Goal: Task Accomplishment & Management: Manage account settings

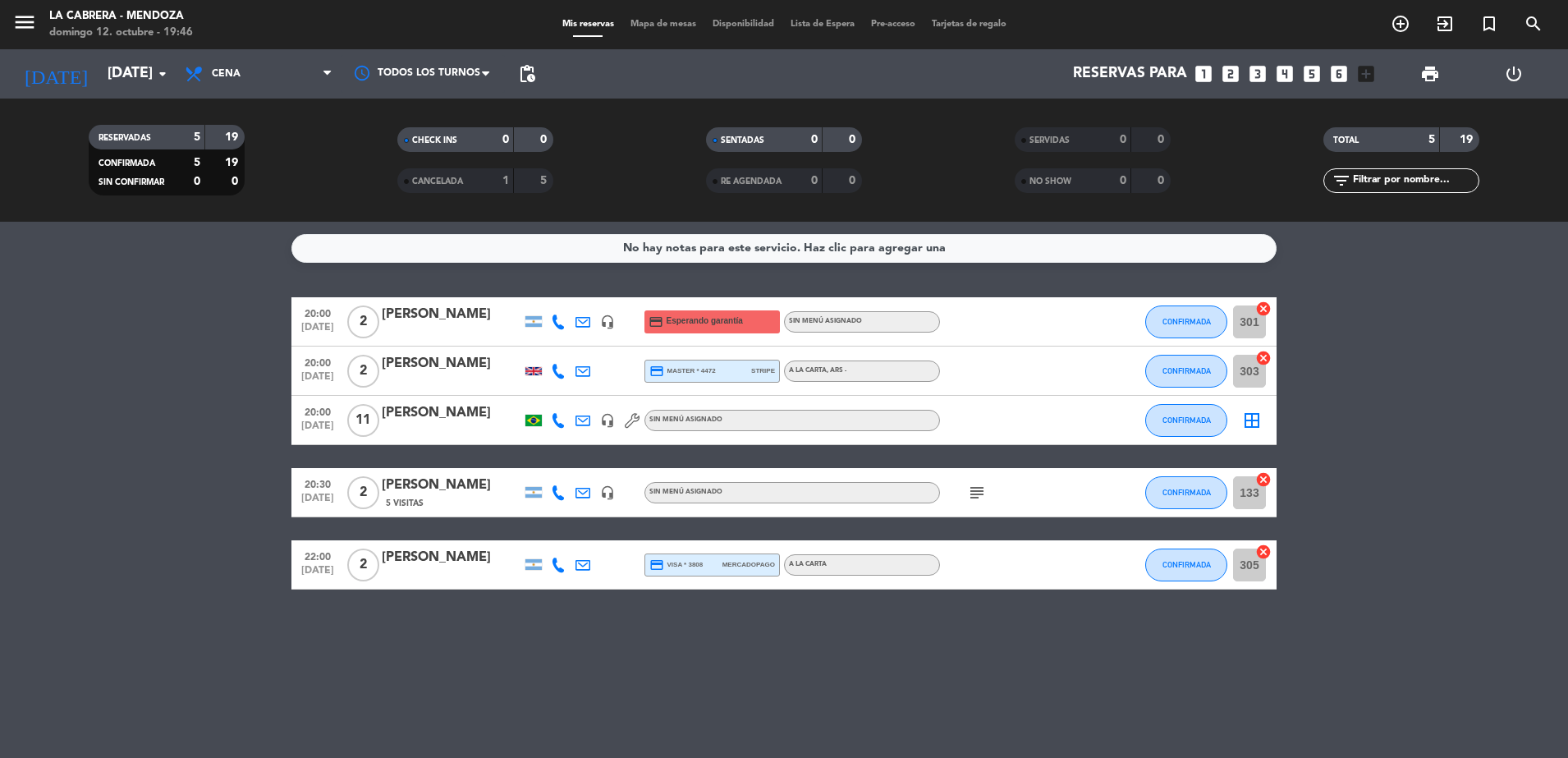
click at [684, 22] on span "Mapa de mesas" at bounding box center [663, 24] width 82 height 9
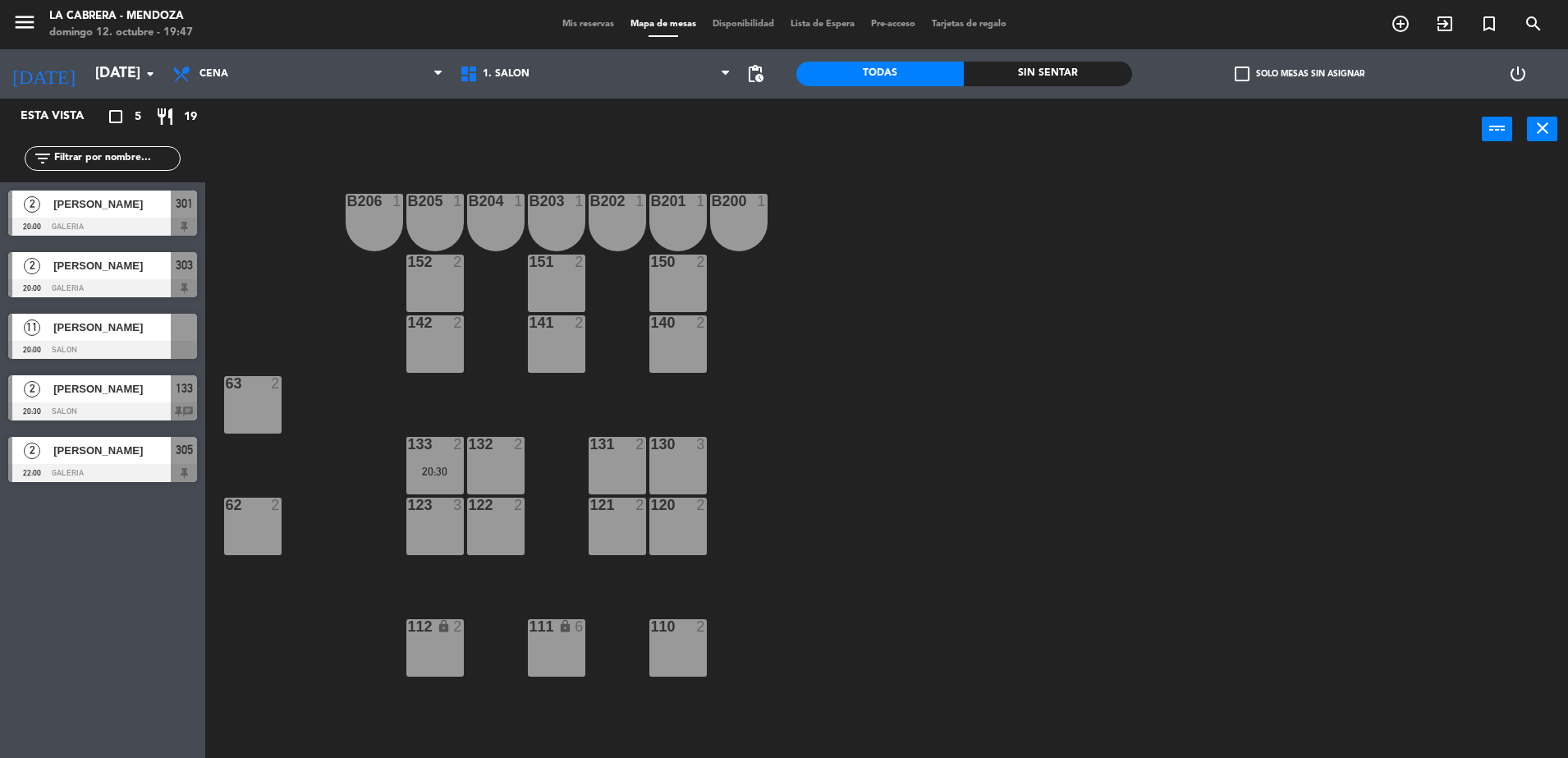
click at [86, 327] on span "[PERSON_NAME]" at bounding box center [113, 327] width 118 height 17
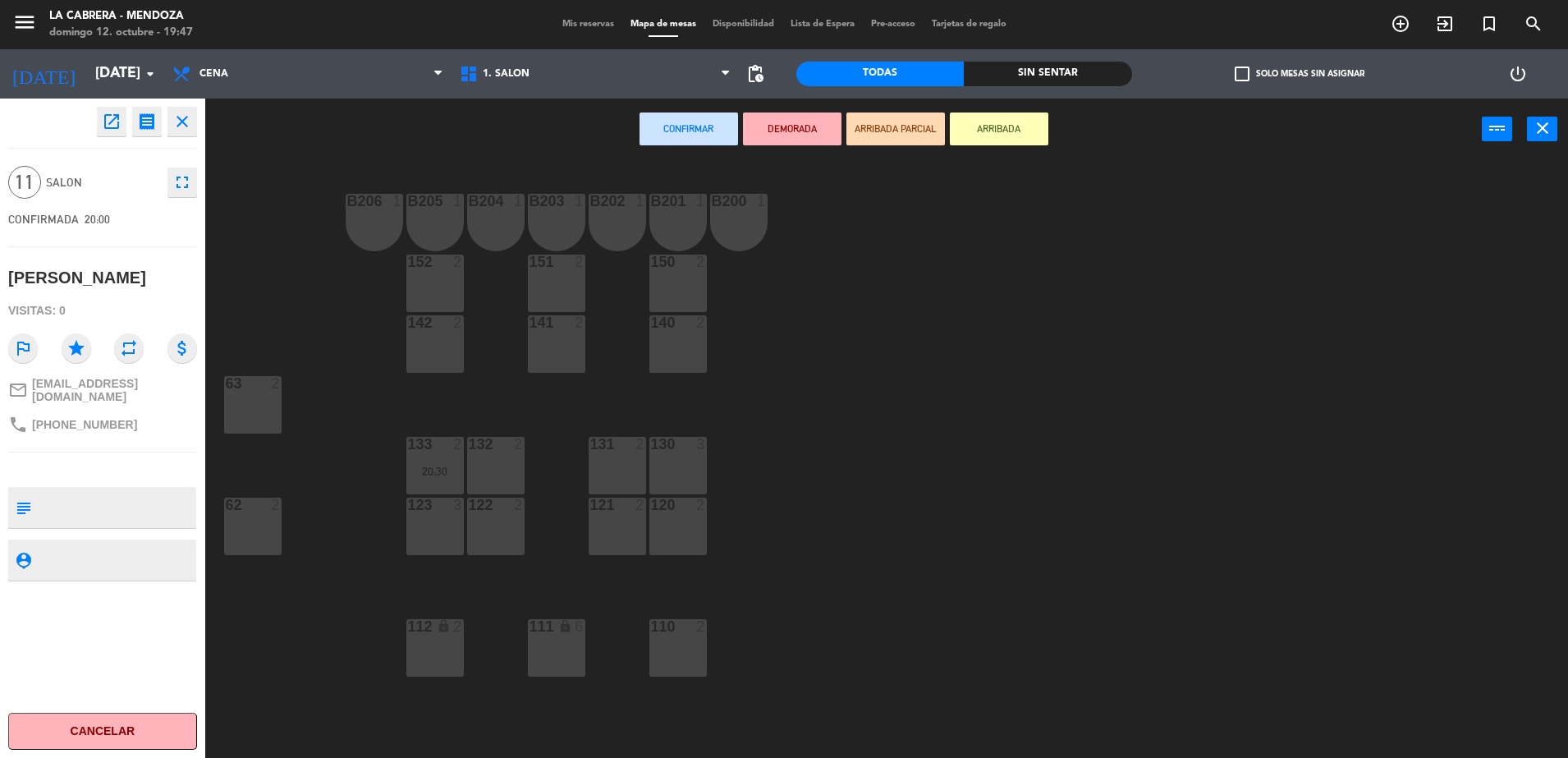
click at [455, 514] on div "123 3" at bounding box center [435, 526] width 58 height 58
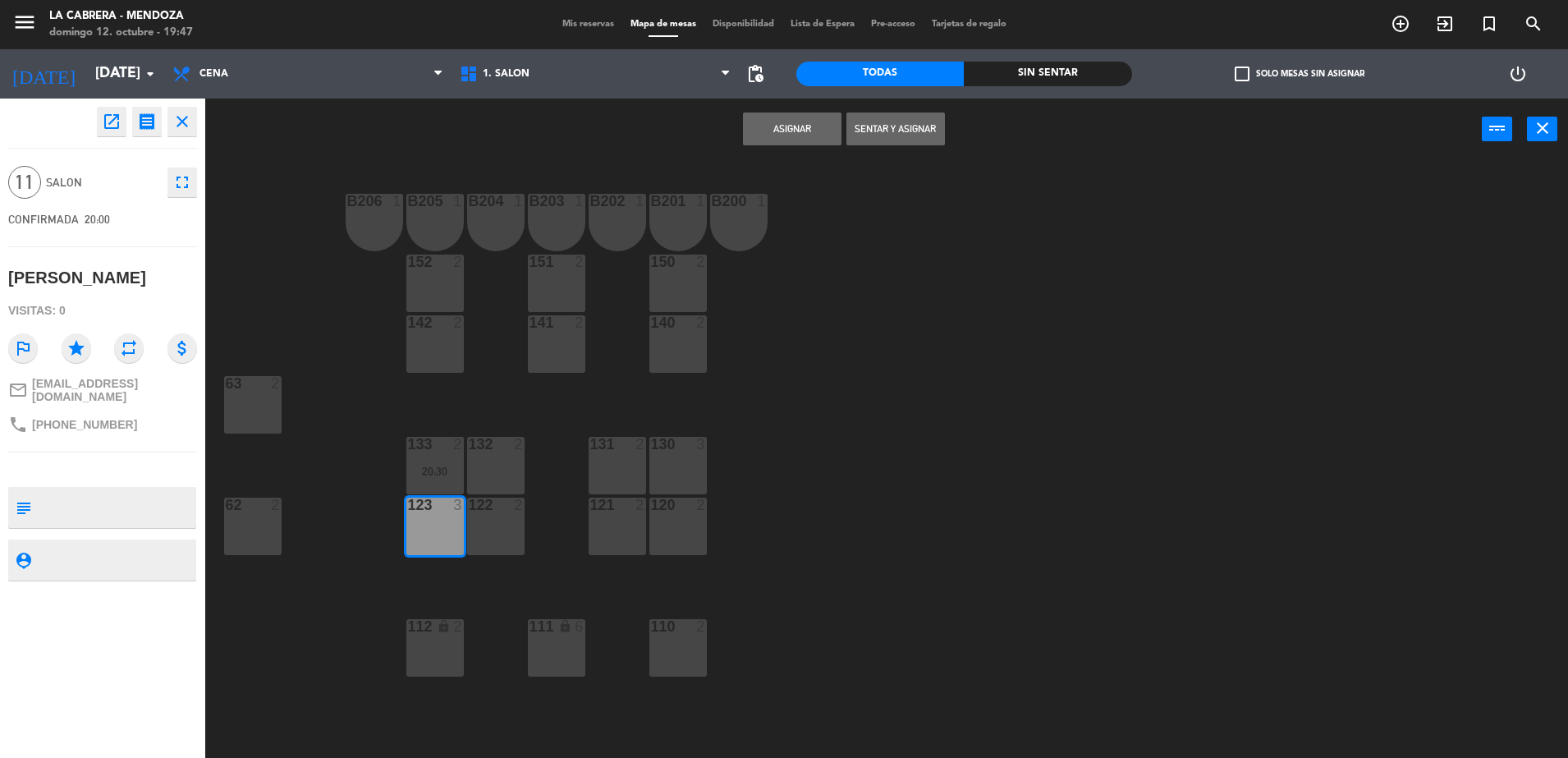
click at [525, 529] on div "B206 1 B205 1 B204 1 B203 1 B202 1 B201 1 B200 1 150 2 151 2 152 2 140 2 141 2 …" at bounding box center [895, 463] width 1348 height 598
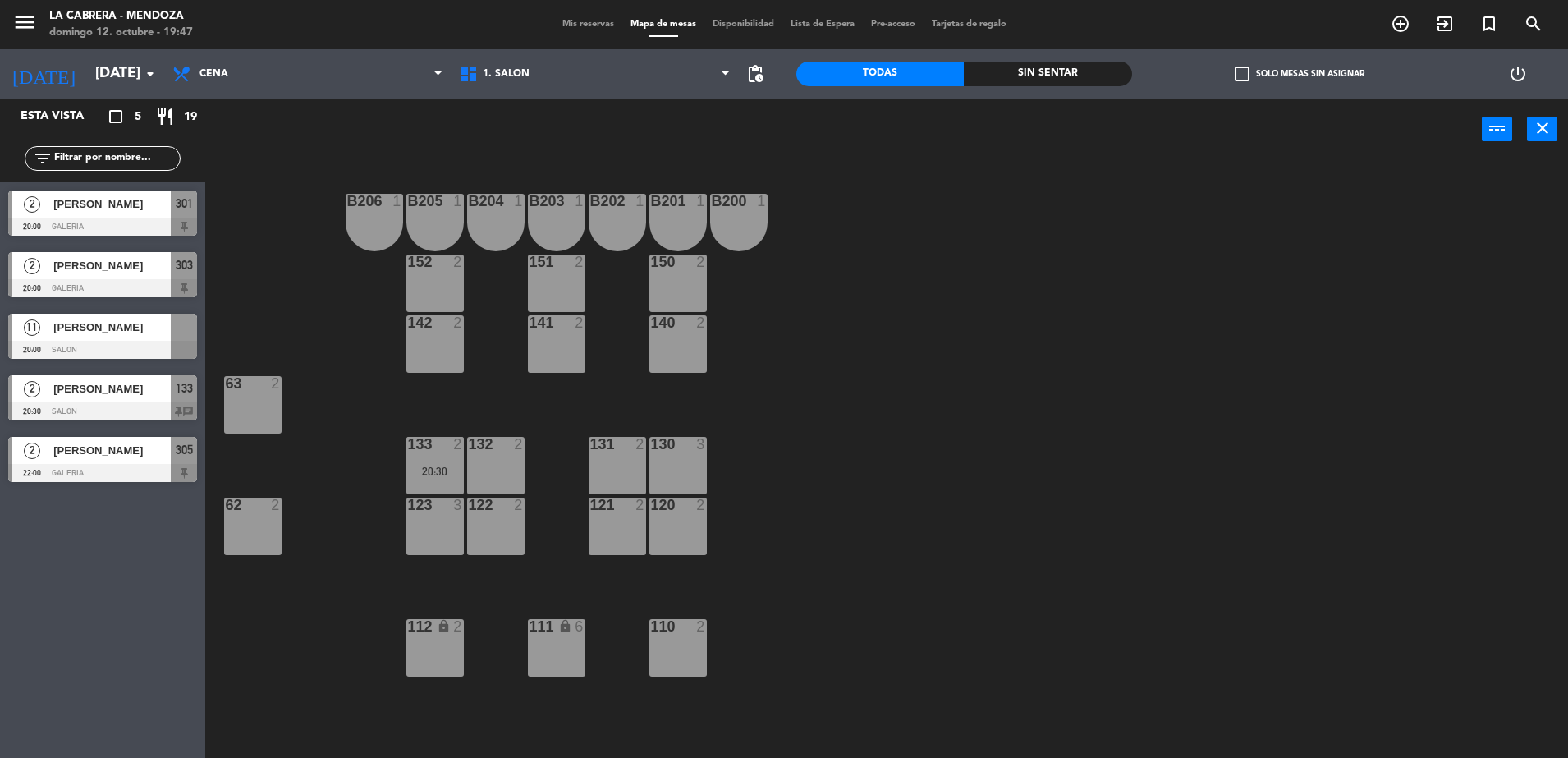
click at [141, 341] on div at bounding box center [103, 350] width 189 height 18
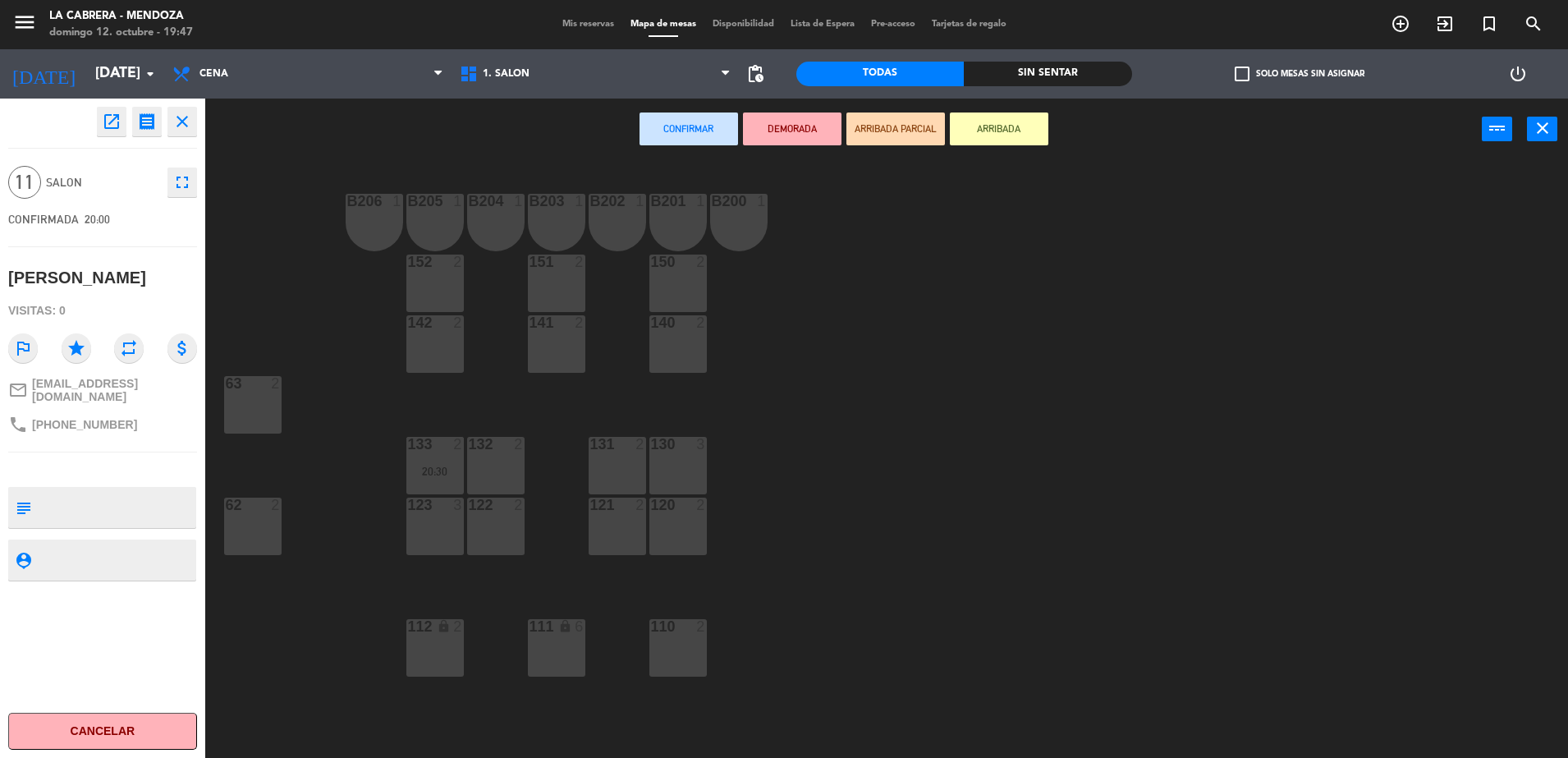
click at [453, 532] on div "123 3" at bounding box center [435, 526] width 58 height 58
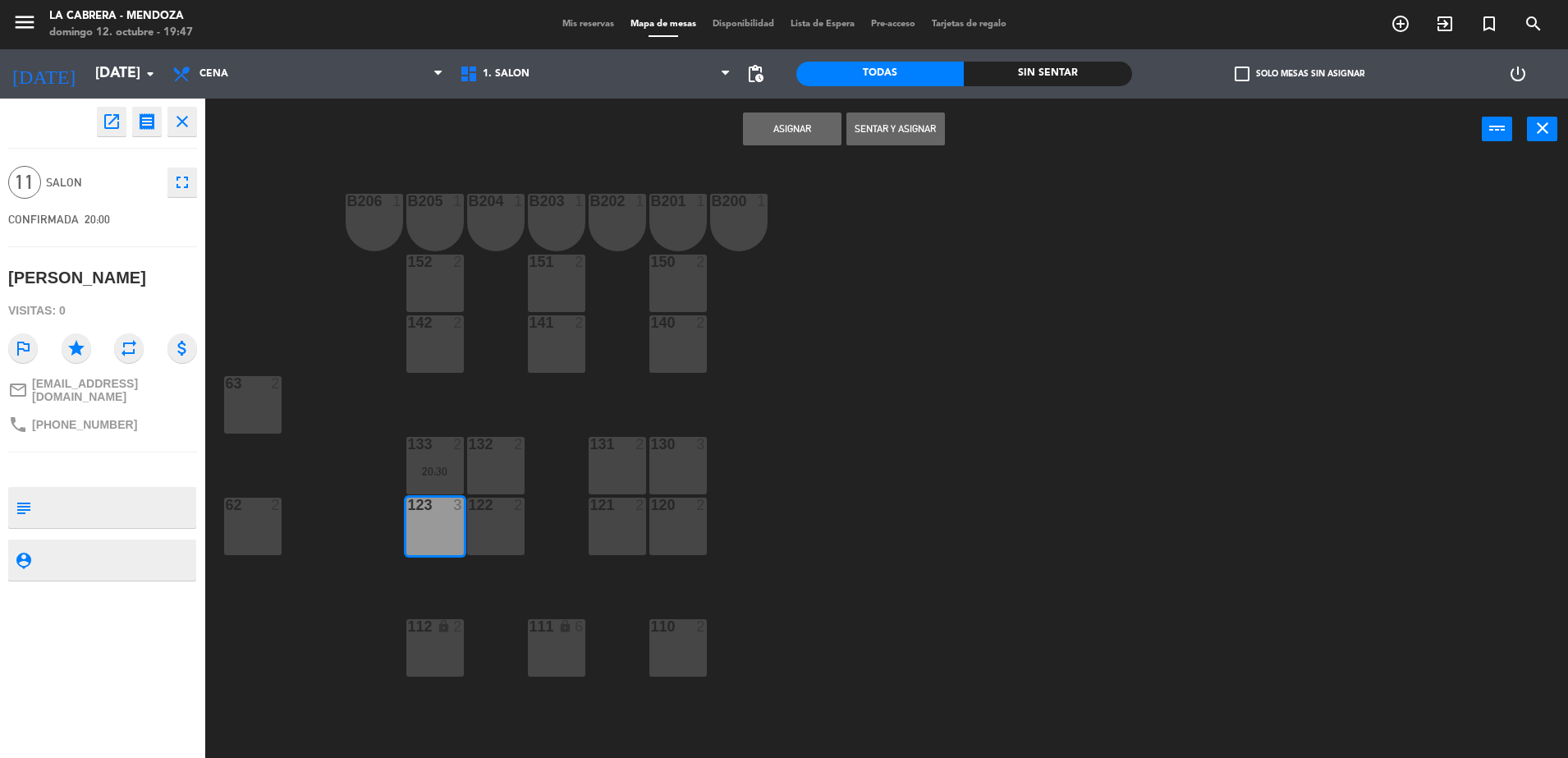
click at [491, 534] on div "122 2" at bounding box center [496, 526] width 58 height 58
click at [612, 546] on div "121 2" at bounding box center [618, 526] width 58 height 58
click at [664, 529] on div "120 2" at bounding box center [678, 526] width 58 height 58
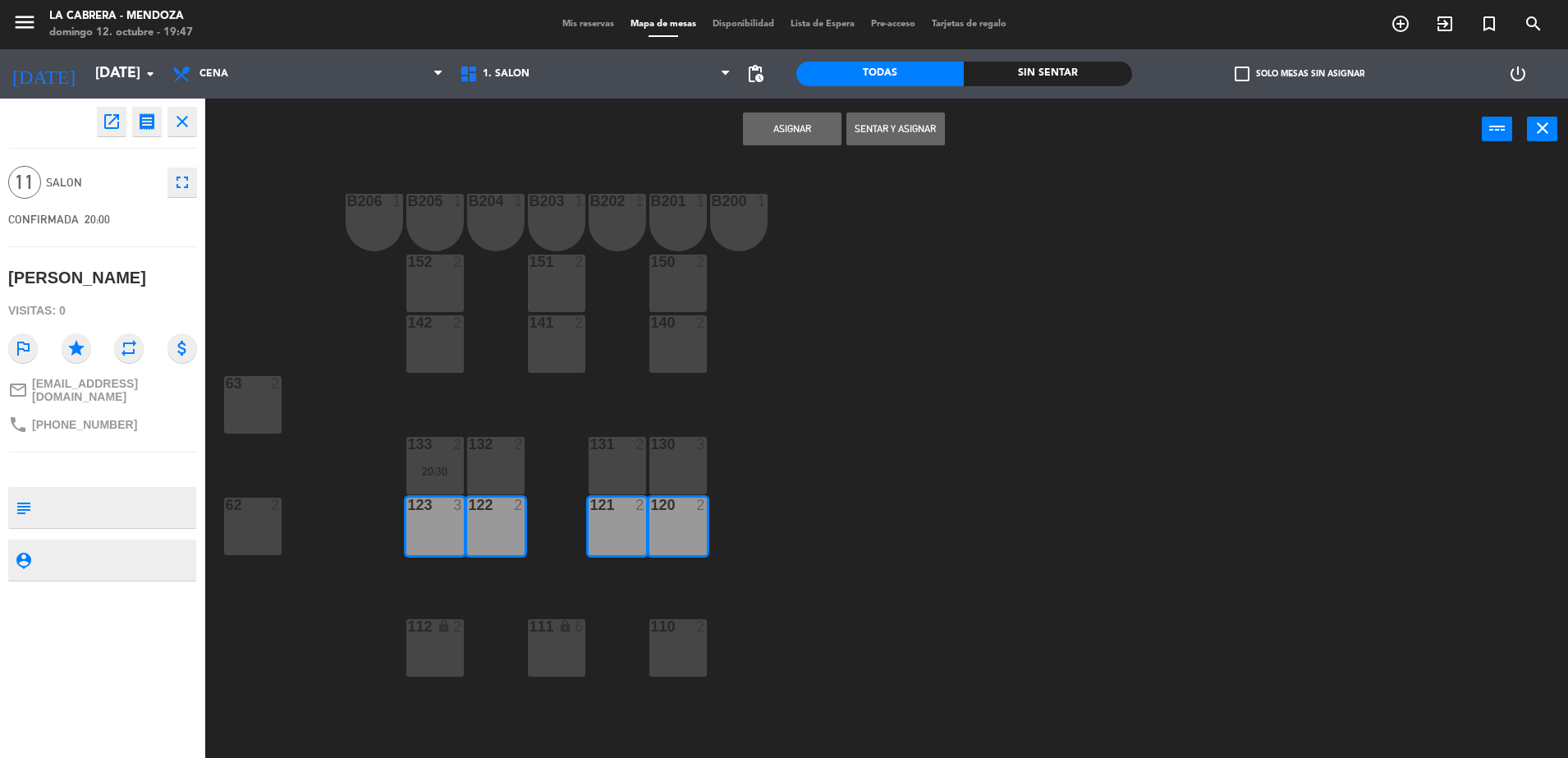
click at [801, 128] on button "Asignar" at bounding box center [792, 128] width 99 height 33
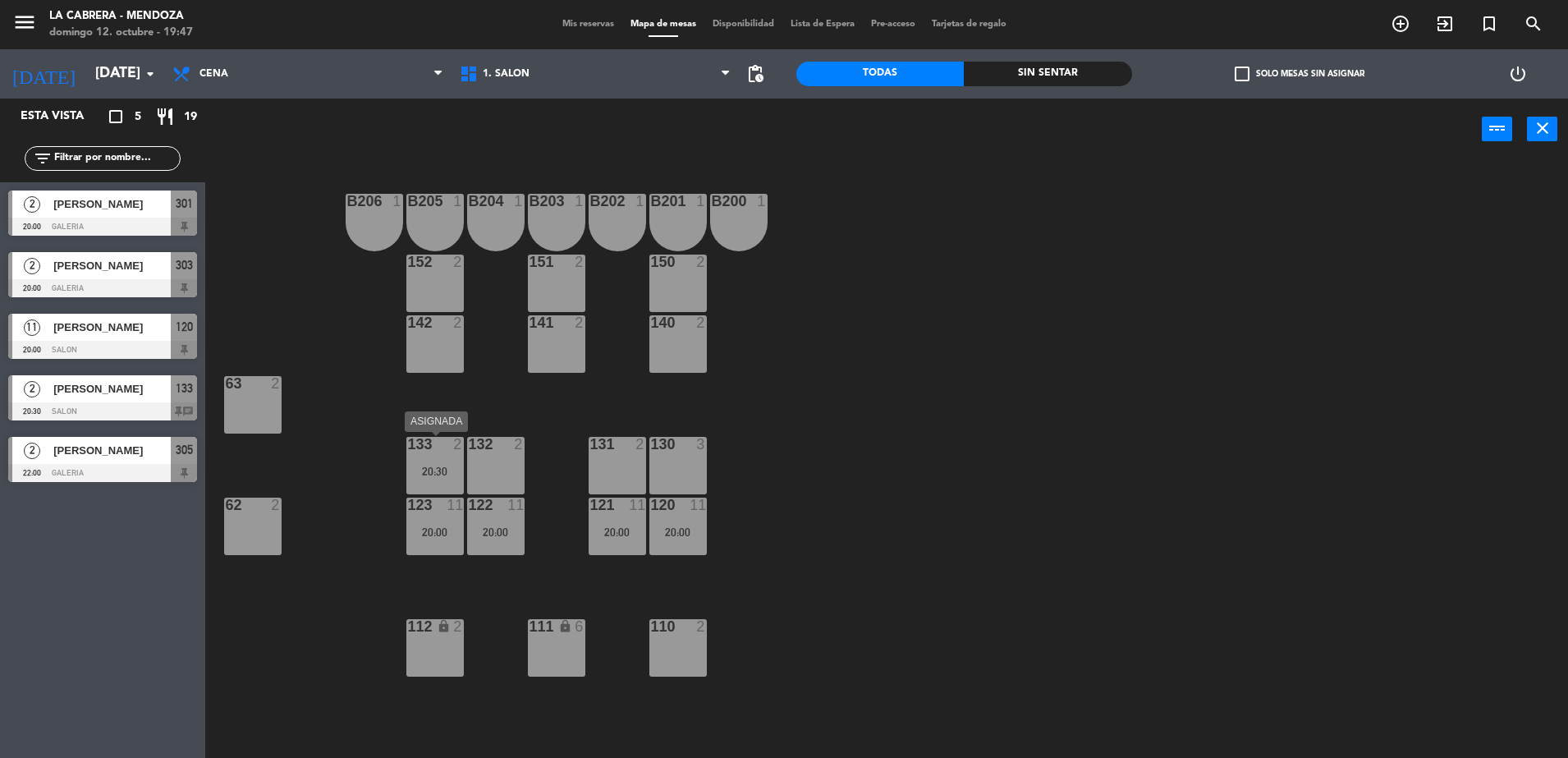
click at [437, 469] on div "20:30" at bounding box center [435, 471] width 58 height 12
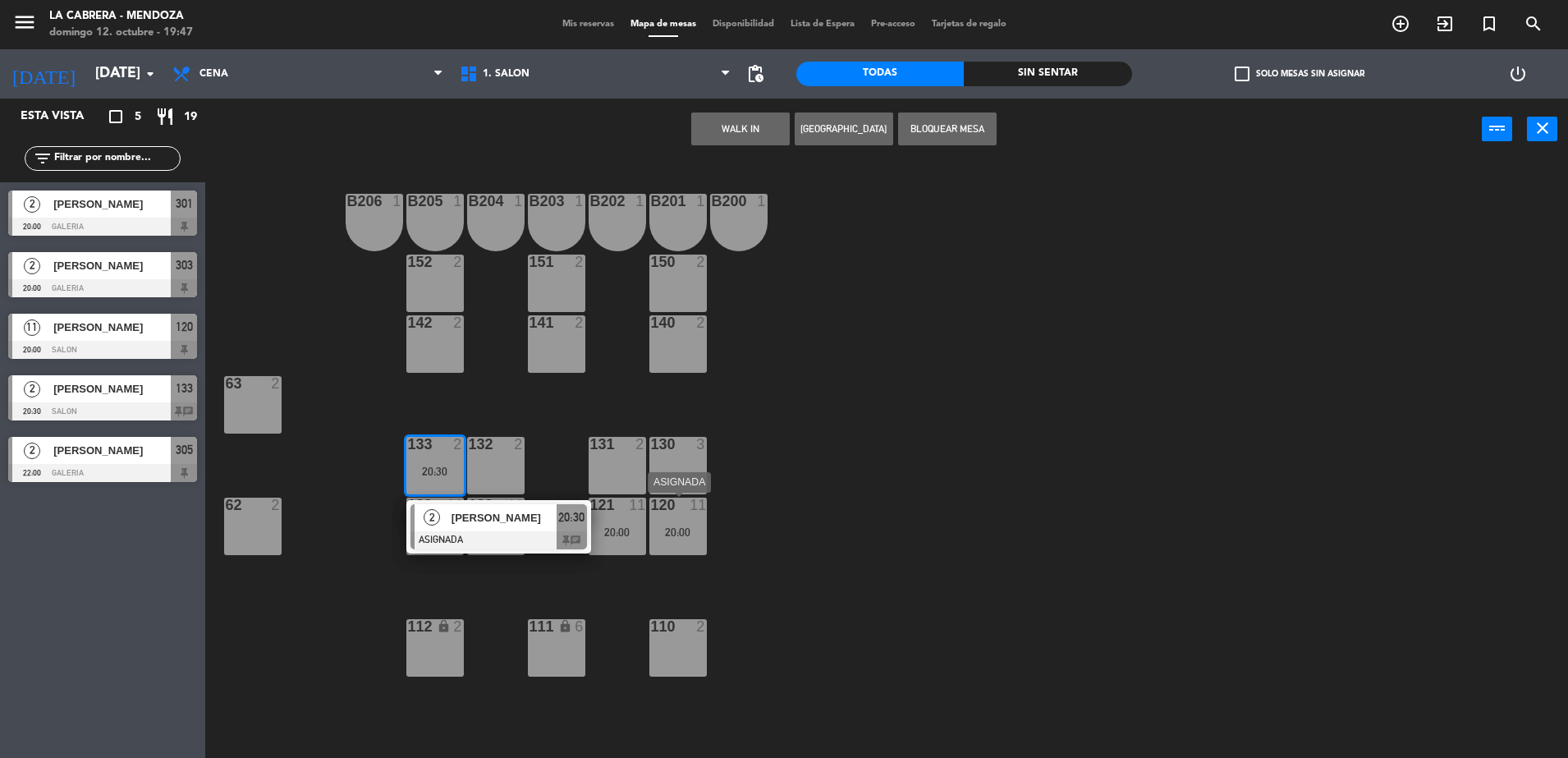
click at [676, 543] on div "120 11 20:00" at bounding box center [678, 526] width 58 height 58
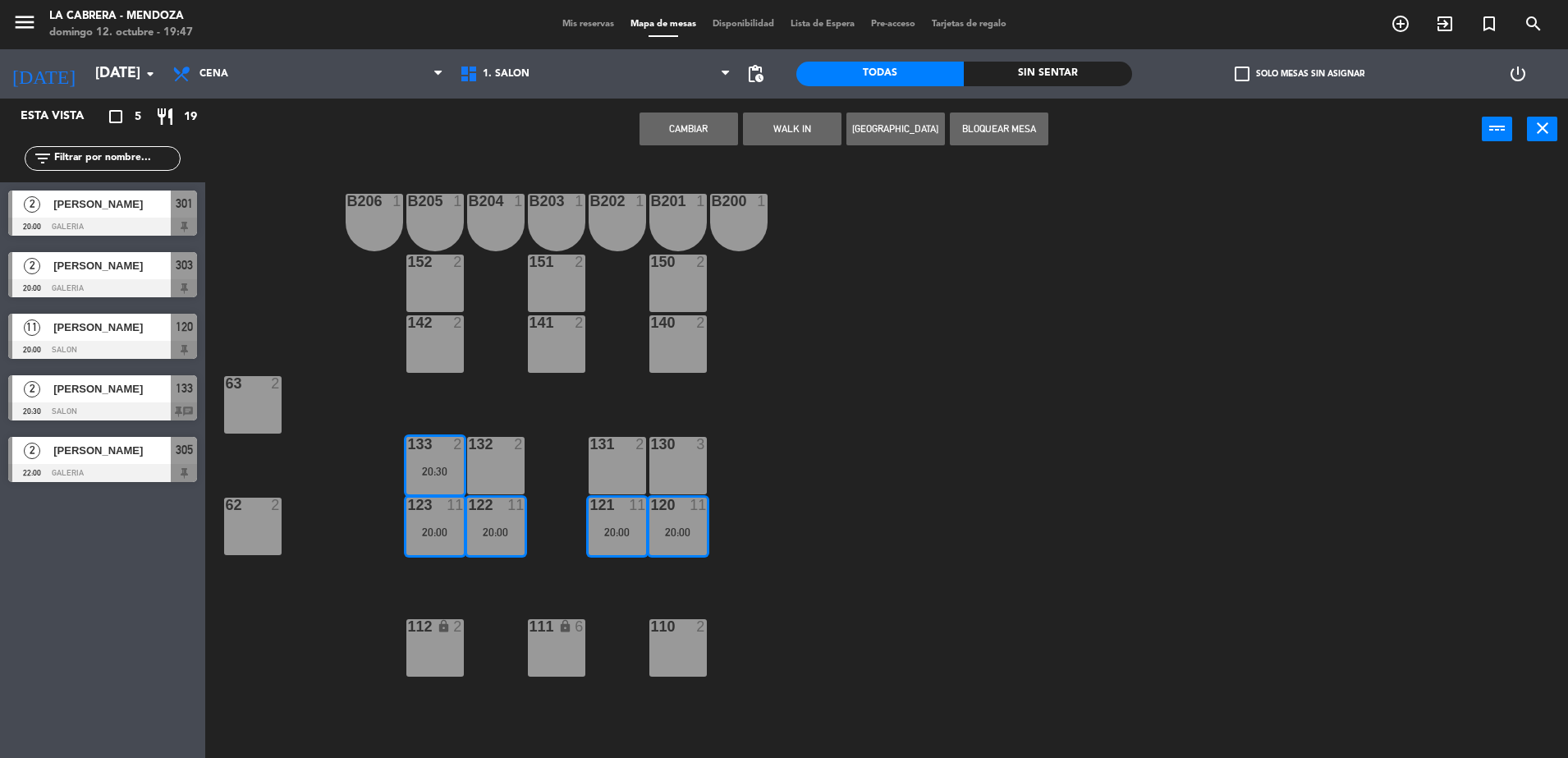
click at [682, 128] on button "Cambiar" at bounding box center [688, 128] width 99 height 33
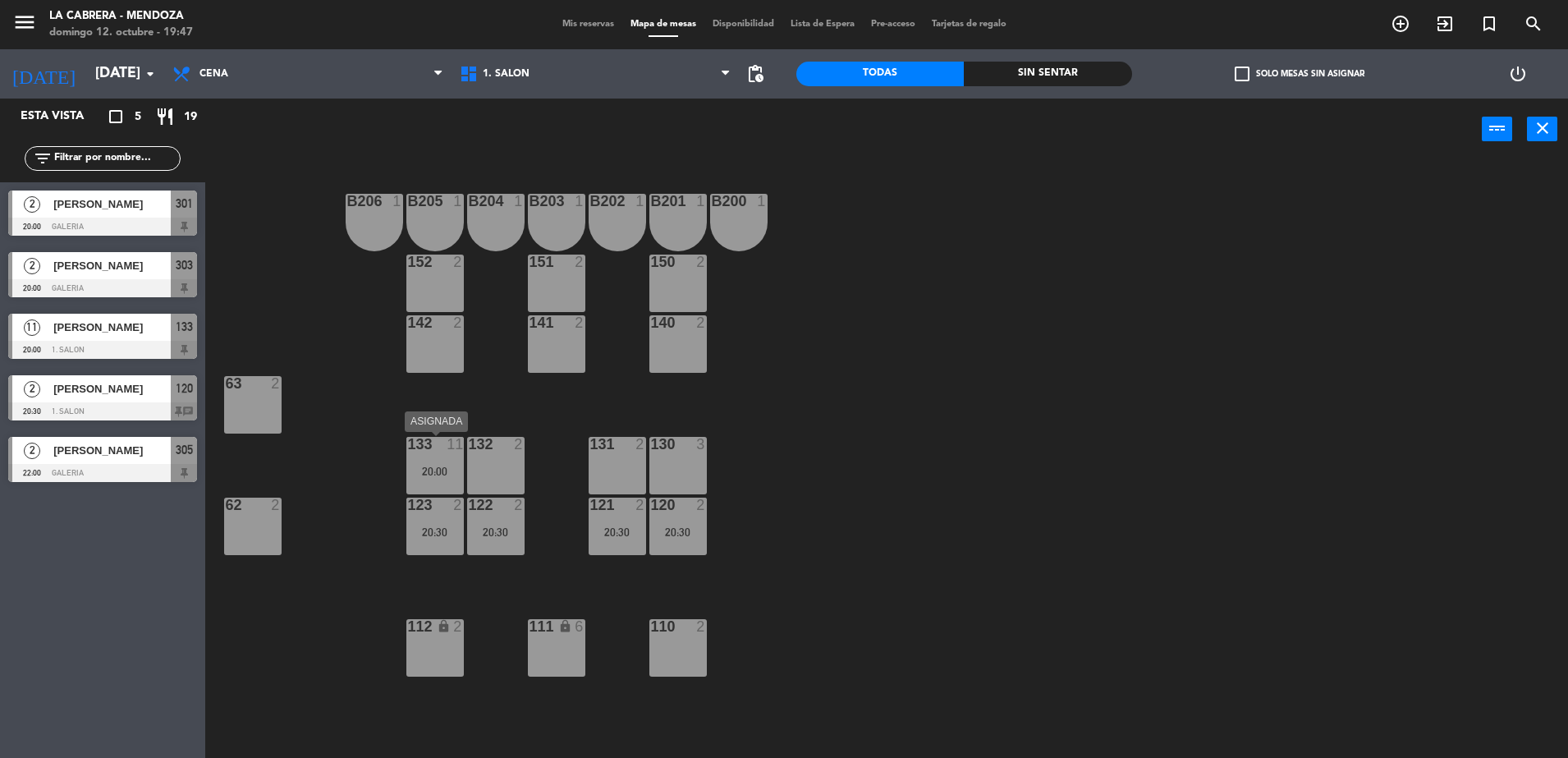
click at [436, 459] on div "133 11 20:00" at bounding box center [435, 465] width 58 height 58
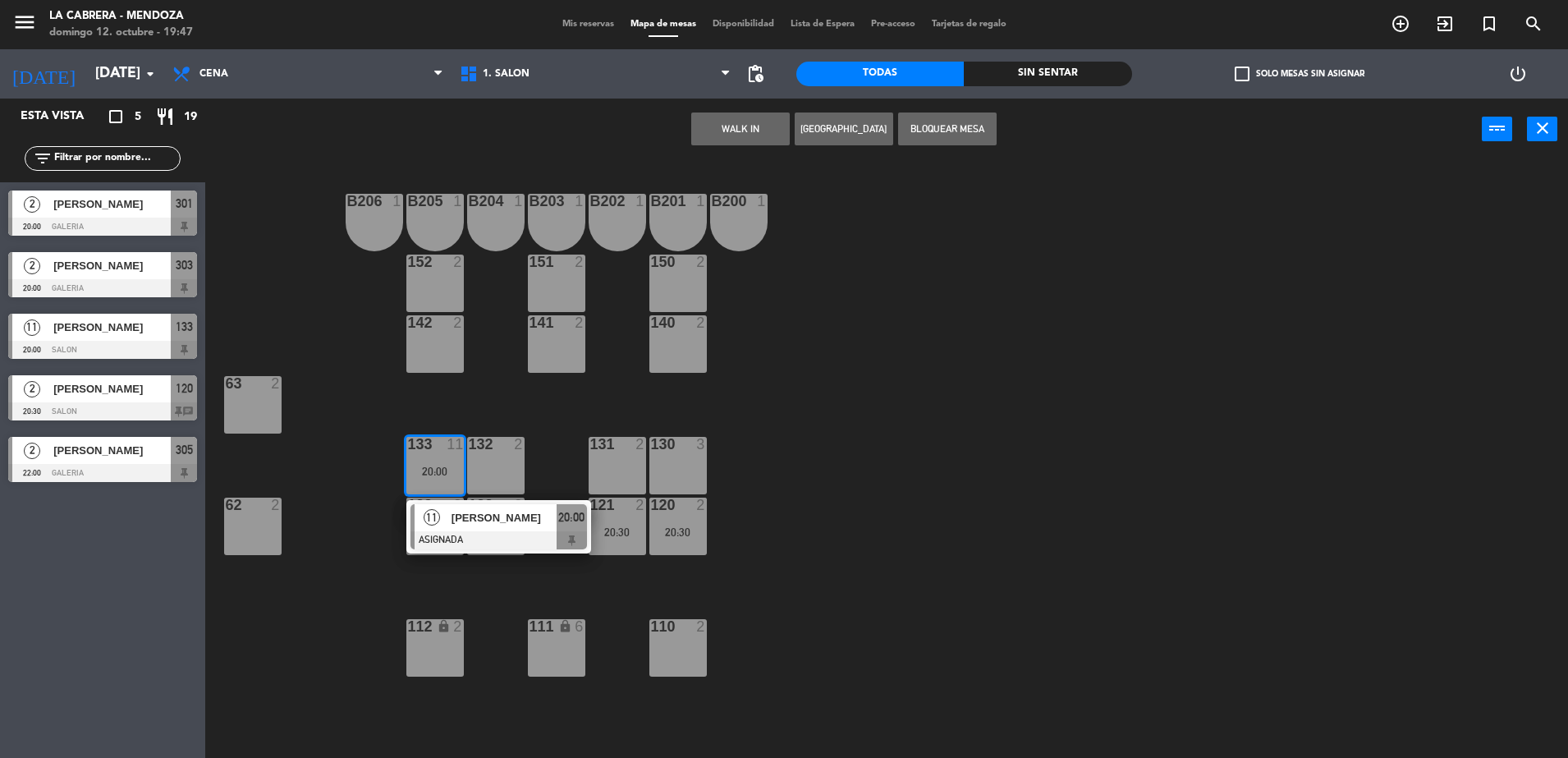
drag, startPoint x: 258, startPoint y: 403, endPoint x: 269, endPoint y: 394, distance: 14.2
click at [258, 402] on div "63 2" at bounding box center [253, 404] width 58 height 58
click at [707, 137] on button "Mover" at bounding box center [688, 128] width 99 height 33
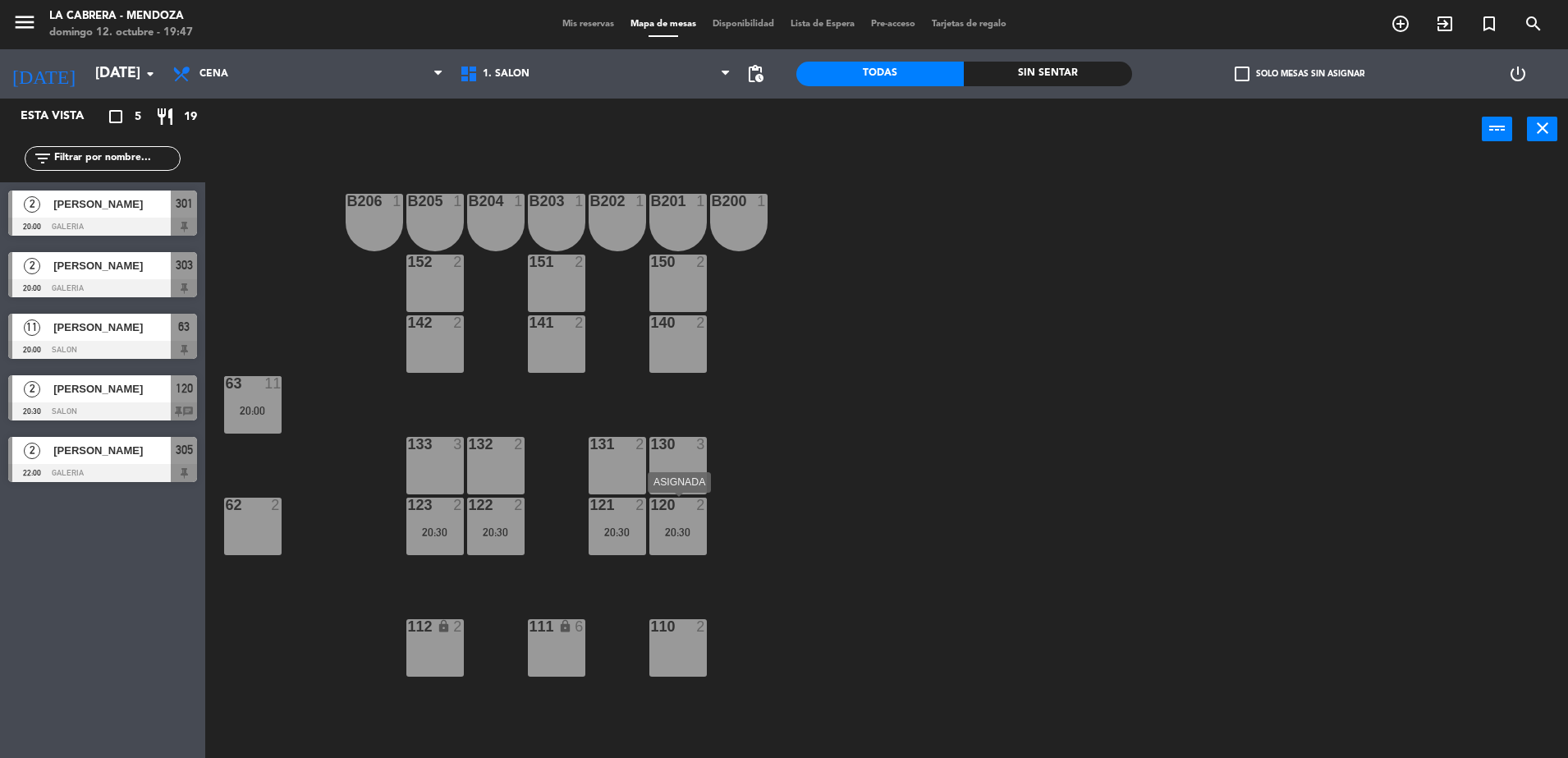
click at [674, 524] on div "120 2 20:30" at bounding box center [678, 526] width 58 height 58
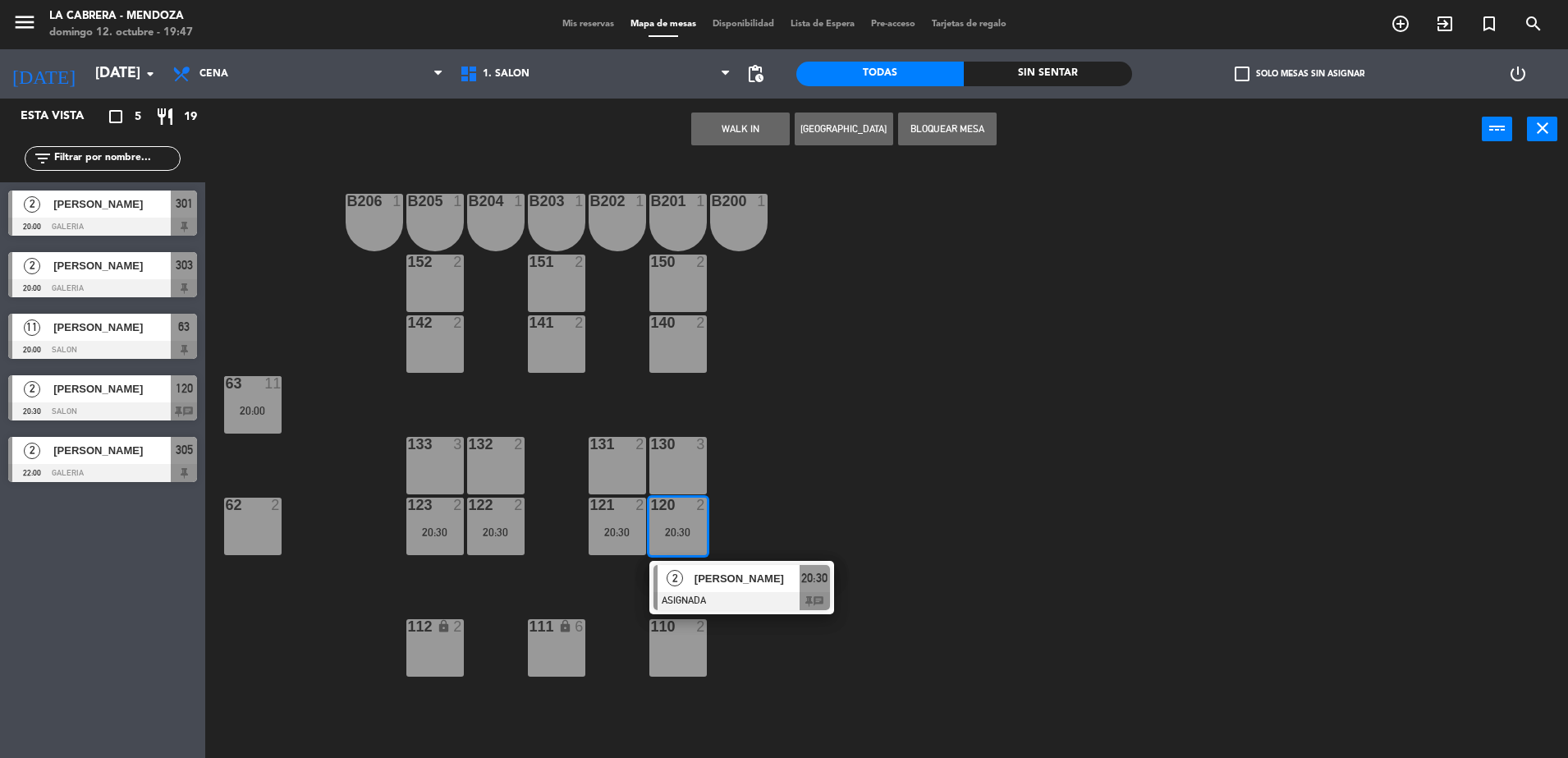
click at [684, 469] on div "130 3" at bounding box center [678, 465] width 58 height 58
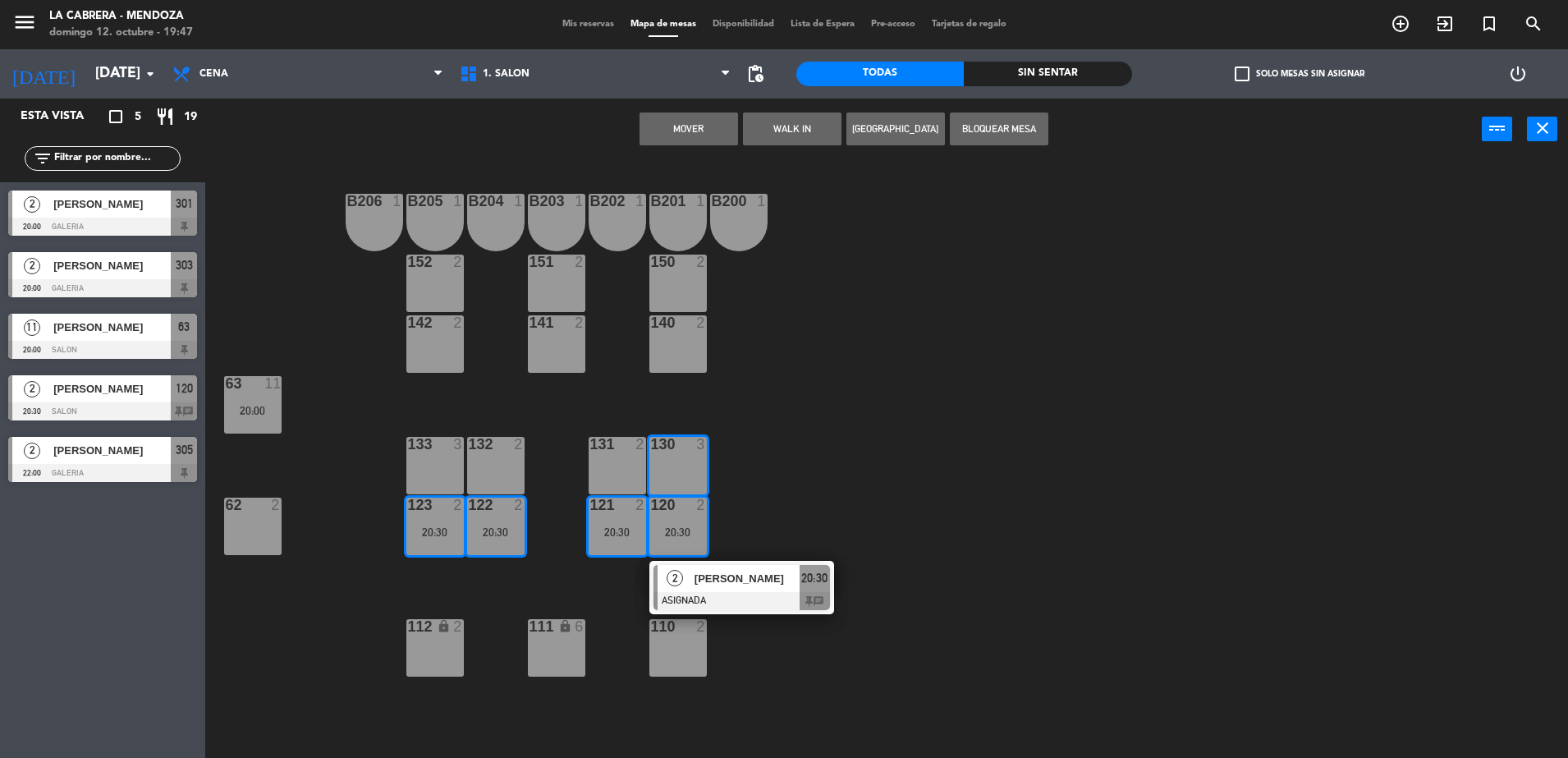
click at [625, 450] on div at bounding box center [617, 443] width 27 height 15
click at [465, 446] on div "132" at bounding box center [468, 443] width 27 height 15
click at [482, 449] on div at bounding box center [495, 443] width 27 height 15
click at [425, 452] on div "133 3" at bounding box center [435, 444] width 58 height 16
click at [688, 121] on button "Mover y Unir" at bounding box center [688, 128] width 99 height 33
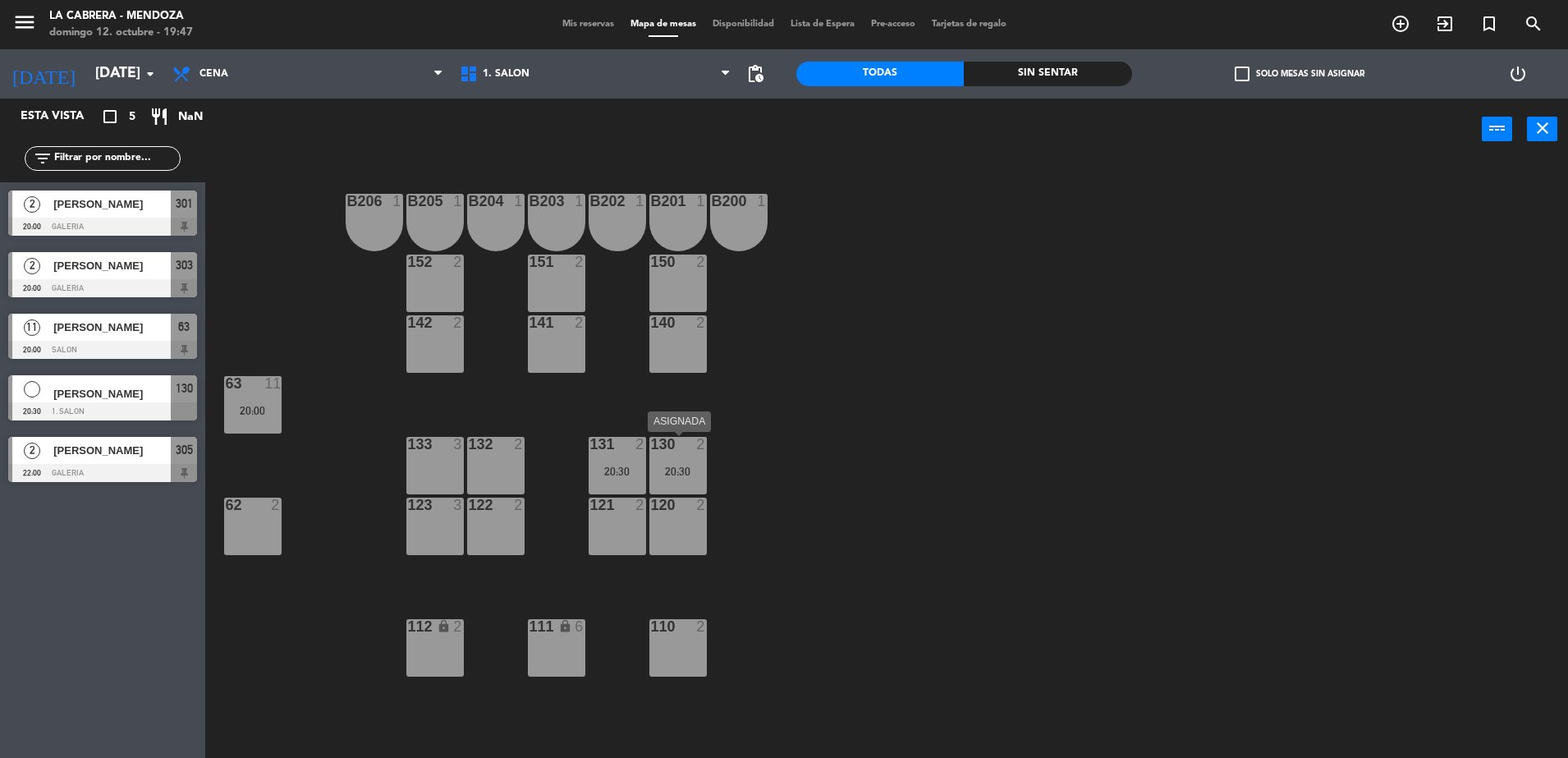
click at [674, 472] on div "20:30" at bounding box center [678, 471] width 58 height 12
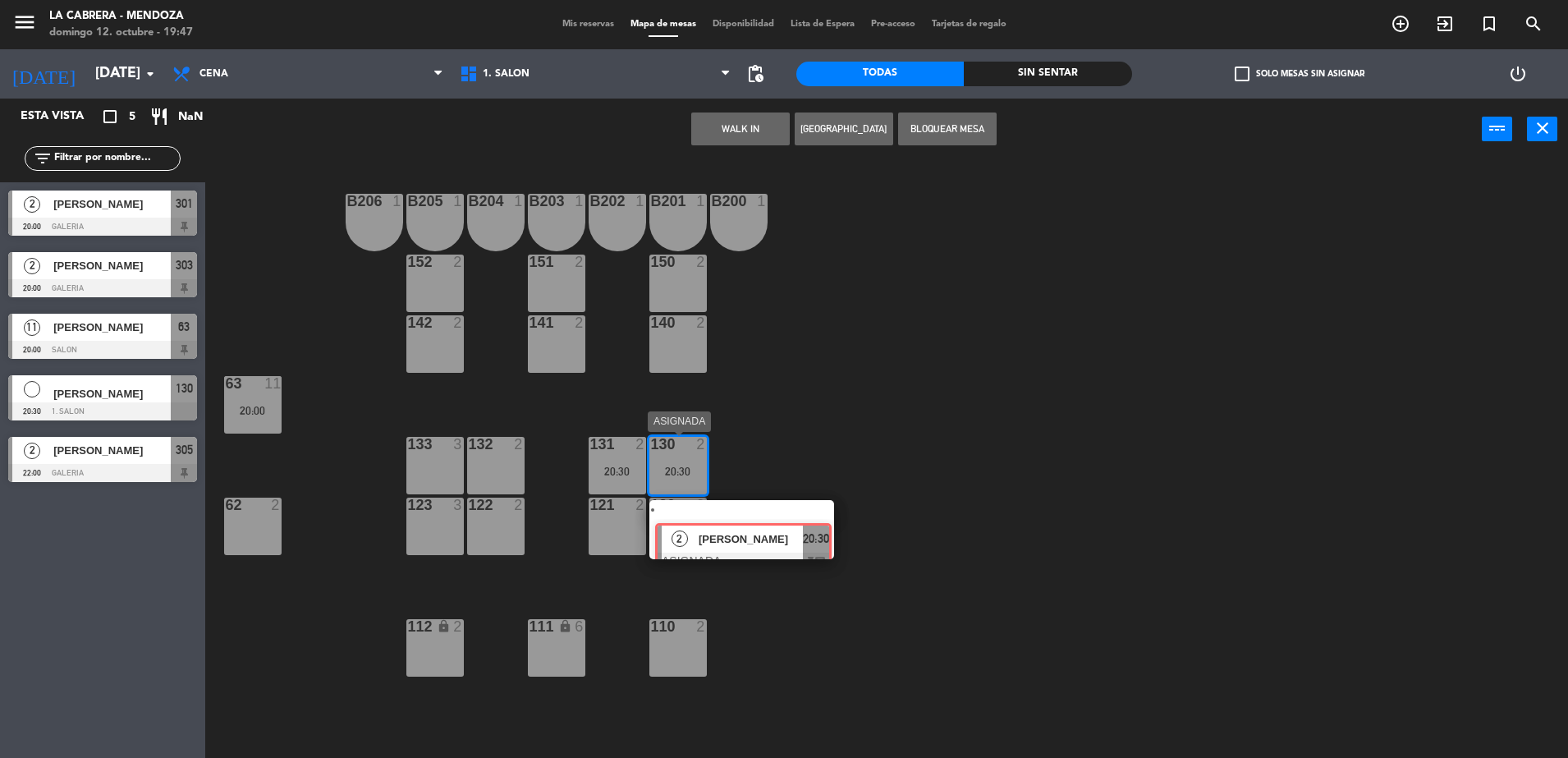
click at [816, 526] on div "2 [PERSON_NAME] ASIGNADA 20:30 chat" at bounding box center [742, 529] width 209 height 59
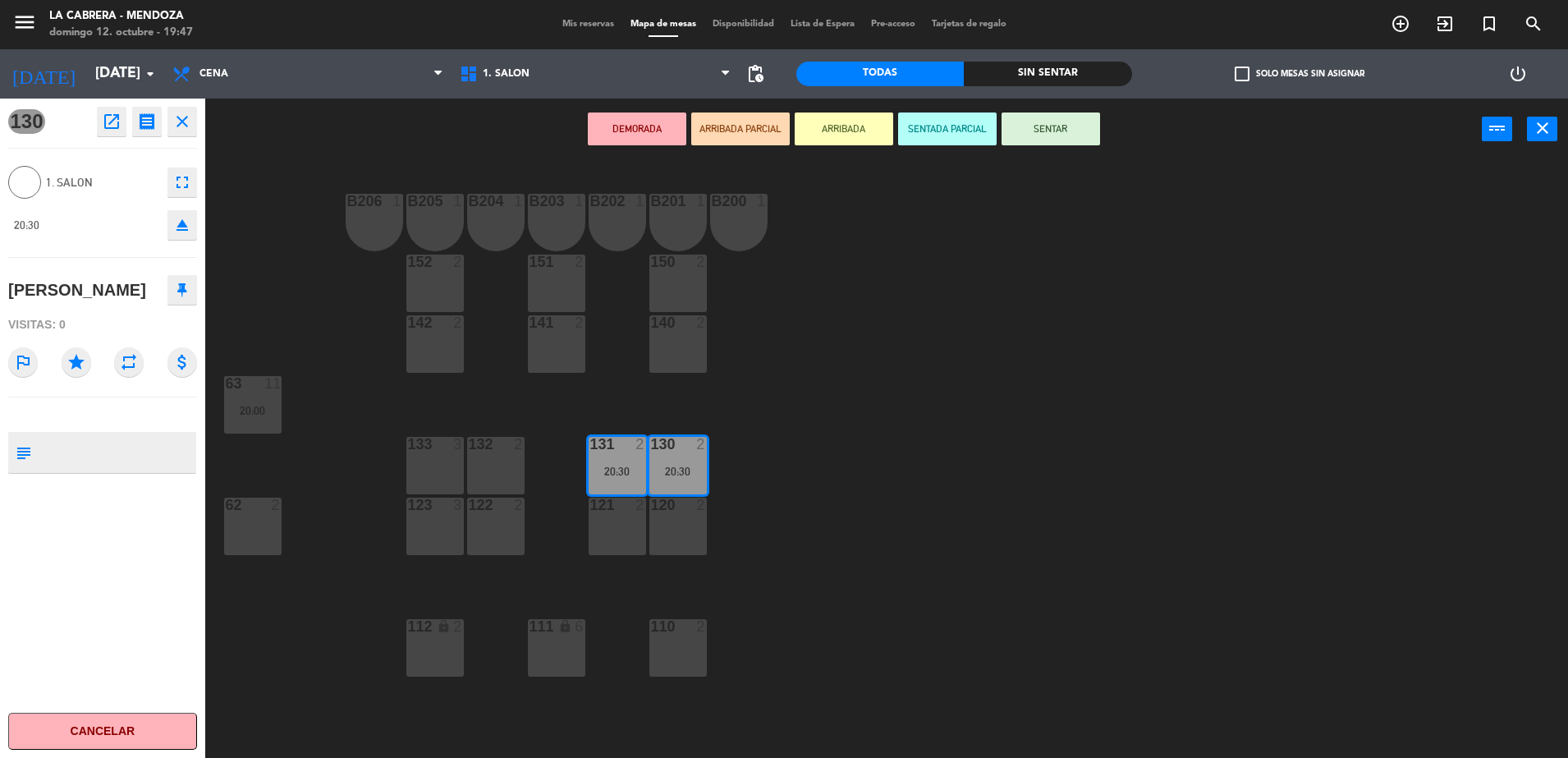
click at [488, 468] on div "132 2" at bounding box center [496, 465] width 58 height 58
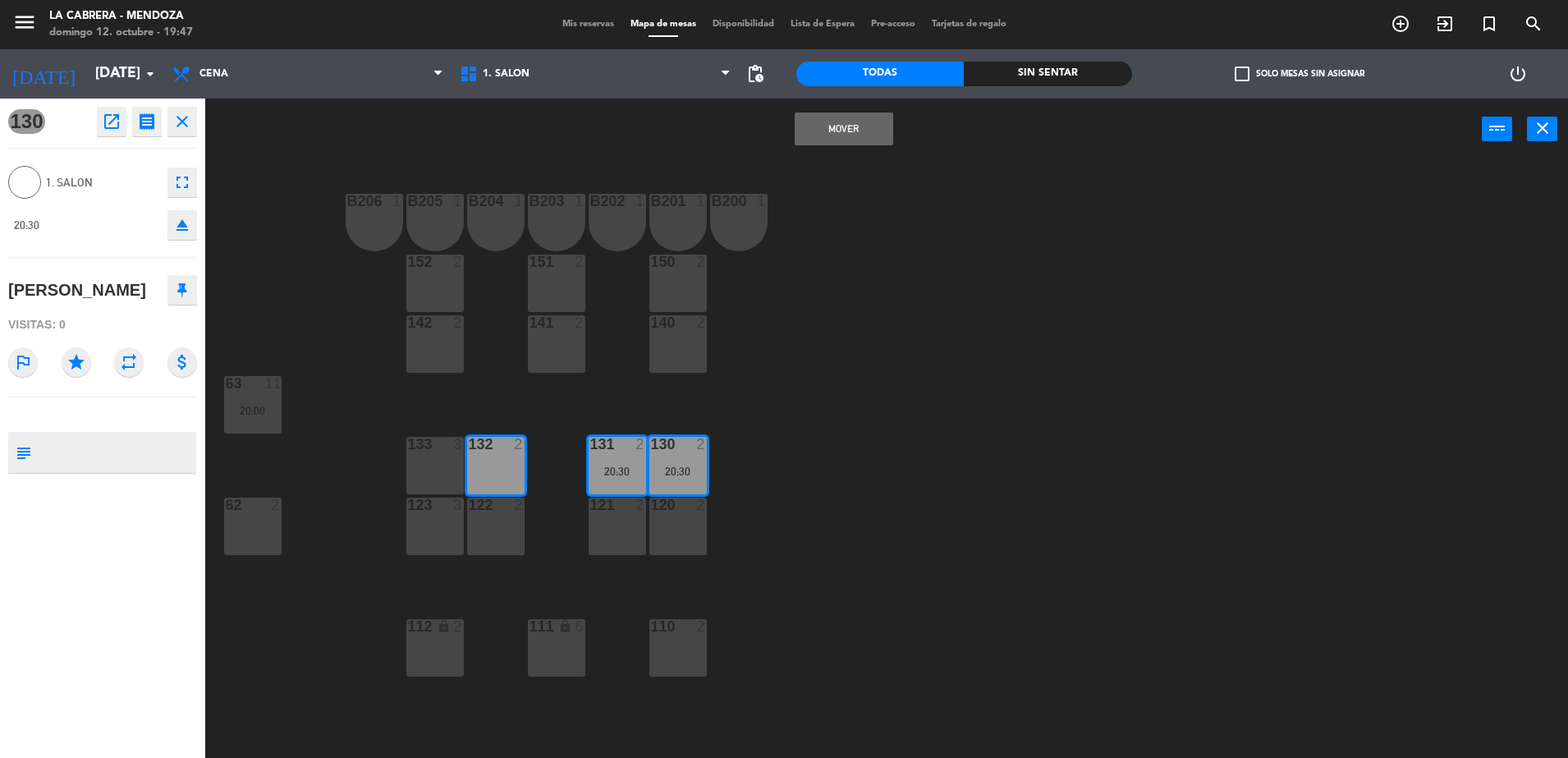
click at [459, 471] on div "133 3" at bounding box center [435, 465] width 58 height 58
click at [838, 126] on button "Mover y Unir" at bounding box center [844, 128] width 99 height 33
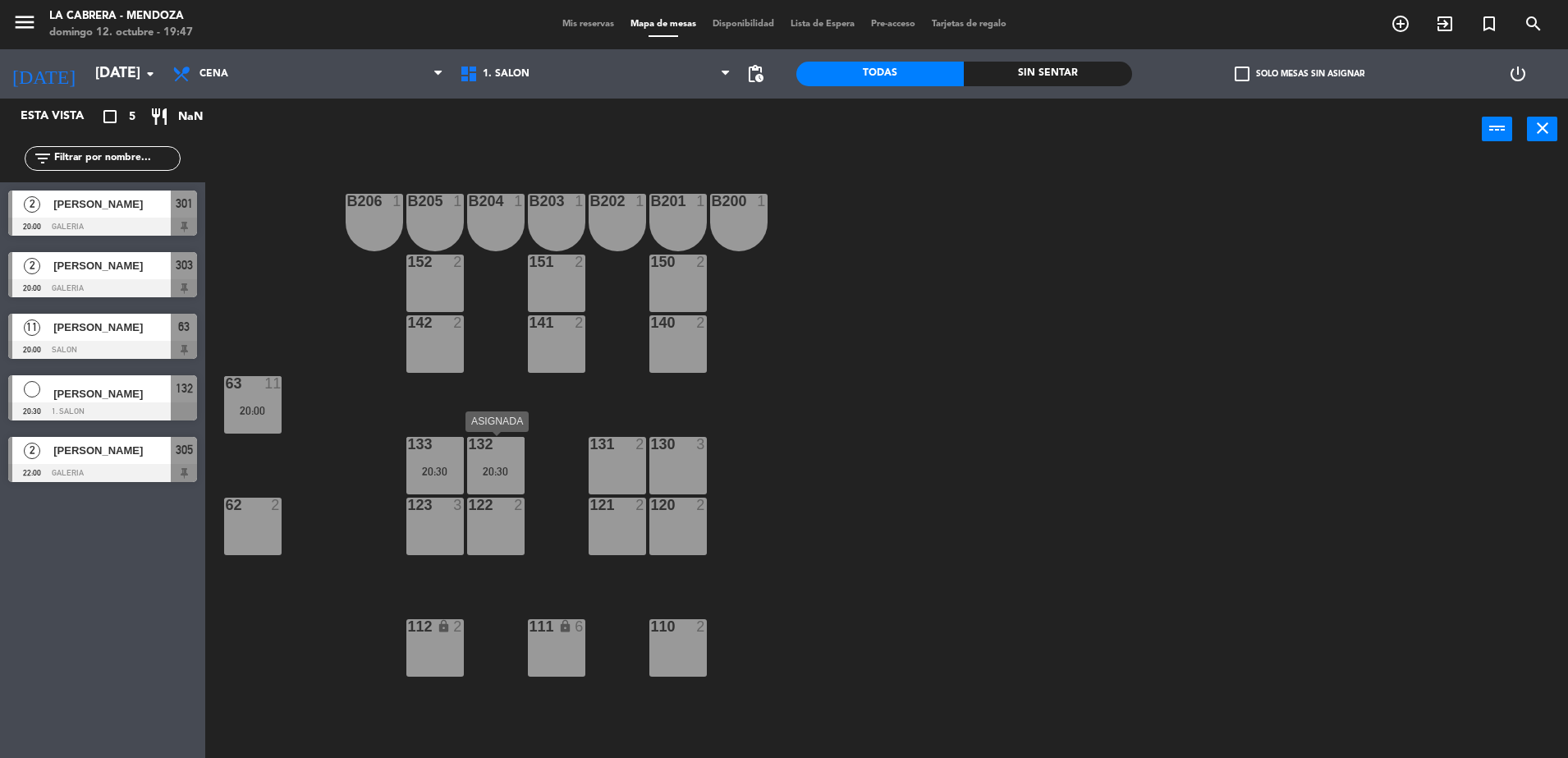
click at [483, 469] on div "20:30" at bounding box center [496, 471] width 58 height 12
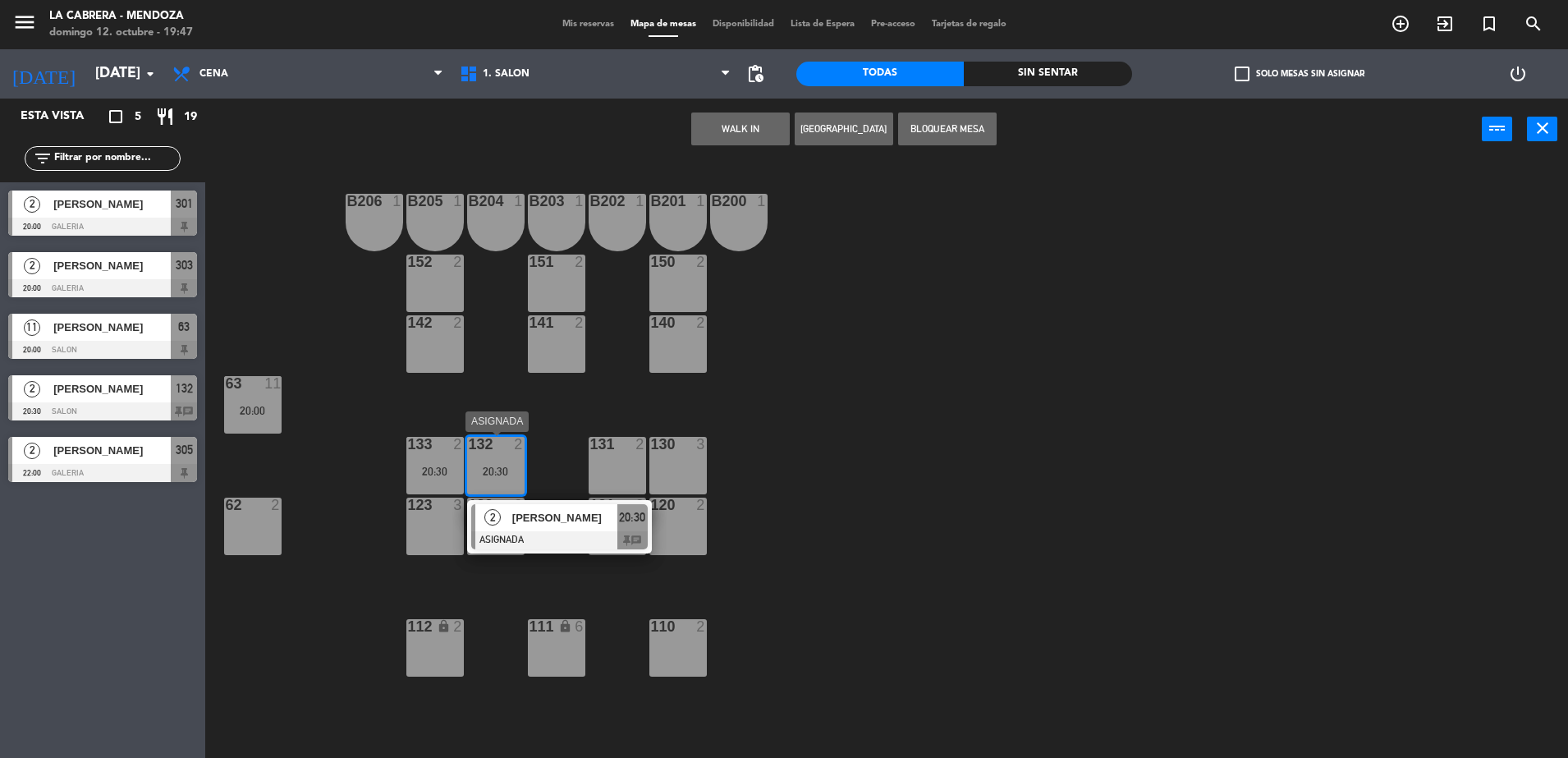
click at [631, 525] on span "20:30" at bounding box center [632, 517] width 26 height 20
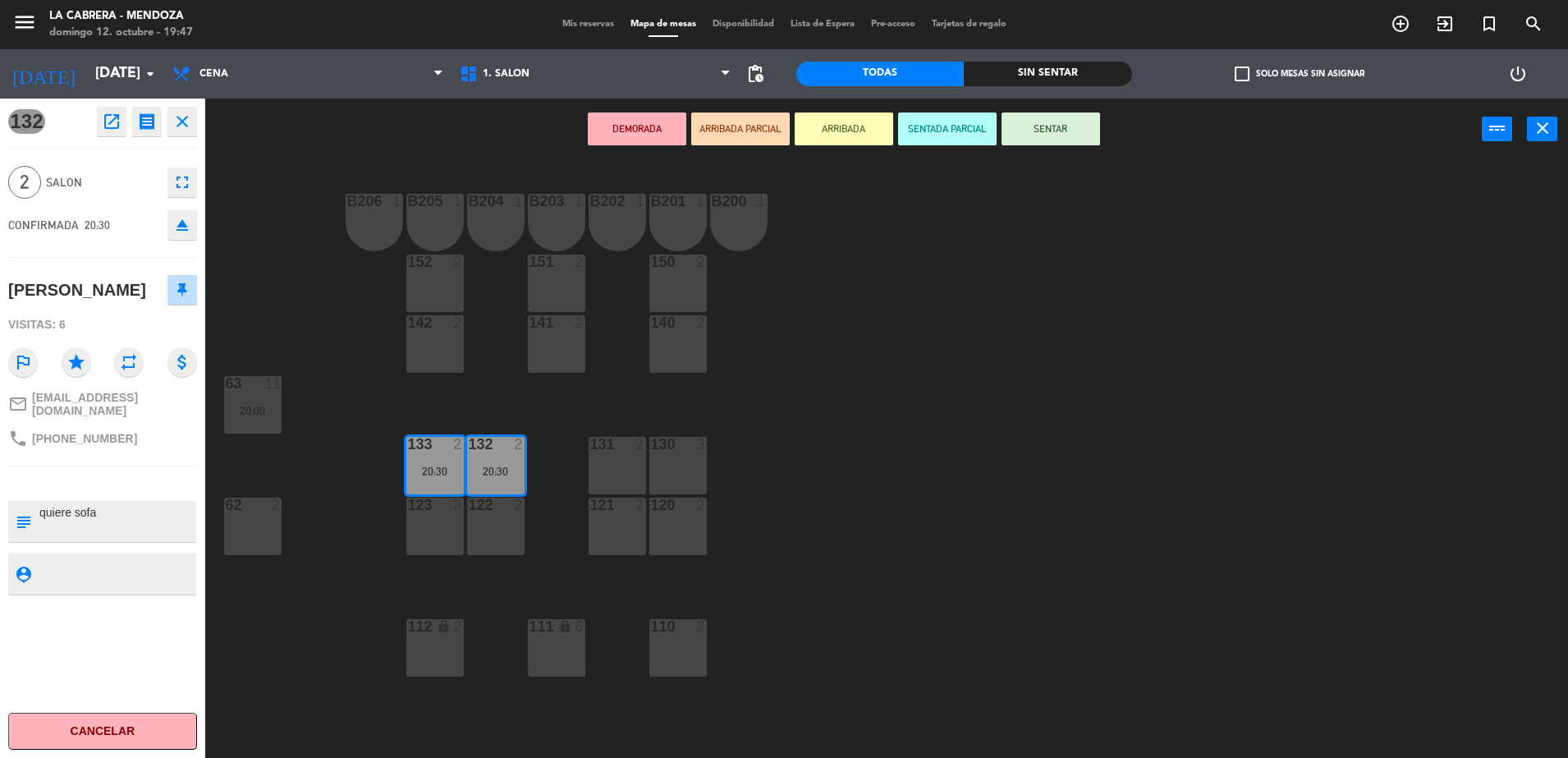
click at [243, 201] on div "B206 1 B205 1 B204 1 B203 1 B202 1 B201 1 B200 1 150 2 151 2 152 2 140 2 141 2 …" at bounding box center [895, 463] width 1348 height 598
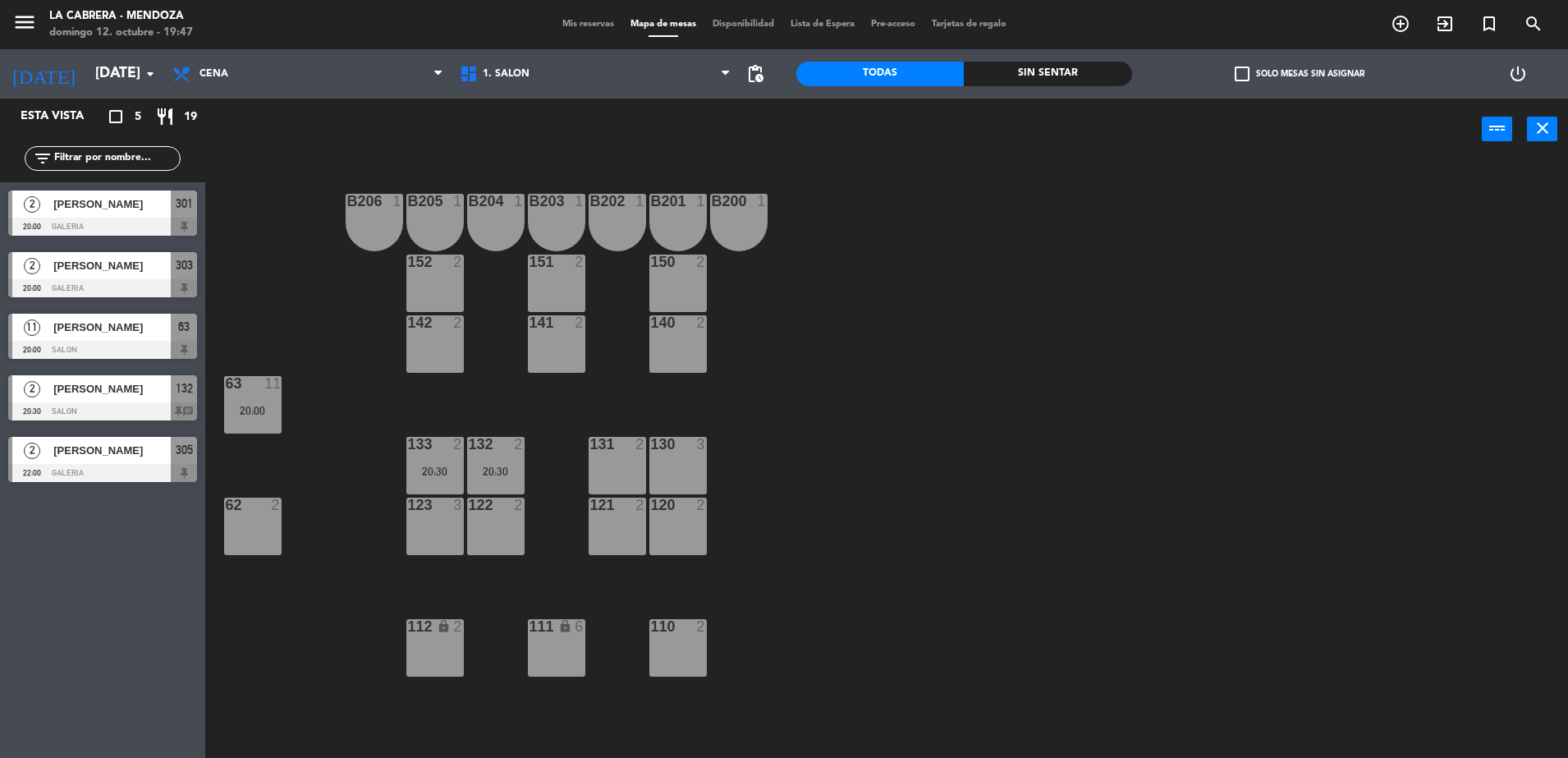
click at [421, 460] on div "133 2 20:30" at bounding box center [435, 465] width 58 height 58
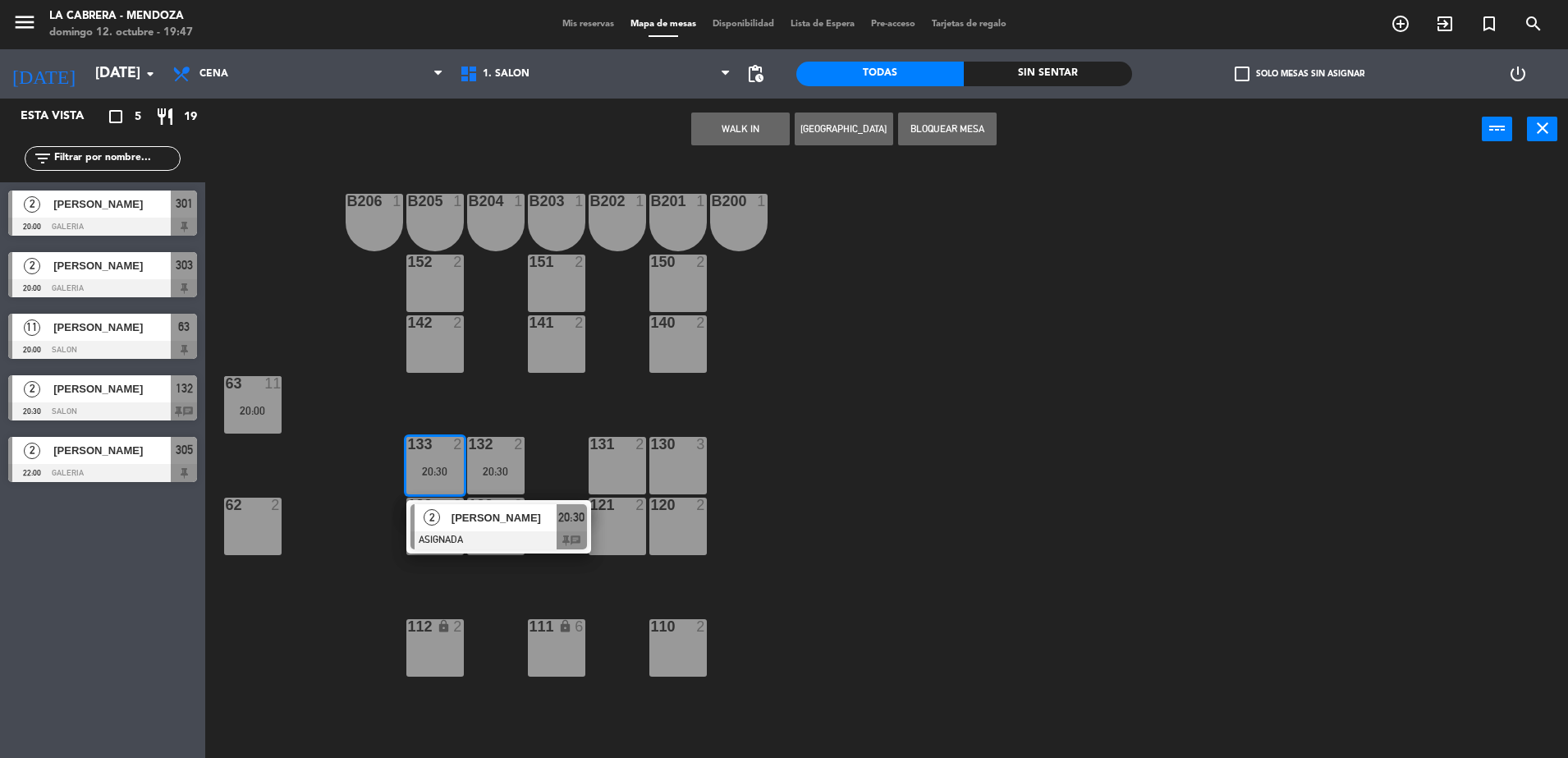
click at [540, 395] on div "B206 1 B205 1 B204 1 B203 1 B202 1 B201 1 B200 1 150 2 151 2 152 2 140 2 141 2 …" at bounding box center [895, 463] width 1348 height 598
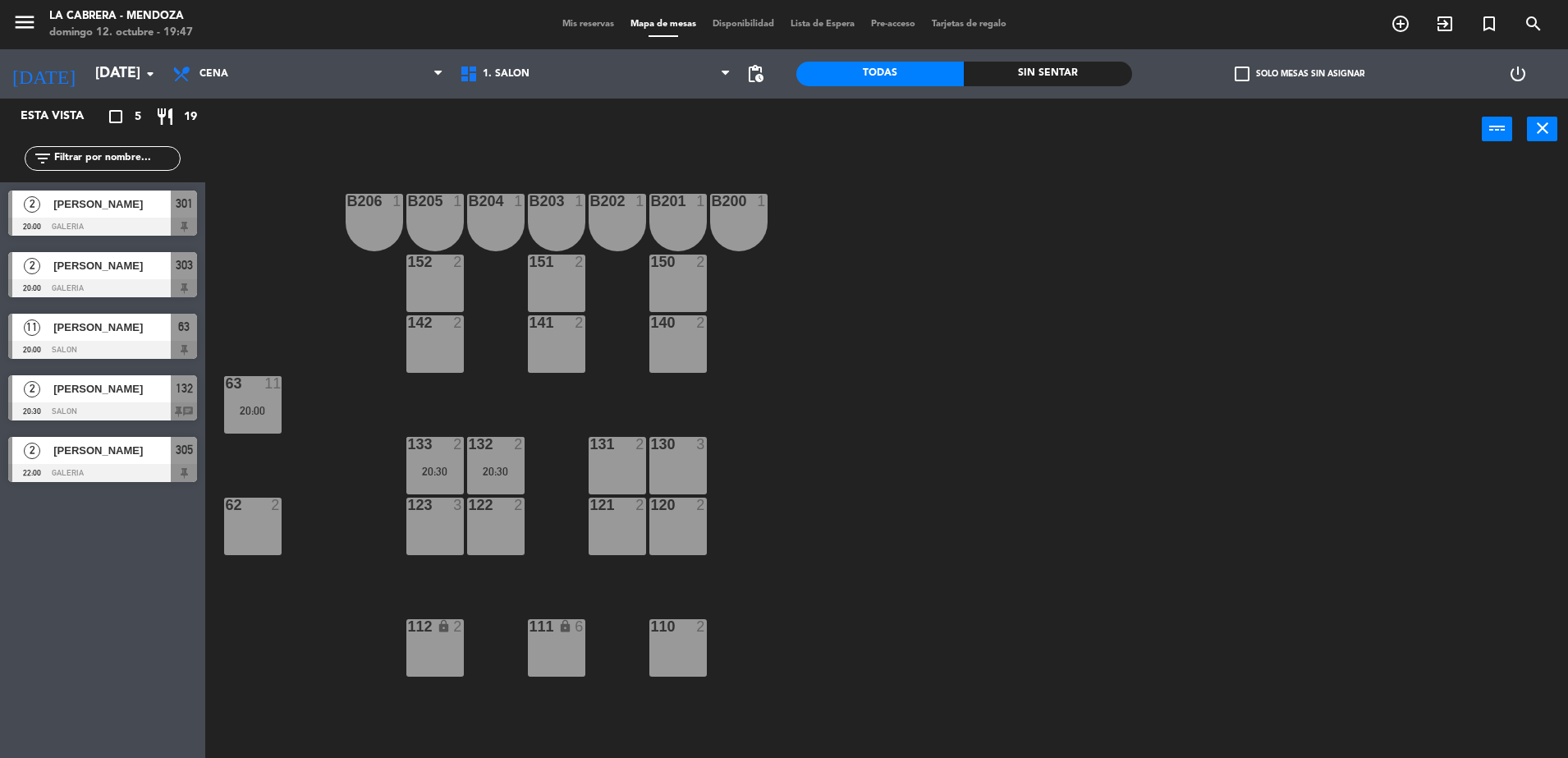
click at [431, 465] on div "20:30" at bounding box center [435, 471] width 58 height 12
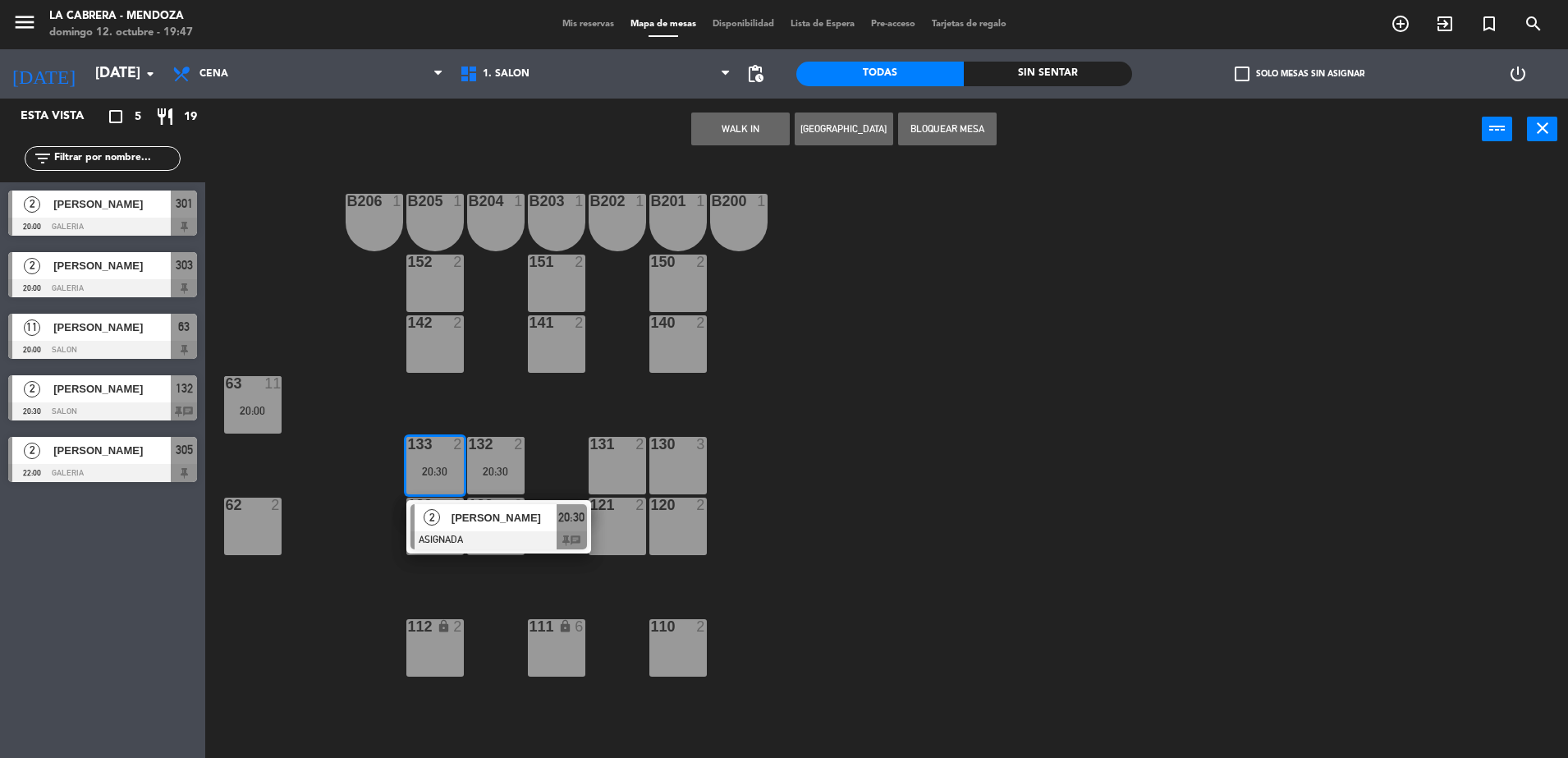
click at [408, 548] on div "2 [PERSON_NAME] ASIGNADA 20:30 chat" at bounding box center [498, 527] width 184 height 54
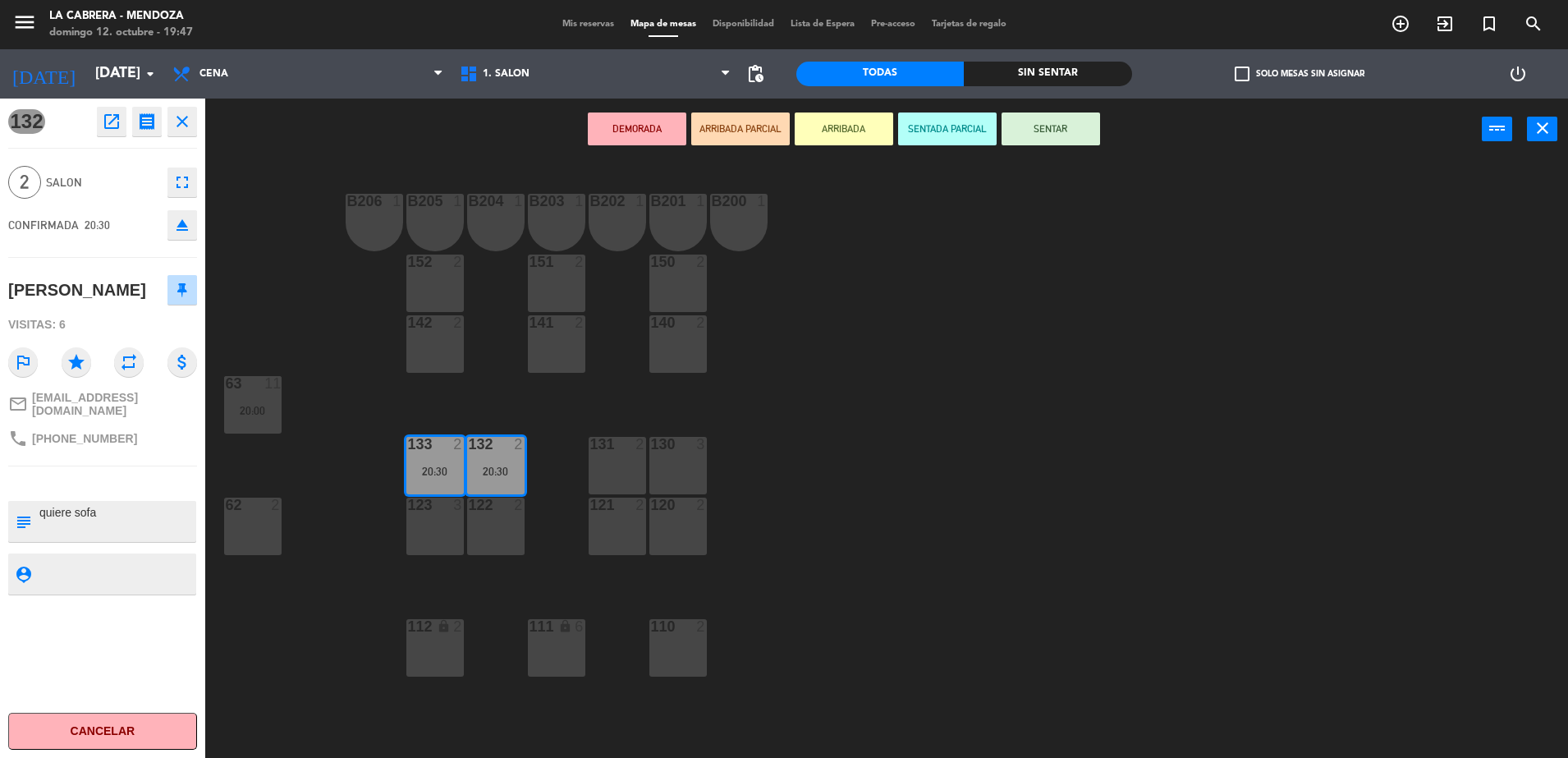
click at [432, 532] on div "123 3" at bounding box center [435, 526] width 58 height 58
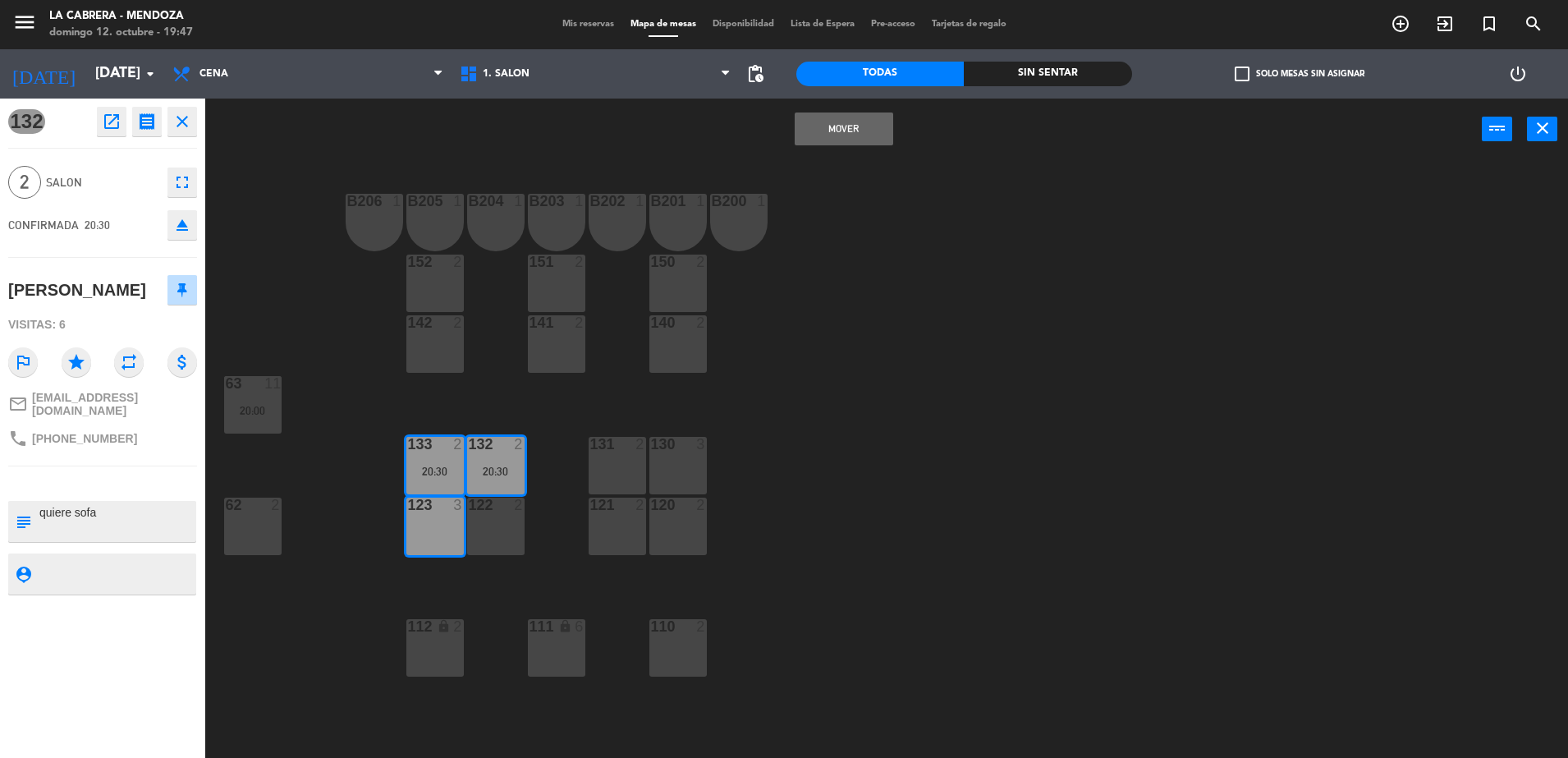
click at [805, 124] on button "Mover" at bounding box center [844, 128] width 99 height 33
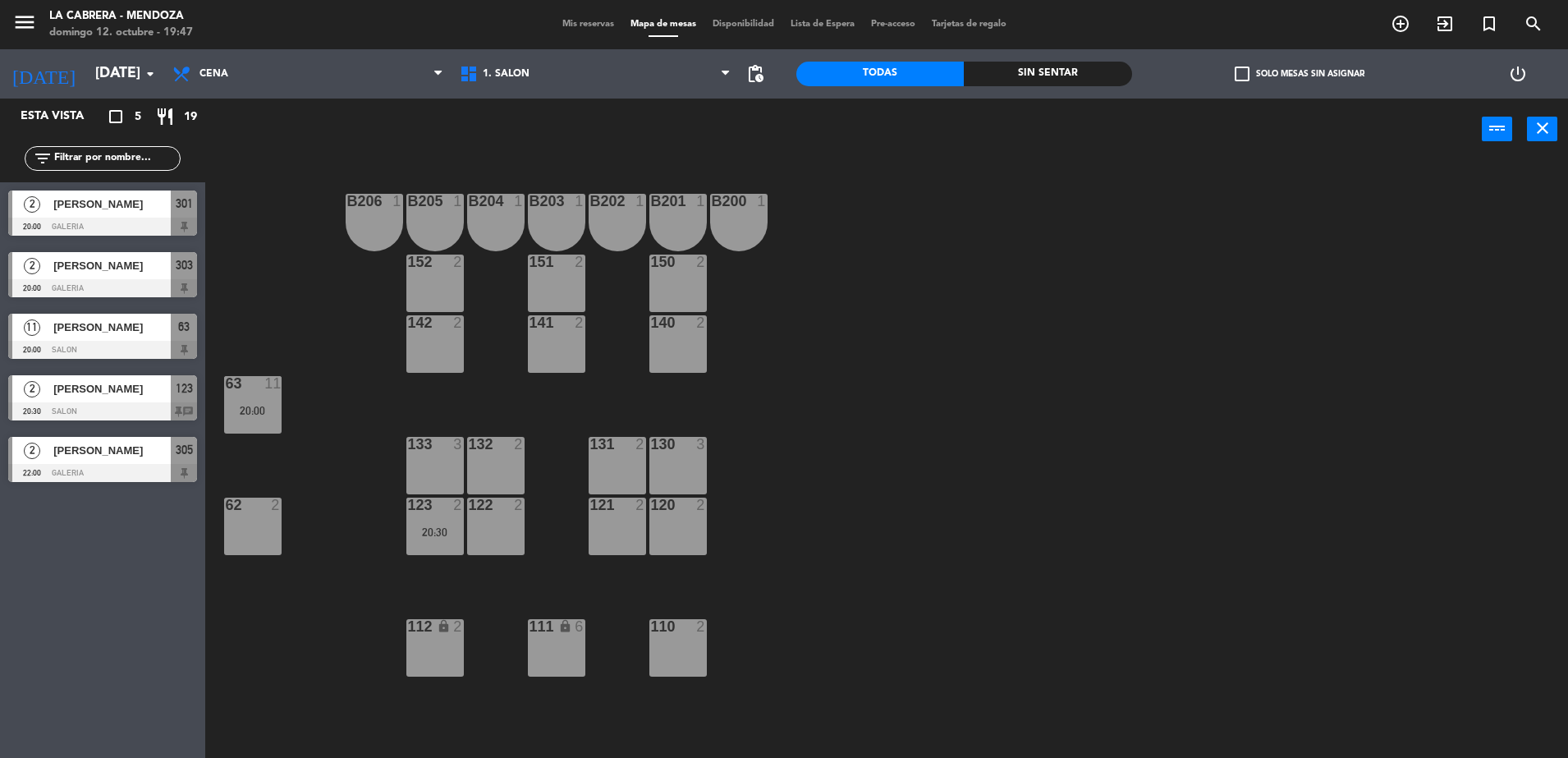
click at [137, 339] on div "[PERSON_NAME]" at bounding box center [112, 327] width 120 height 27
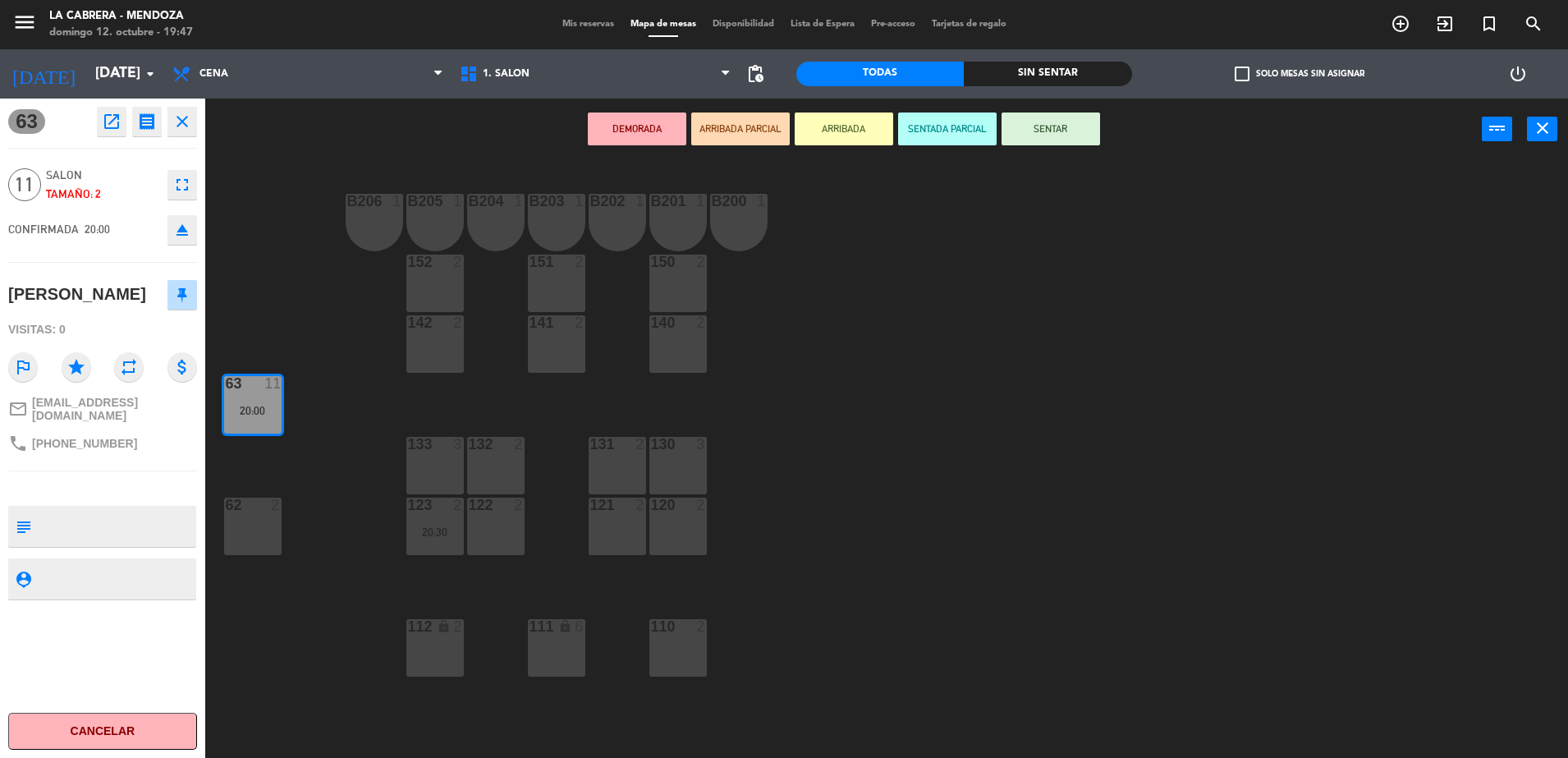
click at [676, 469] on div "130 3" at bounding box center [678, 465] width 58 height 58
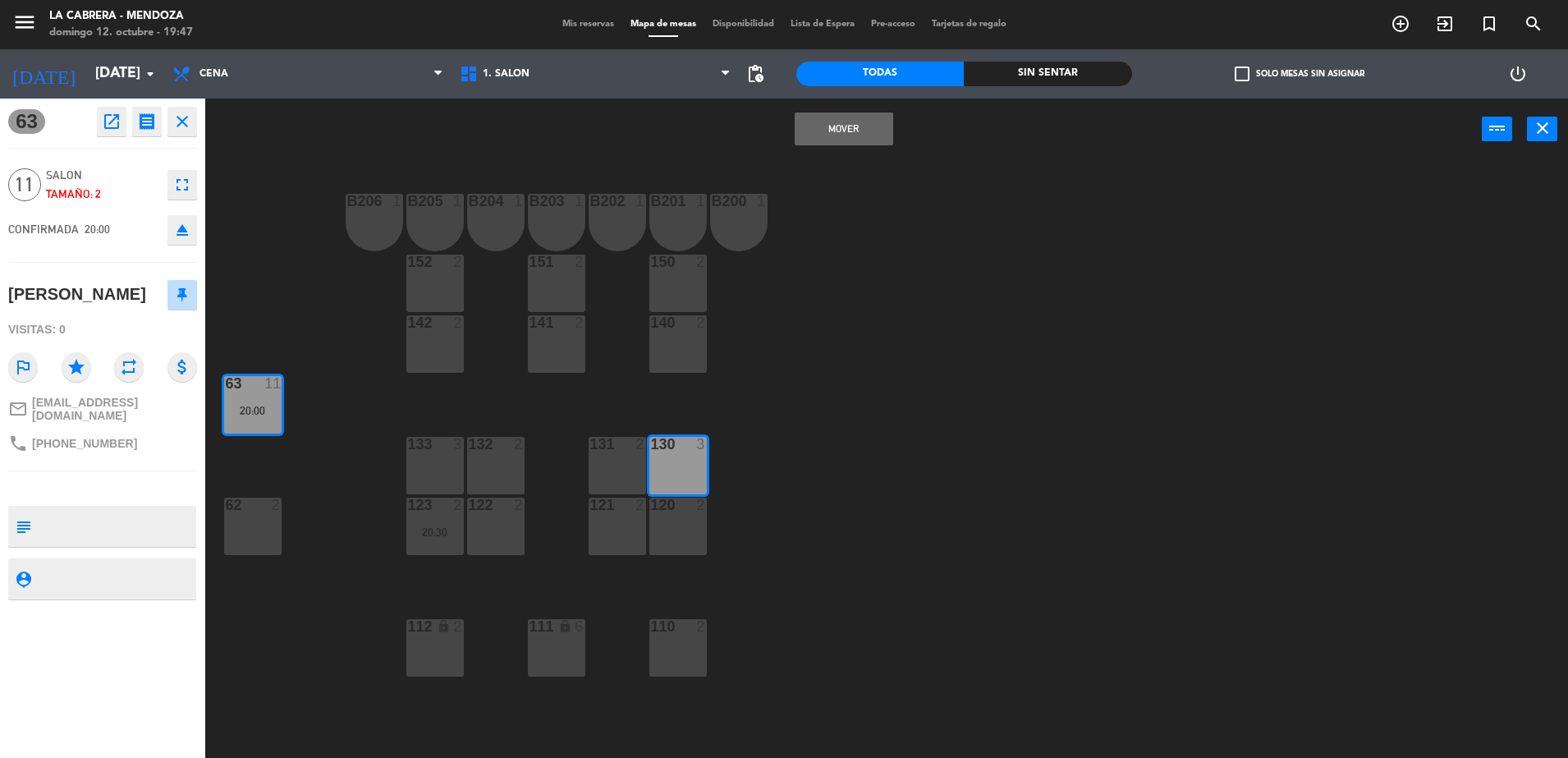
click at [615, 466] on div "131 2" at bounding box center [618, 465] width 58 height 58
click at [470, 470] on div "132 2" at bounding box center [496, 465] width 58 height 58
click at [196, 226] on button "eject" at bounding box center [182, 230] width 30 height 30
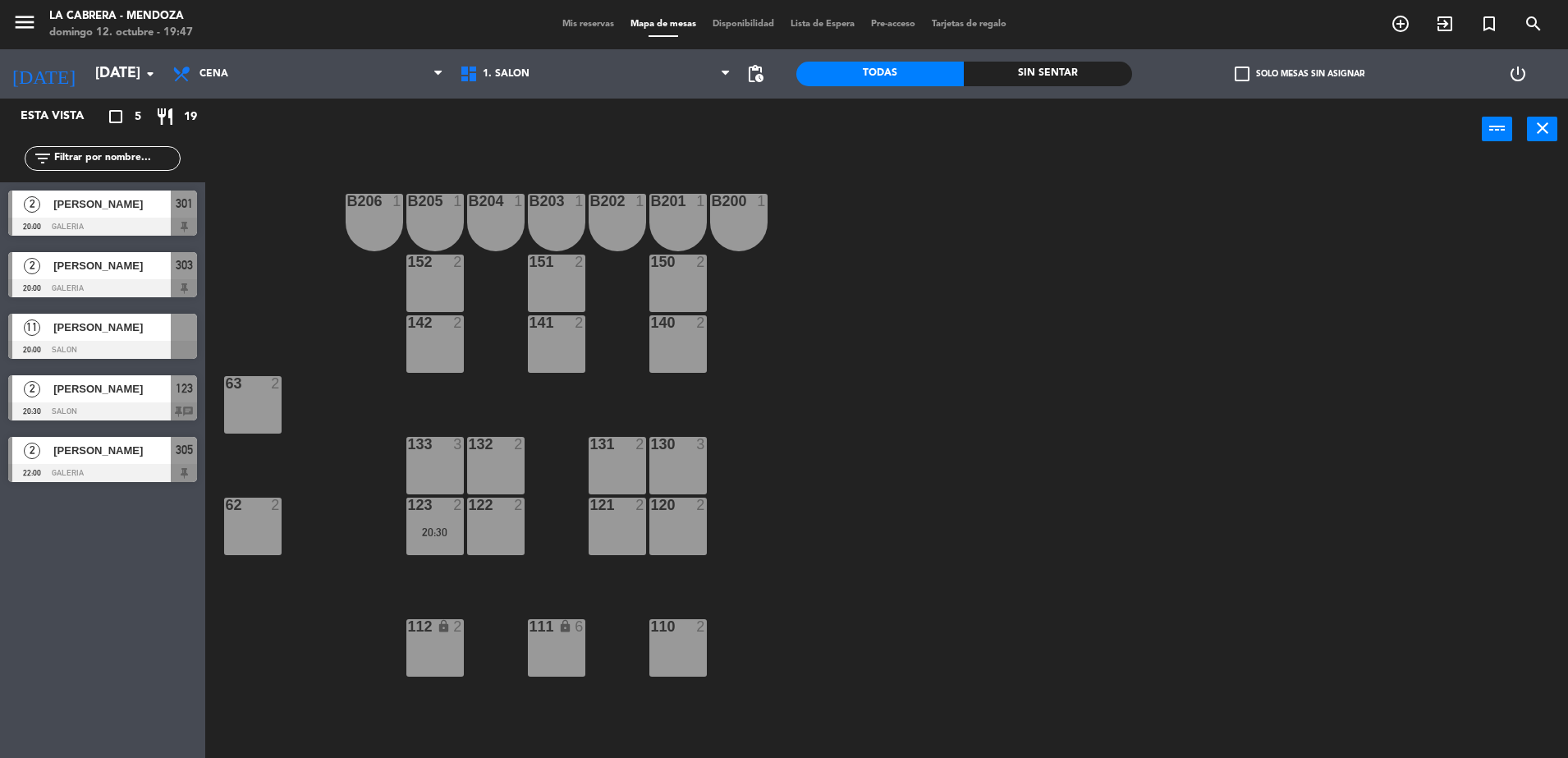
click at [154, 334] on span "[PERSON_NAME]" at bounding box center [113, 327] width 118 height 17
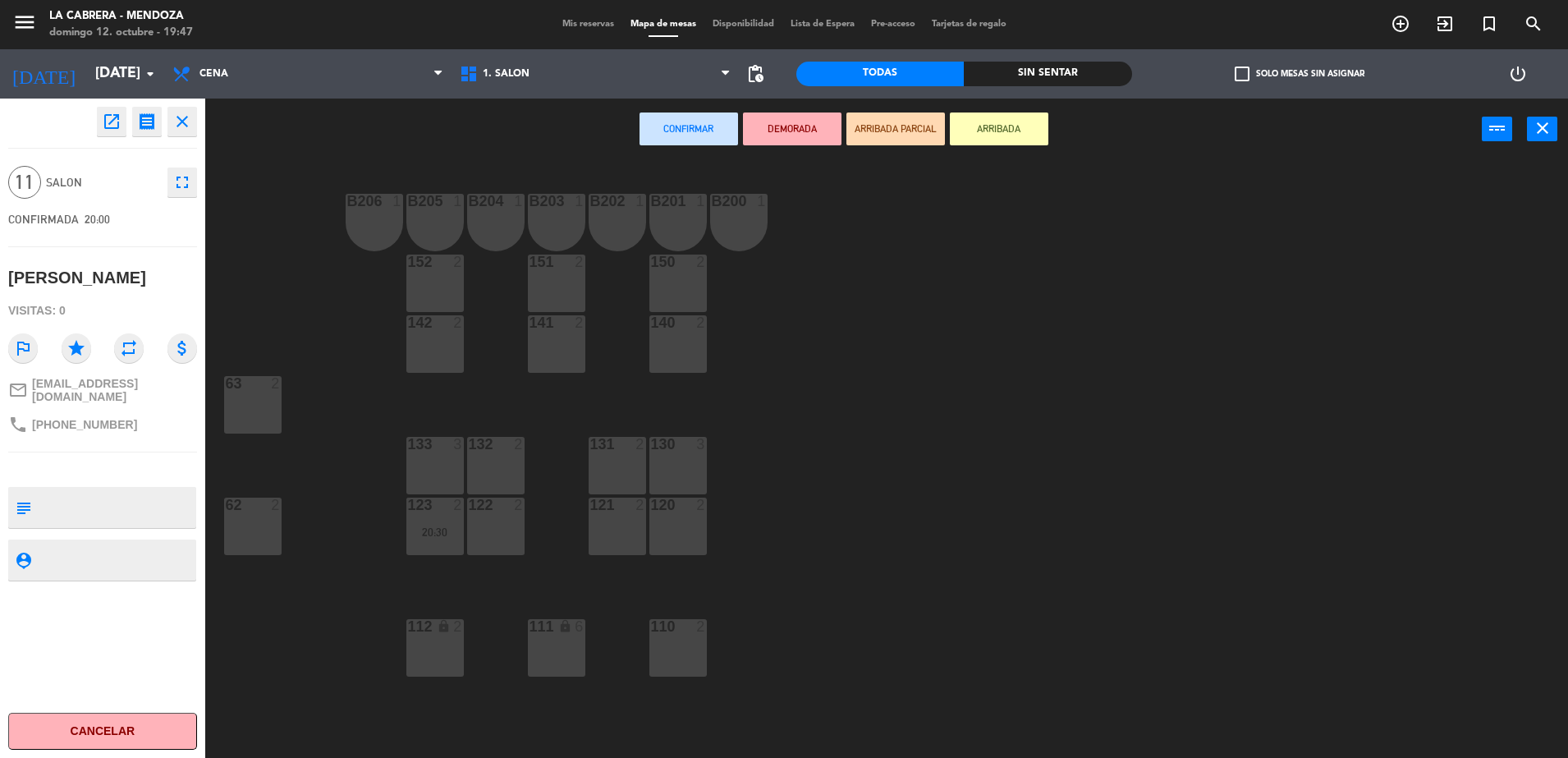
click at [663, 478] on div "130 3" at bounding box center [678, 465] width 58 height 58
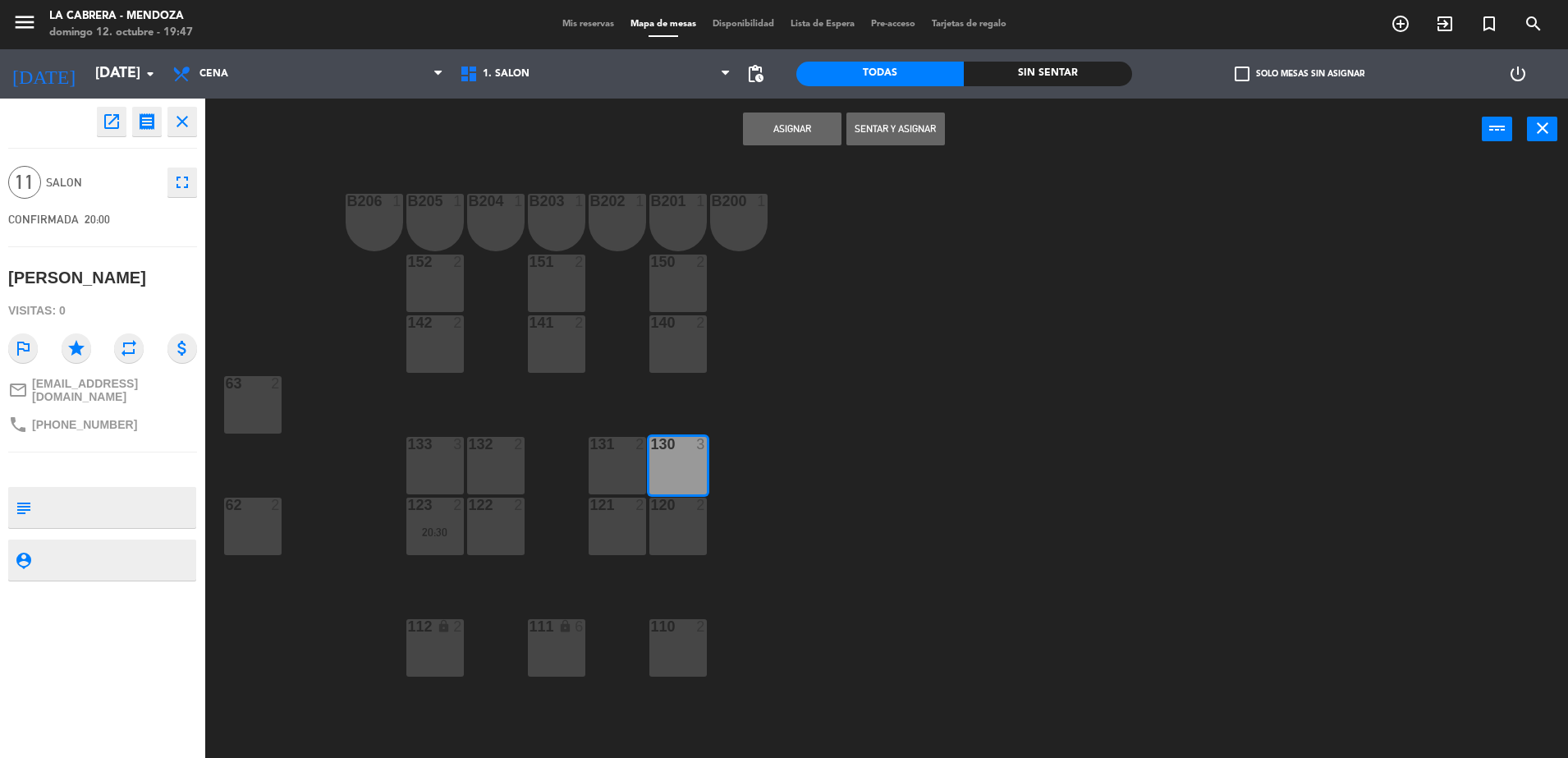
click at [610, 467] on div "131 2" at bounding box center [618, 465] width 58 height 58
click at [485, 459] on div "132 2" at bounding box center [496, 465] width 58 height 58
click at [417, 455] on div "133 3" at bounding box center [435, 465] width 58 height 58
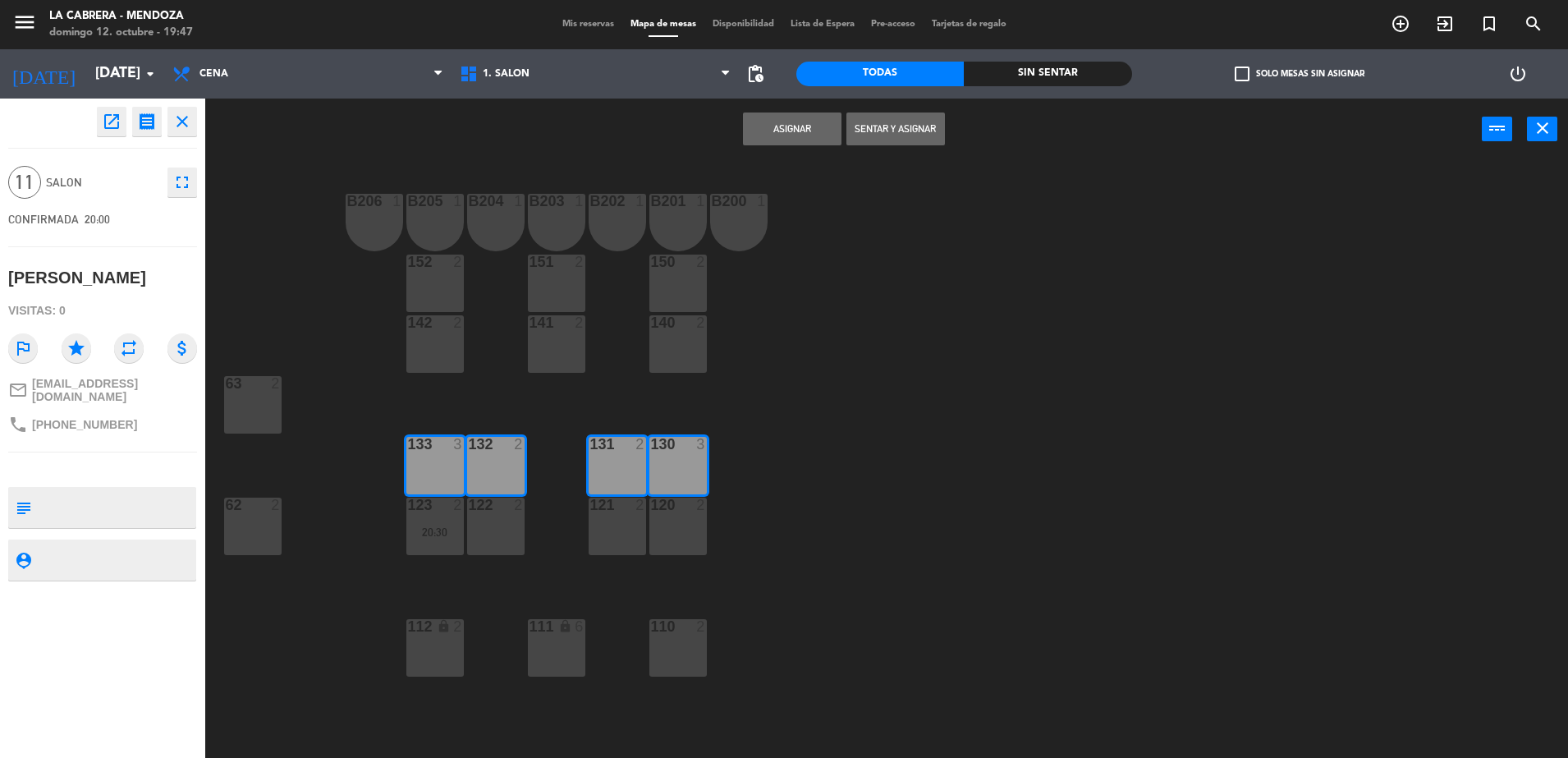
click at [789, 133] on button "Asignar" at bounding box center [792, 128] width 99 height 33
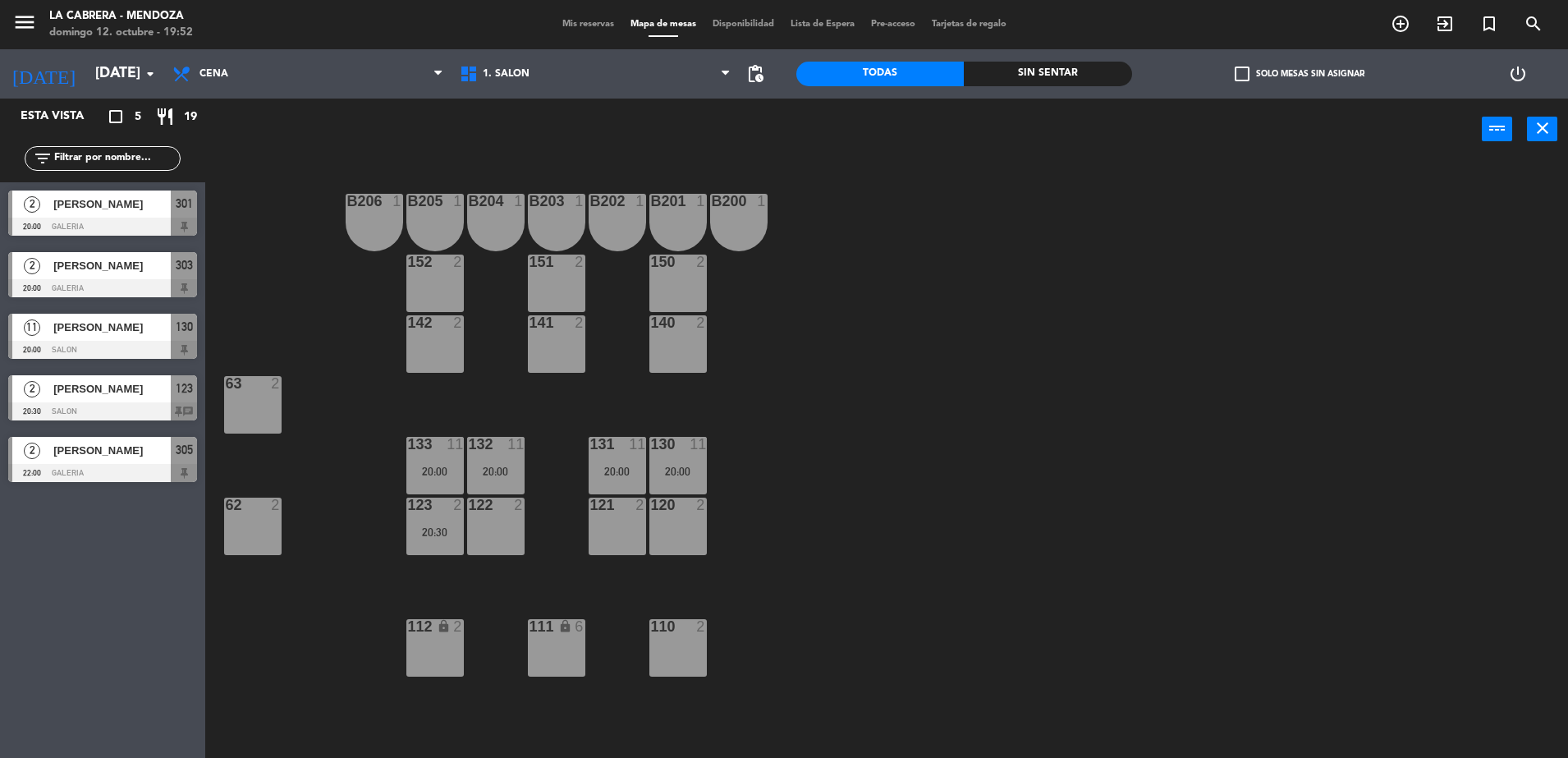
click at [591, 26] on span "Mis reservas" at bounding box center [588, 24] width 68 height 9
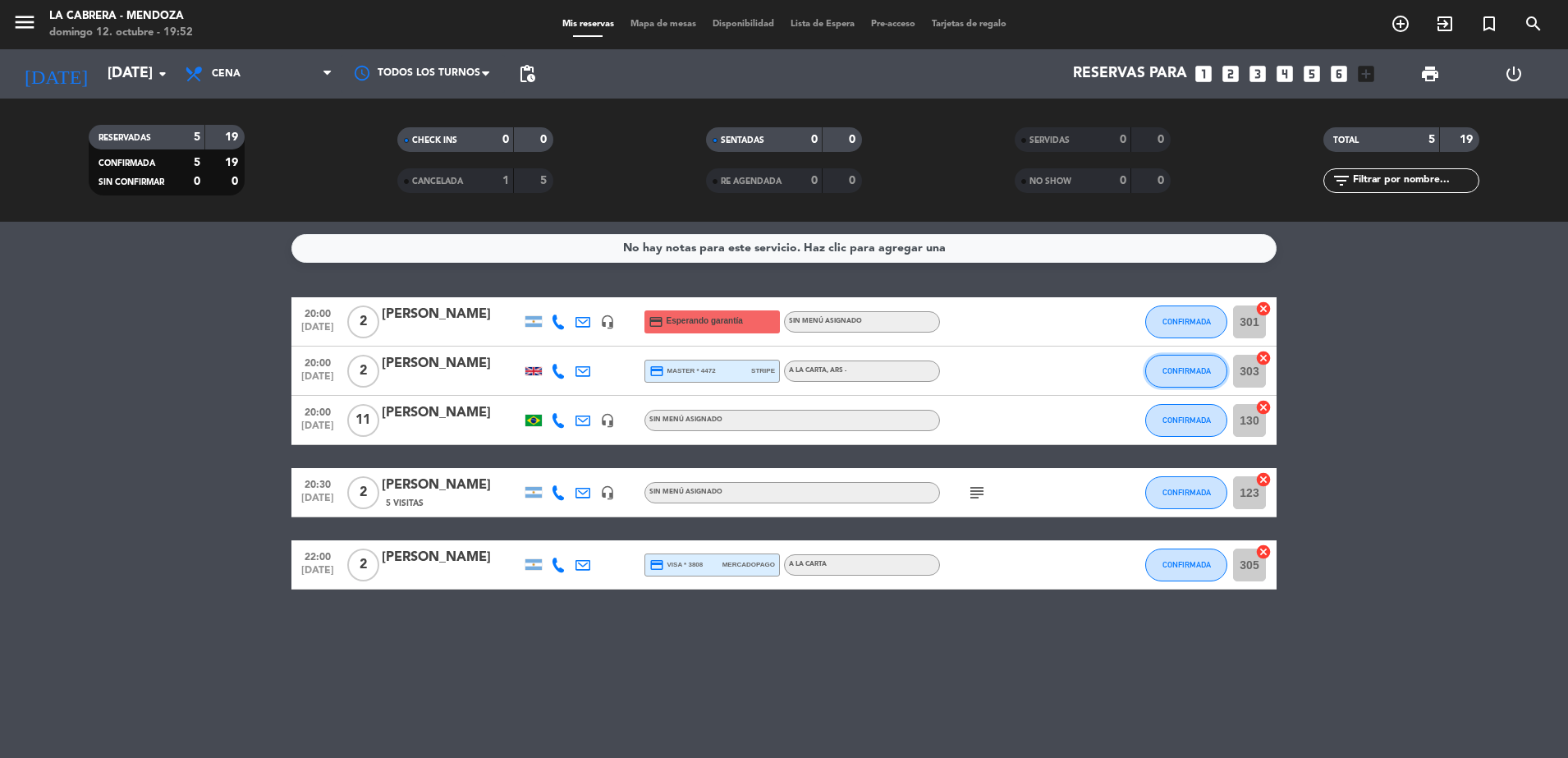
click at [1176, 374] on span "CONFIRMADA" at bounding box center [1186, 371] width 49 height 9
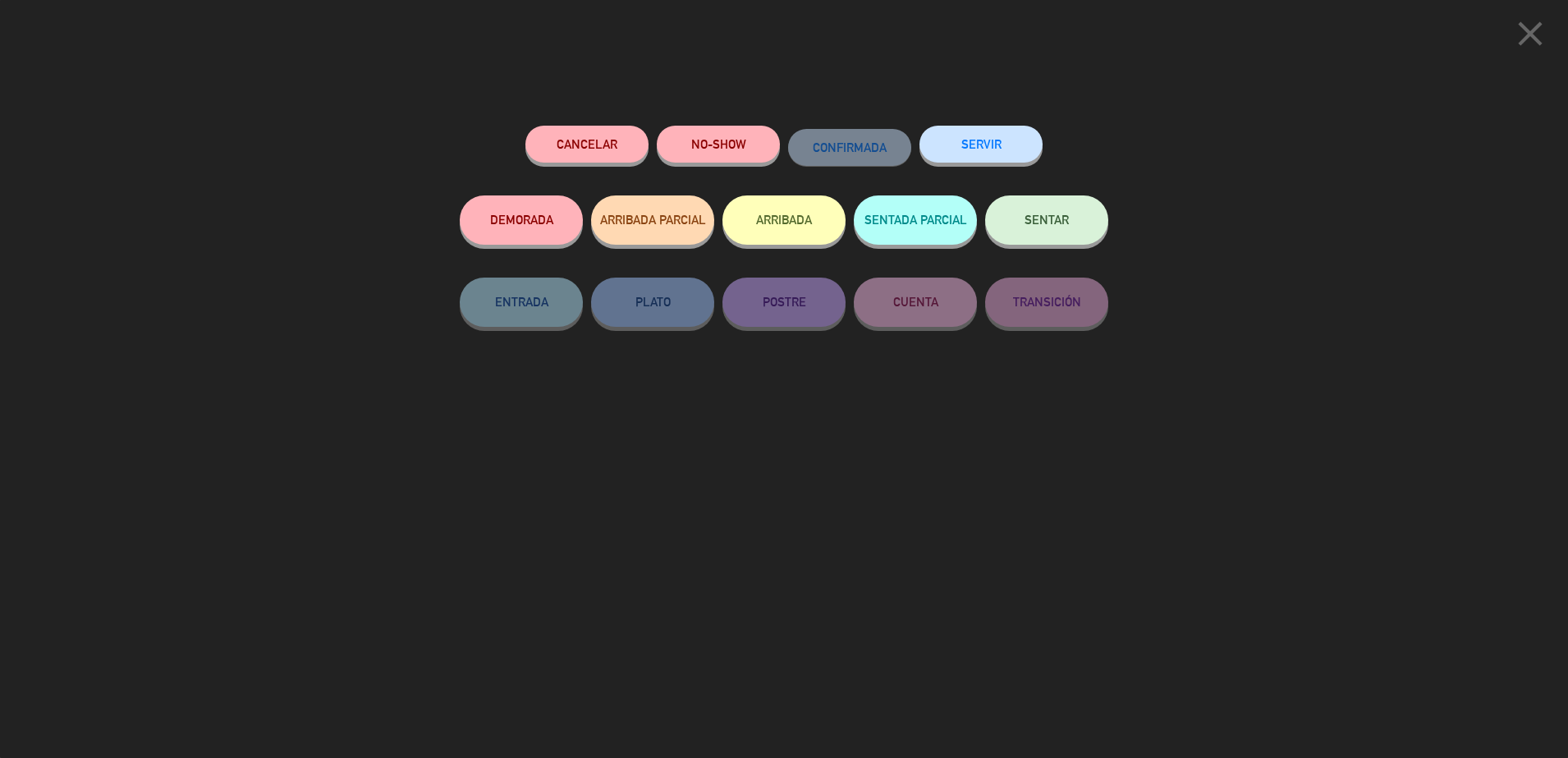
click at [1055, 229] on button "SENTAR" at bounding box center [1047, 219] width 124 height 49
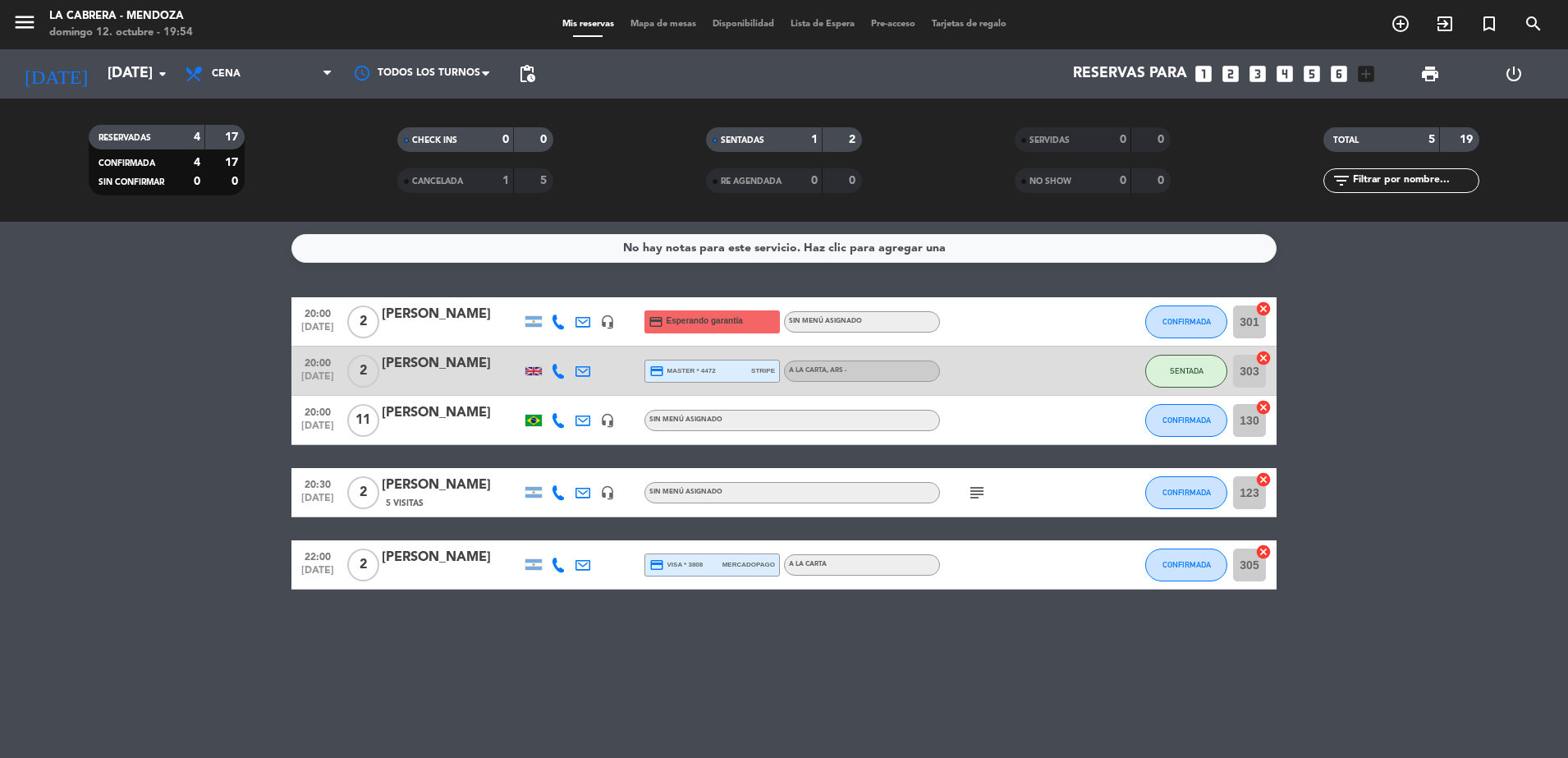
click at [1267, 352] on icon "cancel" at bounding box center [1263, 358] width 16 height 16
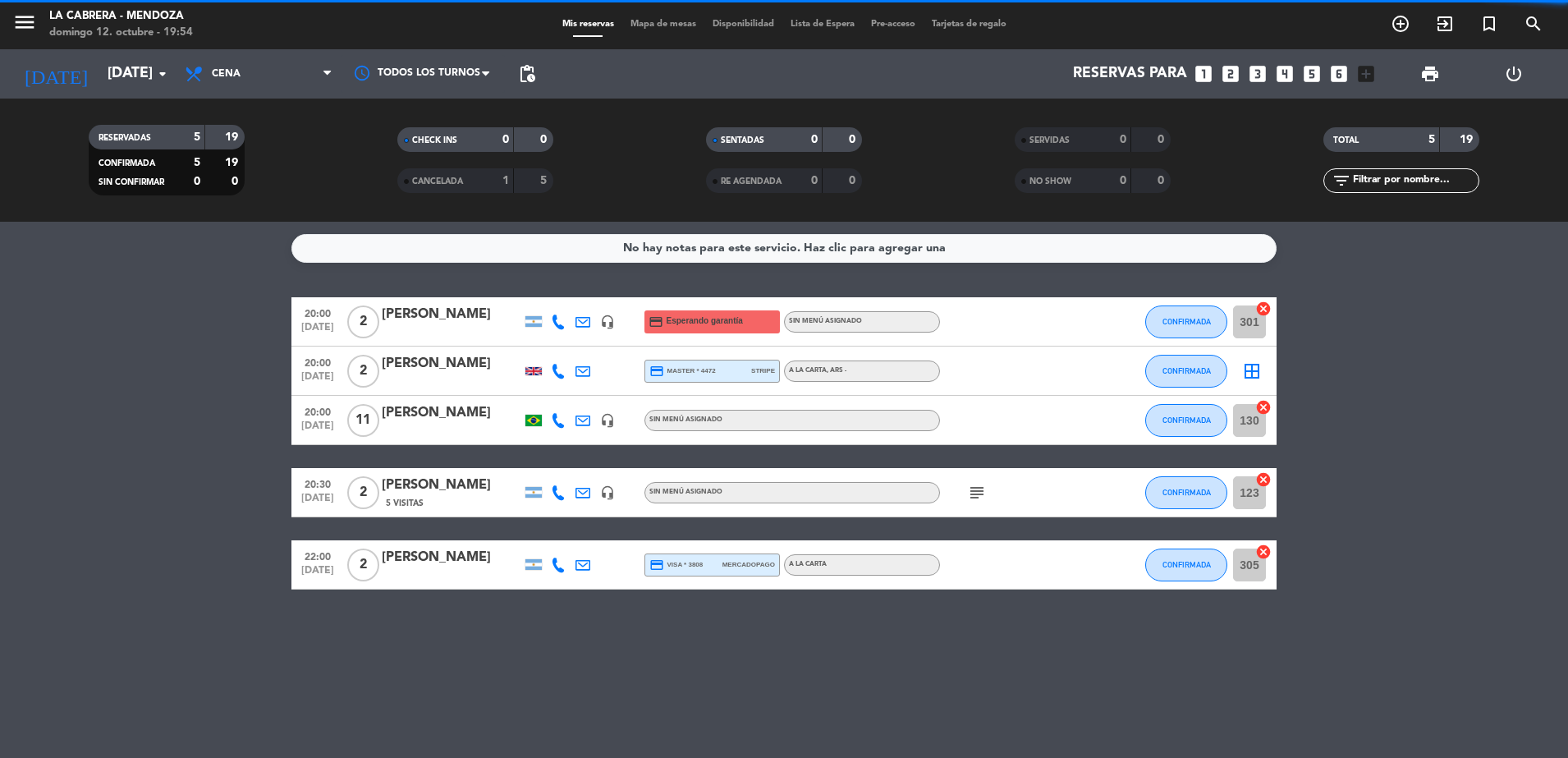
click at [647, 20] on span "Mapa de mesas" at bounding box center [663, 24] width 82 height 9
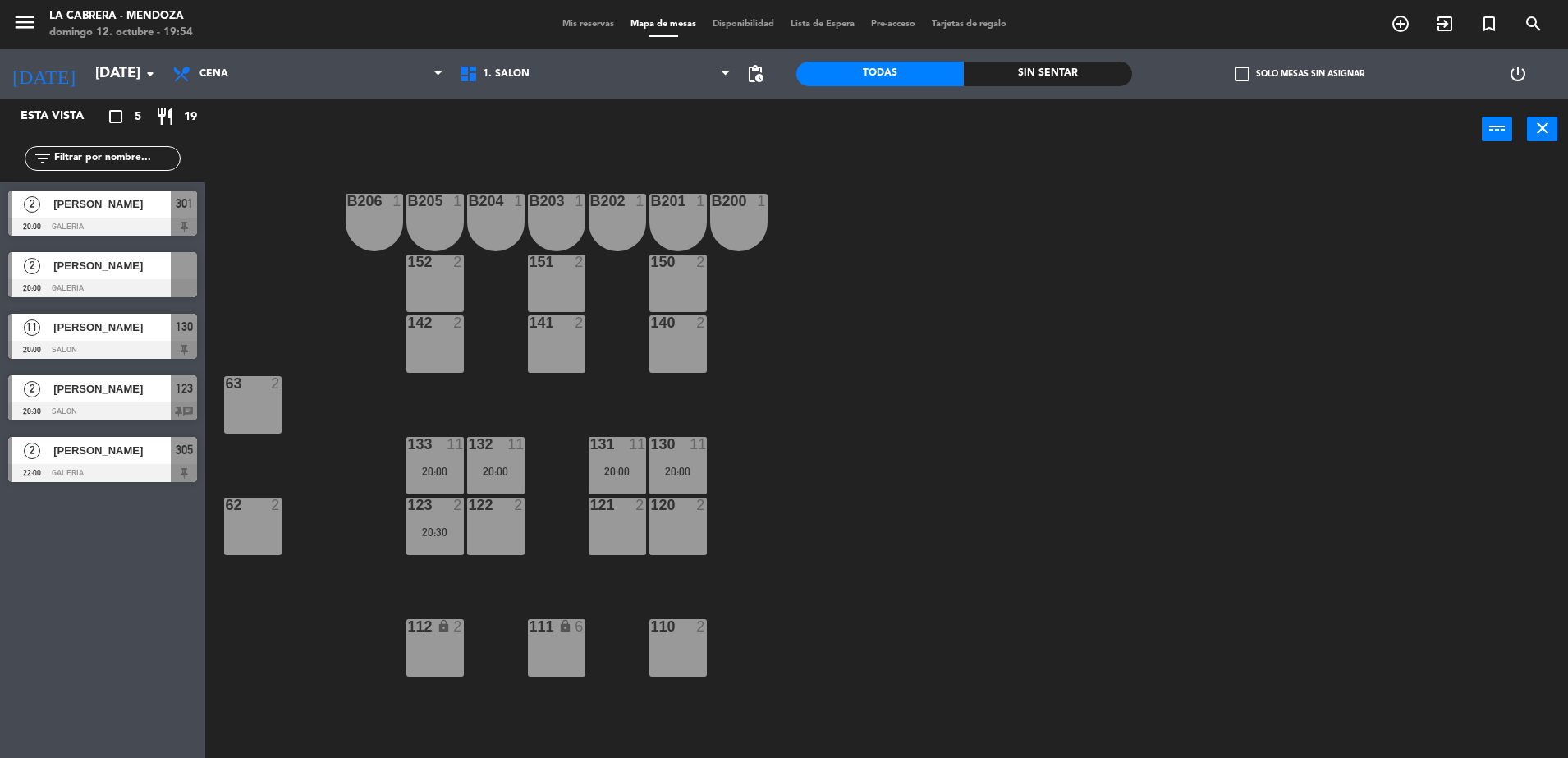
click at [100, 271] on span "[PERSON_NAME]" at bounding box center [113, 265] width 118 height 17
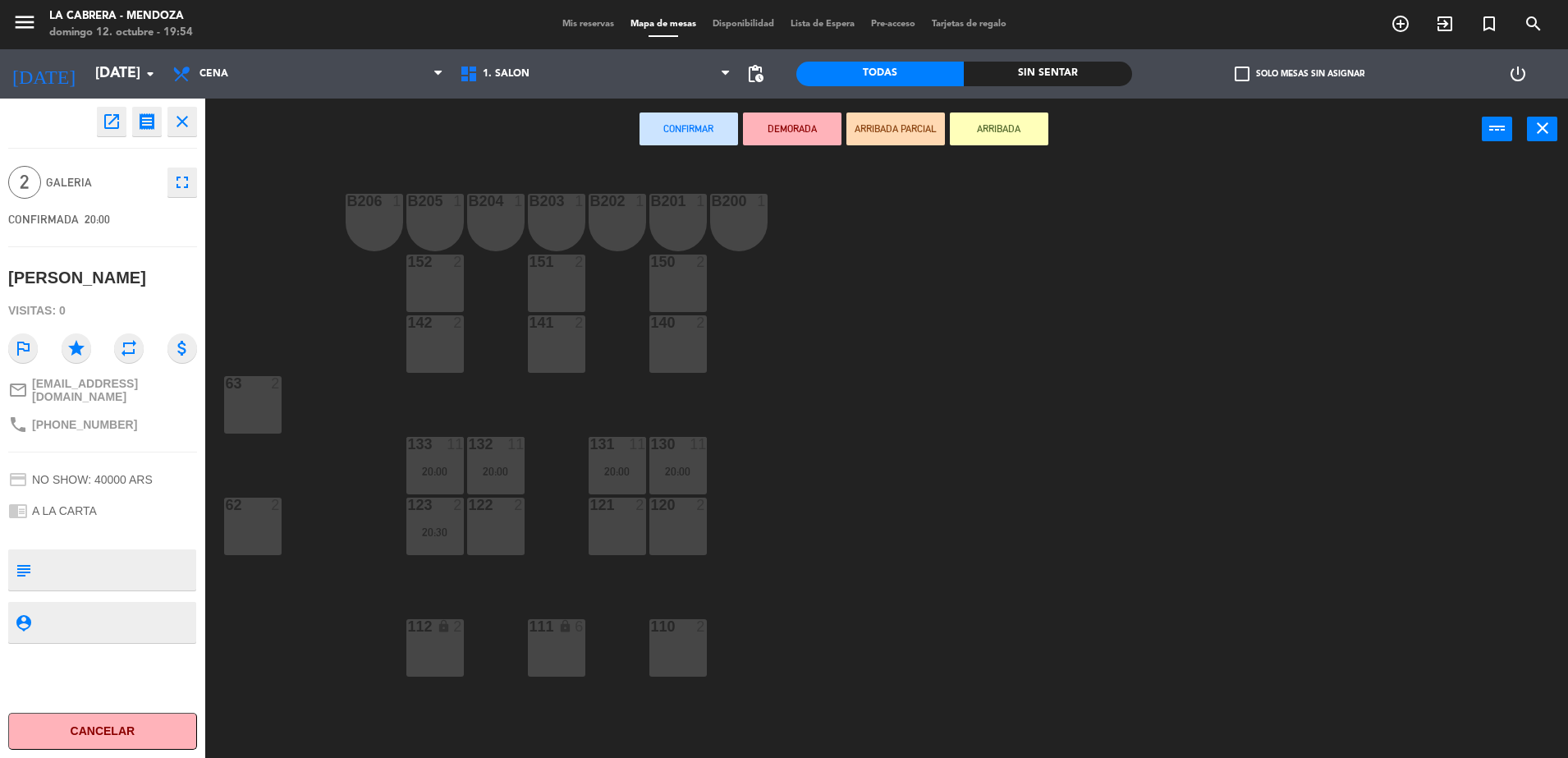
click at [259, 407] on div "63 2" at bounding box center [253, 404] width 58 height 58
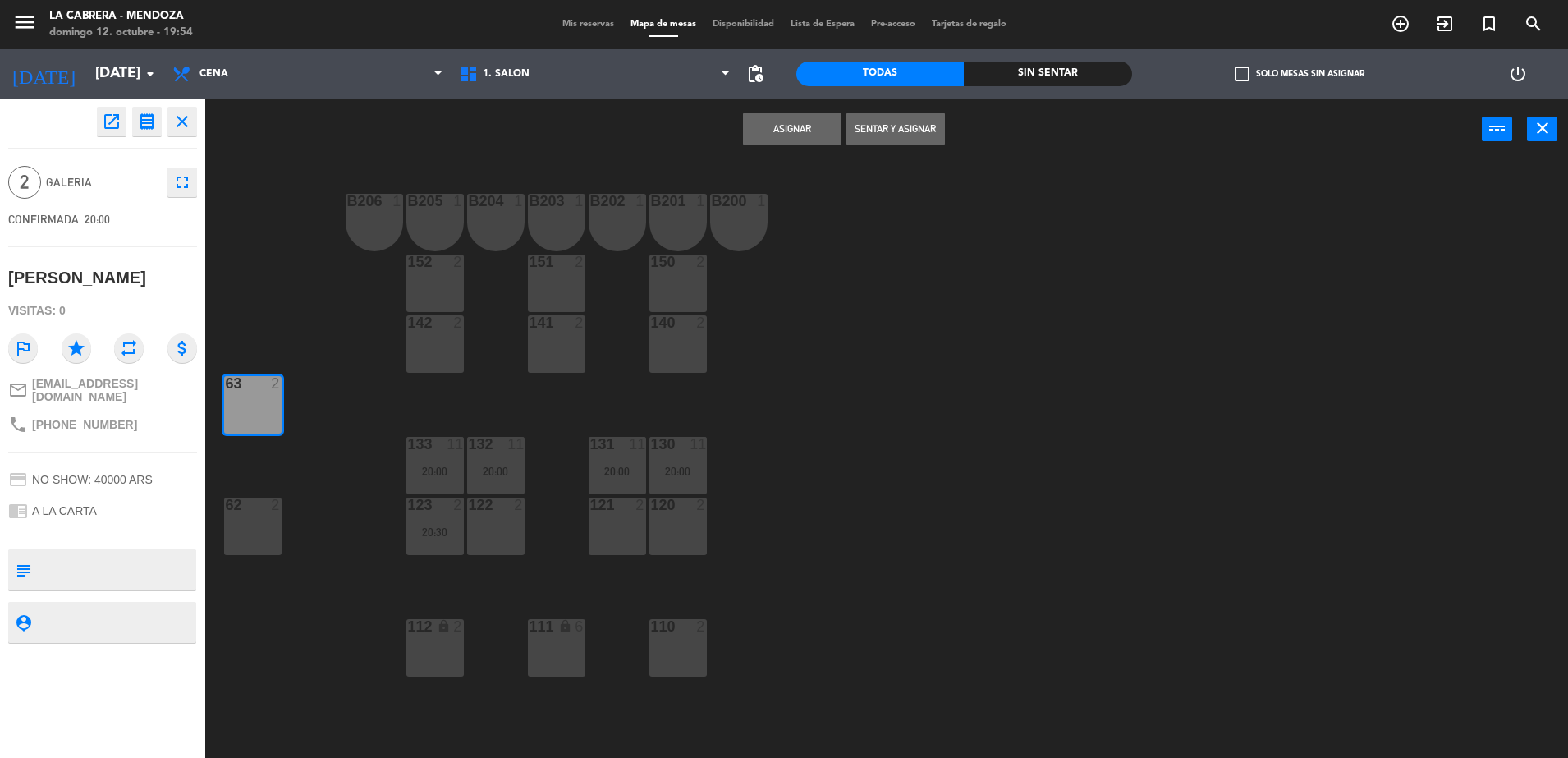
click at [866, 126] on button "Sentar y Asignar" at bounding box center [896, 128] width 99 height 33
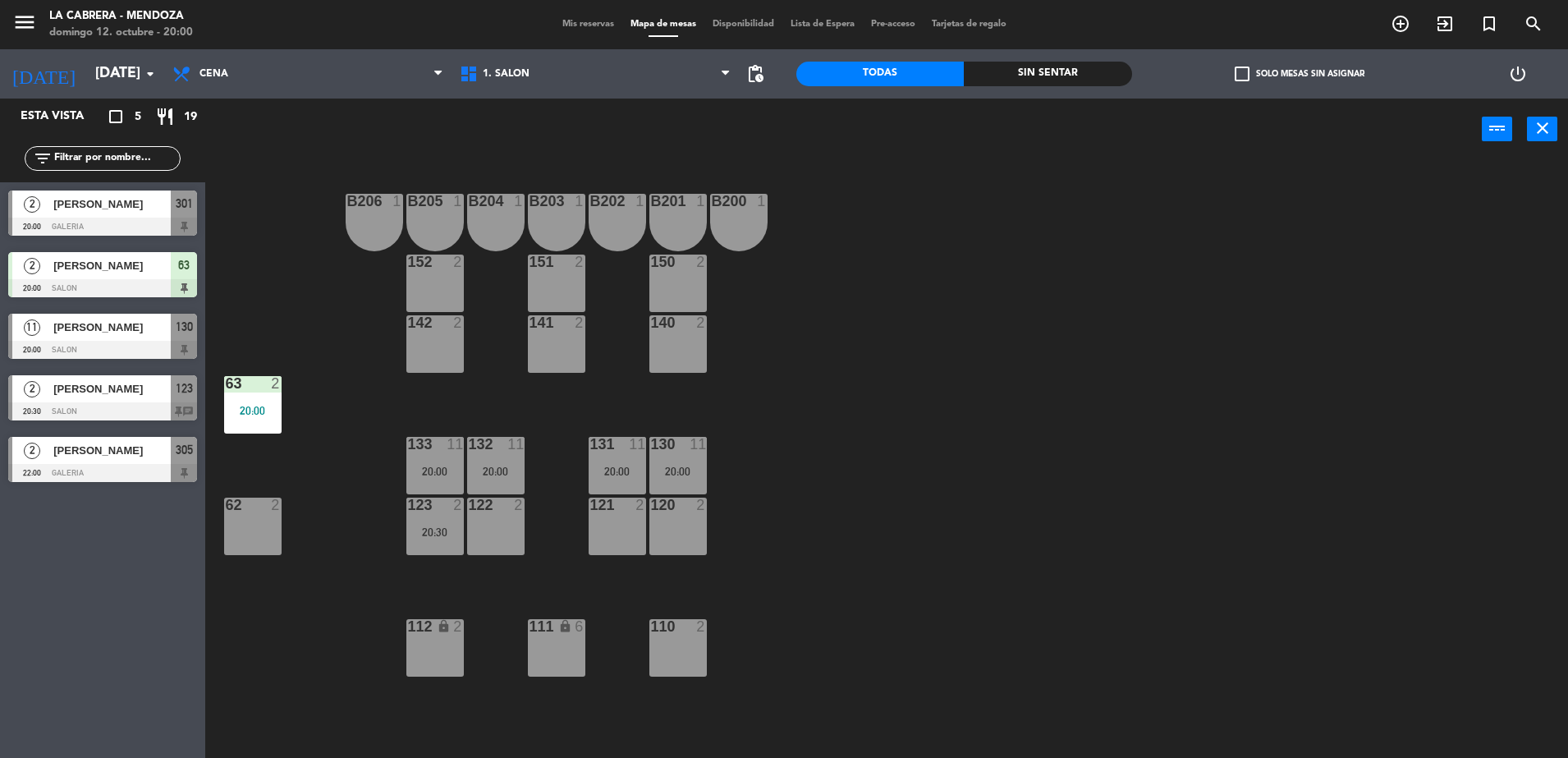
click at [566, 21] on span "Mis reservas" at bounding box center [588, 24] width 68 height 9
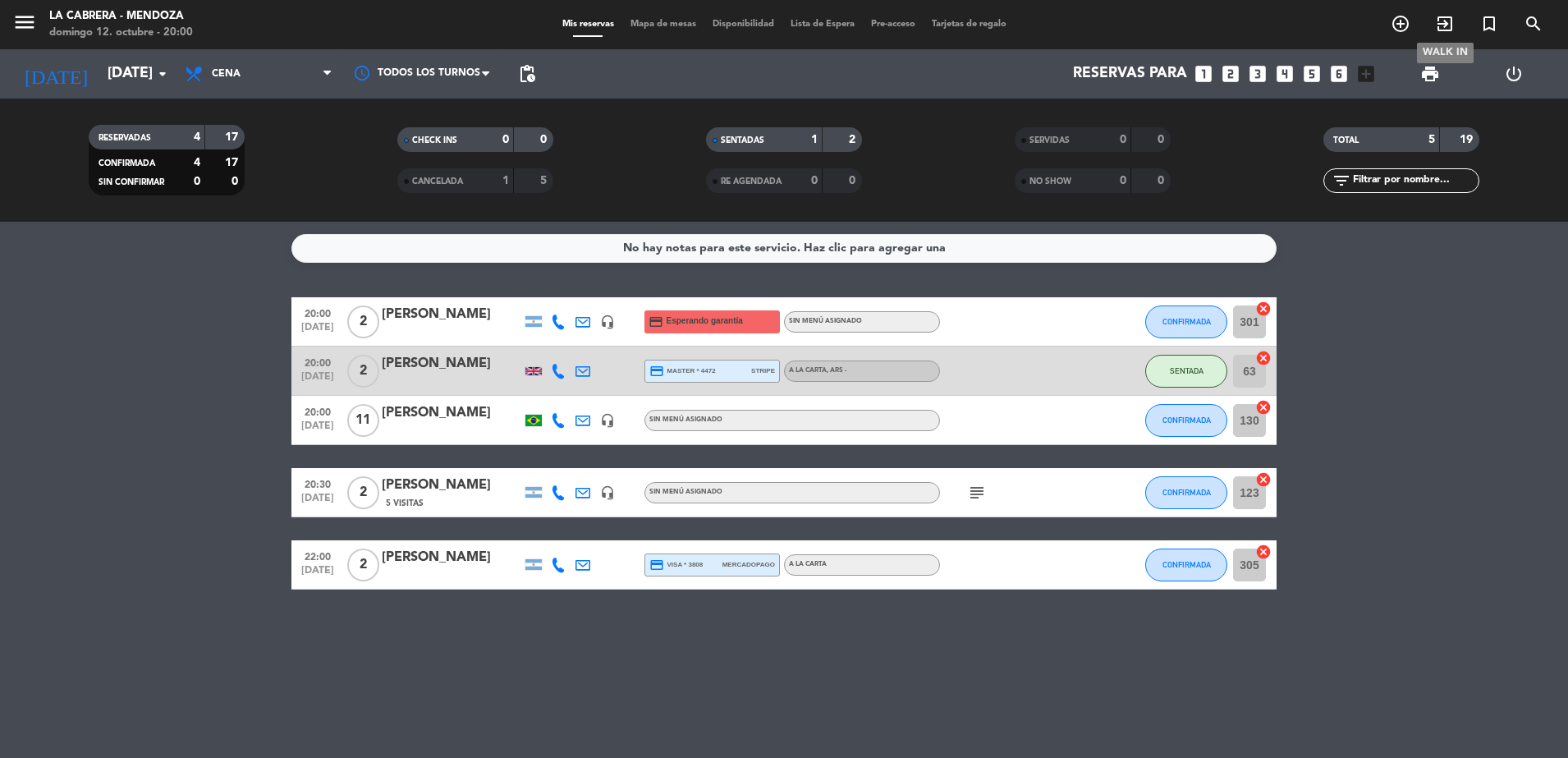
click at [1443, 26] on icon "exit_to_app" at bounding box center [1445, 24] width 20 height 20
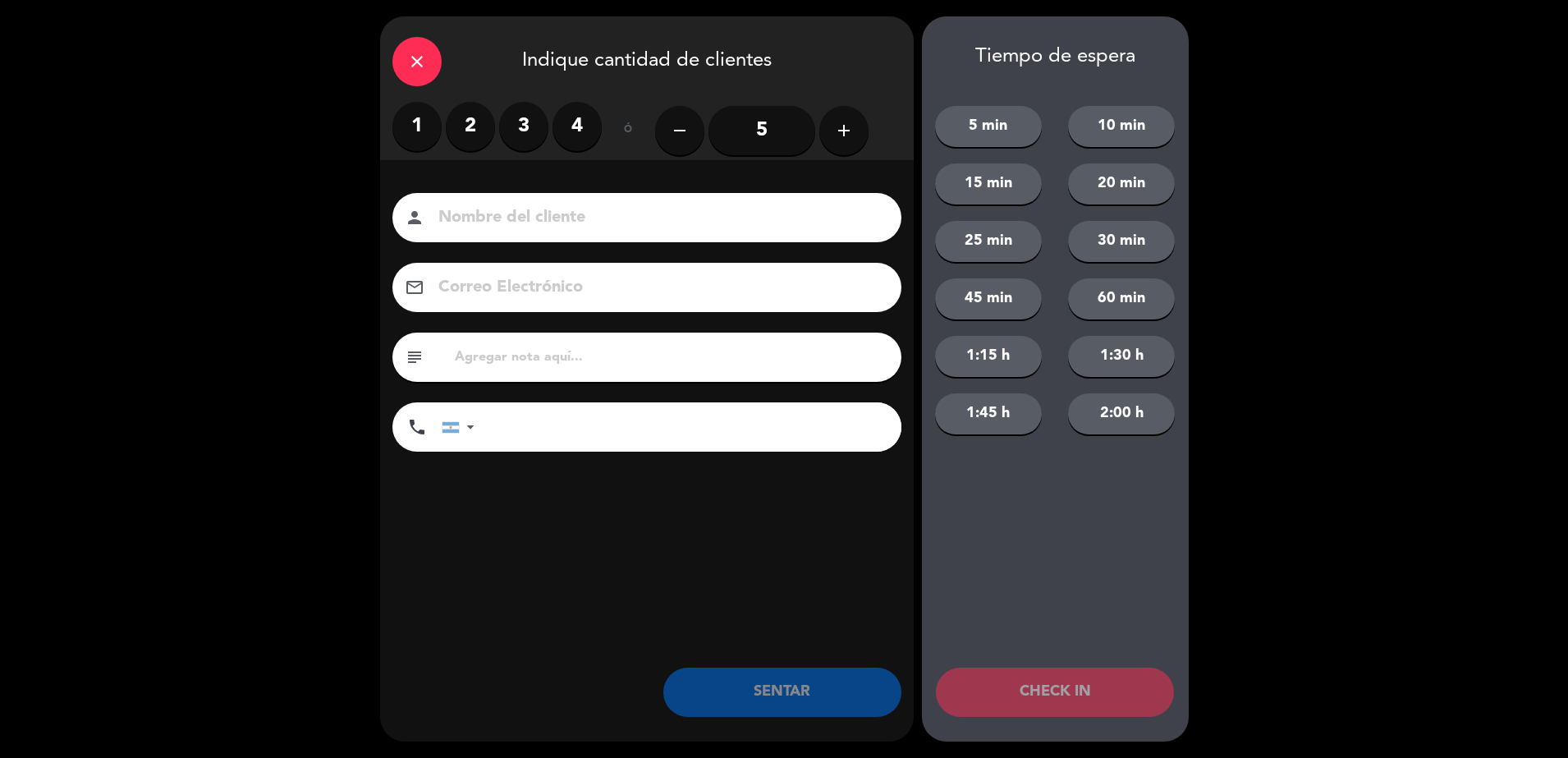
click at [466, 133] on label "2" at bounding box center [470, 126] width 49 height 49
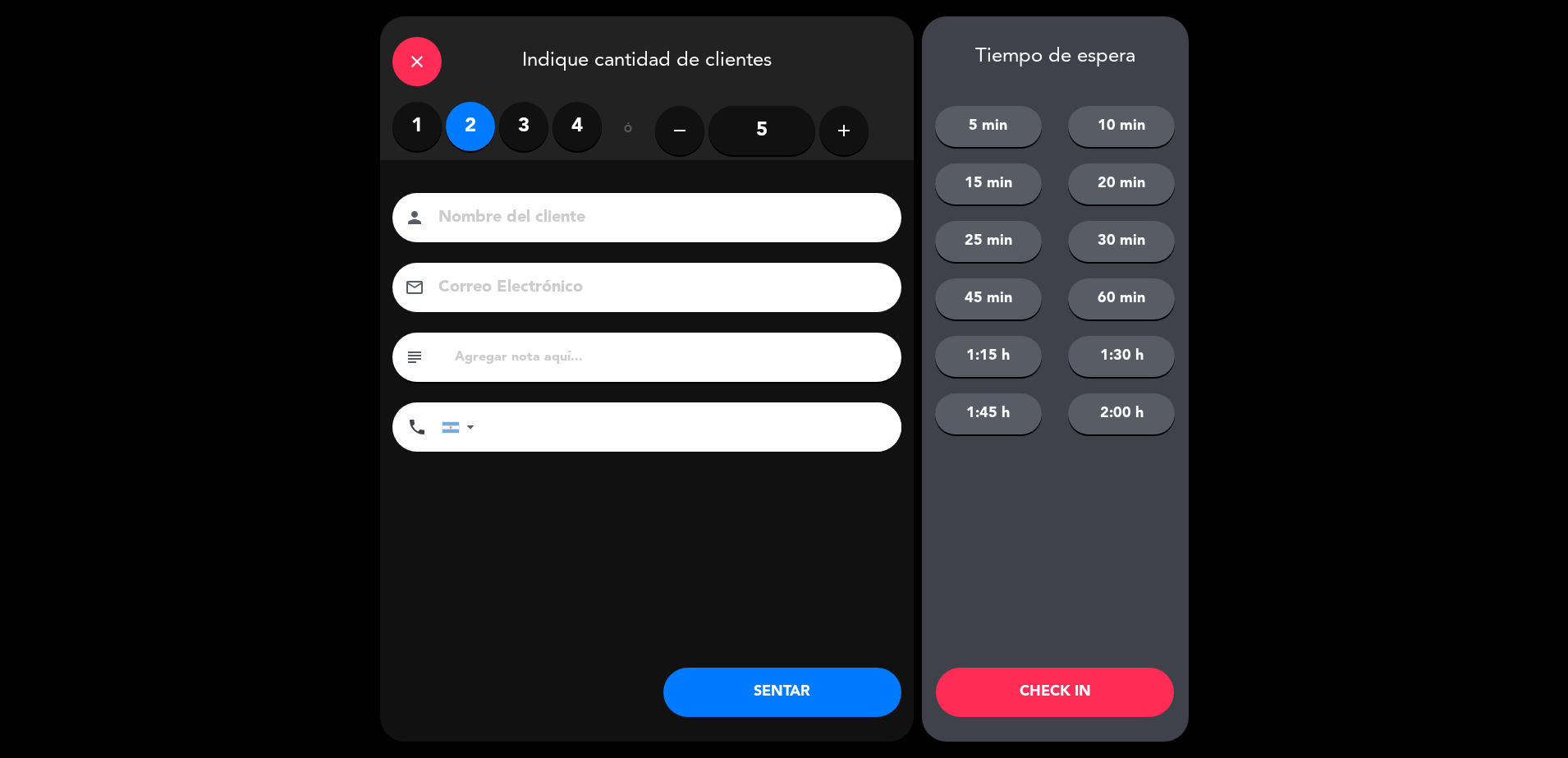
click at [474, 216] on input at bounding box center [657, 217] width 443 height 29
type input "[PERSON_NAME]"
click at [544, 358] on input "text" at bounding box center [671, 357] width 436 height 23
type input "hualta 201"
click at [770, 691] on button "SENTAR" at bounding box center [782, 691] width 238 height 49
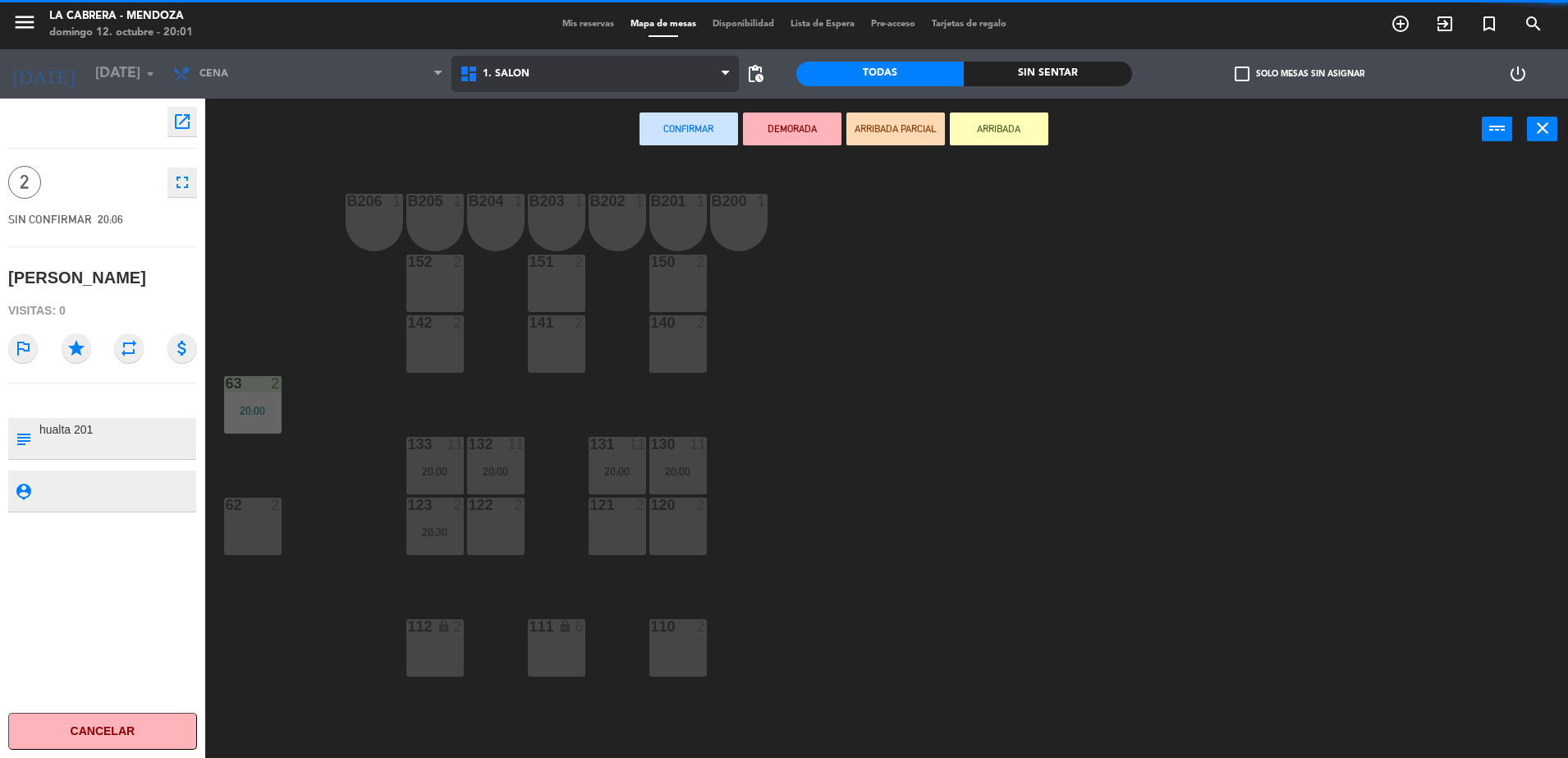
click at [581, 72] on span "1. SALON" at bounding box center [595, 74] width 287 height 36
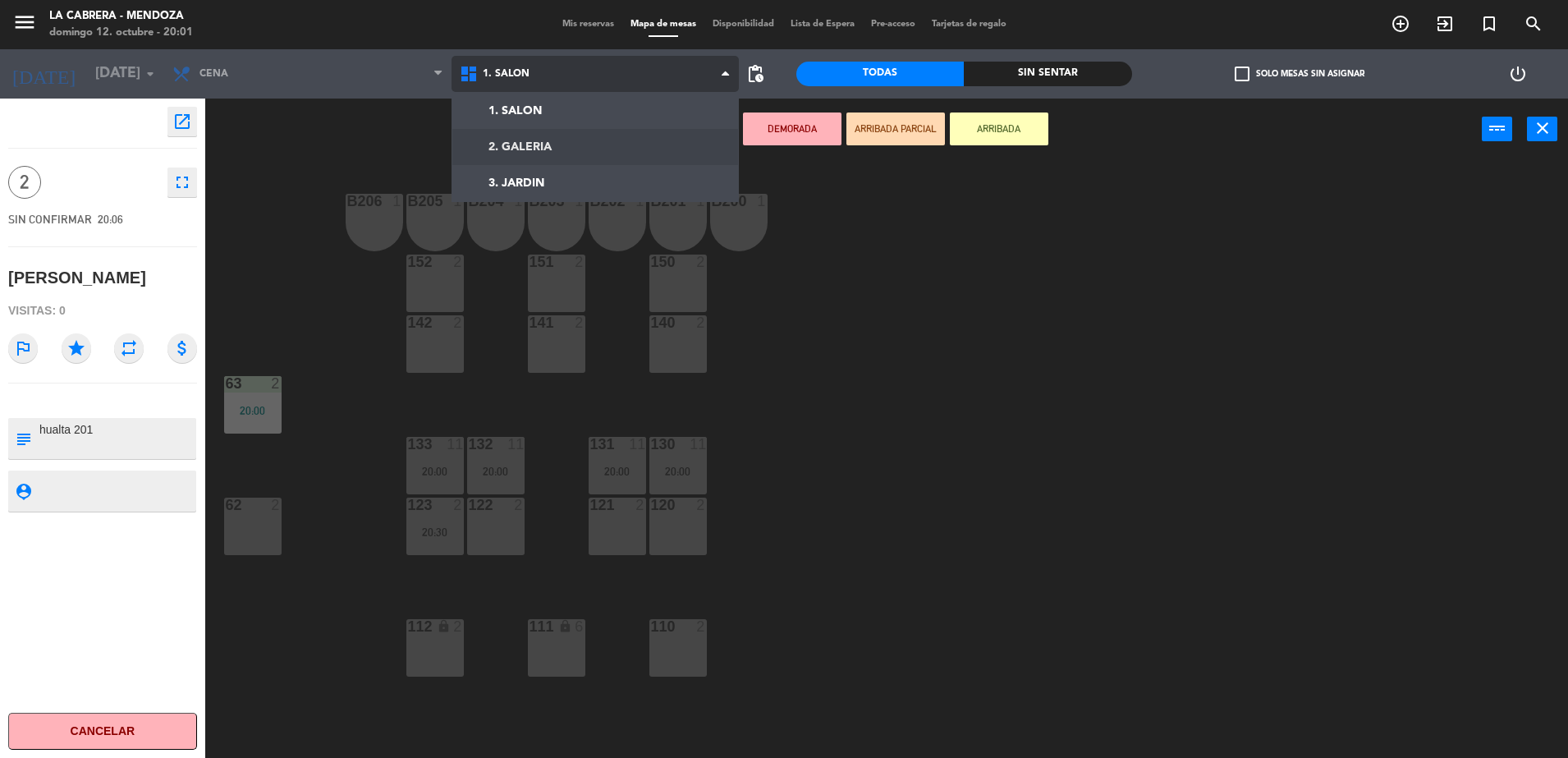
click at [576, 144] on ng-component "menu LA CABRERA - [PERSON_NAME] 12. octubre - 20:01 Mis reservas Mapa de mesas …" at bounding box center [784, 380] width 1568 height 762
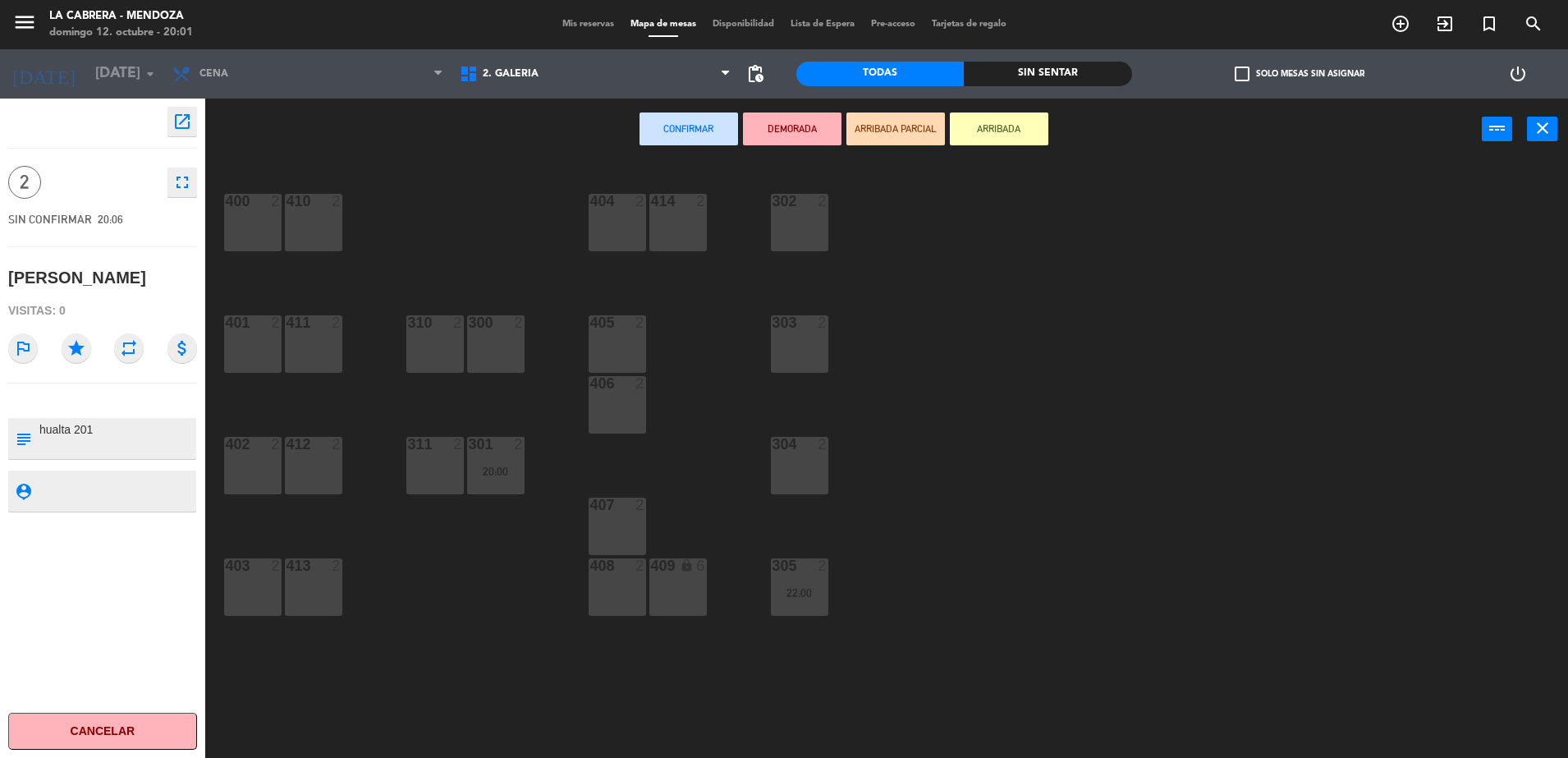
click at [422, 457] on div "311 2" at bounding box center [435, 465] width 58 height 58
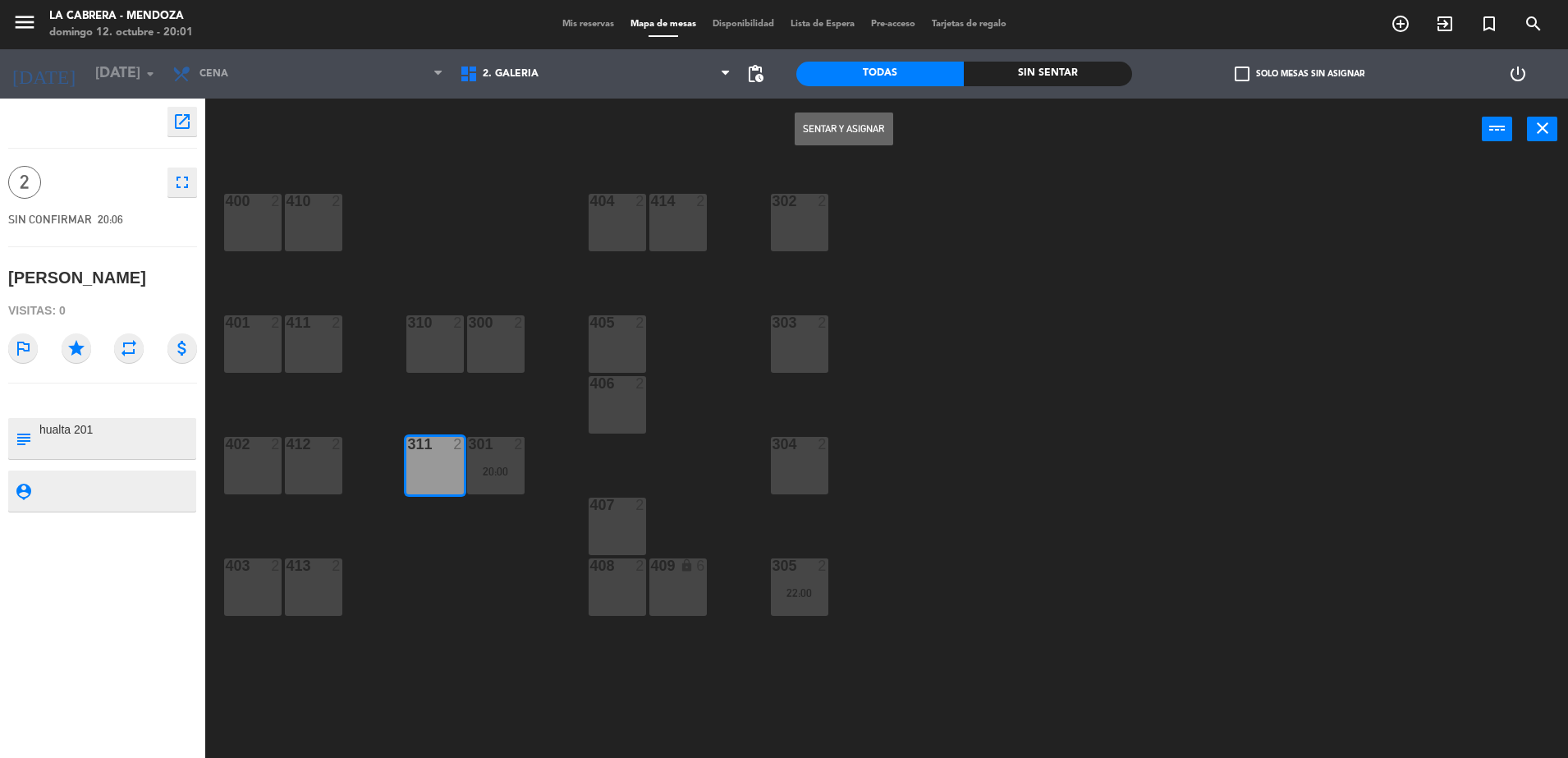
click at [820, 136] on button "Sentar y Asignar" at bounding box center [844, 128] width 99 height 33
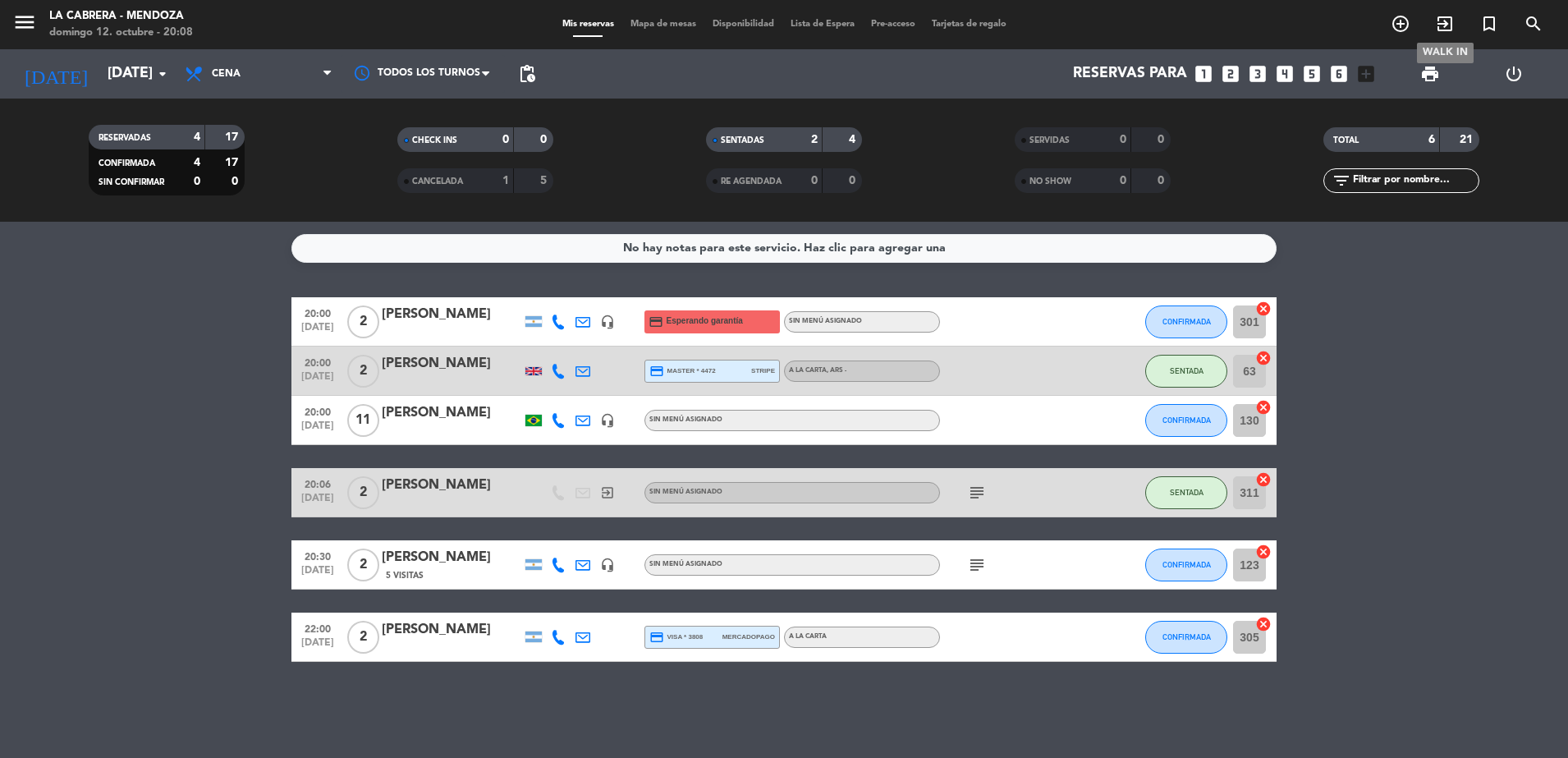
click at [1450, 16] on icon "exit_to_app" at bounding box center [1445, 24] width 20 height 20
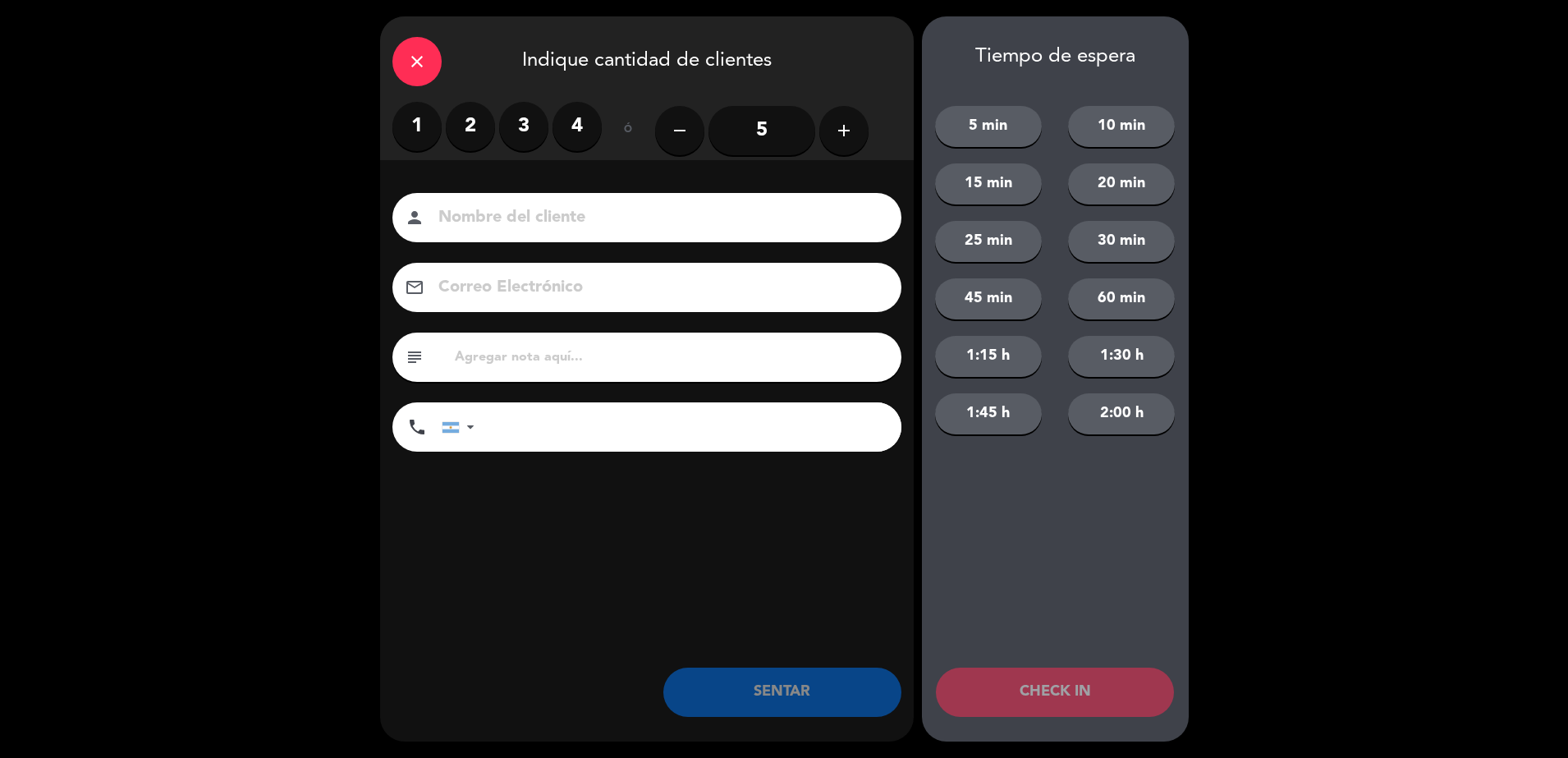
click at [472, 130] on label "2" at bounding box center [470, 126] width 49 height 49
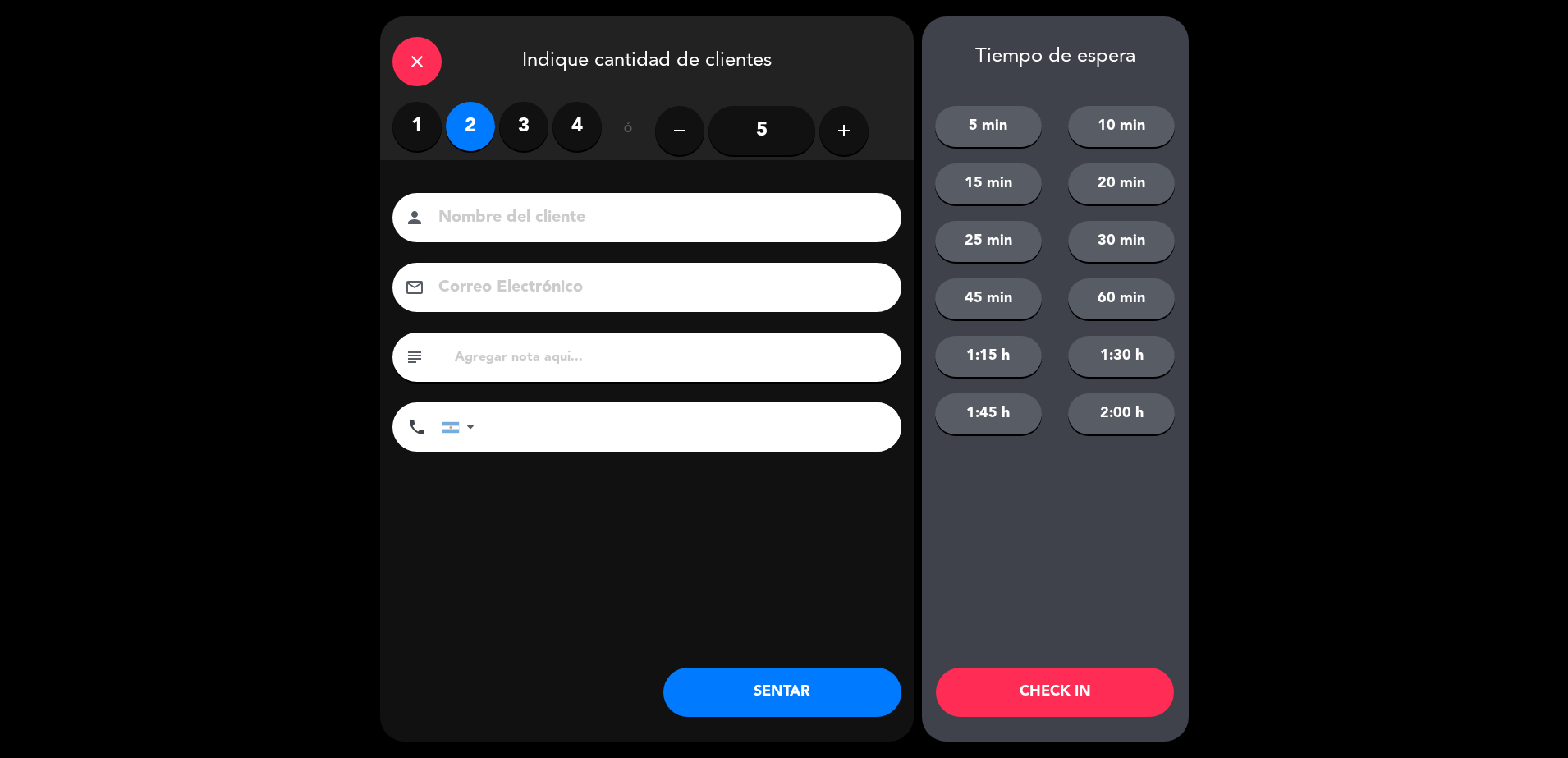
click at [512, 219] on input at bounding box center [657, 217] width 443 height 29
type input "n"
type input "[PERSON_NAME]"
click at [530, 436] on input "tel" at bounding box center [696, 426] width 410 height 49
type input "1160213488"
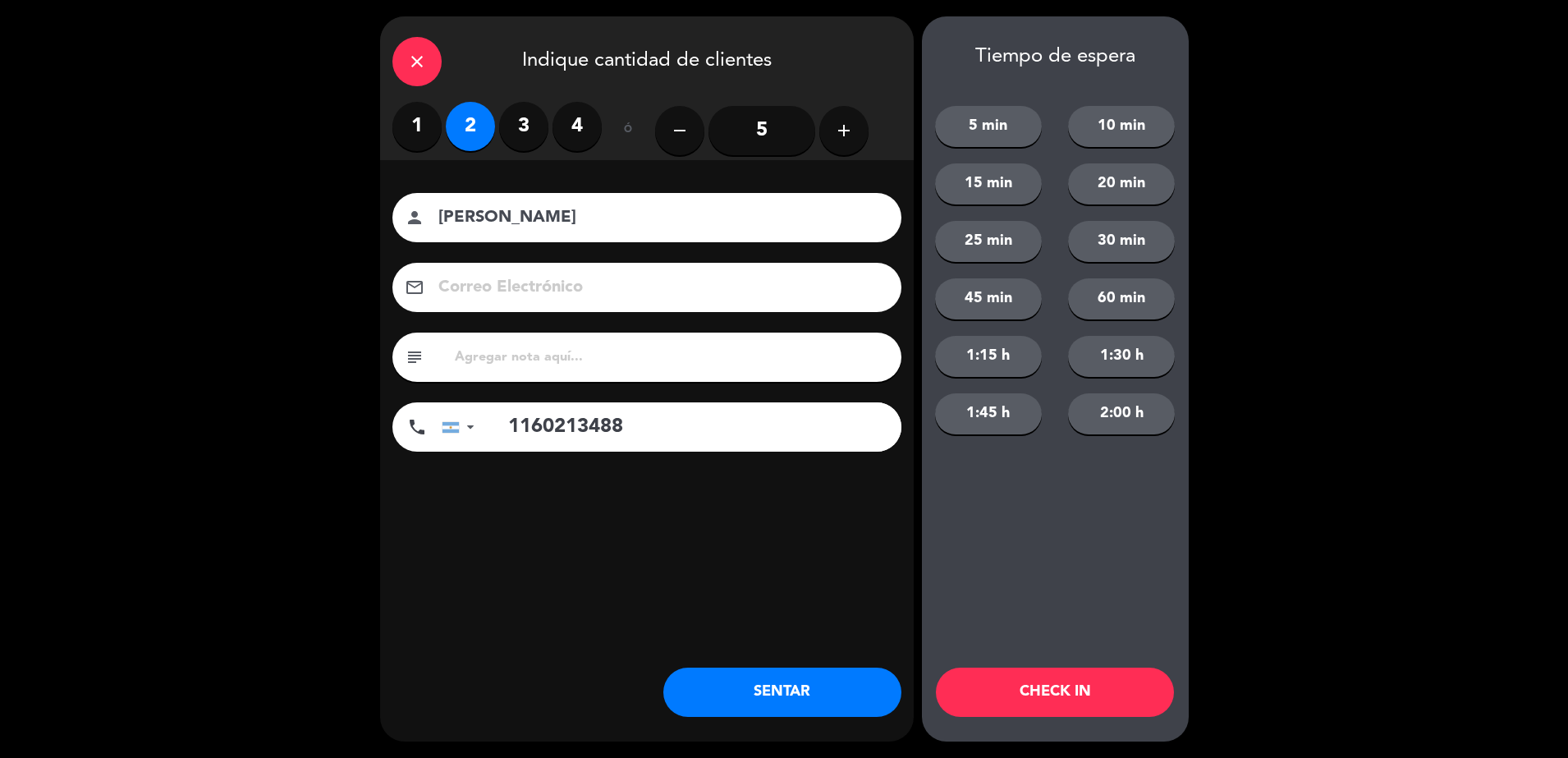
click at [728, 676] on button "SENTAR" at bounding box center [782, 691] width 238 height 49
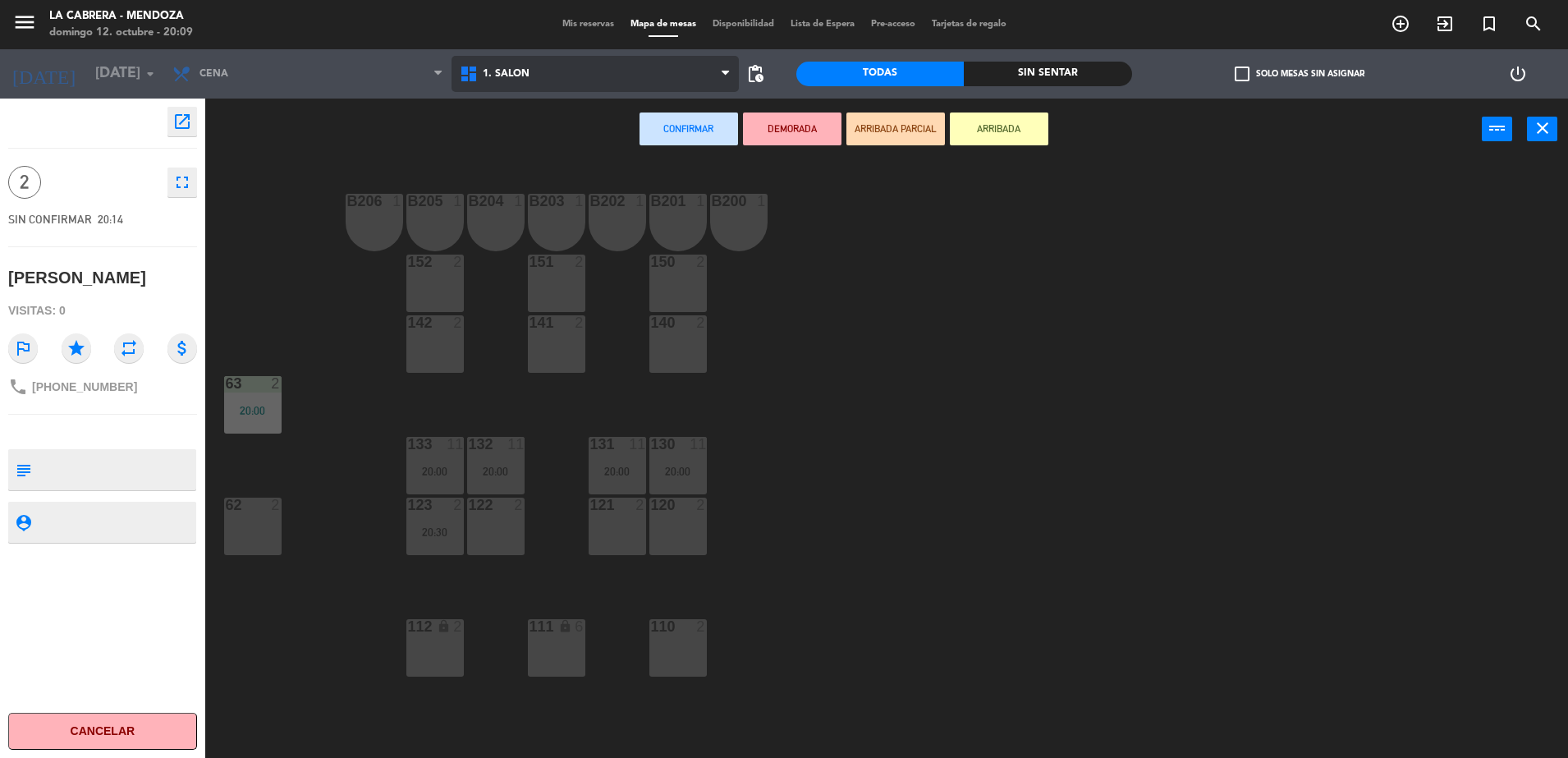
click at [540, 68] on span "1. SALON" at bounding box center [595, 74] width 287 height 36
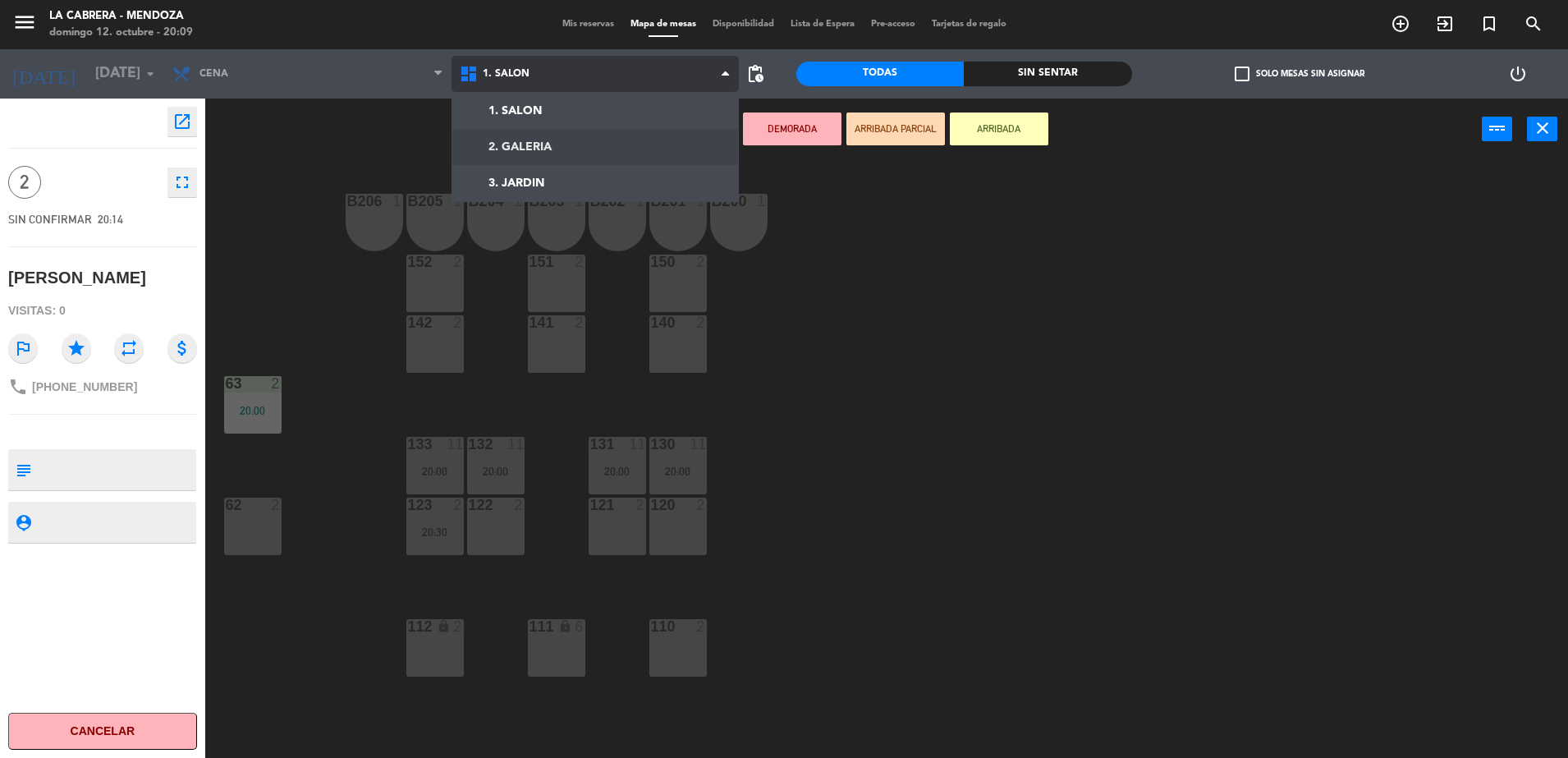
click at [548, 150] on ng-component "menu LA CABRERA - [PERSON_NAME] 12. octubre - 20:09 Mis reservas Mapa de mesas …" at bounding box center [784, 380] width 1568 height 762
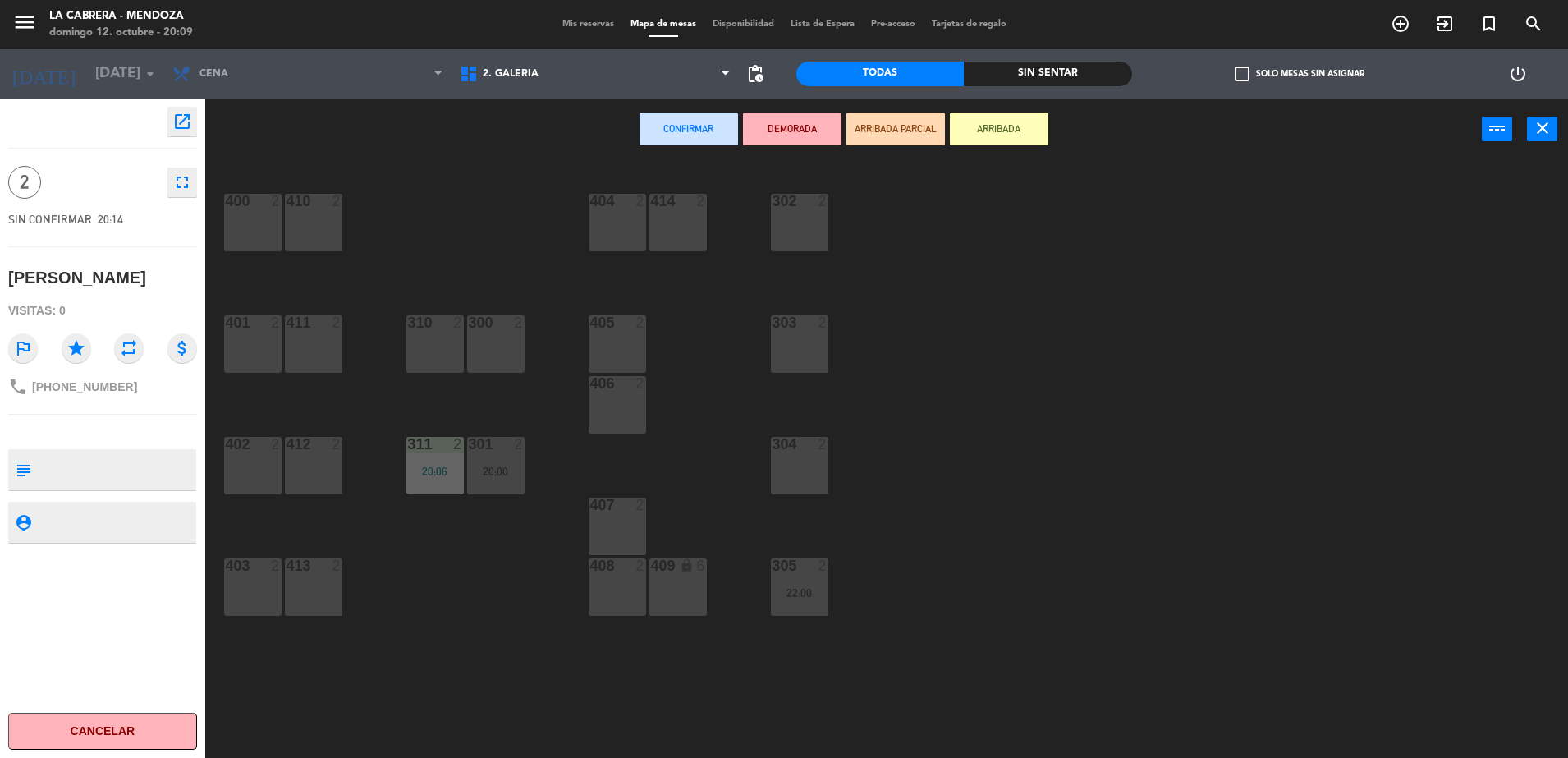
click at [802, 330] on div "303 2" at bounding box center [800, 323] width 58 height 16
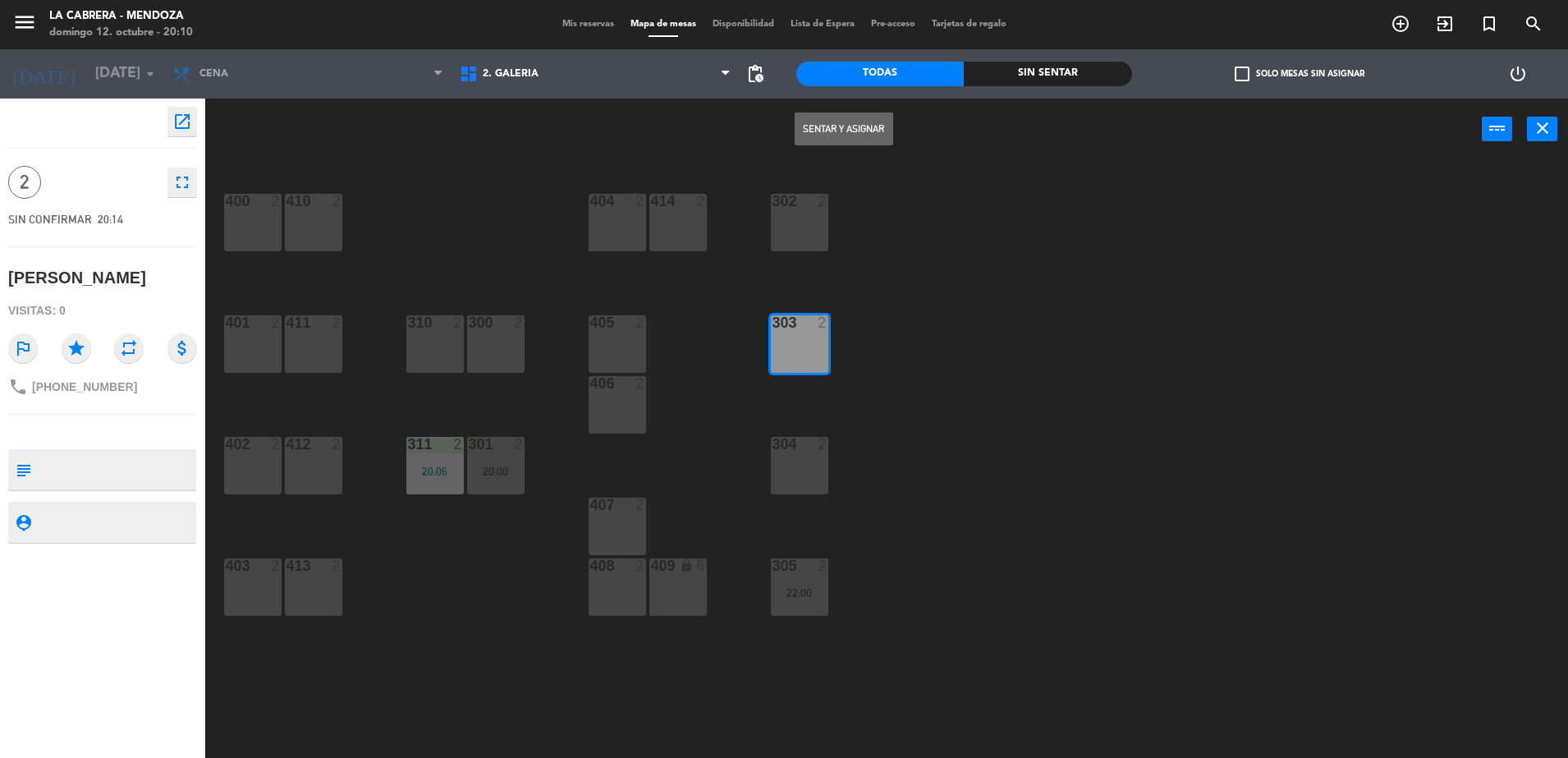
click at [823, 129] on button "Sentar y Asignar" at bounding box center [844, 128] width 99 height 33
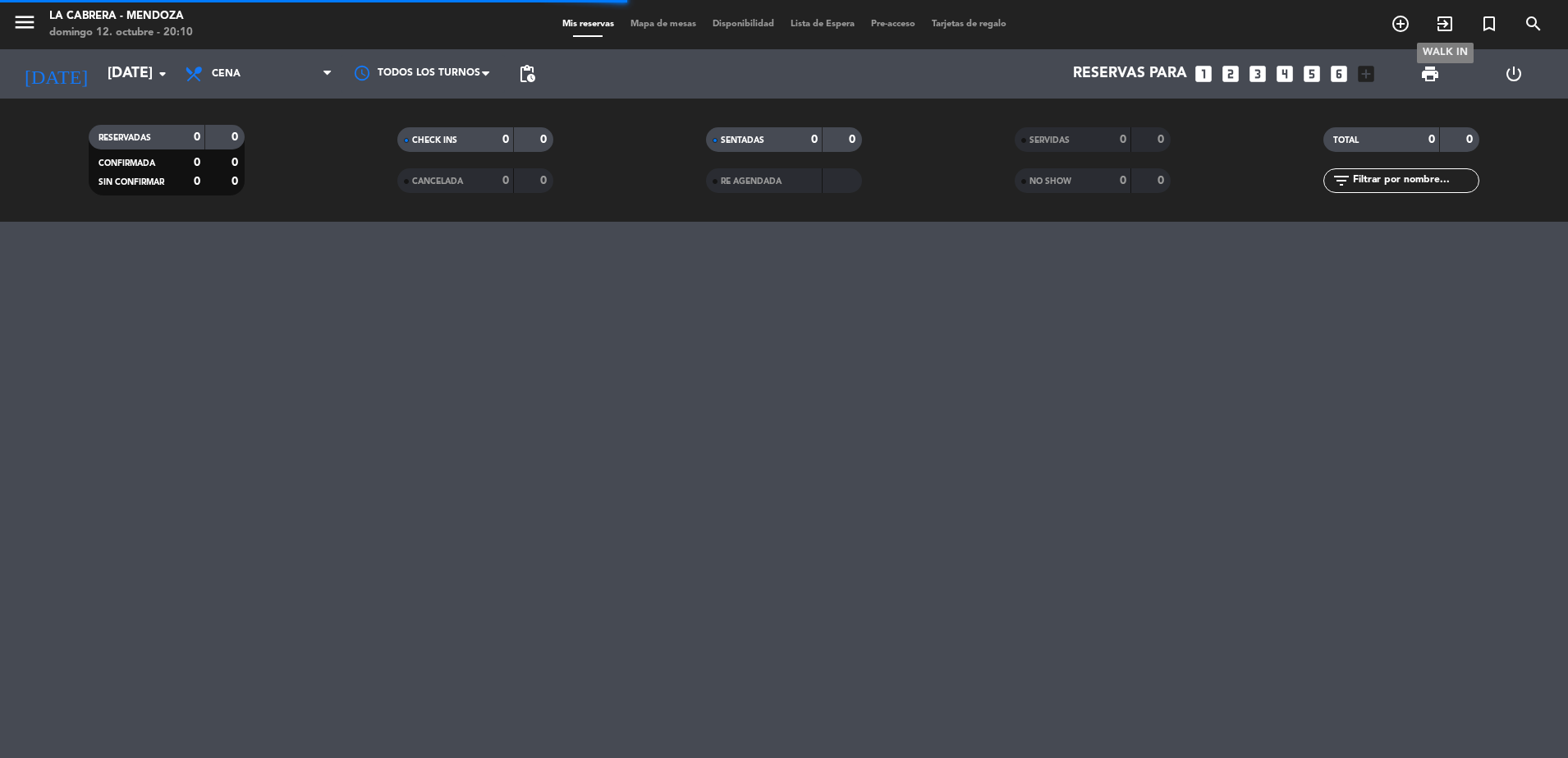
click at [1440, 22] on icon "exit_to_app" at bounding box center [1445, 24] width 20 height 20
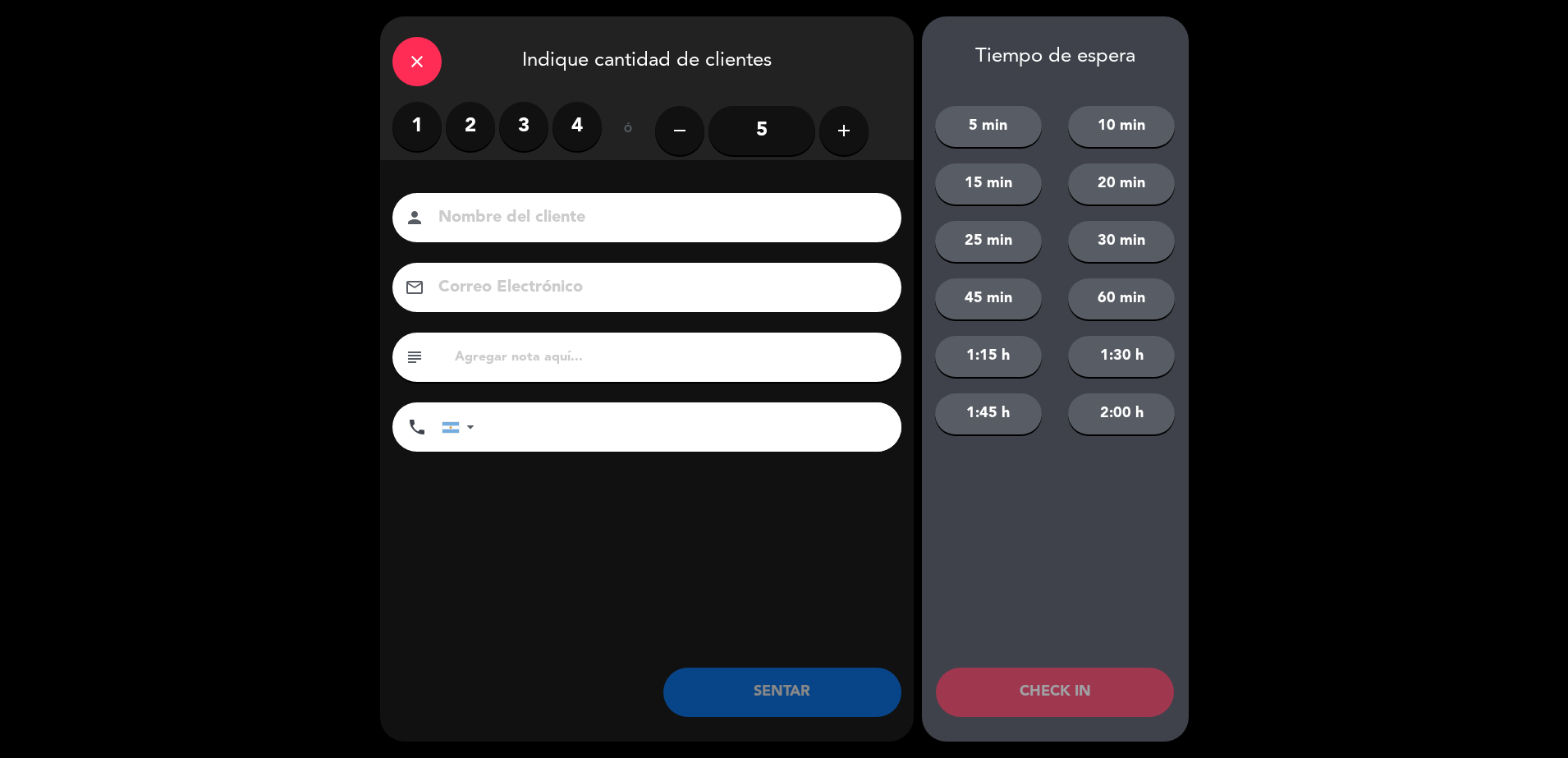
click at [414, 62] on icon "close" at bounding box center [417, 62] width 20 height 20
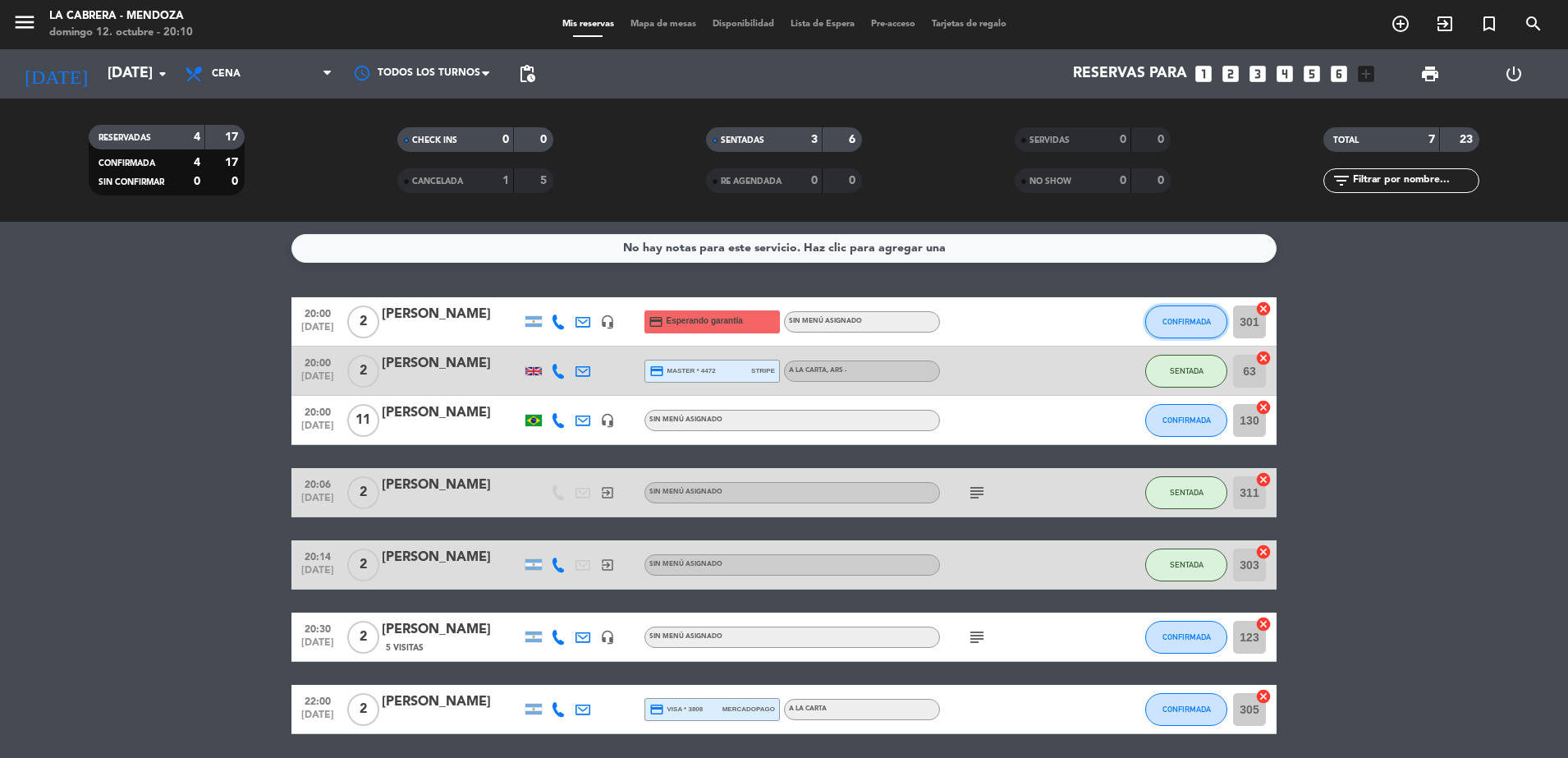
click at [1181, 323] on span "CONFIRMADA" at bounding box center [1186, 321] width 49 height 9
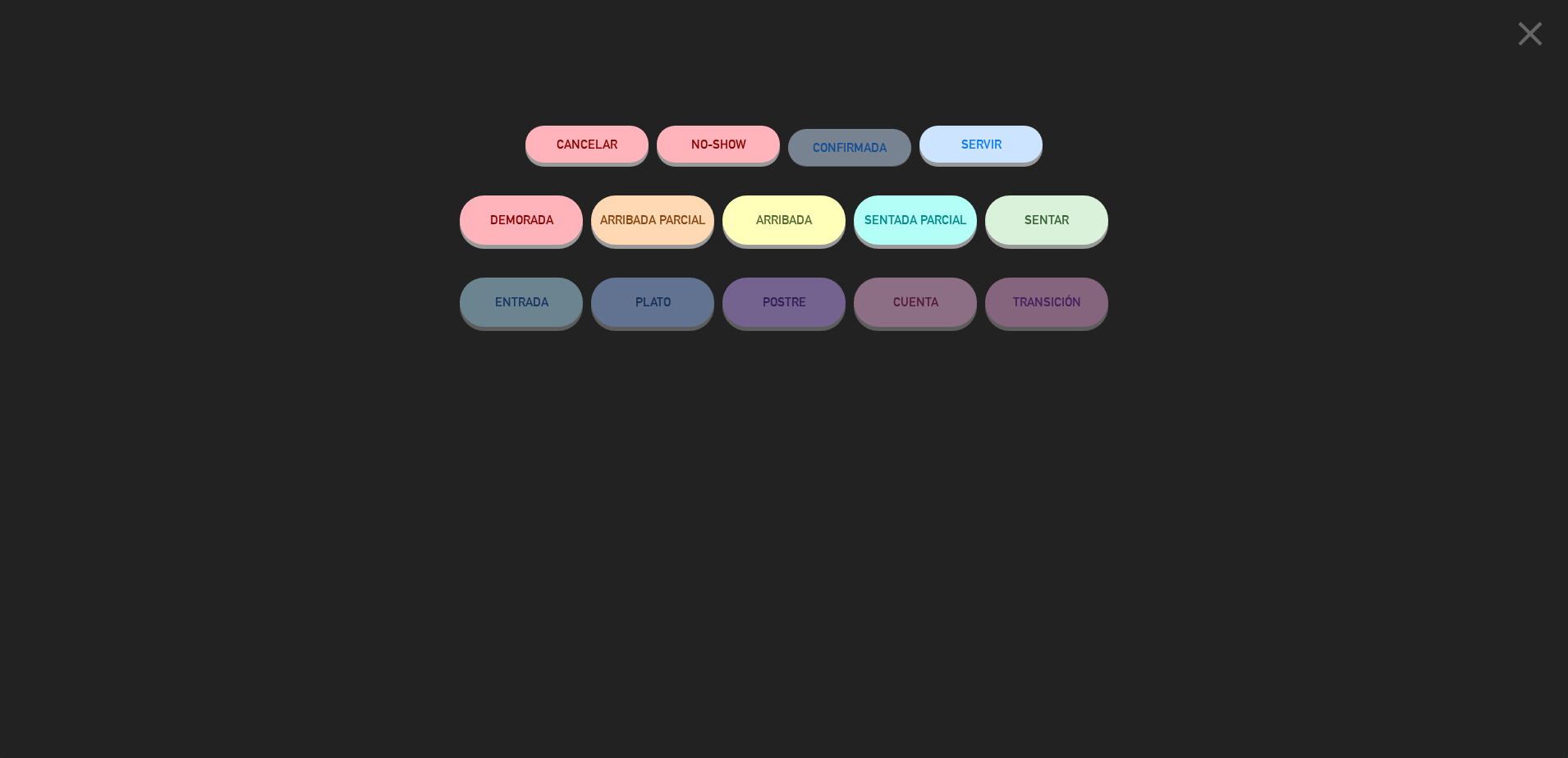
click at [1085, 225] on button "SENTAR" at bounding box center [1047, 219] width 124 height 49
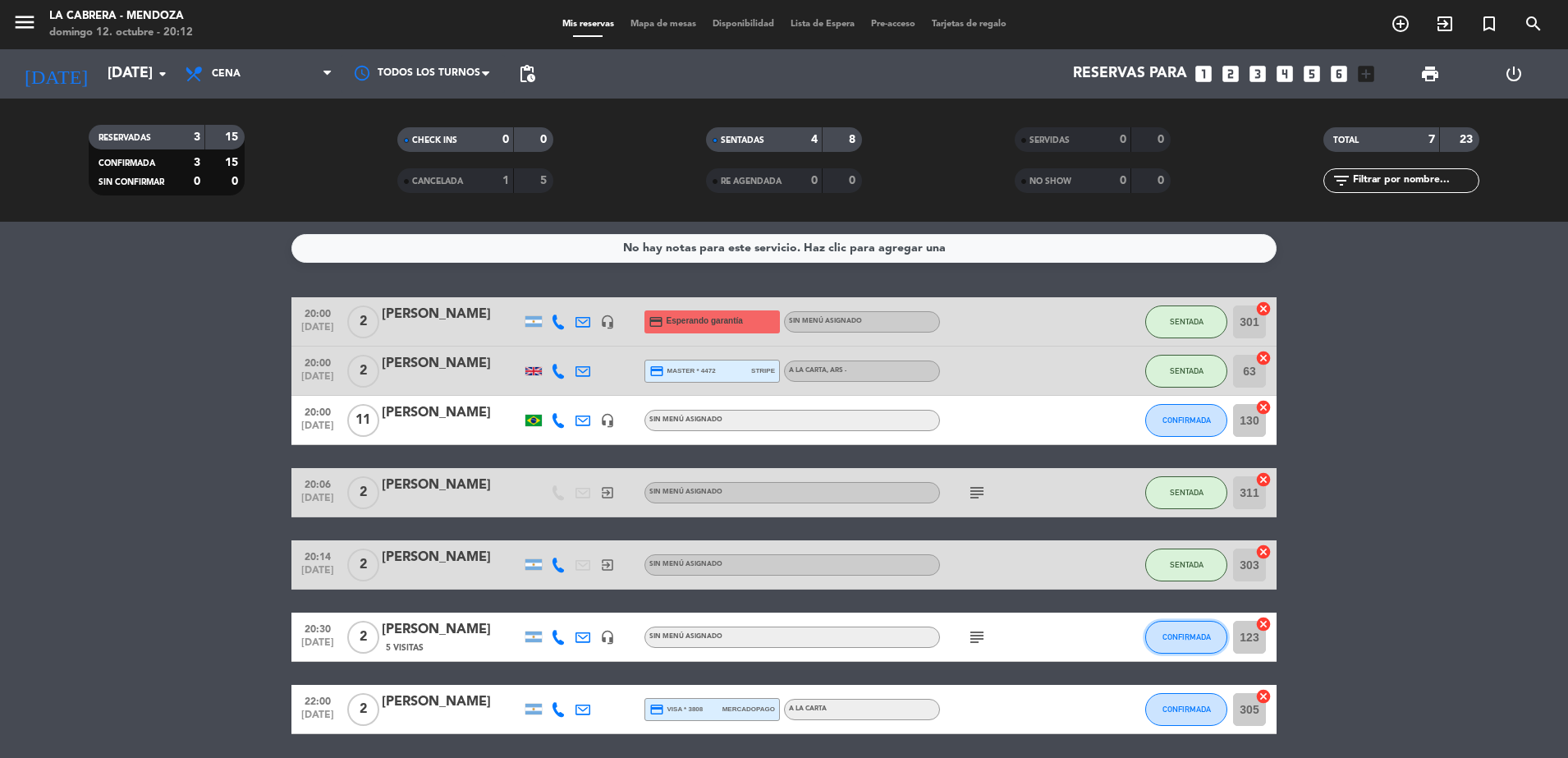
click at [1167, 631] on button "CONFIRMADA" at bounding box center [1186, 636] width 82 height 33
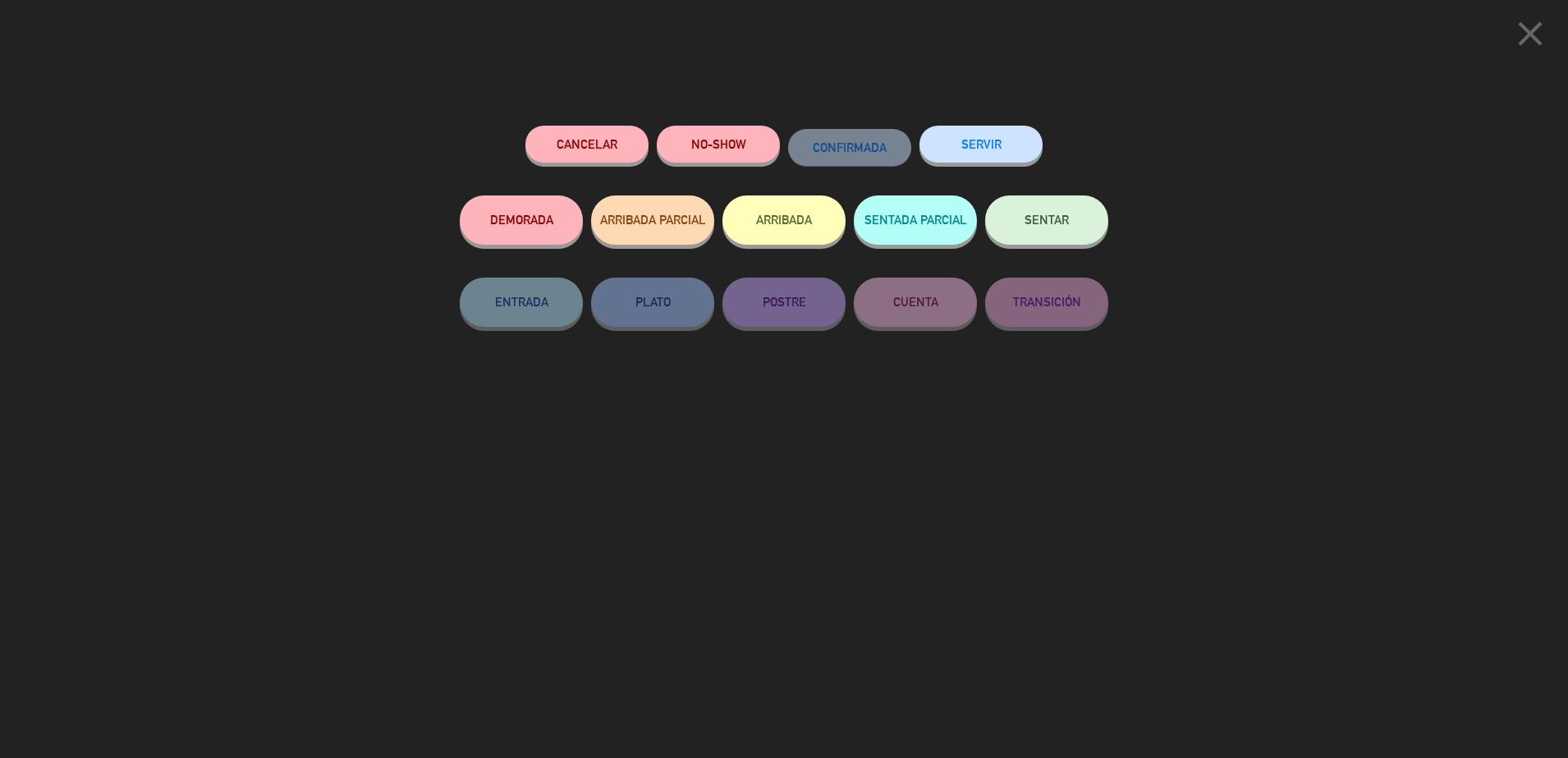
click at [1044, 217] on span "SENTAR" at bounding box center [1047, 219] width 45 height 14
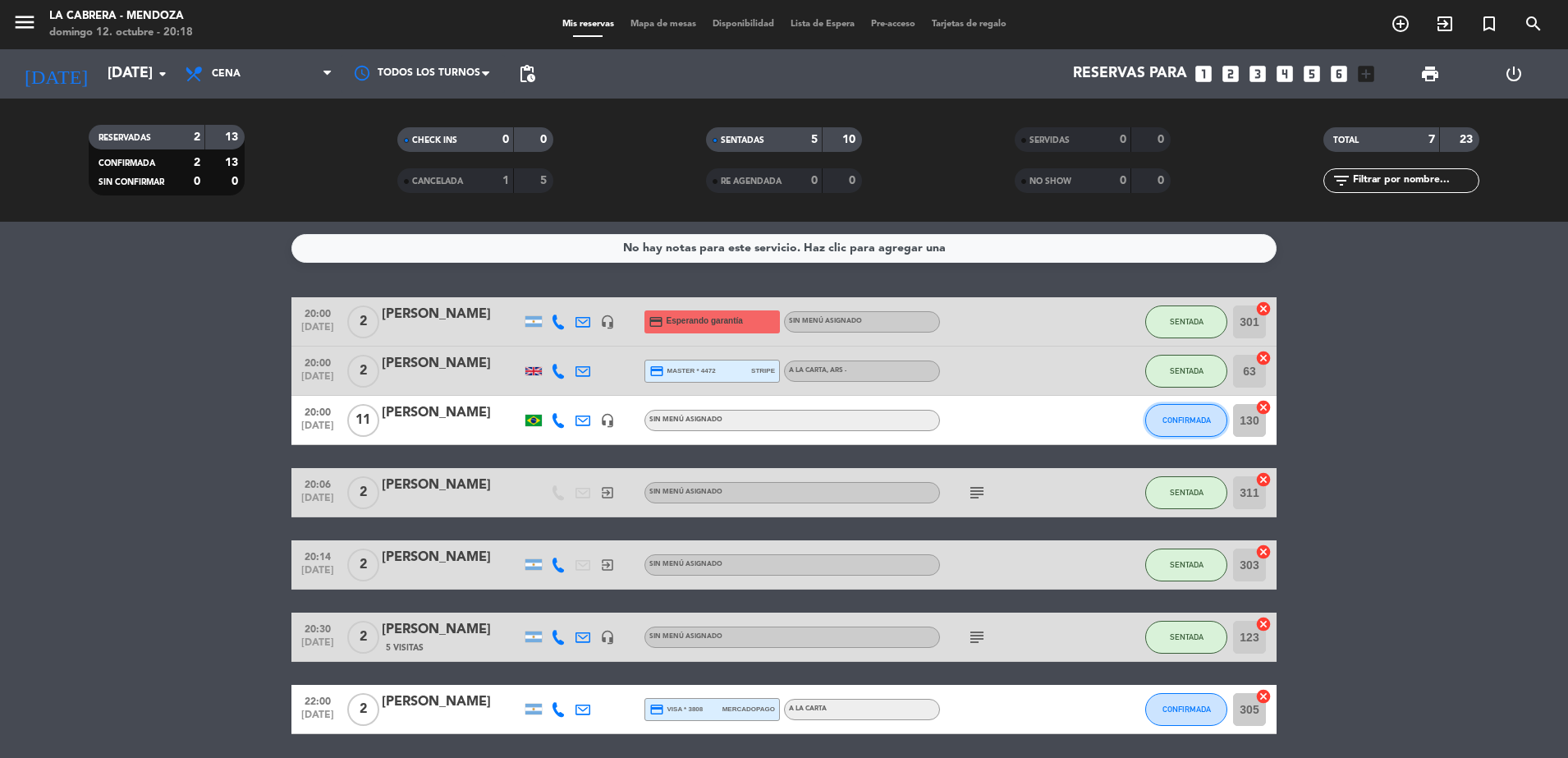
click at [1170, 409] on button "CONFIRMADA" at bounding box center [1186, 420] width 82 height 33
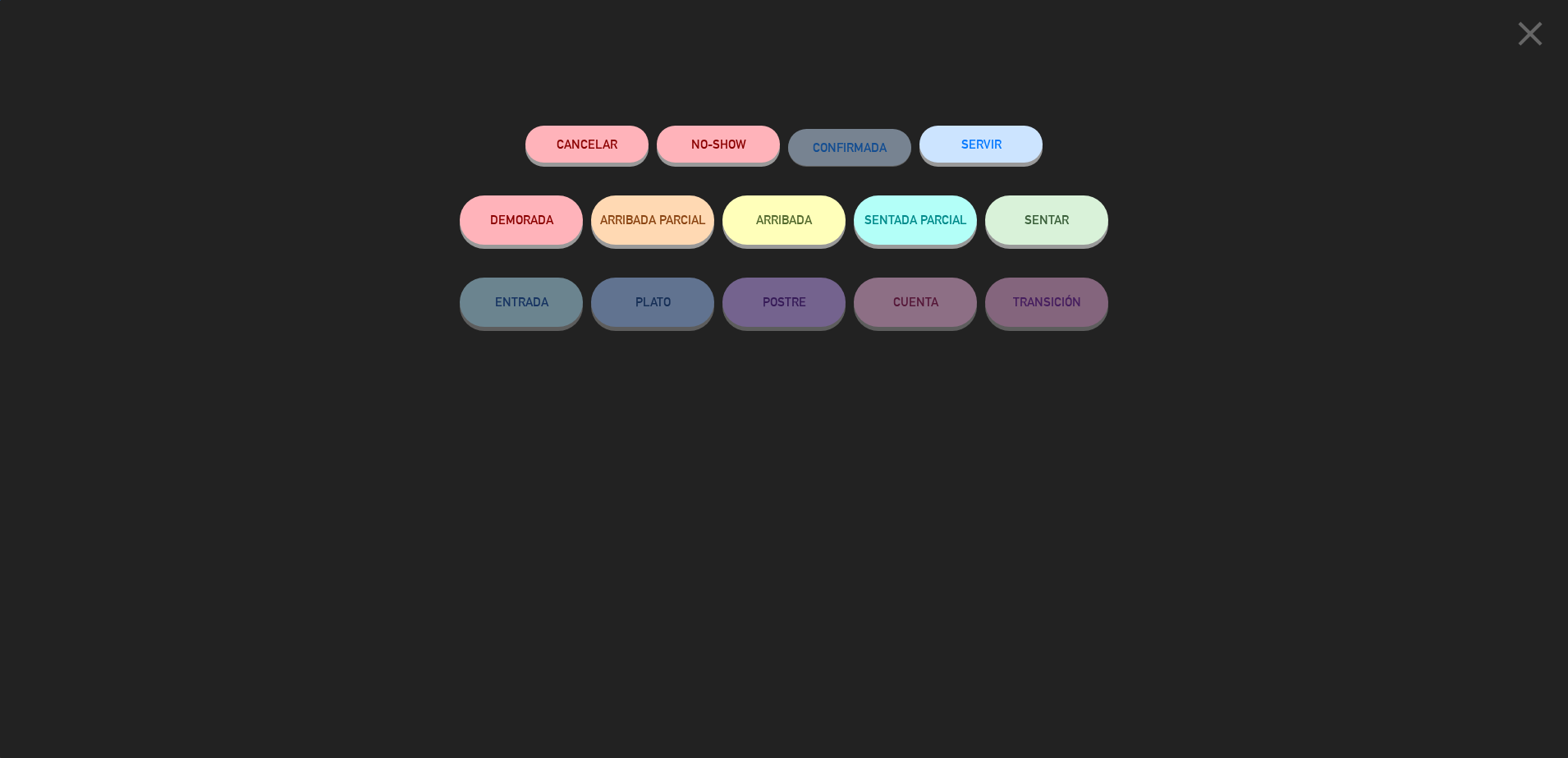
click at [1020, 217] on button "SENTAR" at bounding box center [1047, 219] width 124 height 49
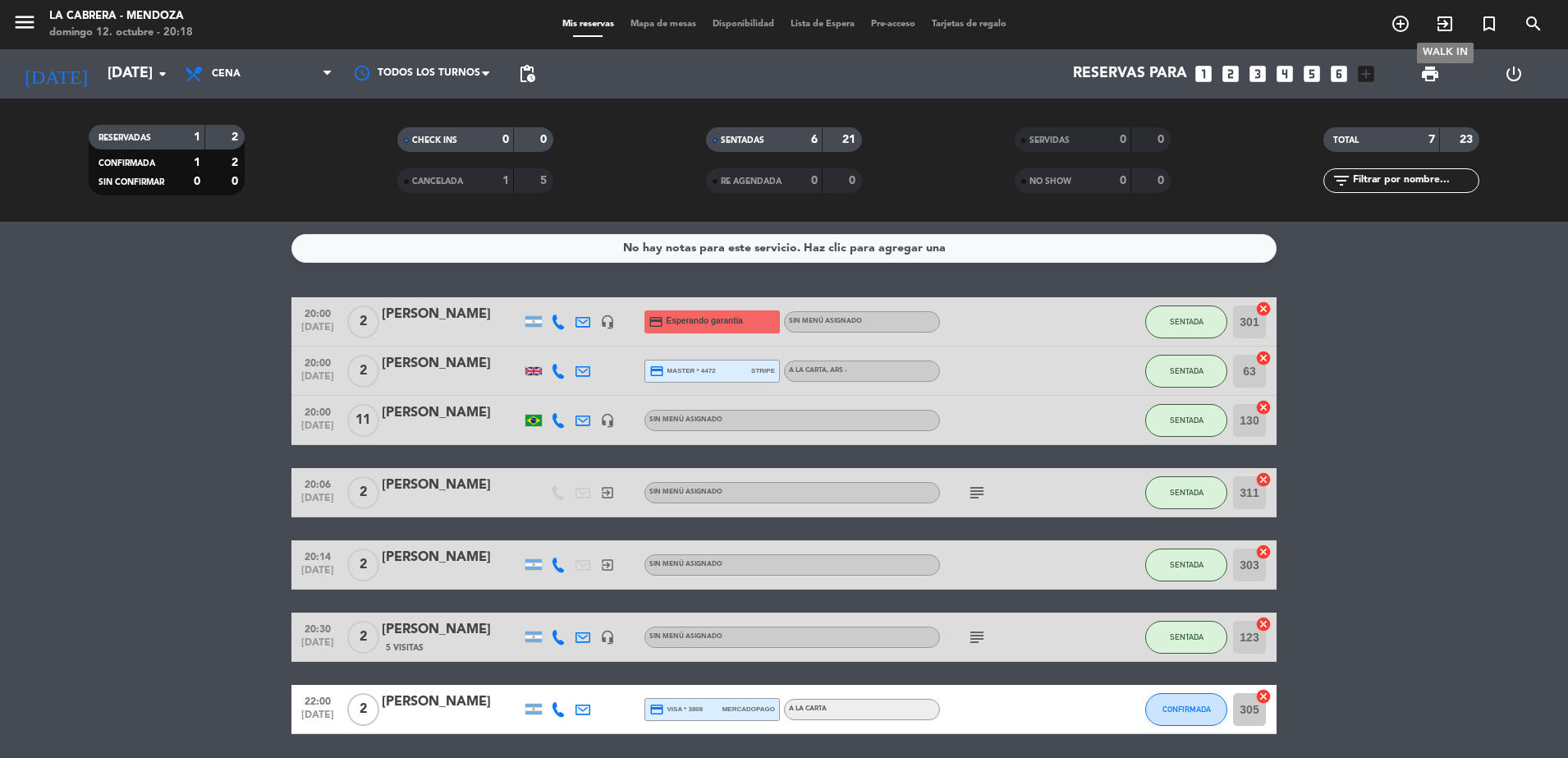
click at [1437, 21] on icon "exit_to_app" at bounding box center [1445, 24] width 20 height 20
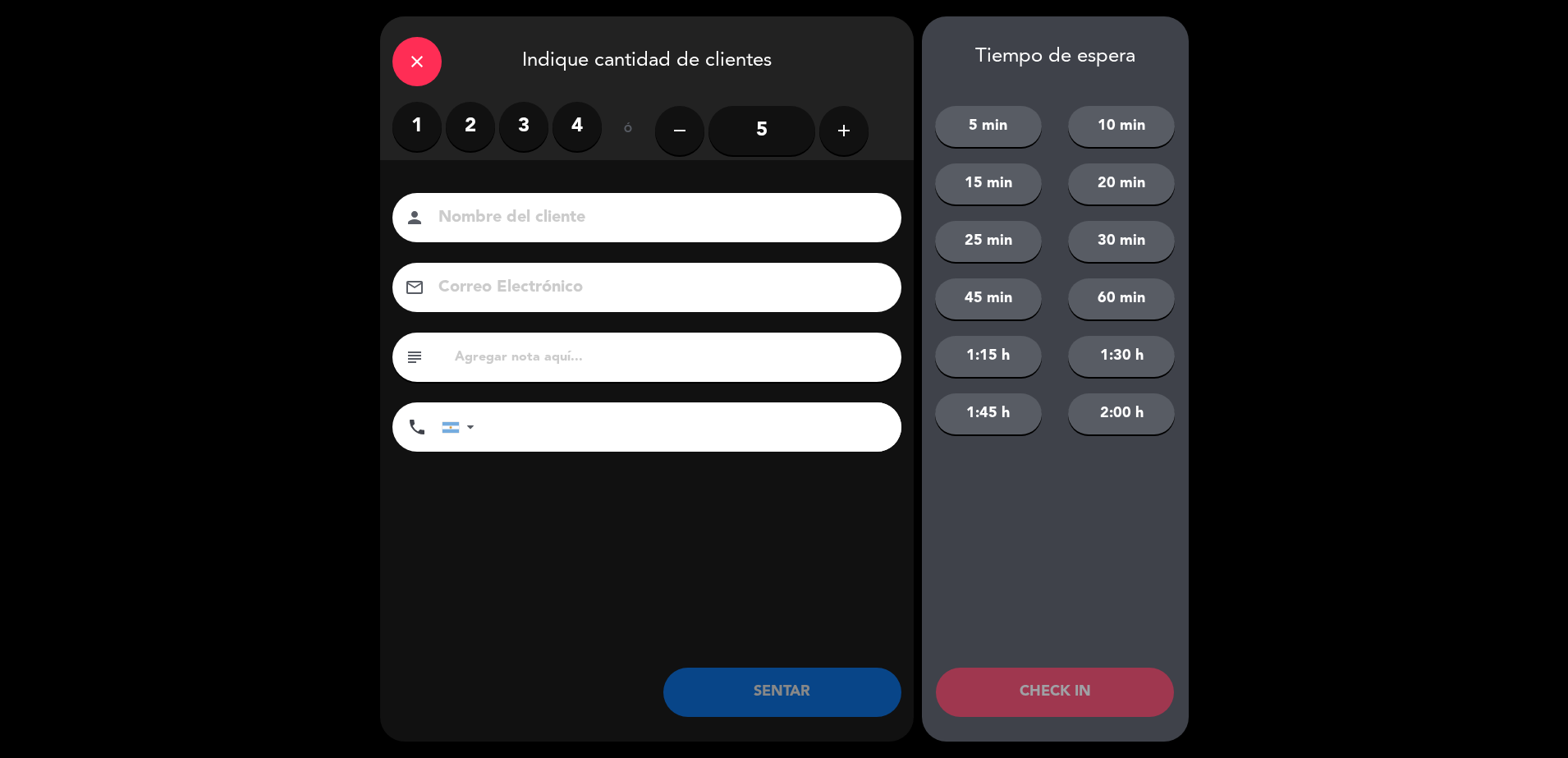
click at [712, 219] on input at bounding box center [657, 217] width 443 height 29
type input "HUENTALA 210"
click at [469, 119] on label "2" at bounding box center [470, 126] width 49 height 49
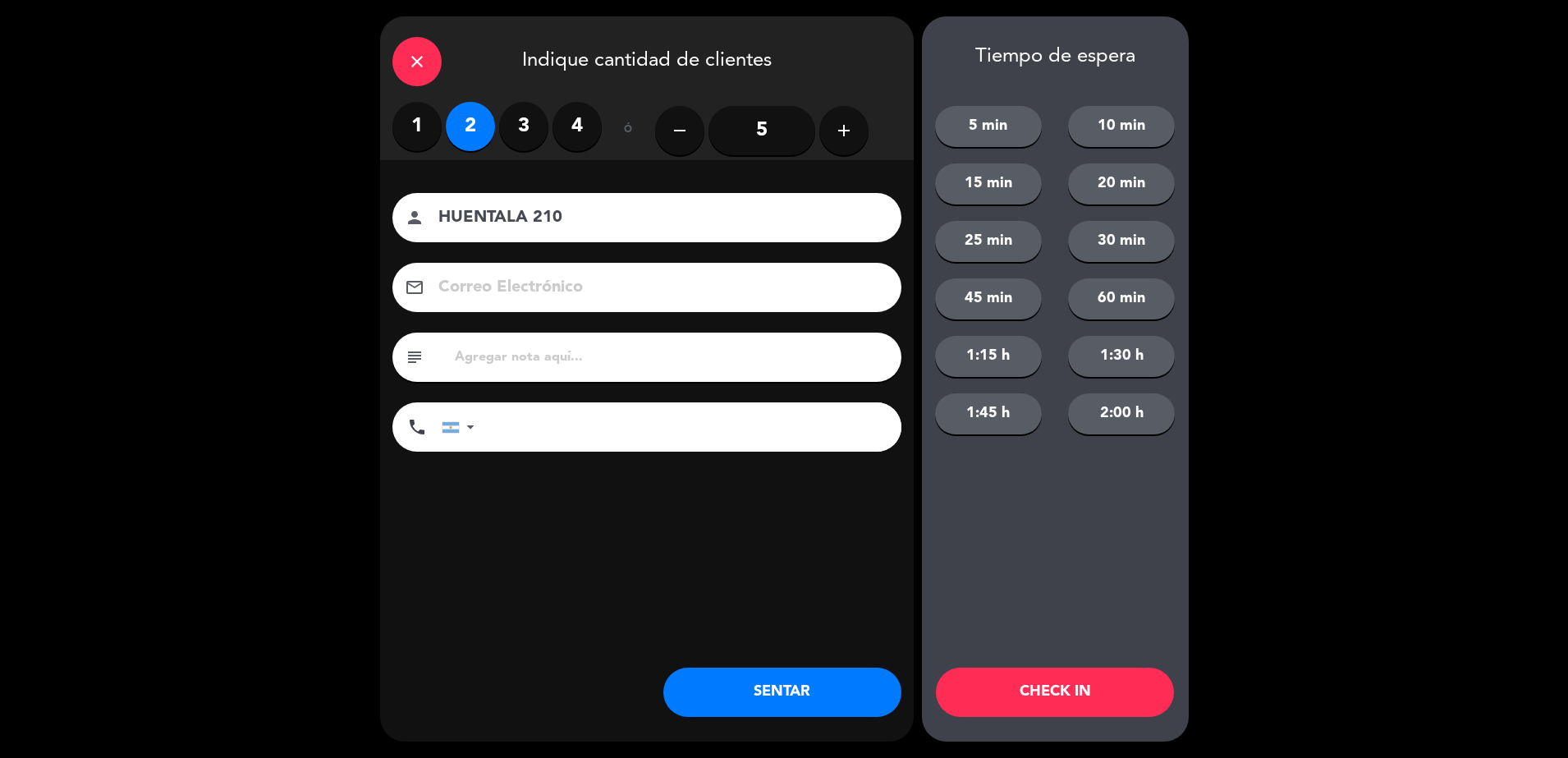
click at [754, 694] on button "SENTAR" at bounding box center [782, 691] width 238 height 49
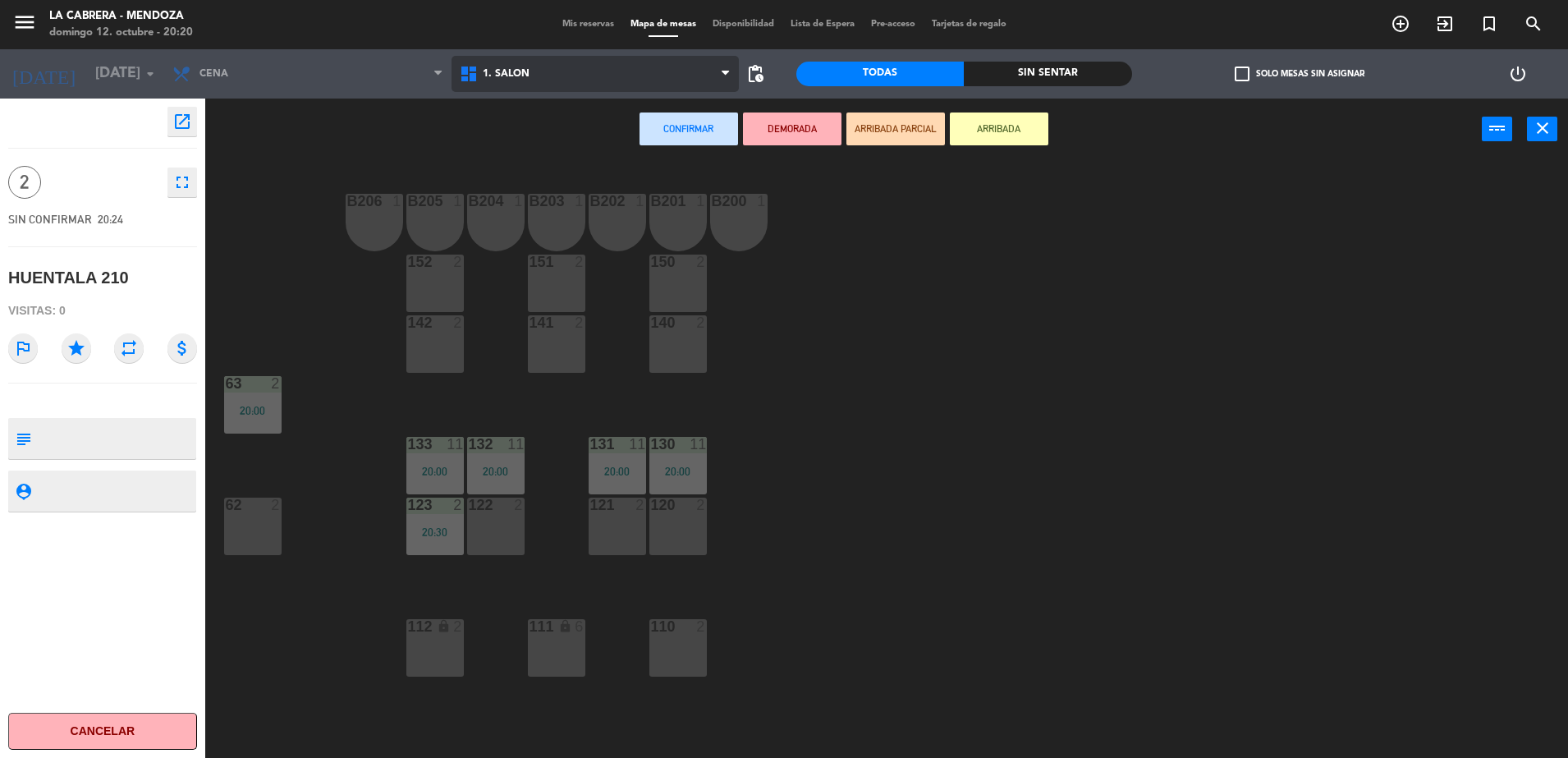
click at [629, 68] on span "1. SALON" at bounding box center [595, 74] width 287 height 36
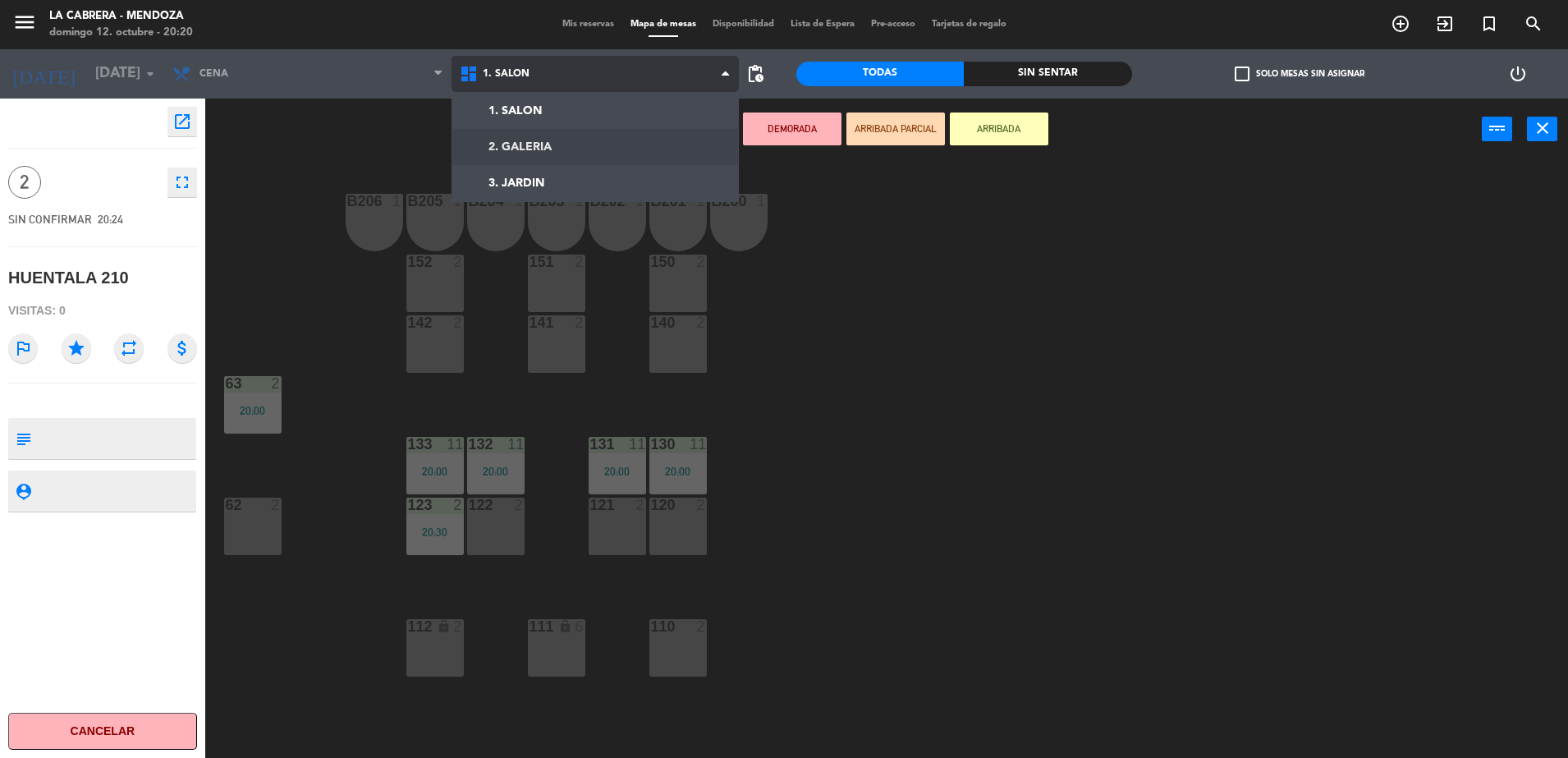
click at [610, 137] on ng-component "menu LA CABRERA - [PERSON_NAME] 12. octubre - 20:20 Mis reservas Mapa de mesas …" at bounding box center [784, 380] width 1568 height 762
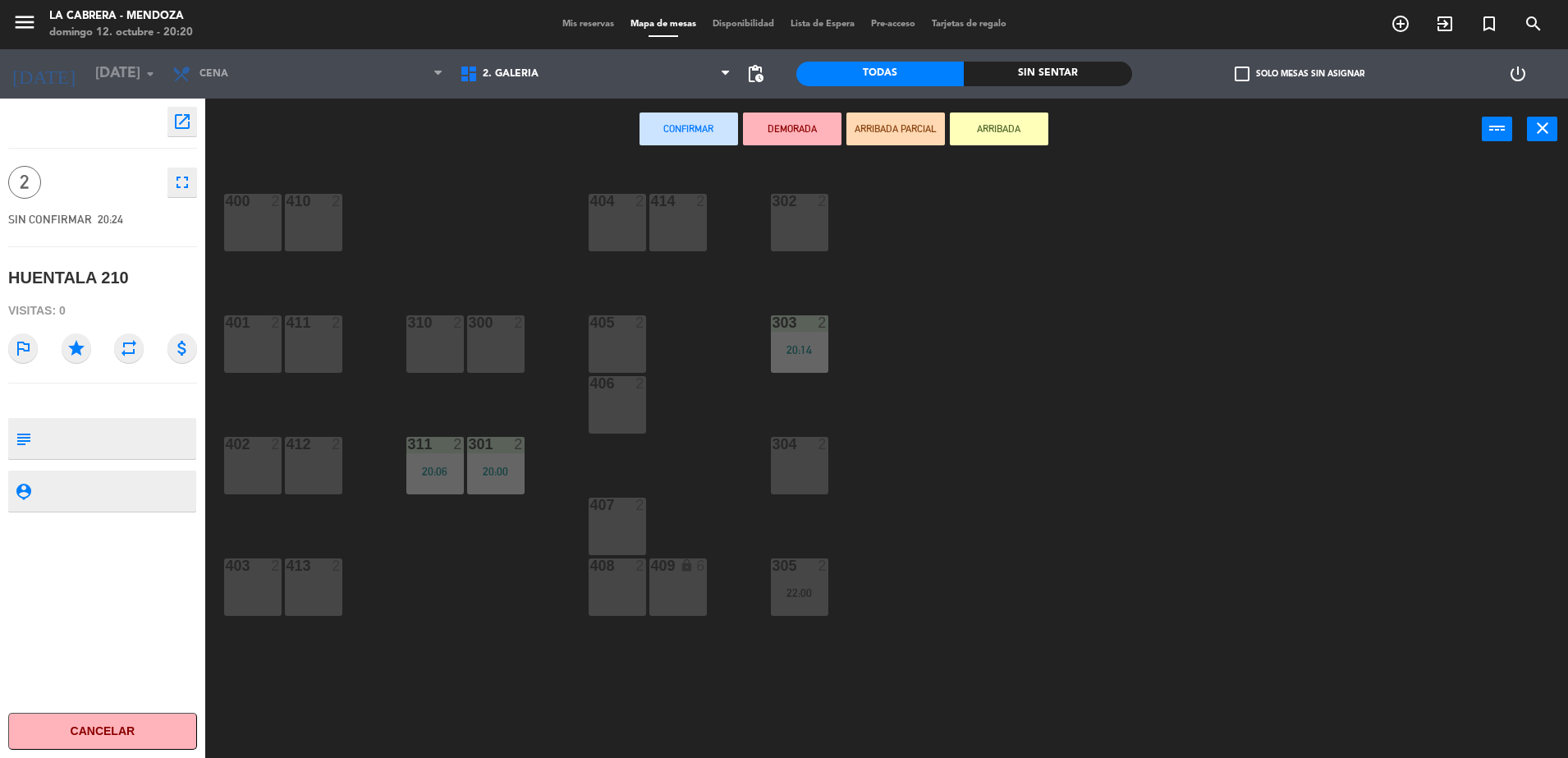
click at [806, 239] on div "302 2" at bounding box center [800, 223] width 58 height 58
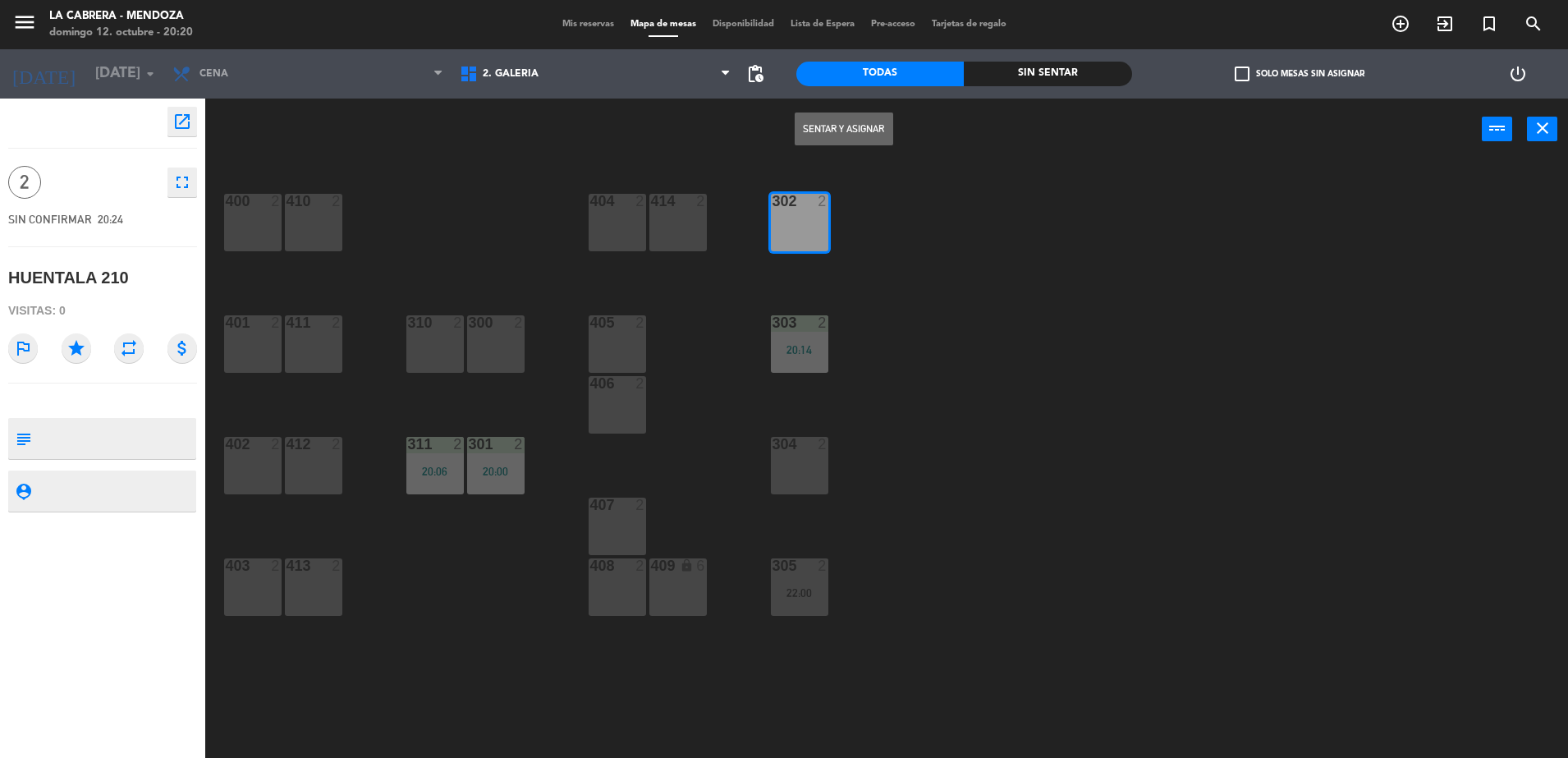
click at [850, 128] on button "Sentar y Asignar" at bounding box center [844, 128] width 99 height 33
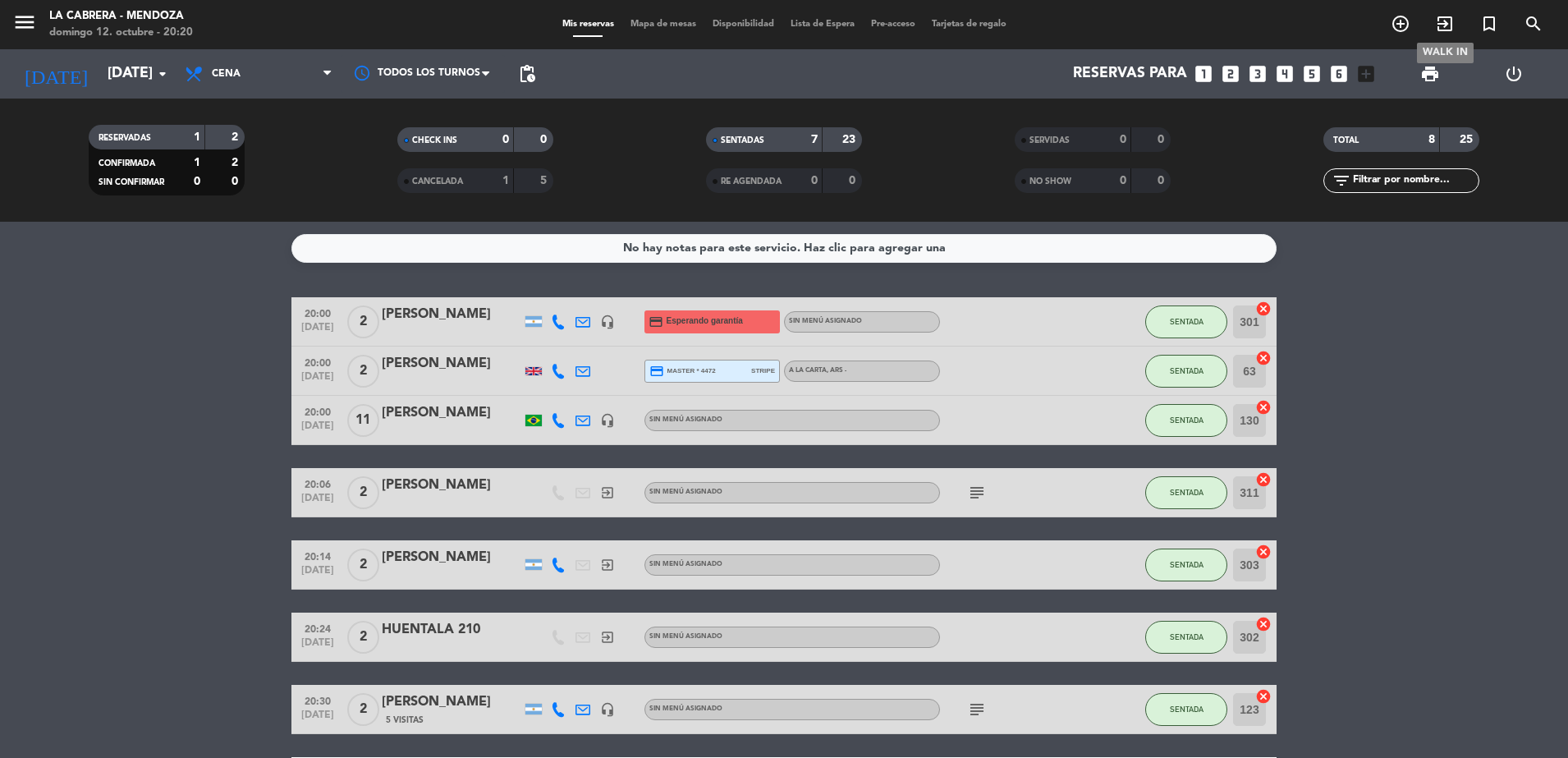
click at [1441, 18] on icon "exit_to_app" at bounding box center [1445, 24] width 20 height 20
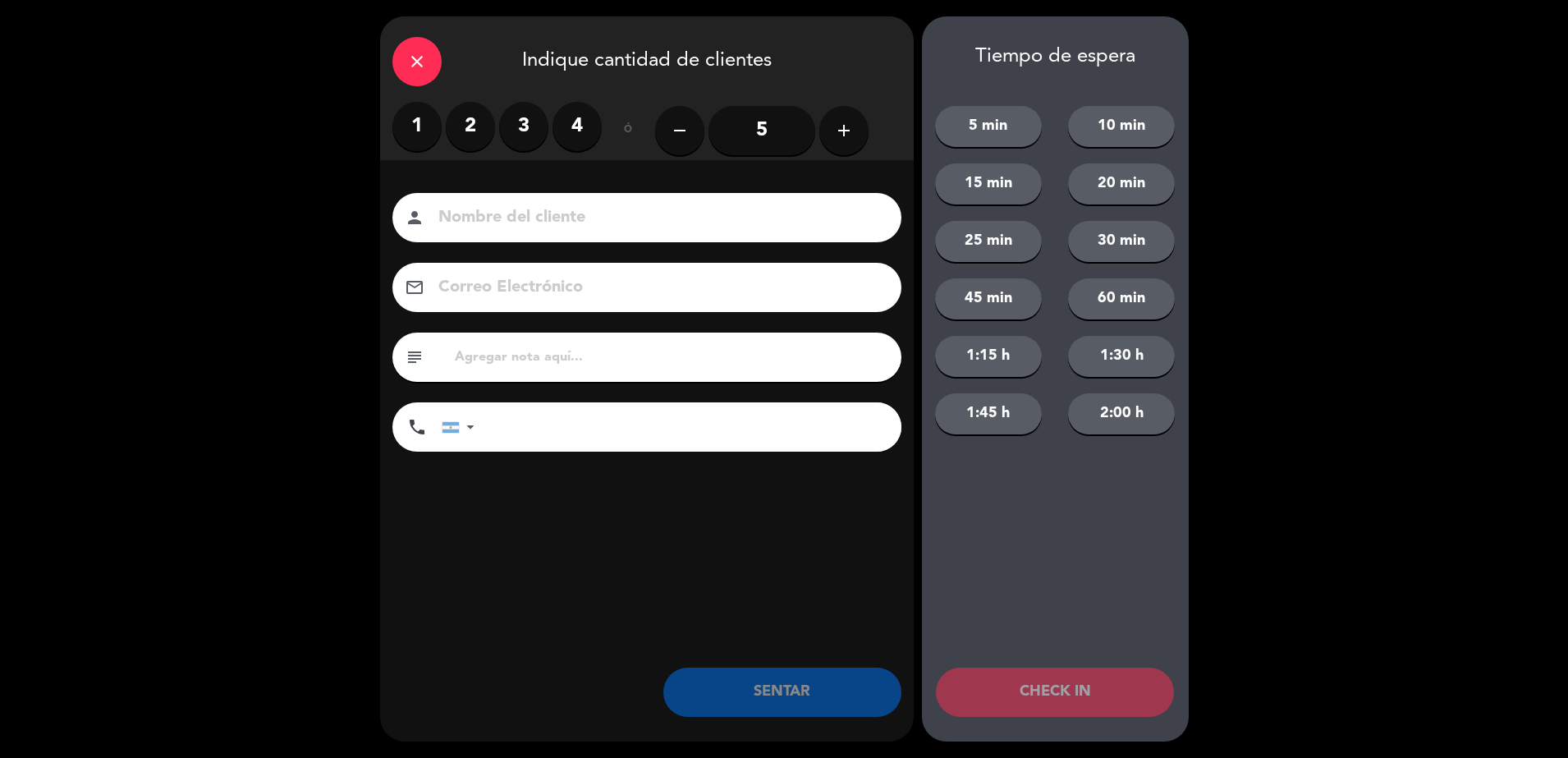
click at [851, 138] on icon "add" at bounding box center [844, 130] width 20 height 20
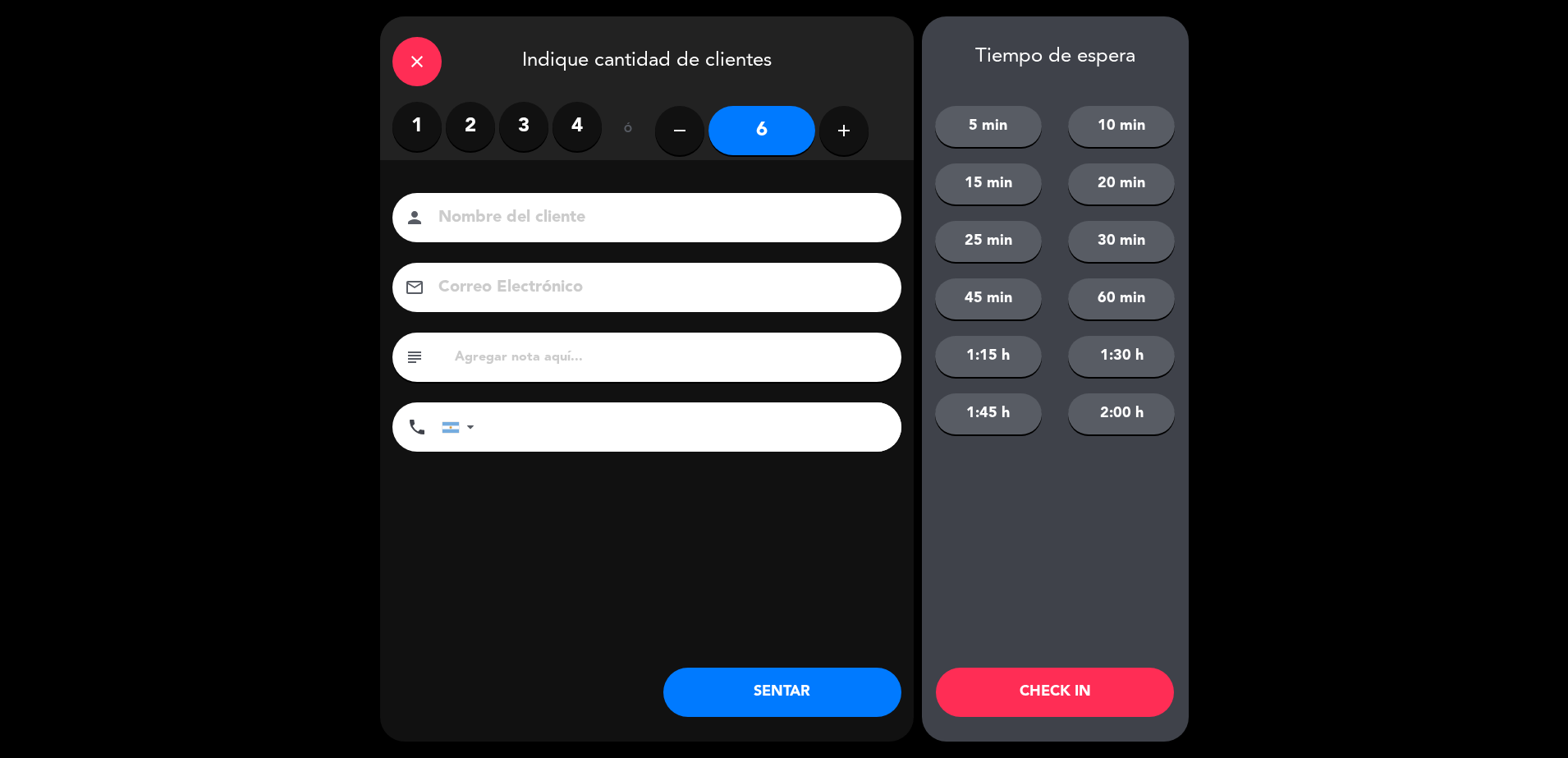
click at [787, 210] on input at bounding box center [657, 217] width 443 height 29
type input "HUALTA 707"
click at [804, 691] on button "SENTAR" at bounding box center [782, 691] width 238 height 49
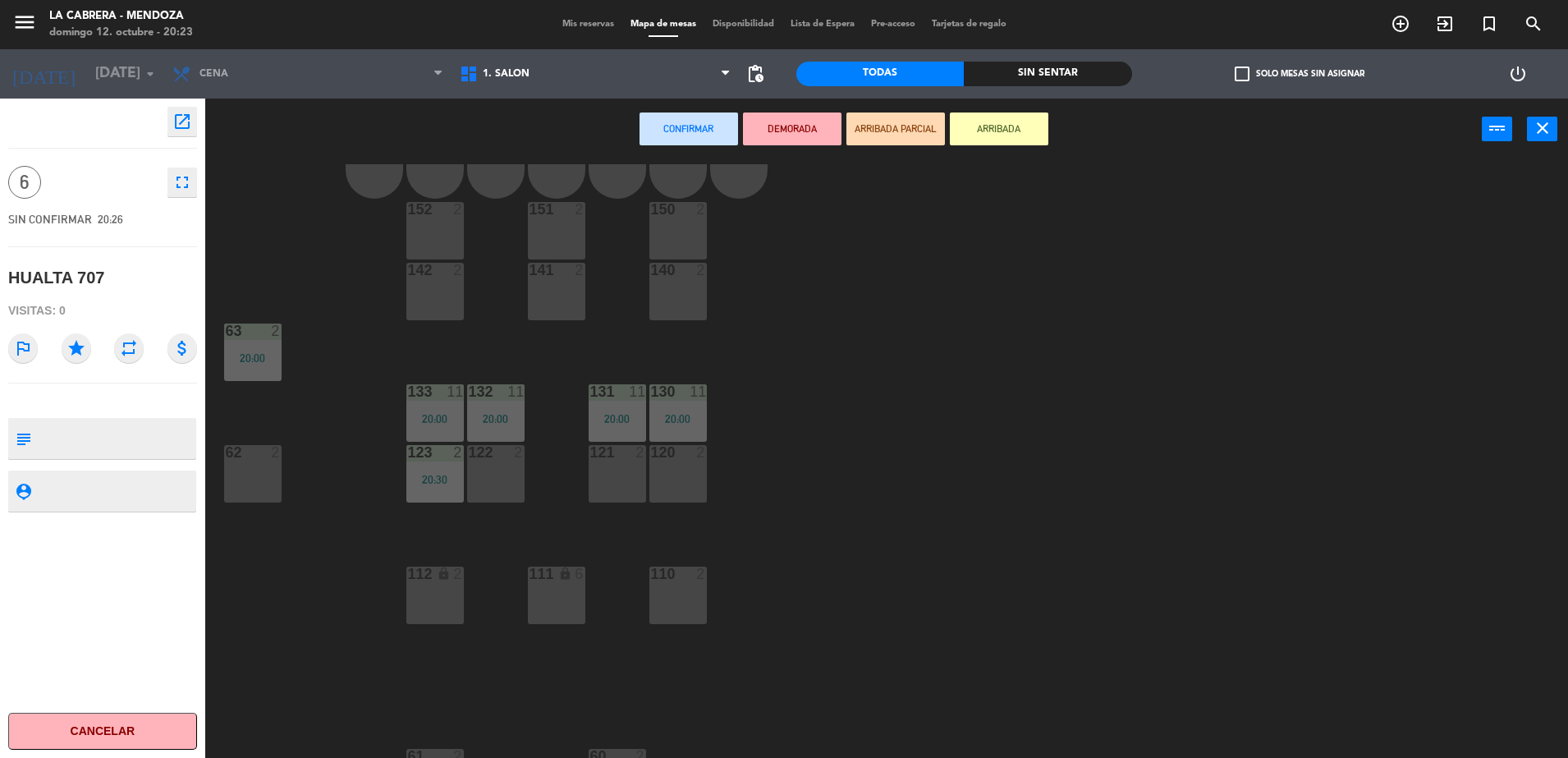
scroll to position [97, 0]
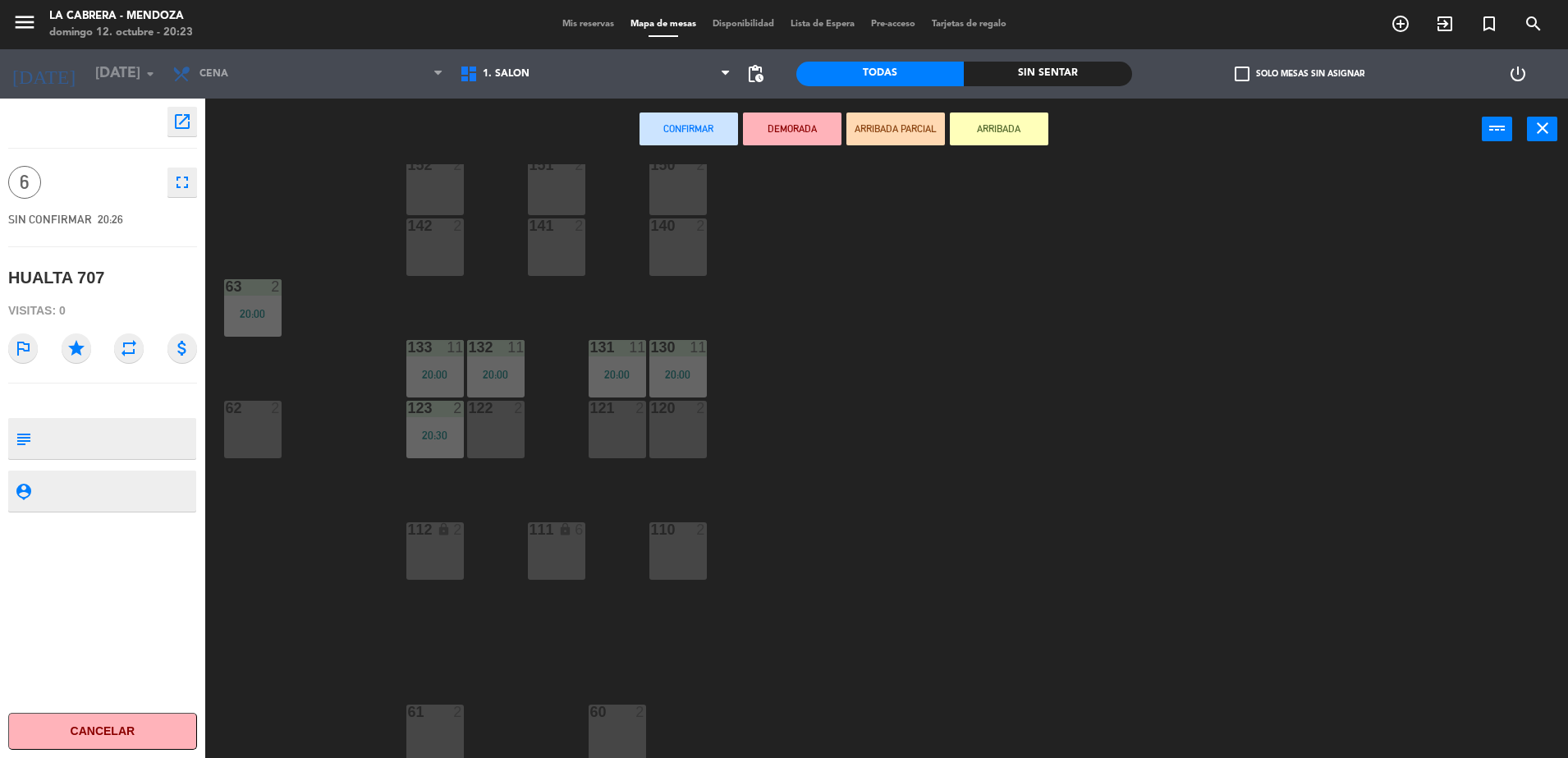
click at [547, 532] on div "lock" at bounding box center [556, 530] width 27 height 16
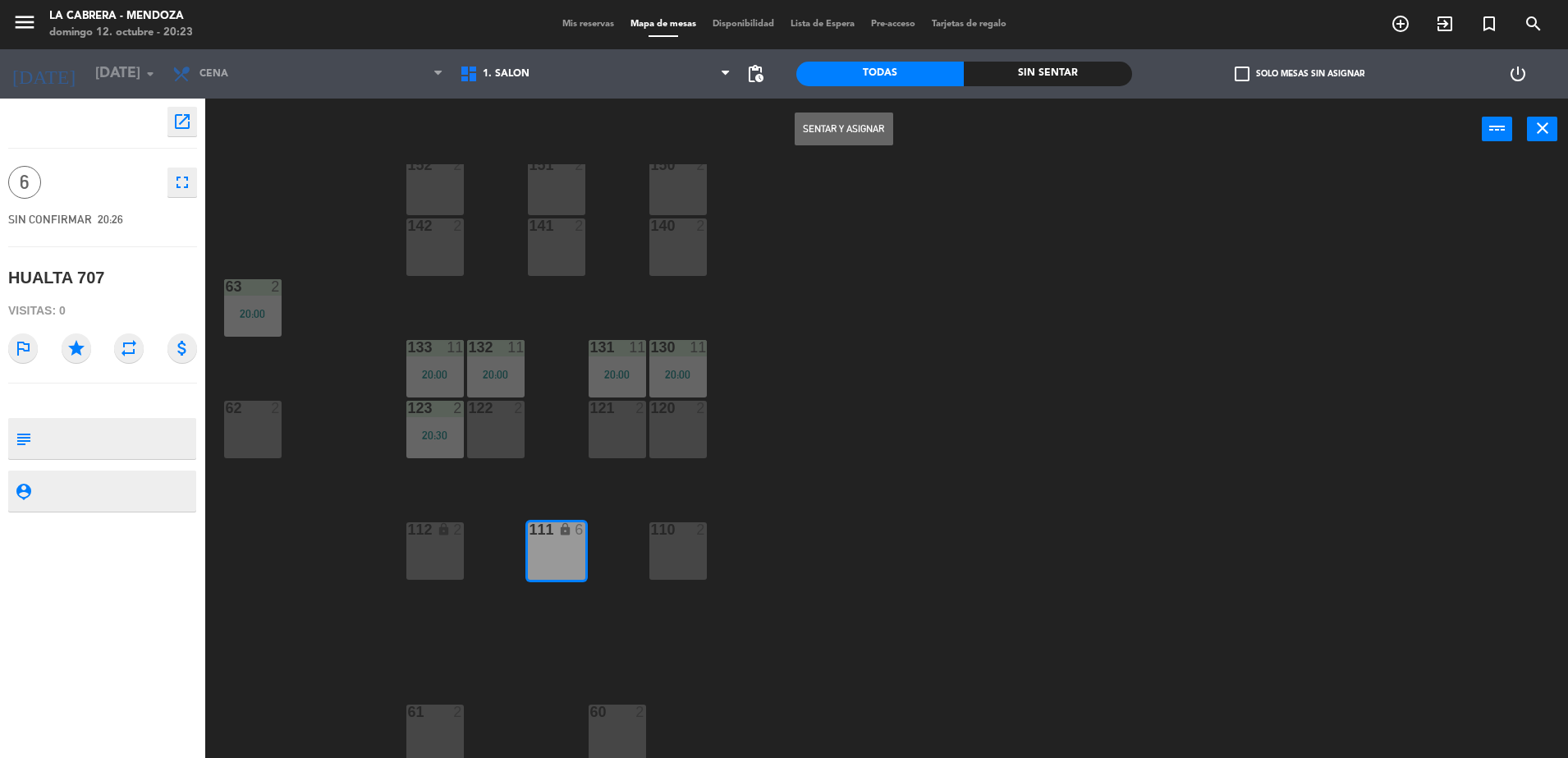
click at [853, 128] on button "Sentar y Asignar" at bounding box center [844, 128] width 99 height 33
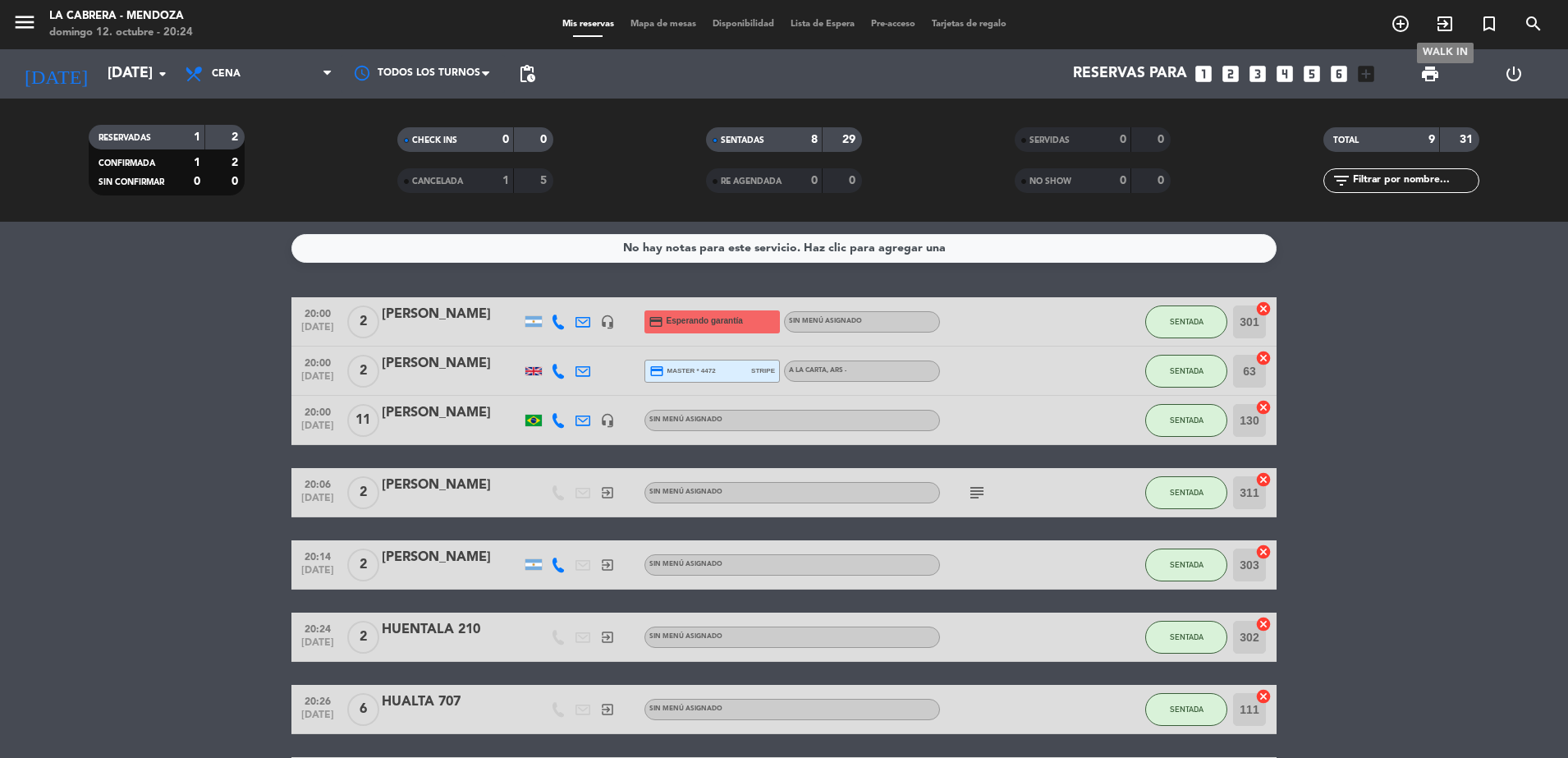
click at [1437, 23] on icon "exit_to_app" at bounding box center [1445, 24] width 20 height 20
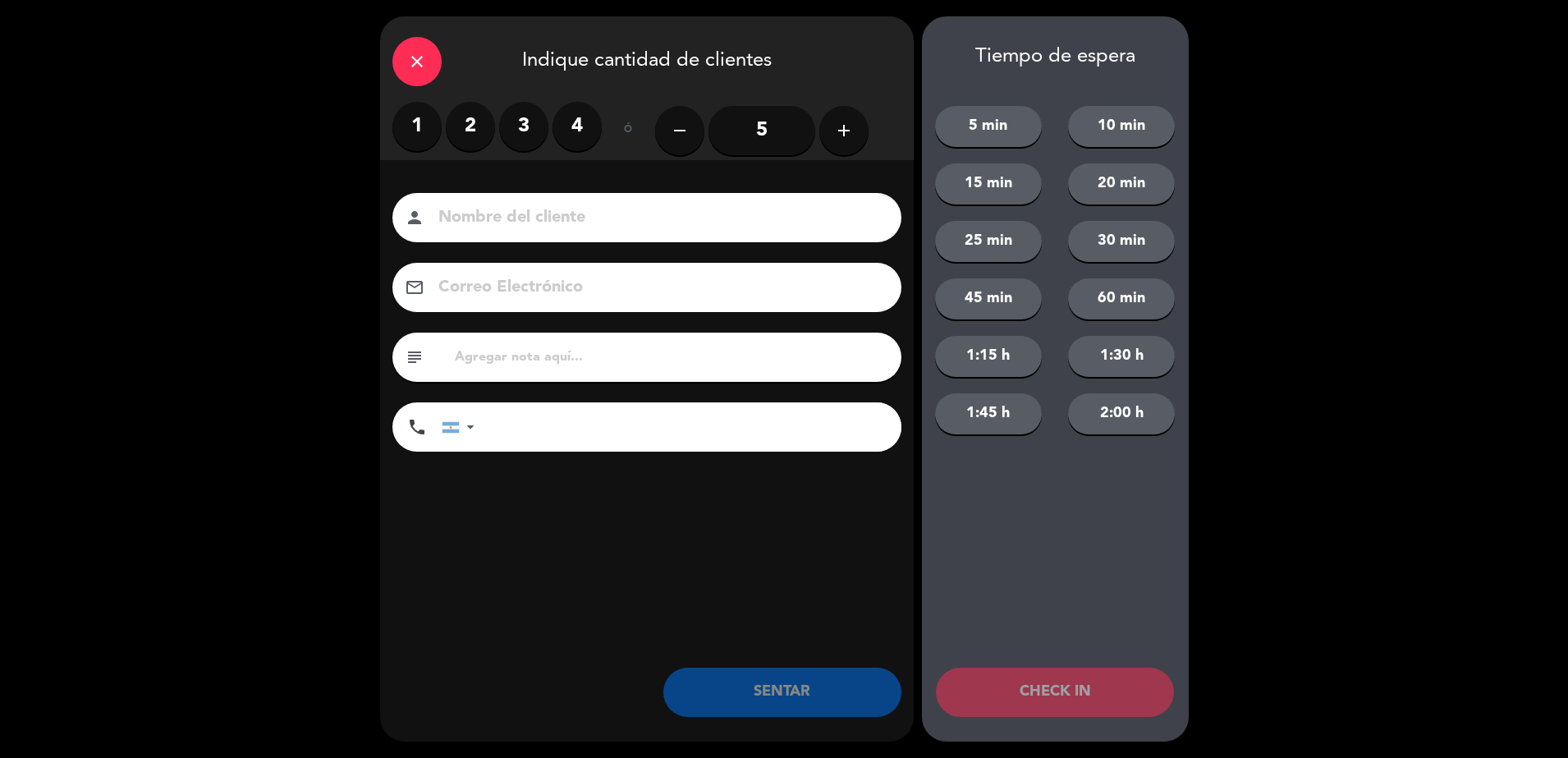
click at [460, 136] on label "2" at bounding box center [470, 126] width 49 height 49
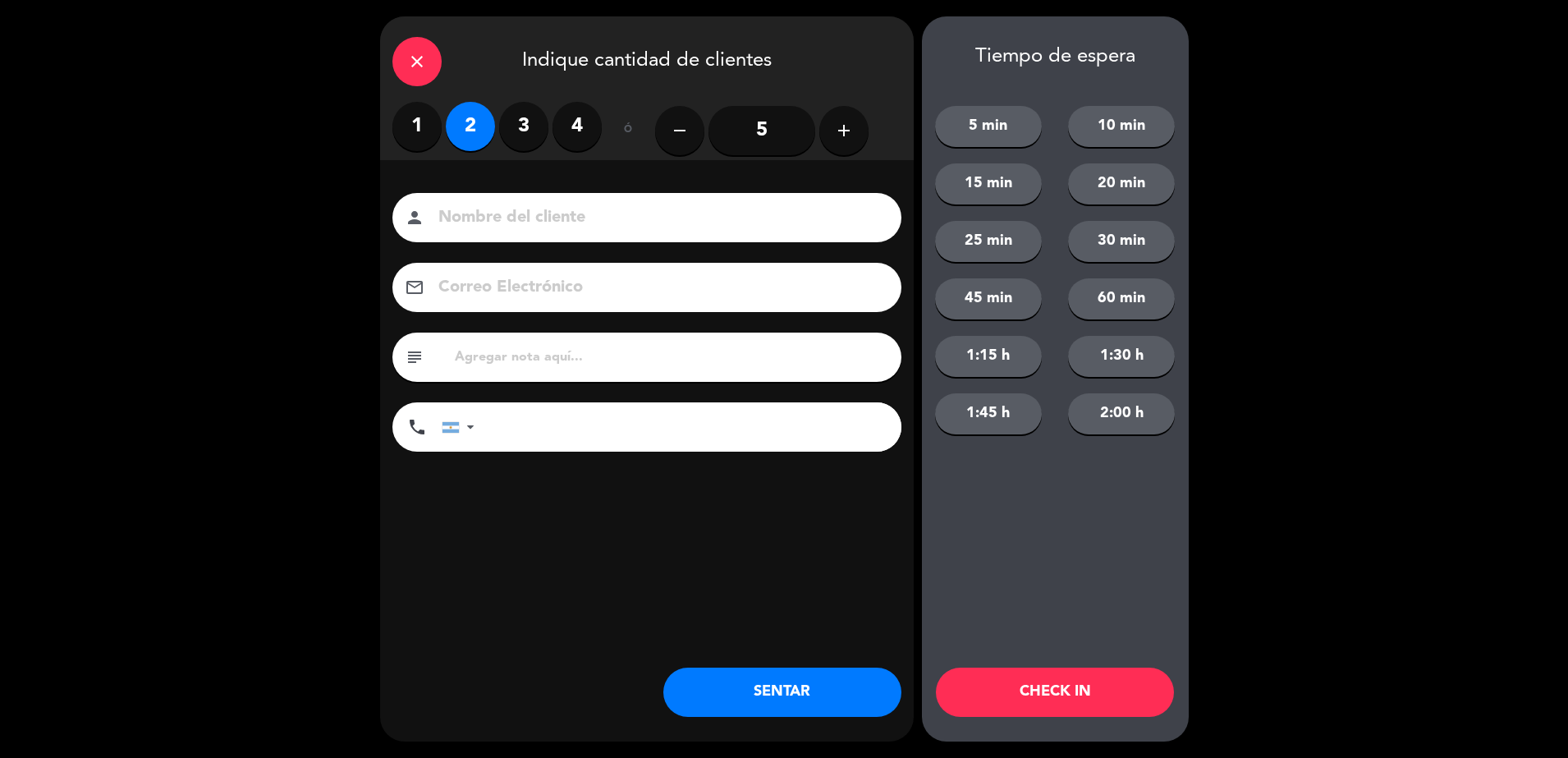
click at [517, 214] on input at bounding box center [657, 217] width 443 height 29
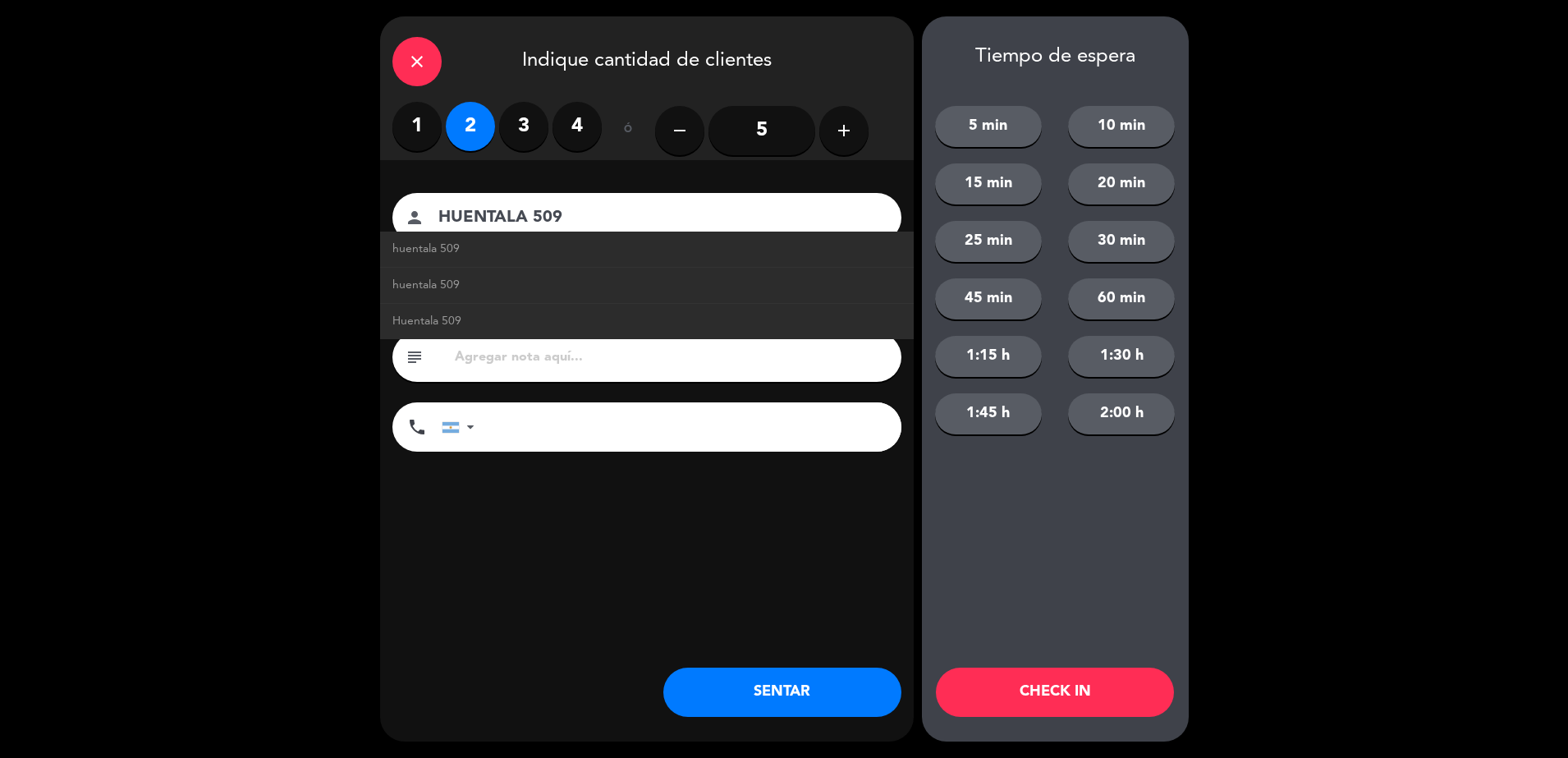
type input "HUENTALA 509"
click at [750, 684] on button "SENTAR" at bounding box center [782, 691] width 238 height 49
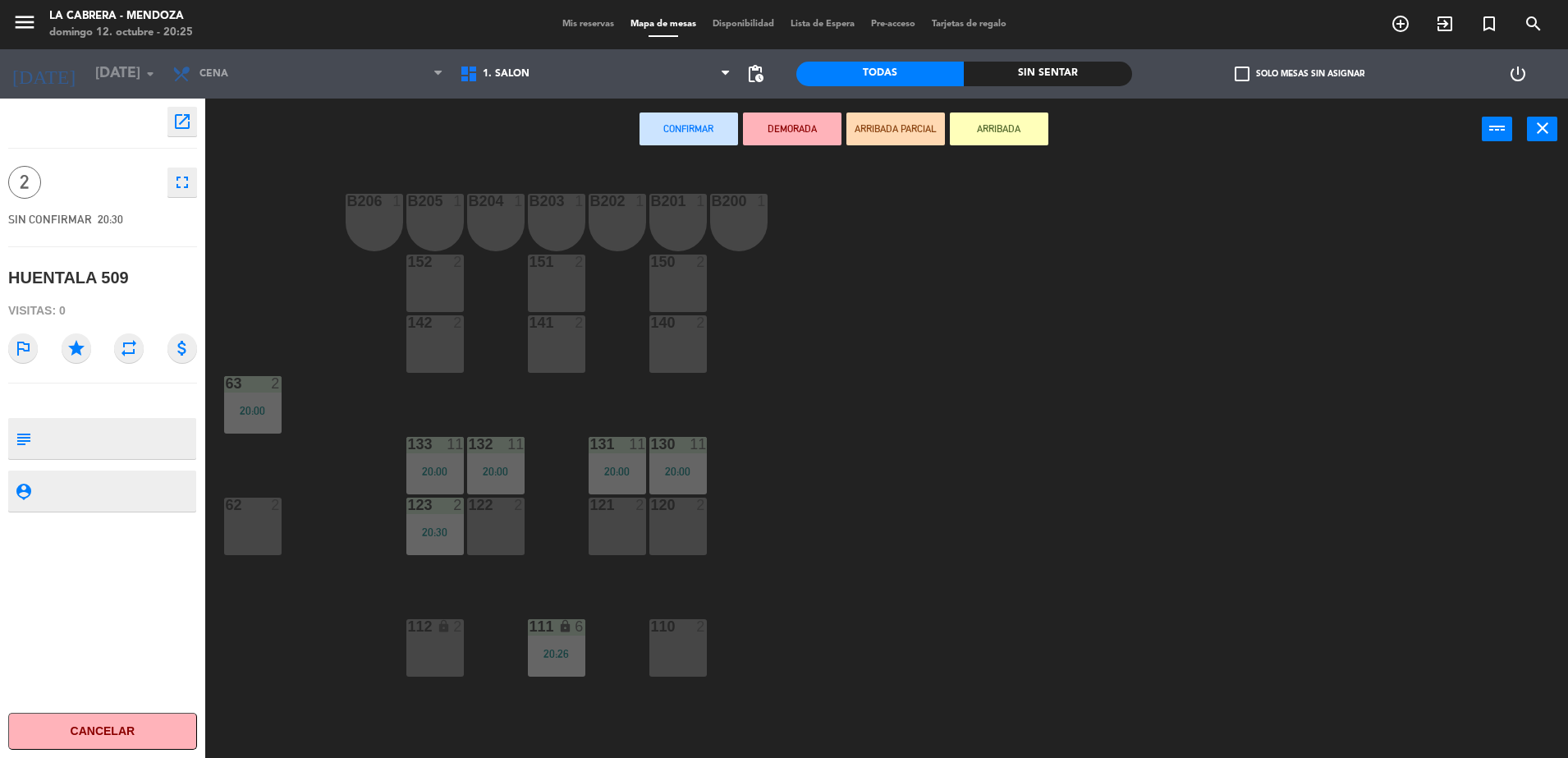
click at [554, 22] on span "Mis reservas" at bounding box center [588, 24] width 68 height 9
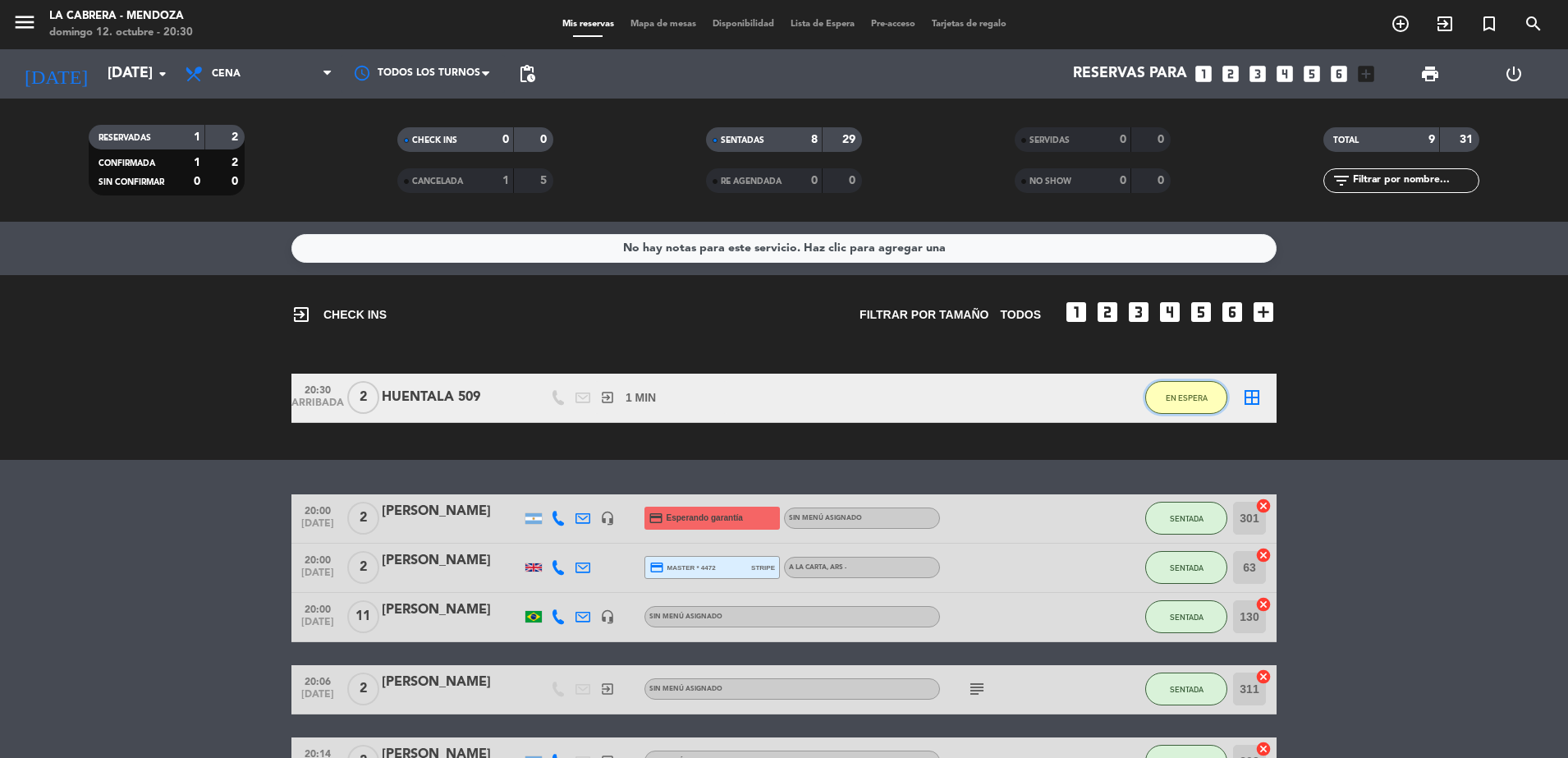
click at [1185, 394] on span "EN ESPERA" at bounding box center [1186, 397] width 42 height 9
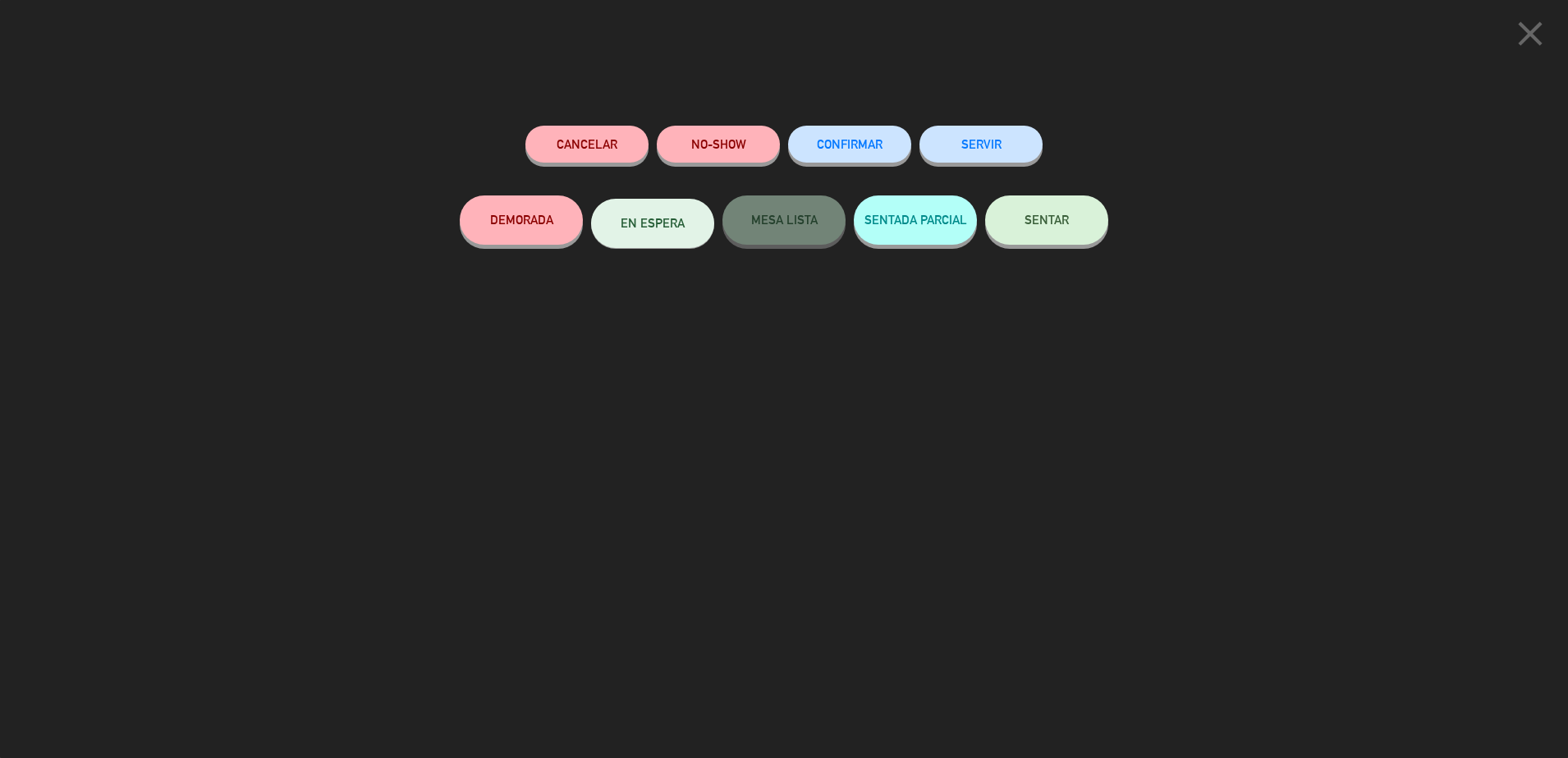
click at [1060, 231] on button "SENTAR" at bounding box center [1047, 219] width 124 height 49
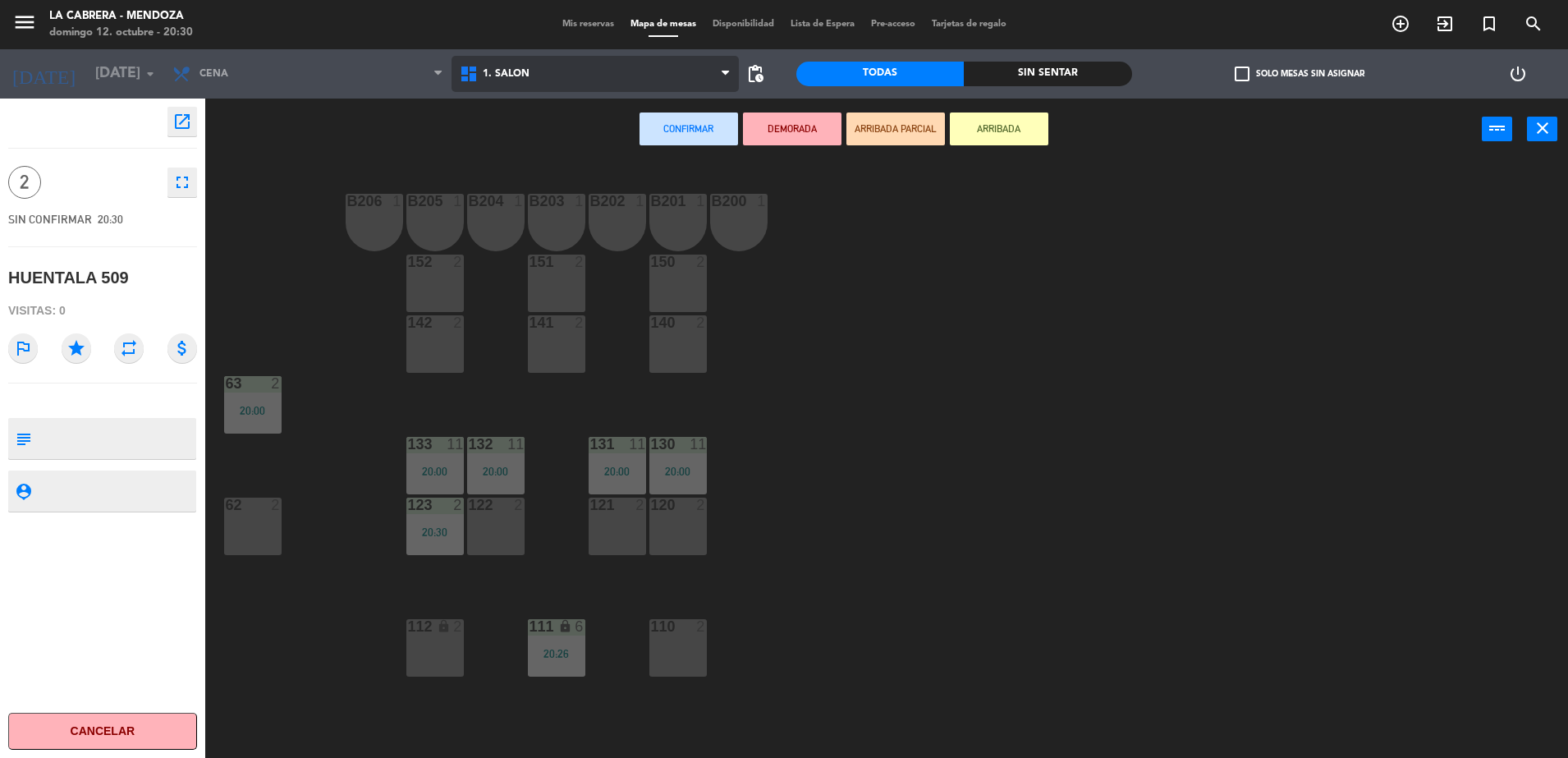
click at [646, 83] on span "1. SALON" at bounding box center [595, 74] width 287 height 36
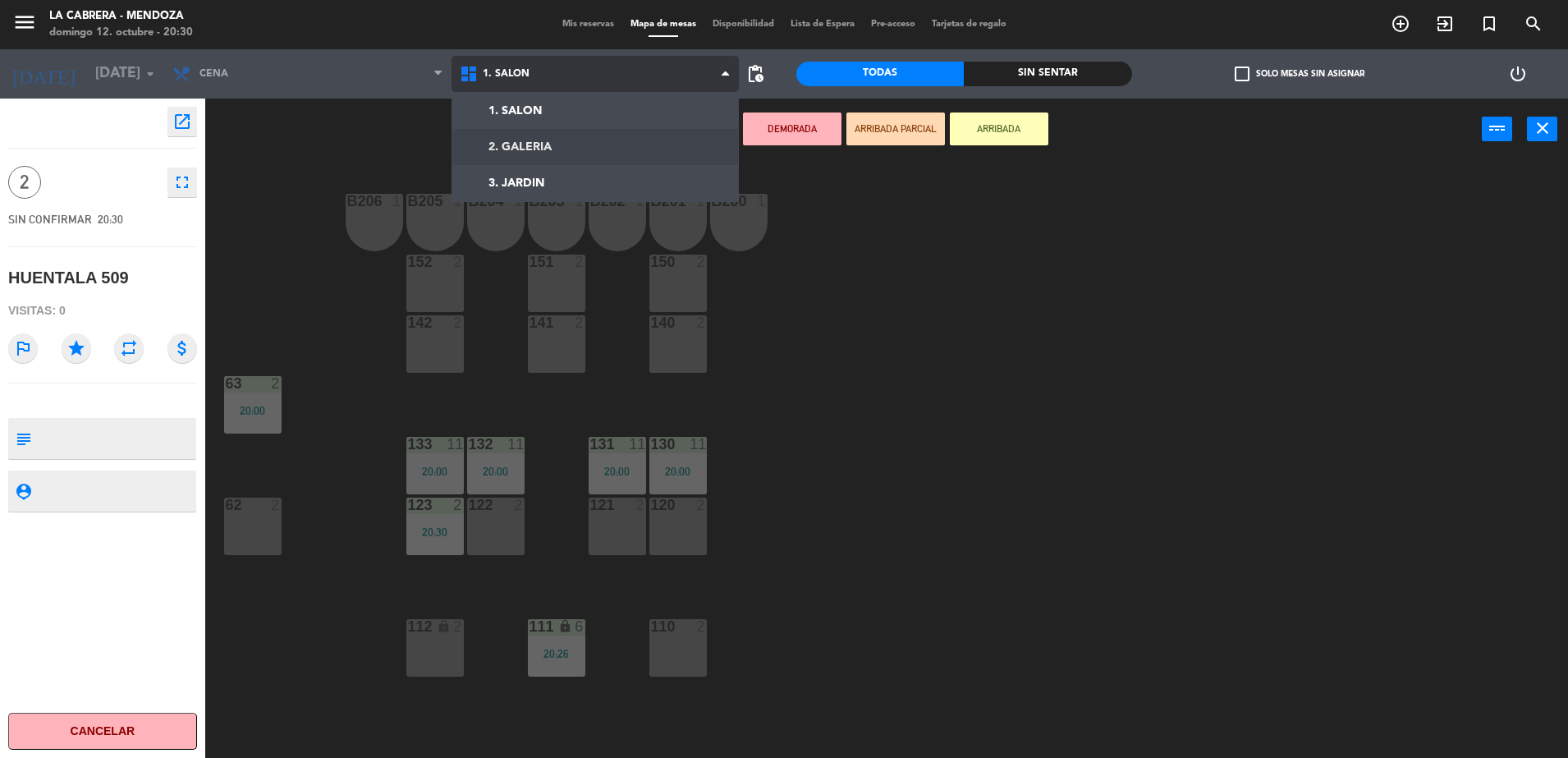
click at [573, 136] on ng-component "menu LA CABRERA - [PERSON_NAME] 12. octubre - 20:30 Mis reservas Mapa de mesas …" at bounding box center [784, 380] width 1568 height 762
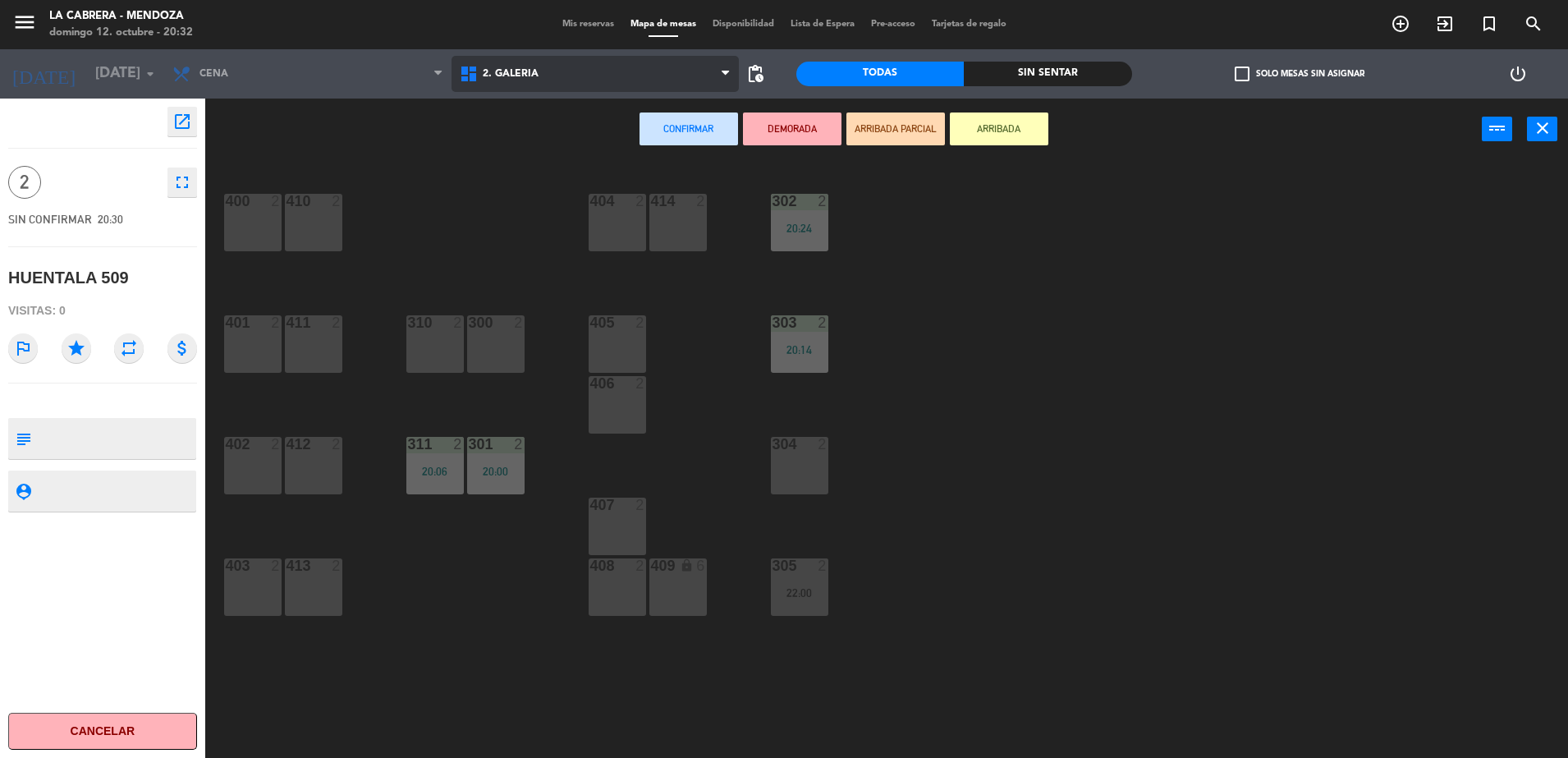
click at [539, 82] on span "2. GALERIA" at bounding box center [595, 74] width 287 height 36
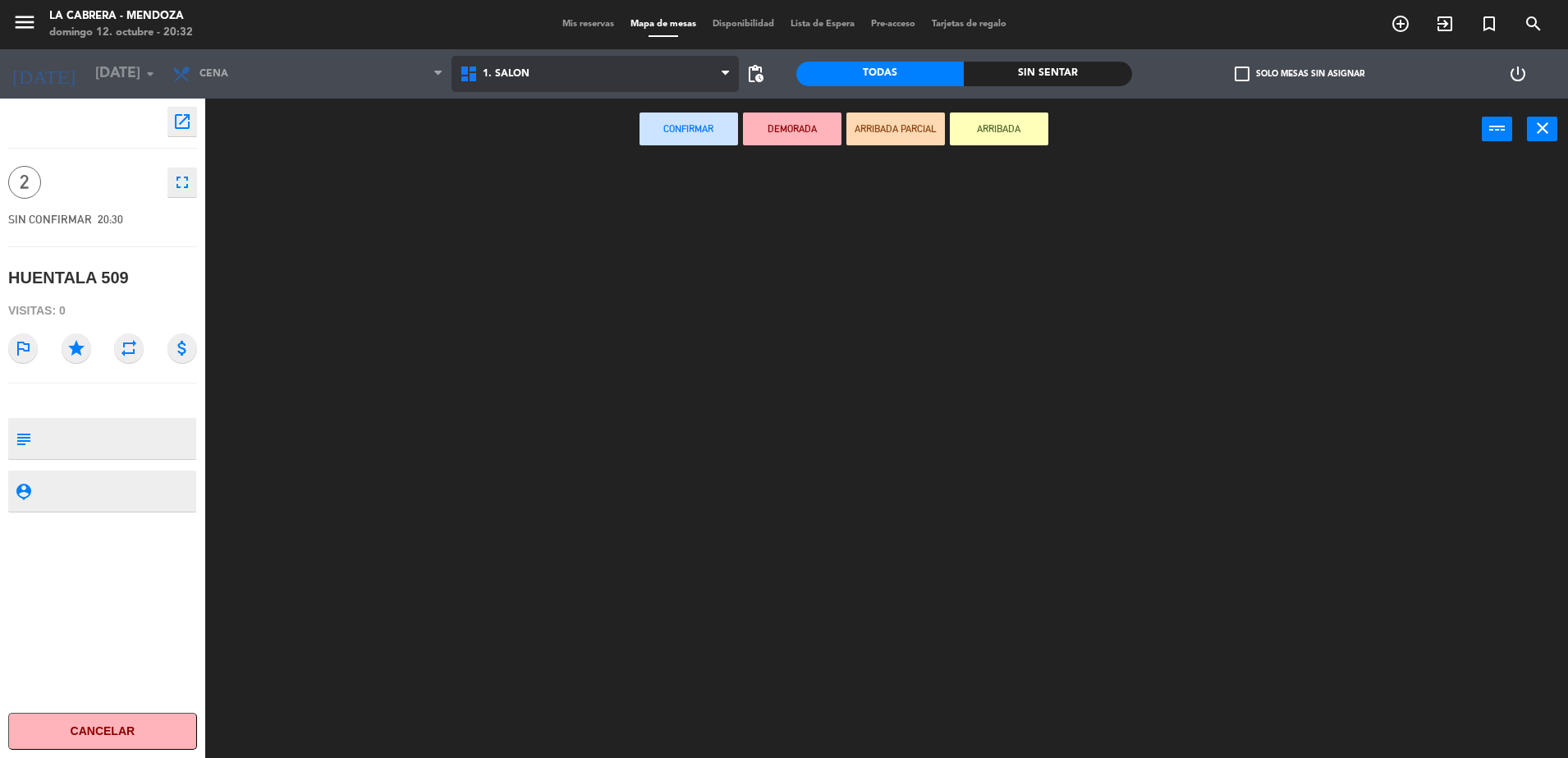
click at [517, 105] on ng-component "menu LA CABRERA - [PERSON_NAME] 12. octubre - 20:32 Mis reservas Mapa de mesas …" at bounding box center [784, 380] width 1568 height 762
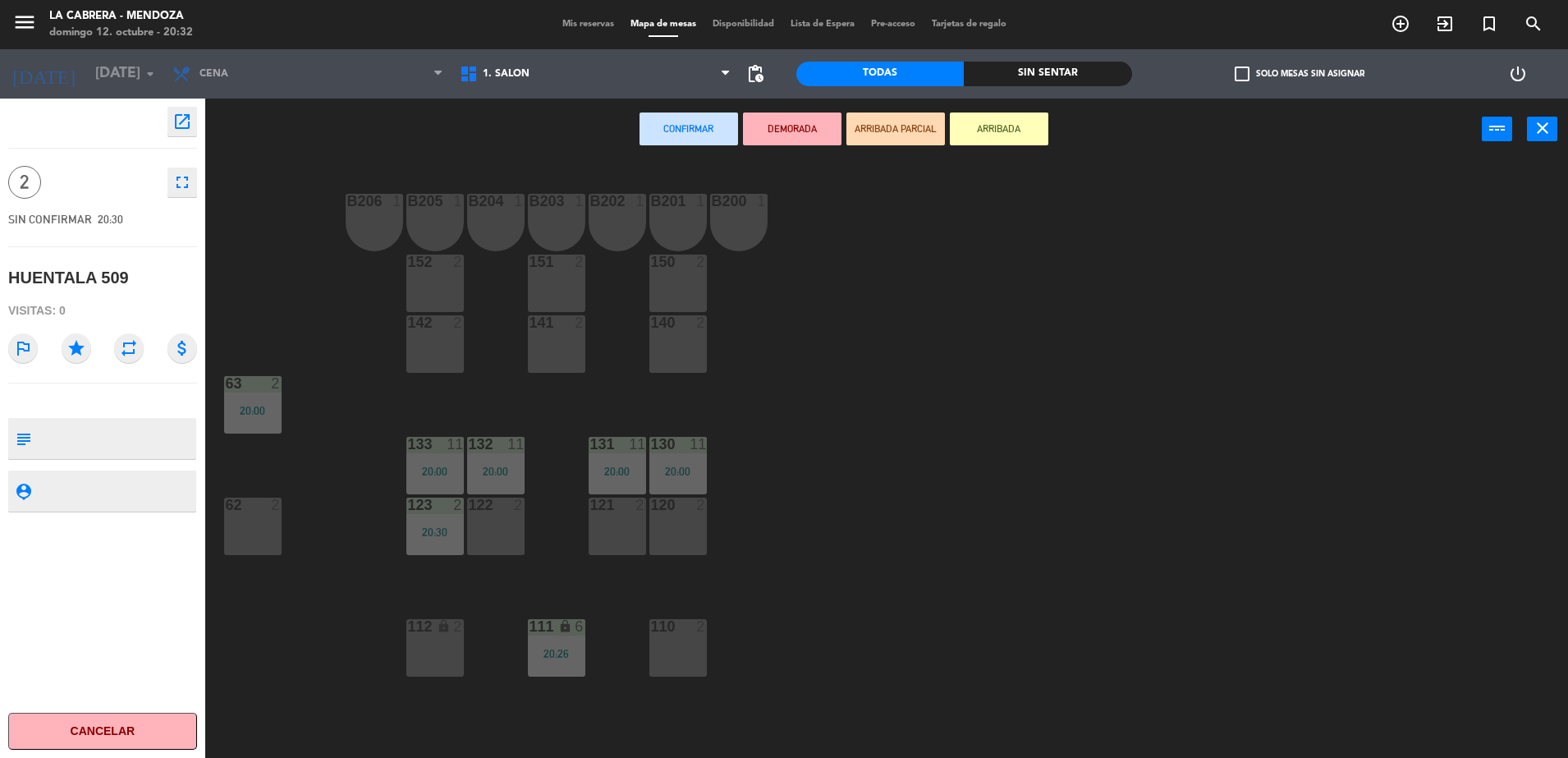
scroll to position [97, 0]
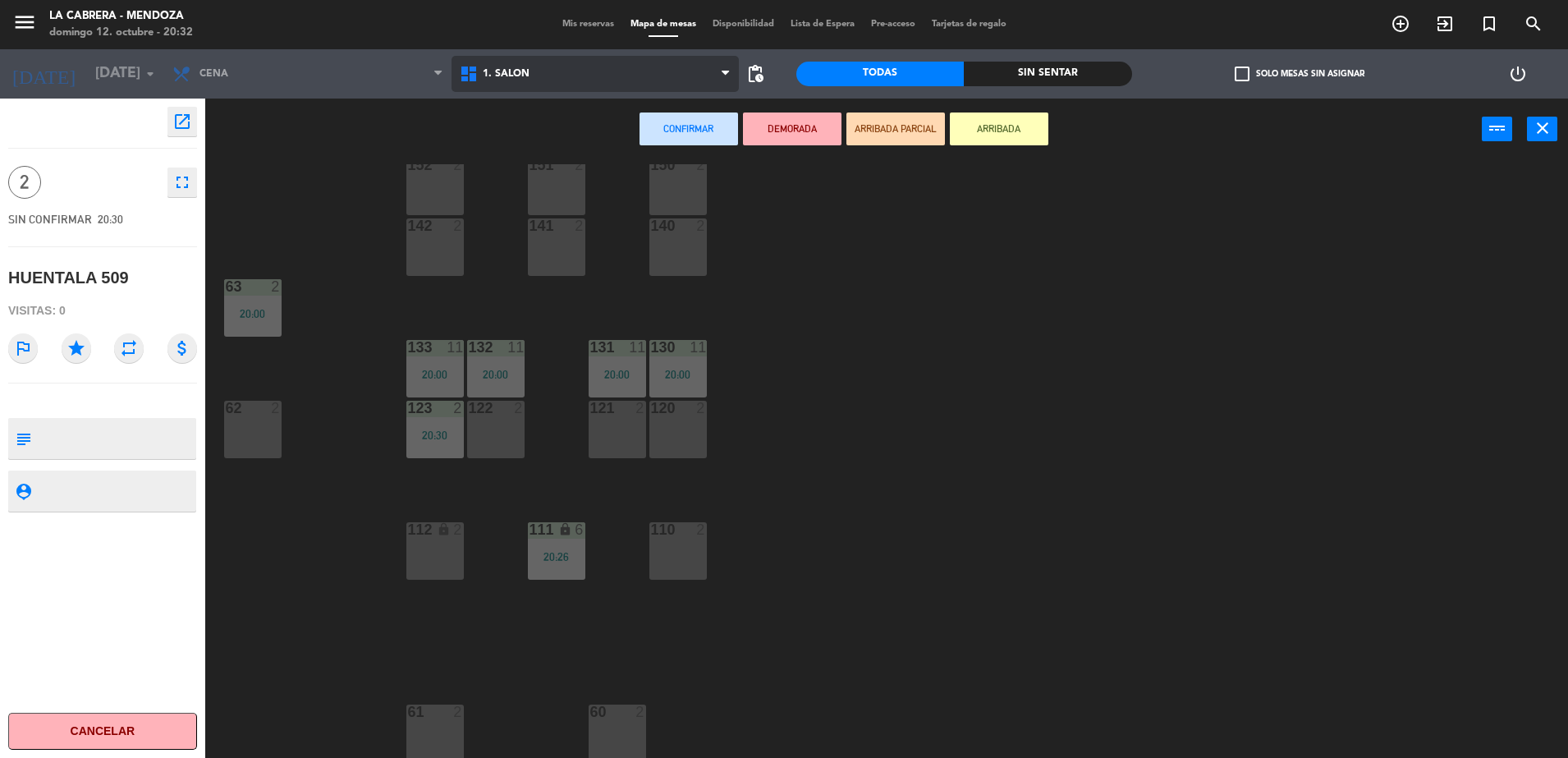
click at [616, 66] on span "1. SALON" at bounding box center [595, 74] width 287 height 36
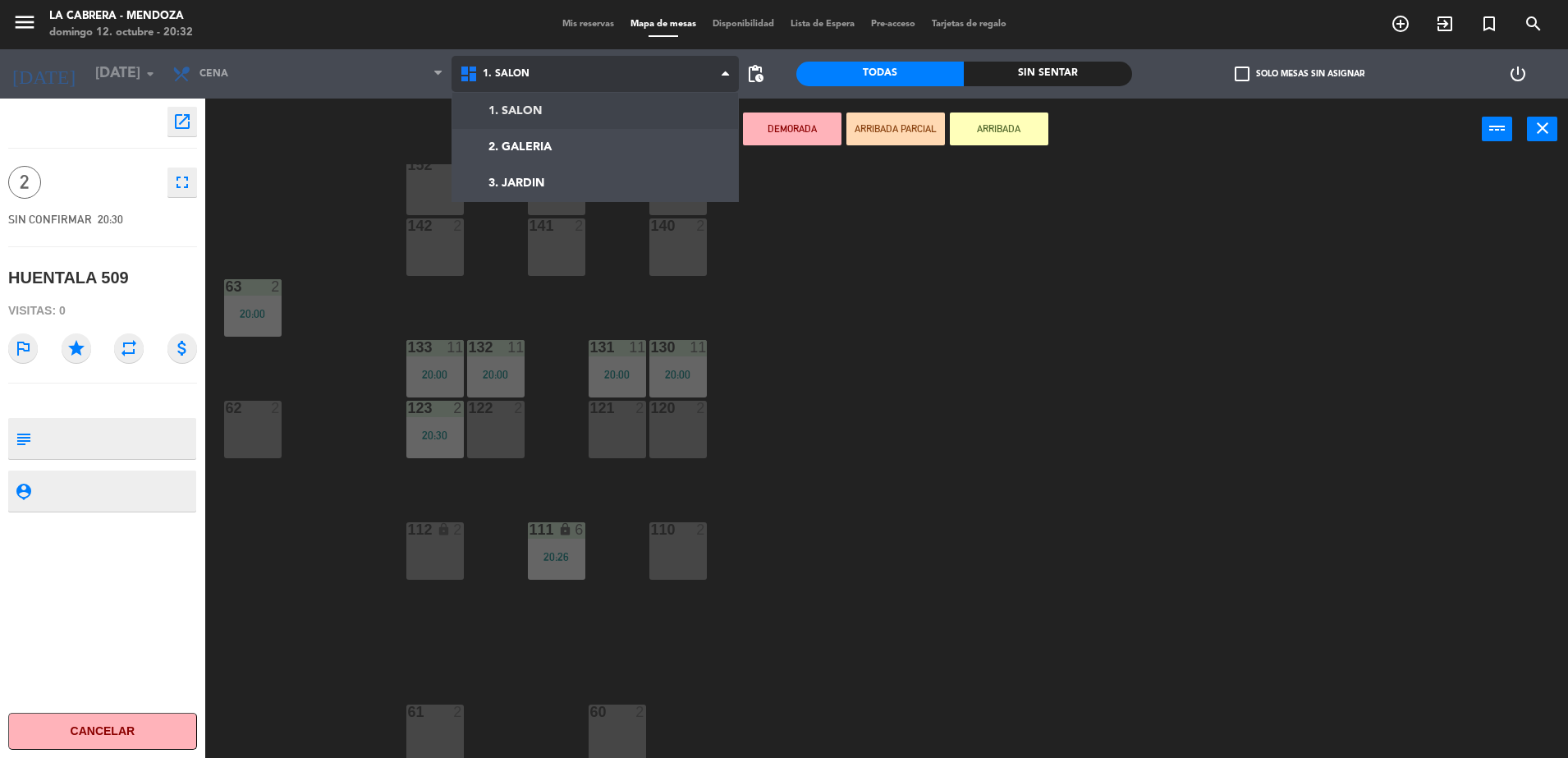
click at [577, 127] on ng-component "menu LA CABRERA - [PERSON_NAME] 12. octubre - 20:32 Mis reservas Mapa de mesas …" at bounding box center [784, 380] width 1568 height 762
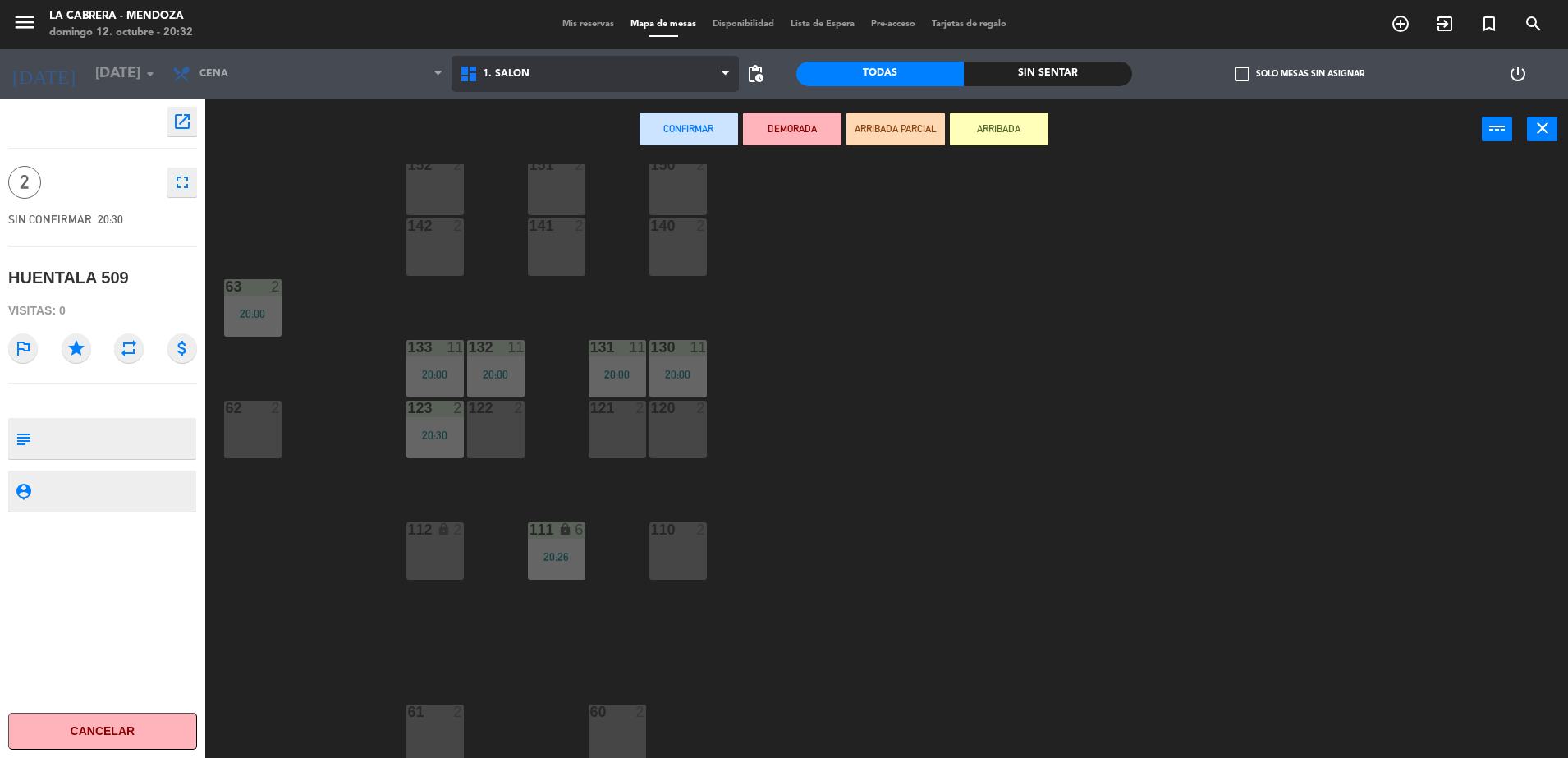
click at [598, 71] on span "1. SALON" at bounding box center [595, 74] width 287 height 36
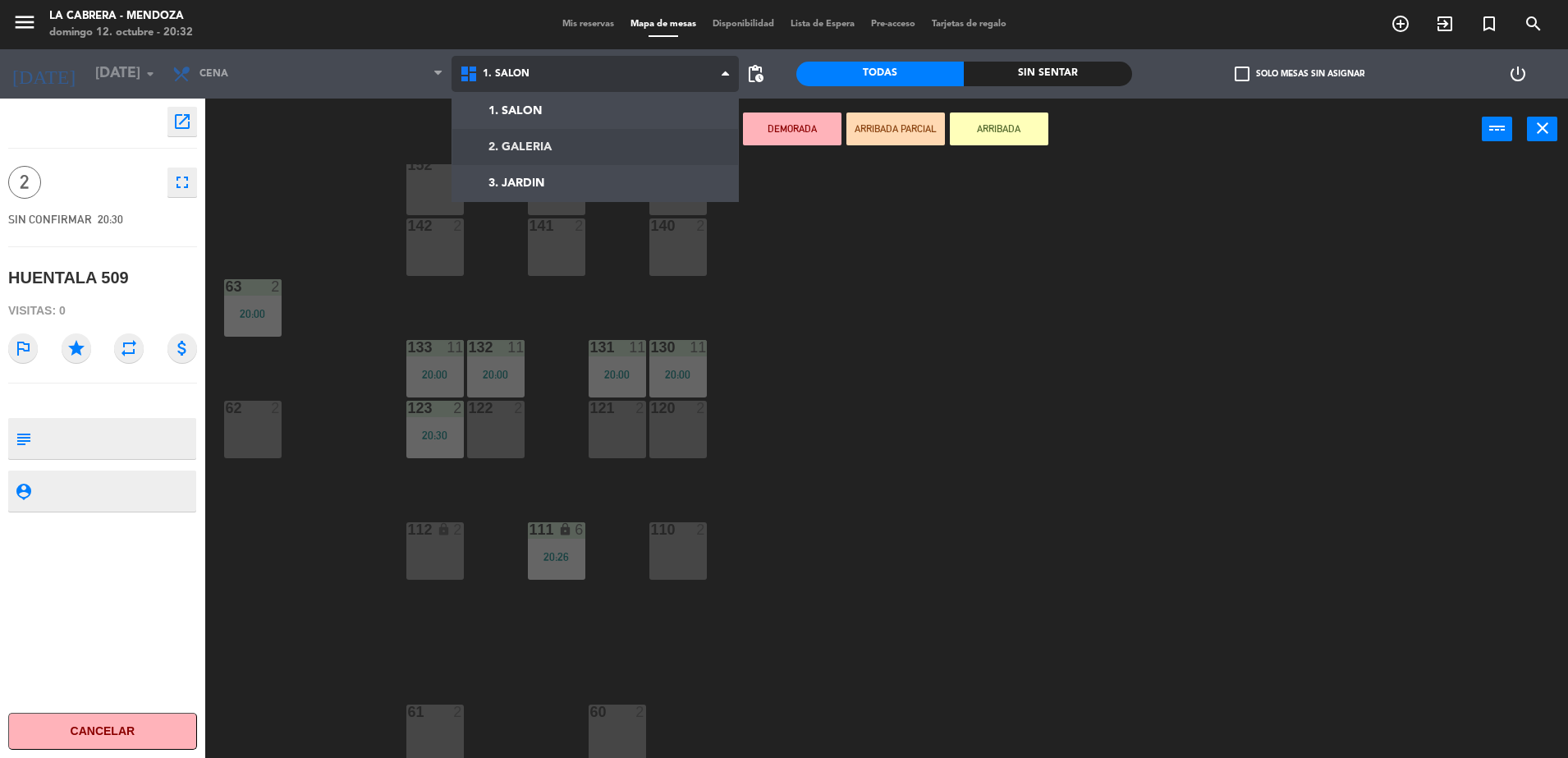
click at [587, 137] on ng-component "menu LA CABRERA - [PERSON_NAME] 12. octubre - 20:32 Mis reservas Mapa de mesas …" at bounding box center [784, 380] width 1568 height 762
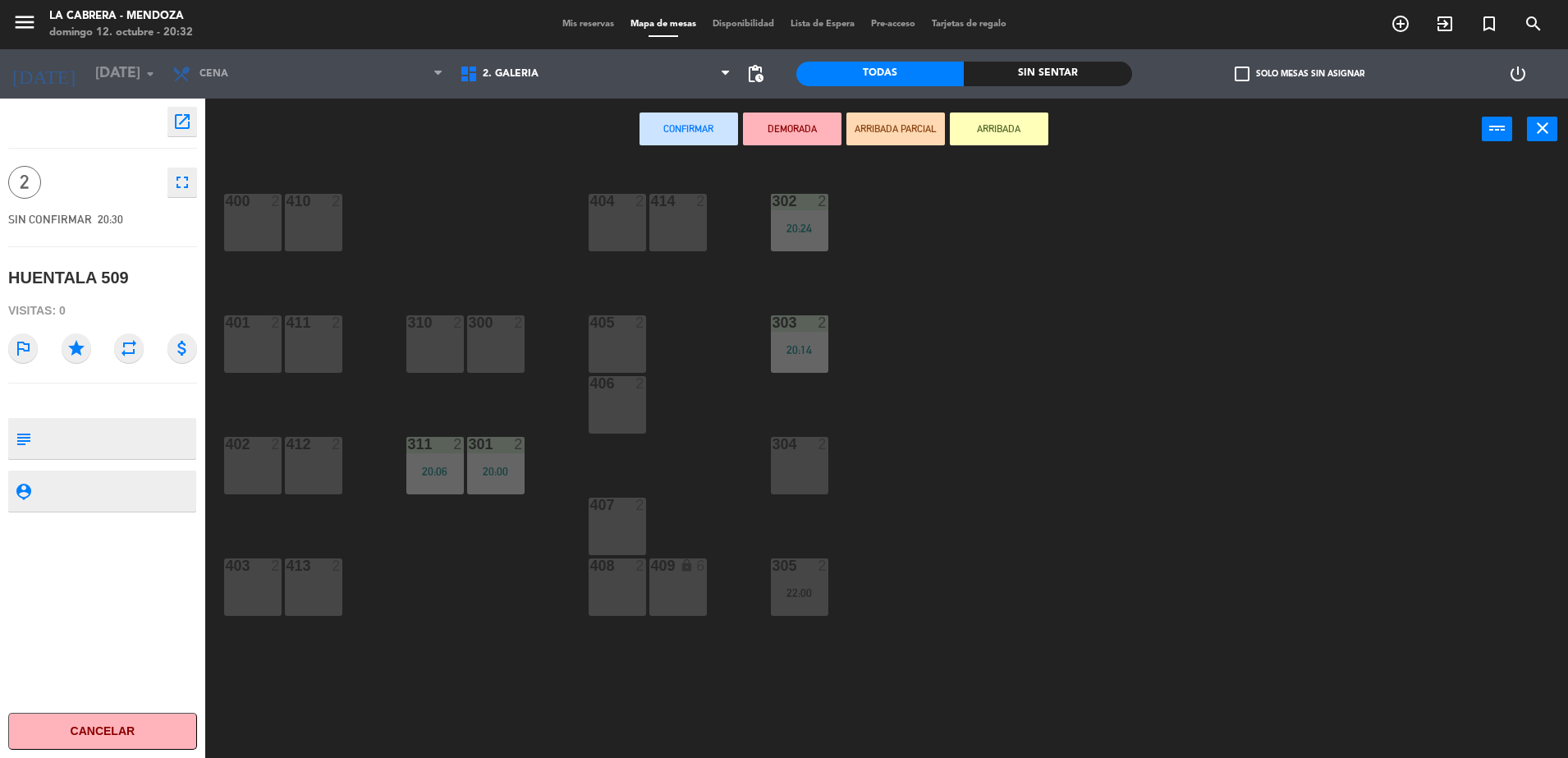
click at [396, 170] on div "400 2 410 2 404 2 414 2 302 2 20:24 401 2 411 2 310 2 300 2 303 2 20:14 405 2 4…" at bounding box center [895, 463] width 1348 height 598
click at [580, 21] on span "Mis reservas" at bounding box center [588, 24] width 68 height 9
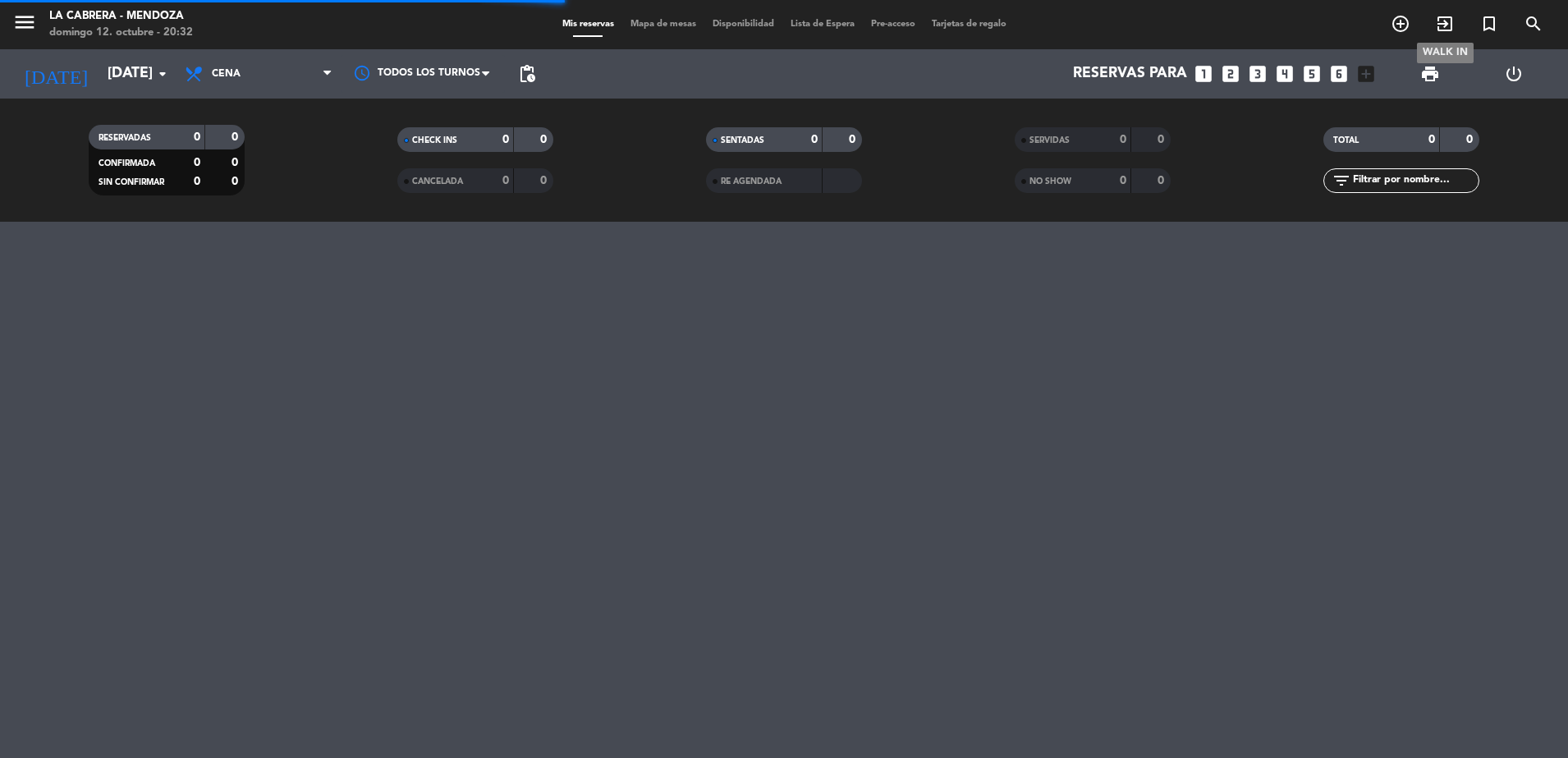
click at [1438, 21] on icon "exit_to_app" at bounding box center [1445, 24] width 20 height 20
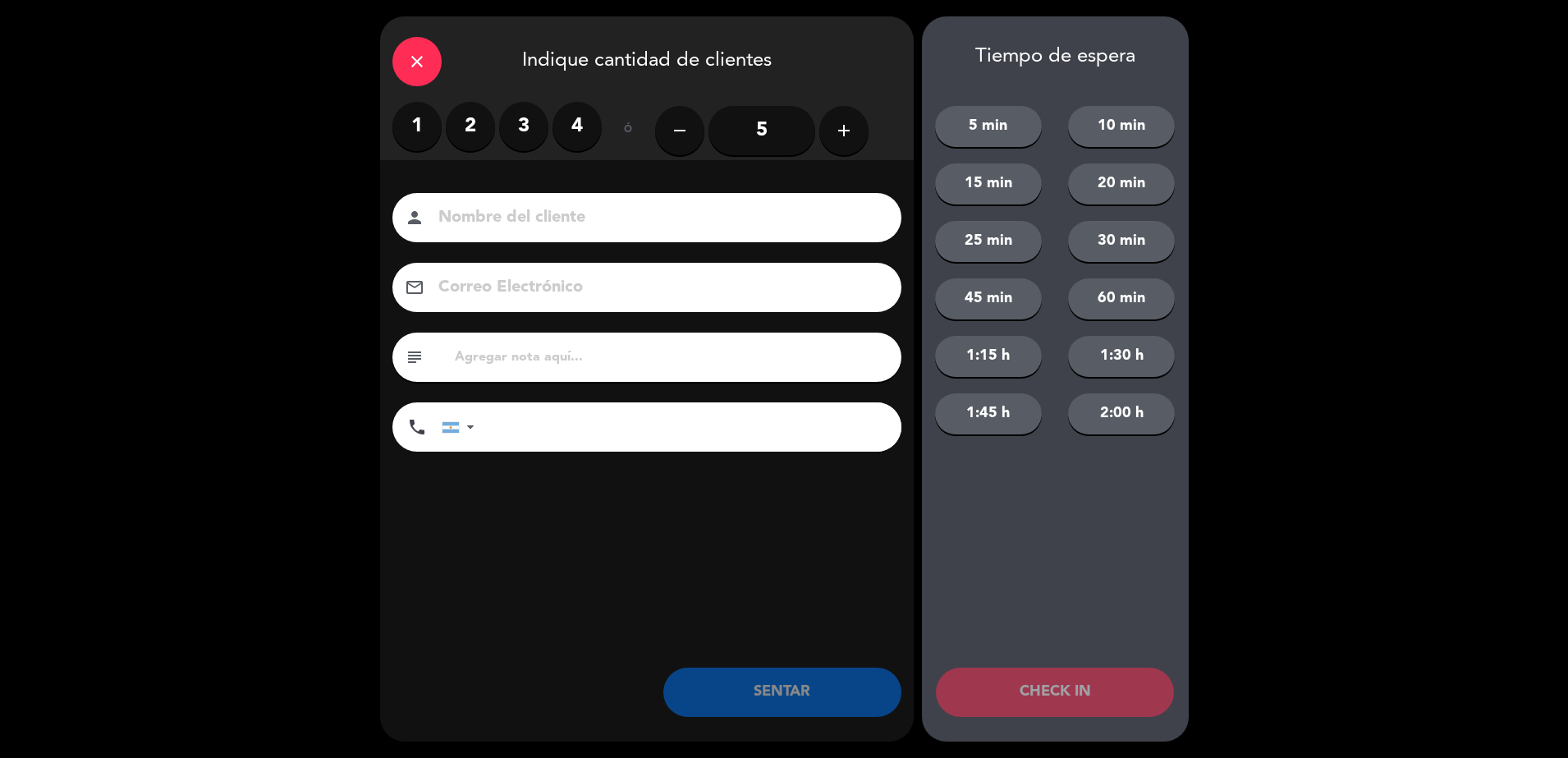
click at [532, 128] on label "3" at bounding box center [523, 126] width 49 height 49
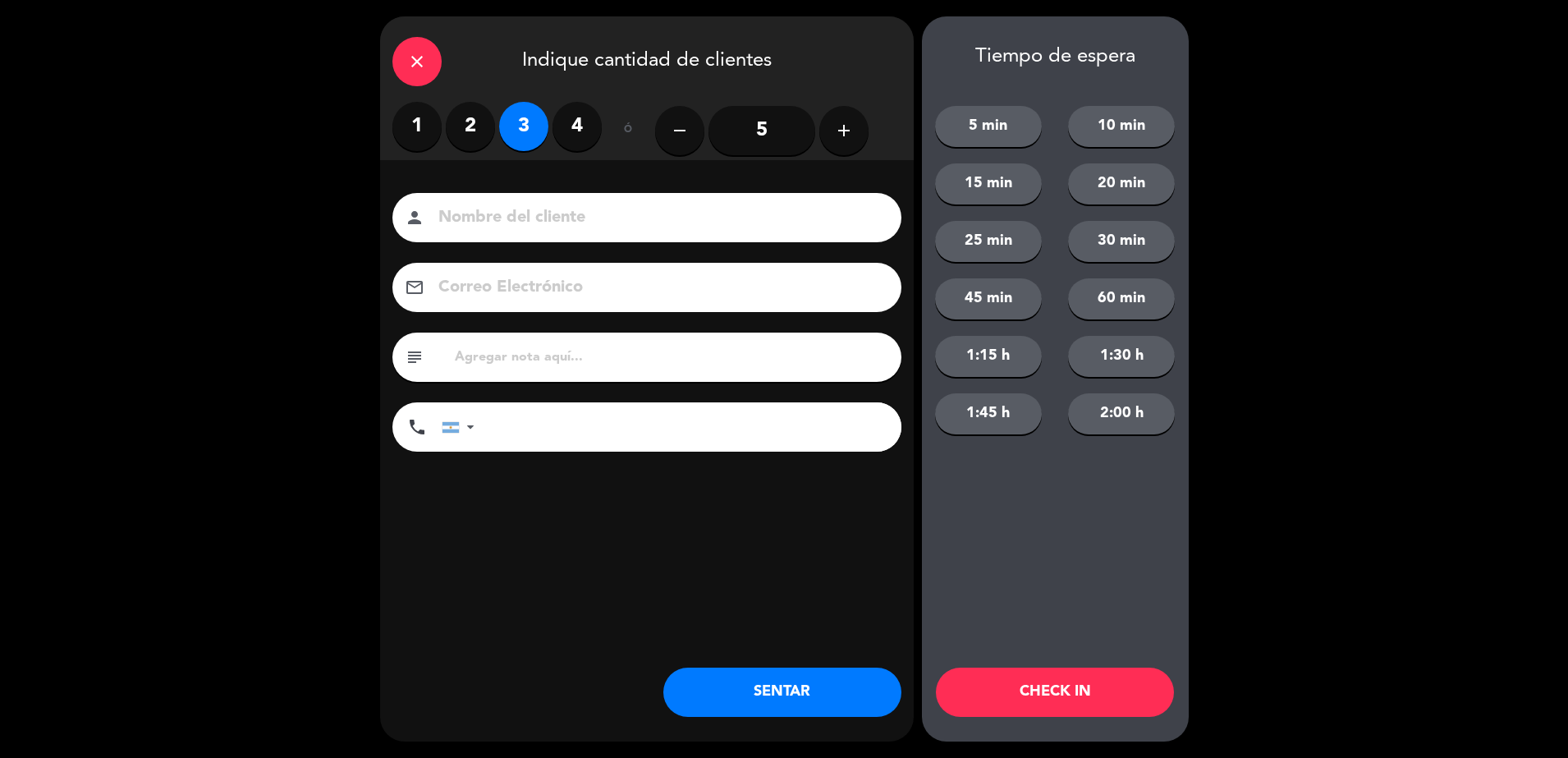
click at [541, 204] on input at bounding box center [657, 217] width 443 height 29
type input "sheraton 1109"
click at [764, 693] on button "SENTAR" at bounding box center [782, 691] width 238 height 49
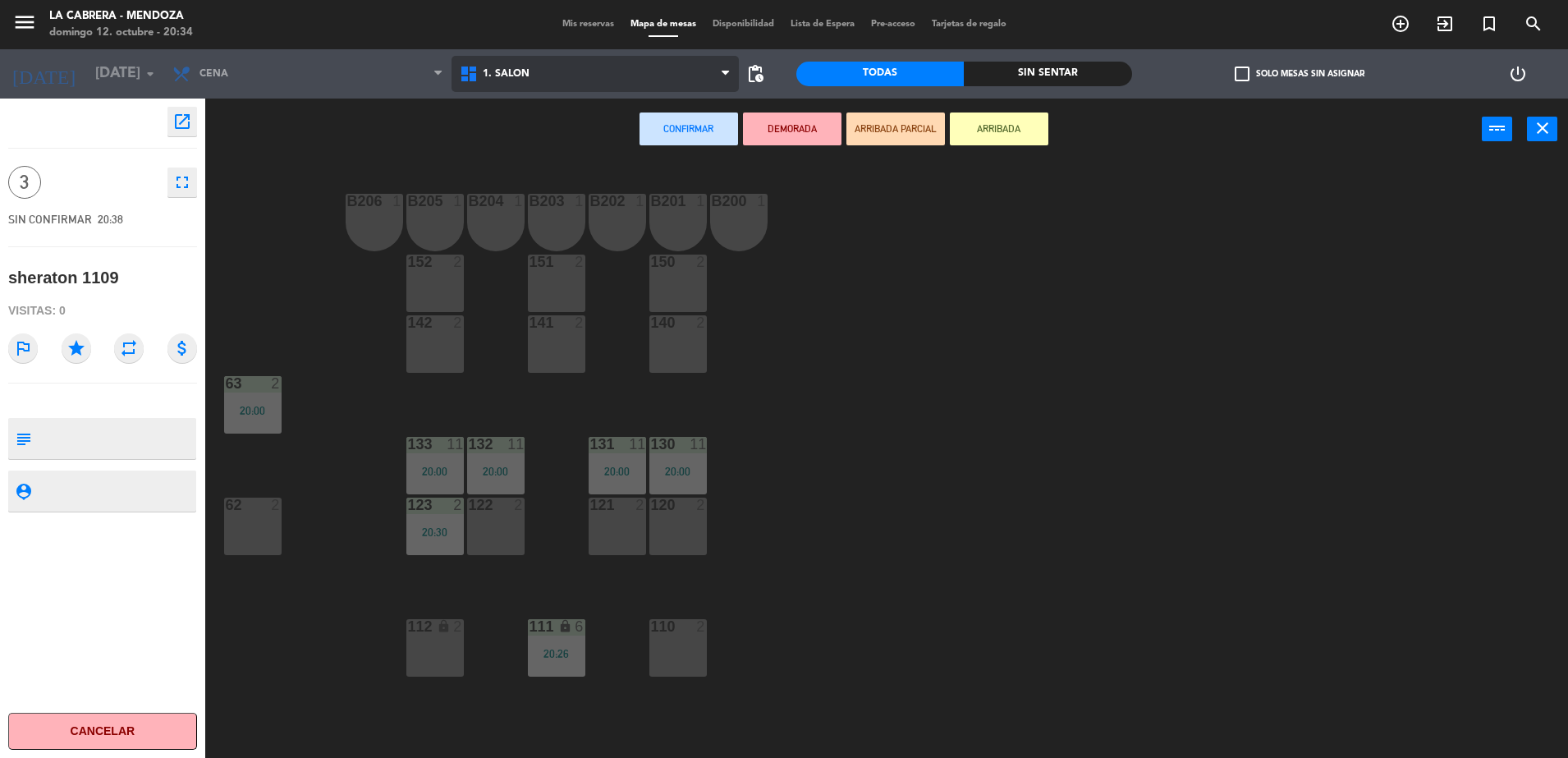
click at [586, 83] on span "1. SALON" at bounding box center [595, 74] width 287 height 36
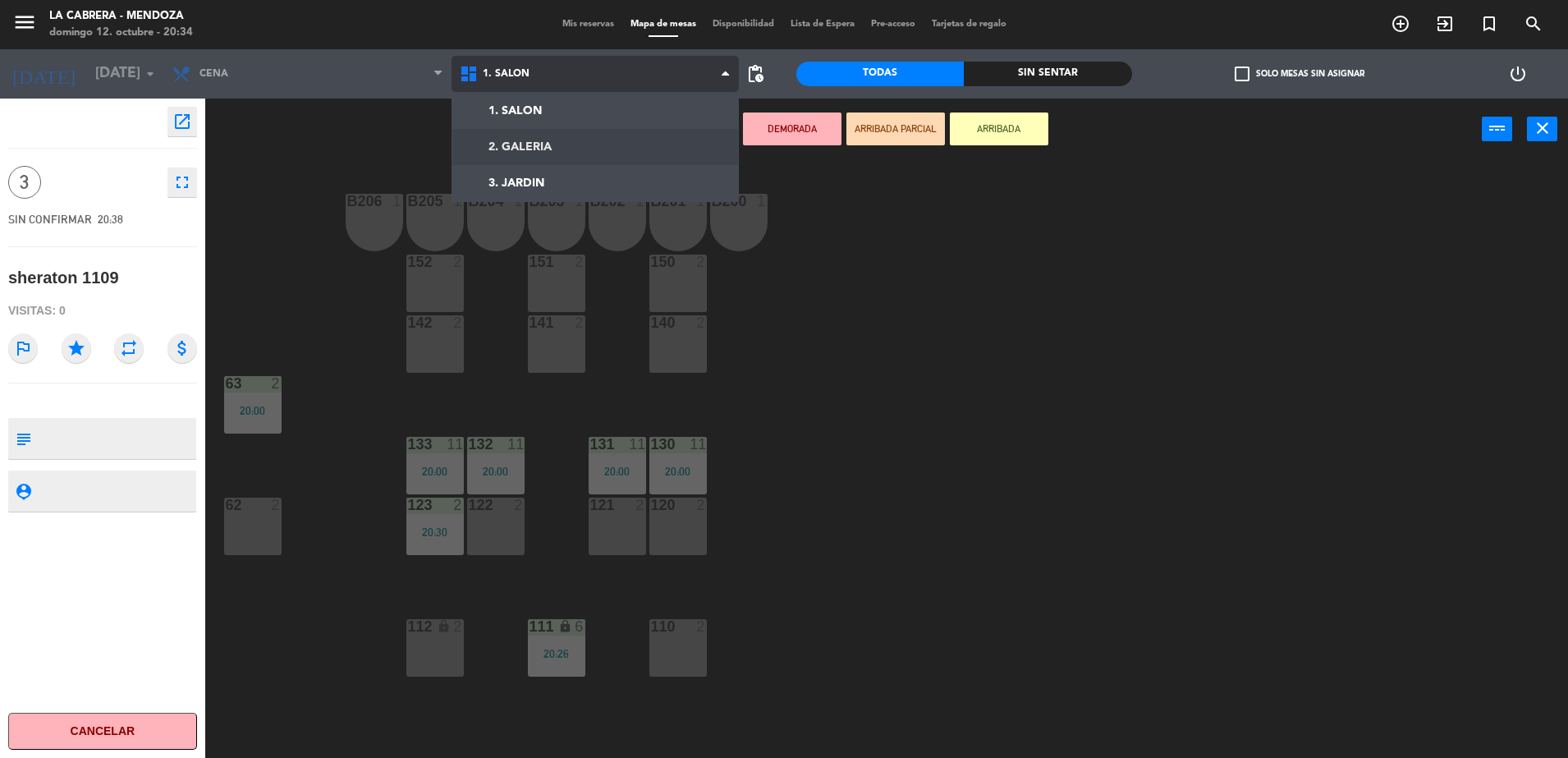
click at [554, 138] on ng-component "menu LA CABRERA - [PERSON_NAME] 12. octubre - 20:34 Mis reservas Mapa de mesas …" at bounding box center [784, 380] width 1568 height 762
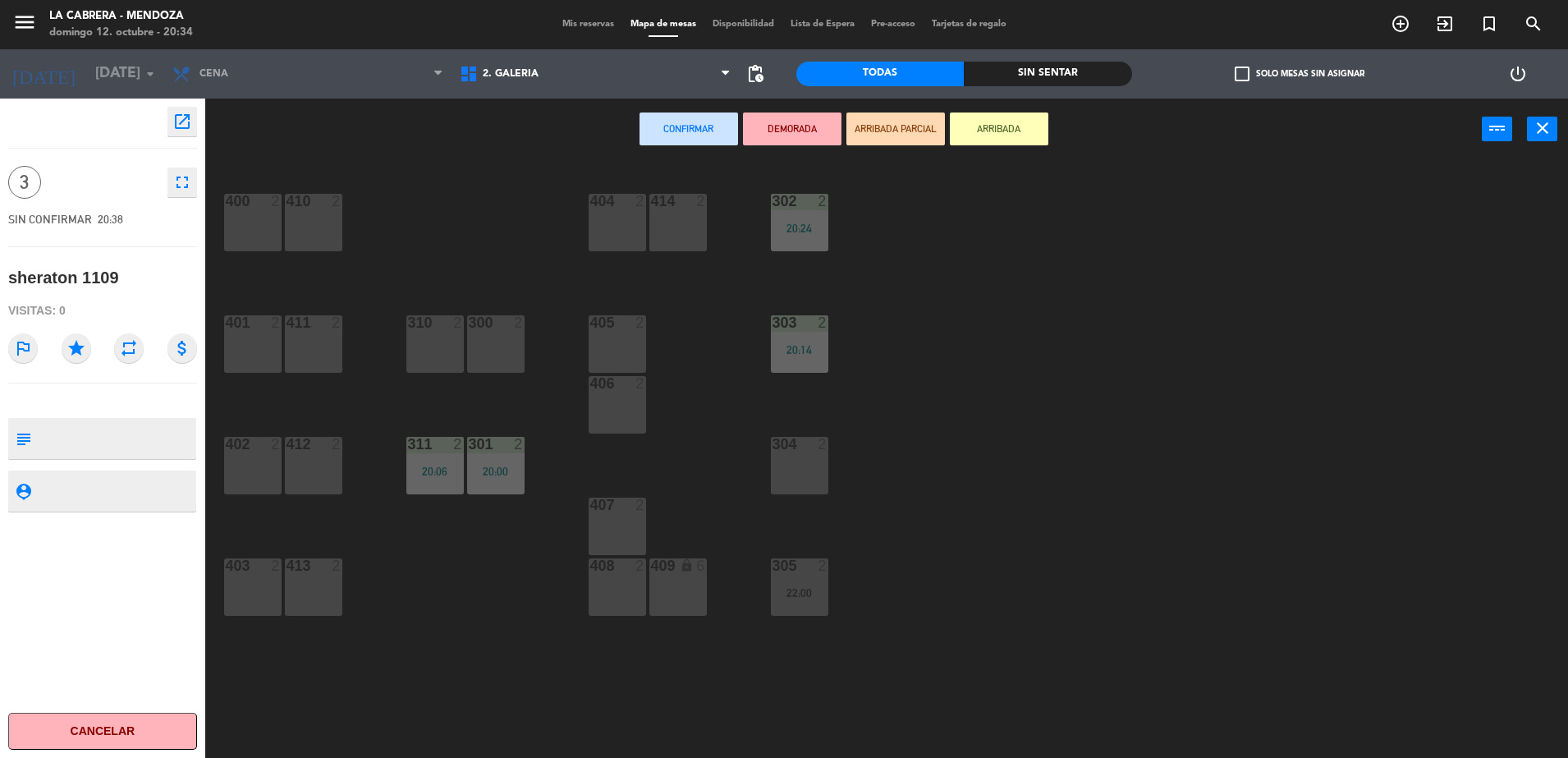
click at [330, 488] on div "412 2" at bounding box center [314, 465] width 58 height 58
click at [239, 465] on div "402 2" at bounding box center [253, 465] width 58 height 58
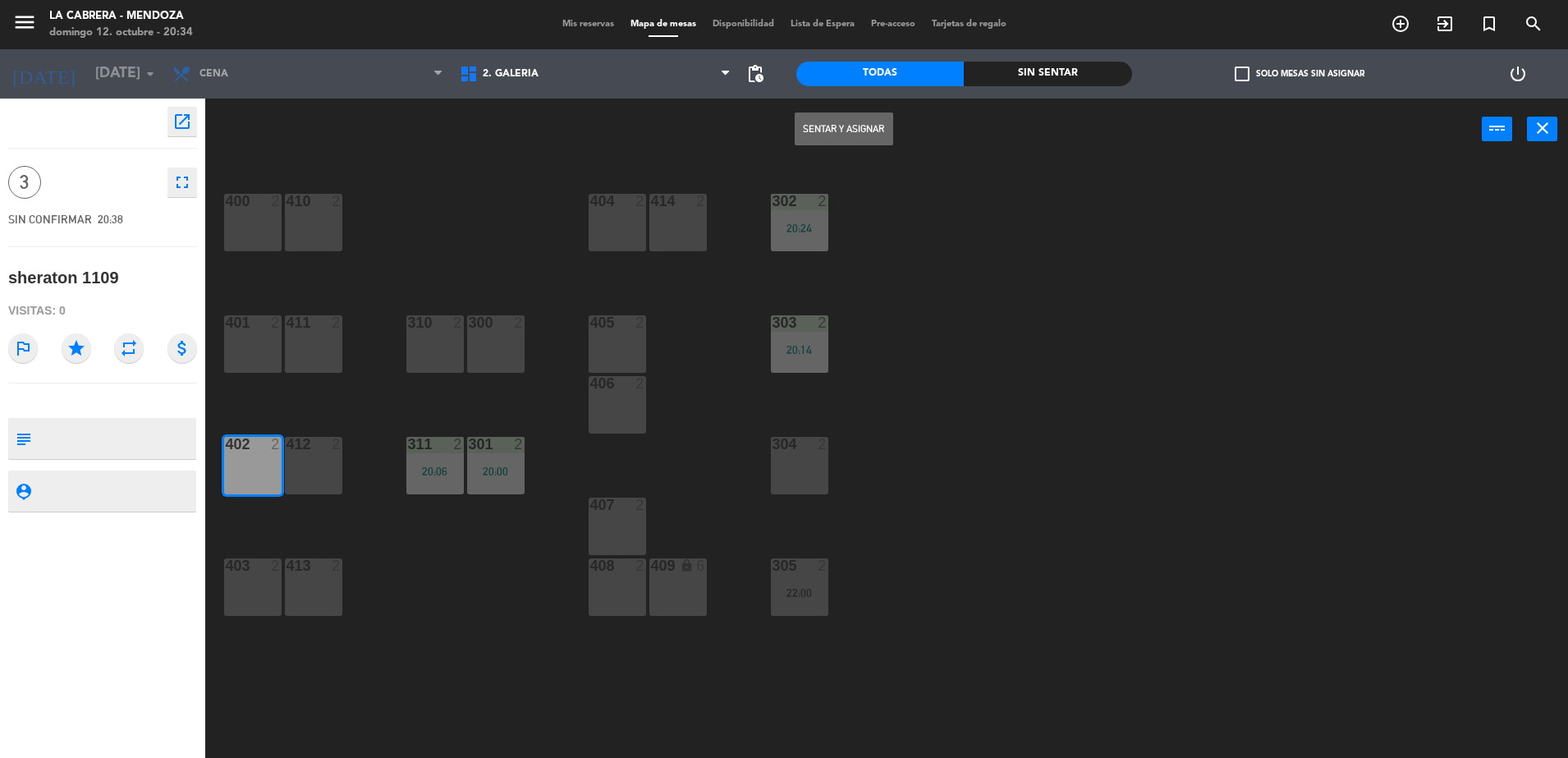
click at [320, 459] on div "412 2" at bounding box center [314, 465] width 58 height 58
click at [847, 133] on button "Sentar y Asignar" at bounding box center [844, 128] width 99 height 33
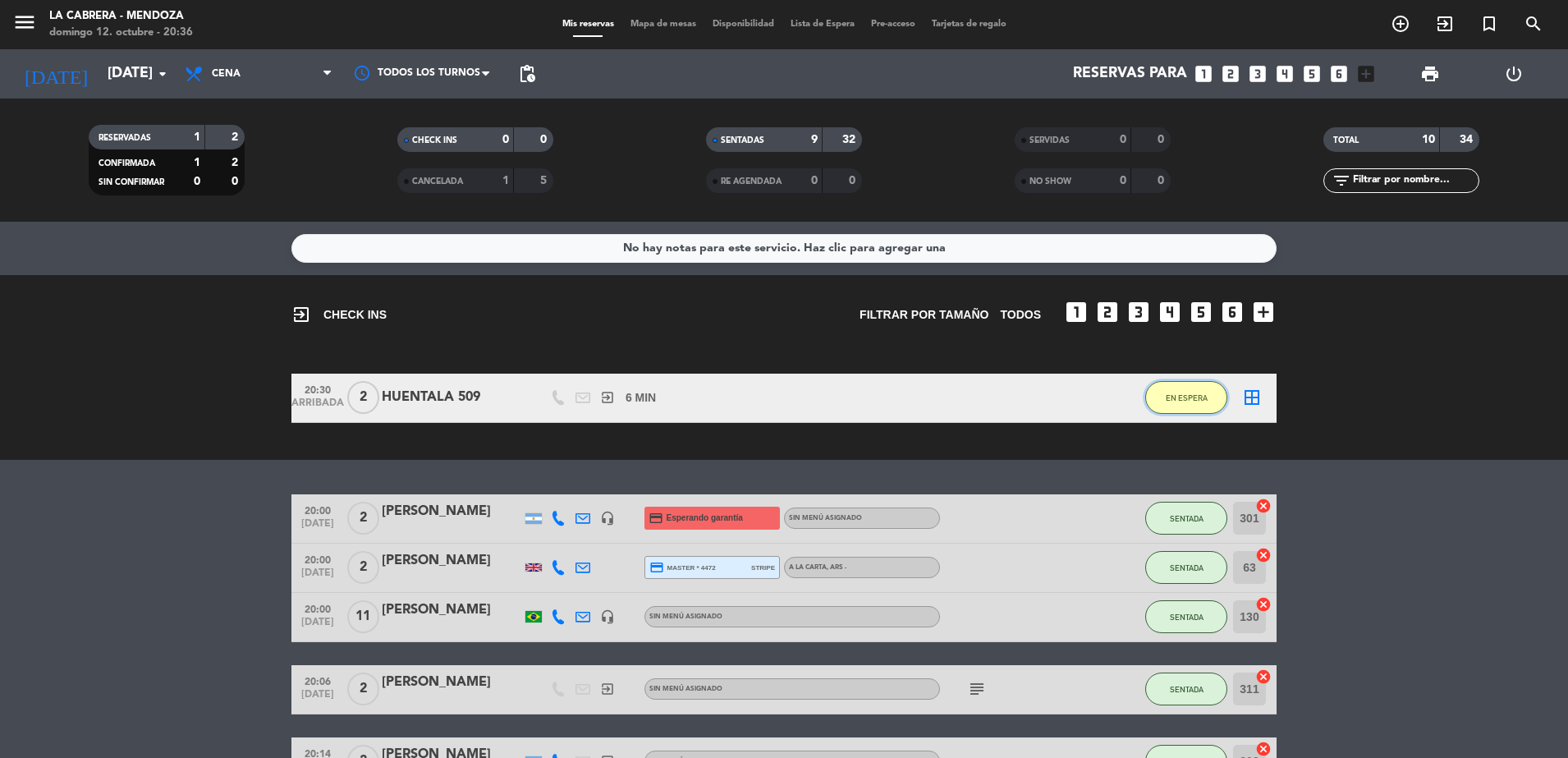
click at [1197, 394] on span "EN ESPERA" at bounding box center [1186, 397] width 42 height 9
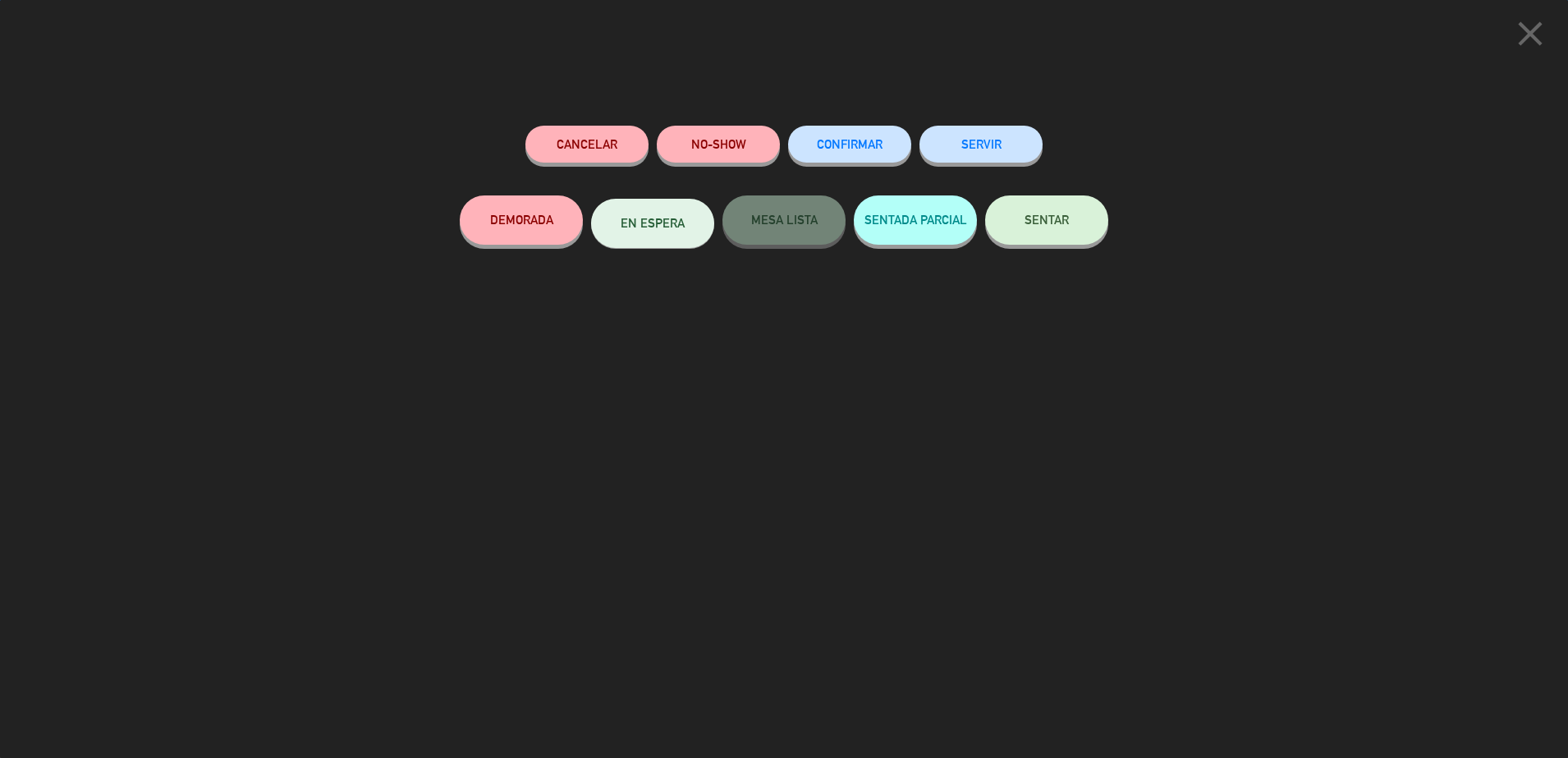
click at [1046, 231] on button "SENTAR" at bounding box center [1047, 219] width 124 height 49
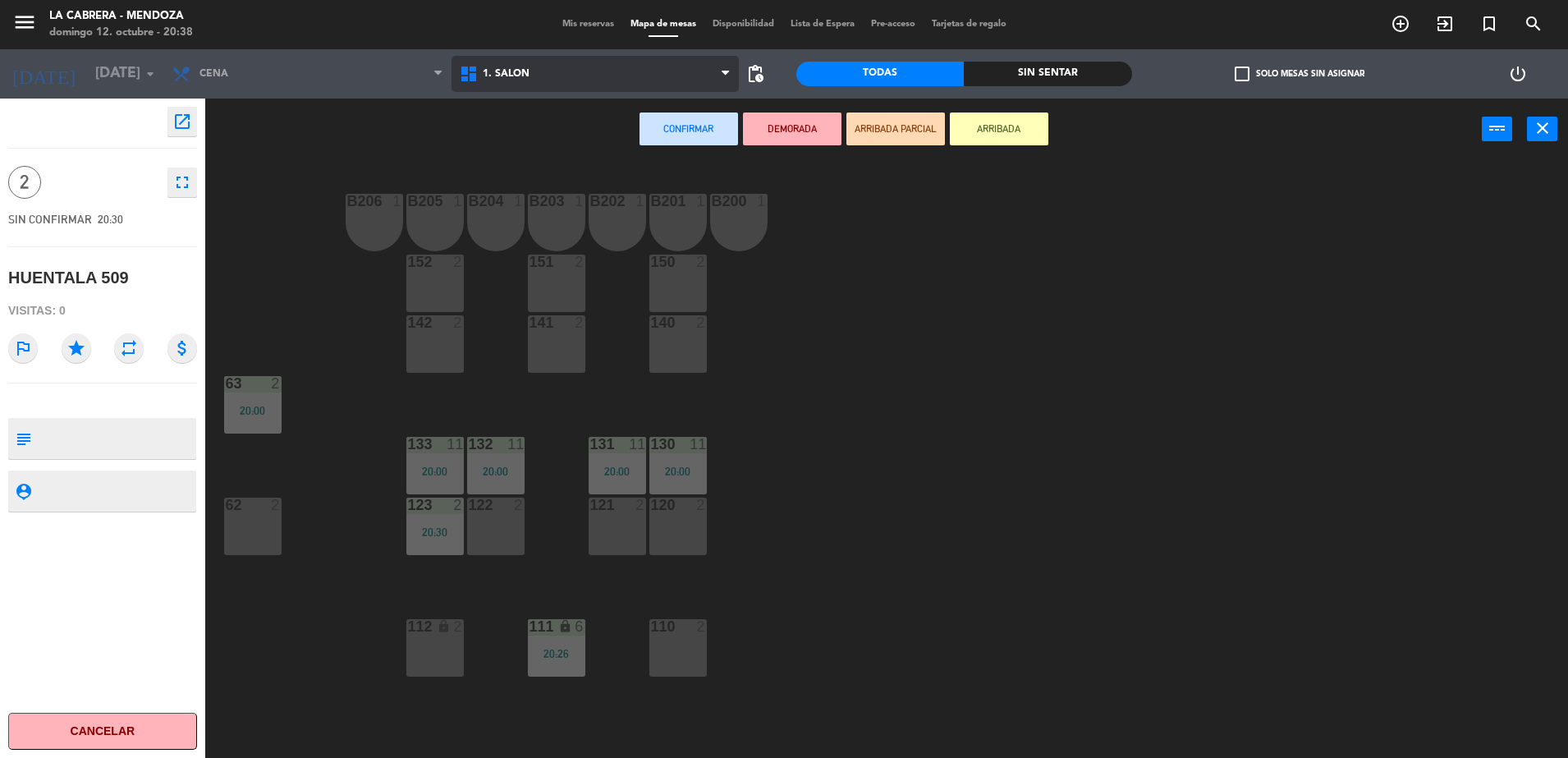
click at [474, 66] on icon at bounding box center [471, 74] width 24 height 20
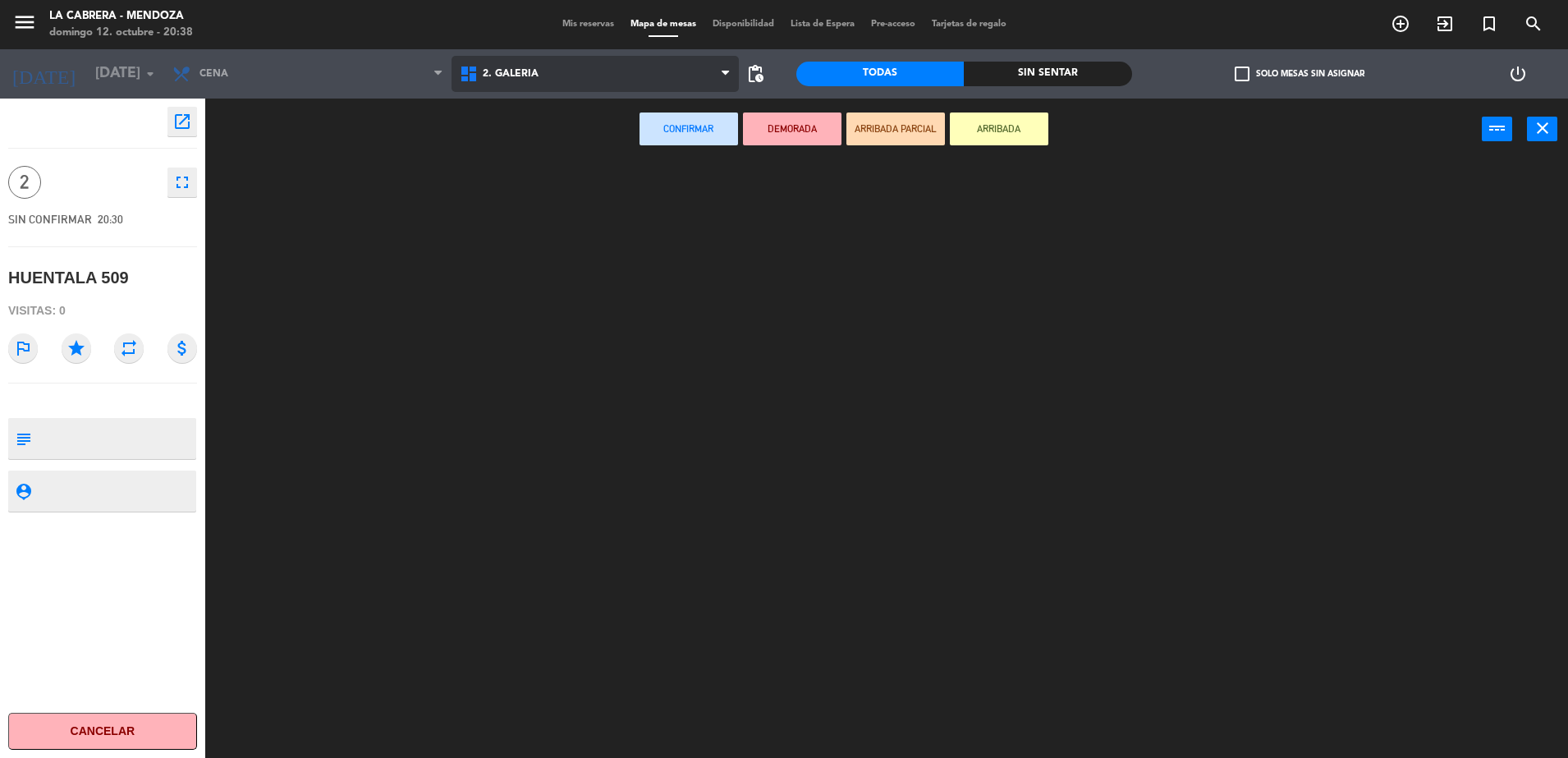
click at [499, 142] on ng-component "menu LA CABRERA - [PERSON_NAME] 12. octubre - 20:38 Mis reservas Mapa de mesas …" at bounding box center [784, 380] width 1568 height 762
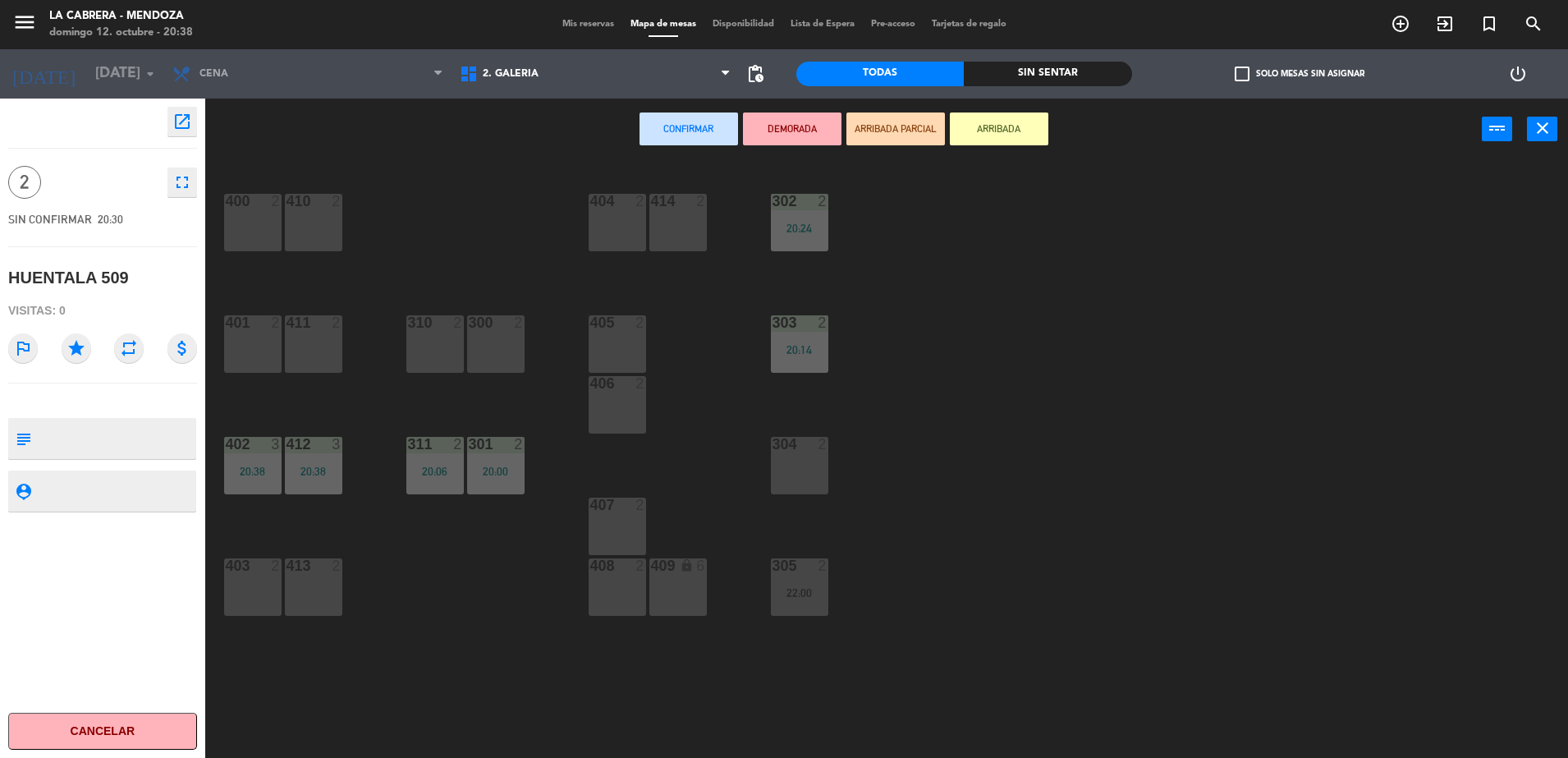
click at [696, 210] on div "414 2" at bounding box center [678, 223] width 58 height 58
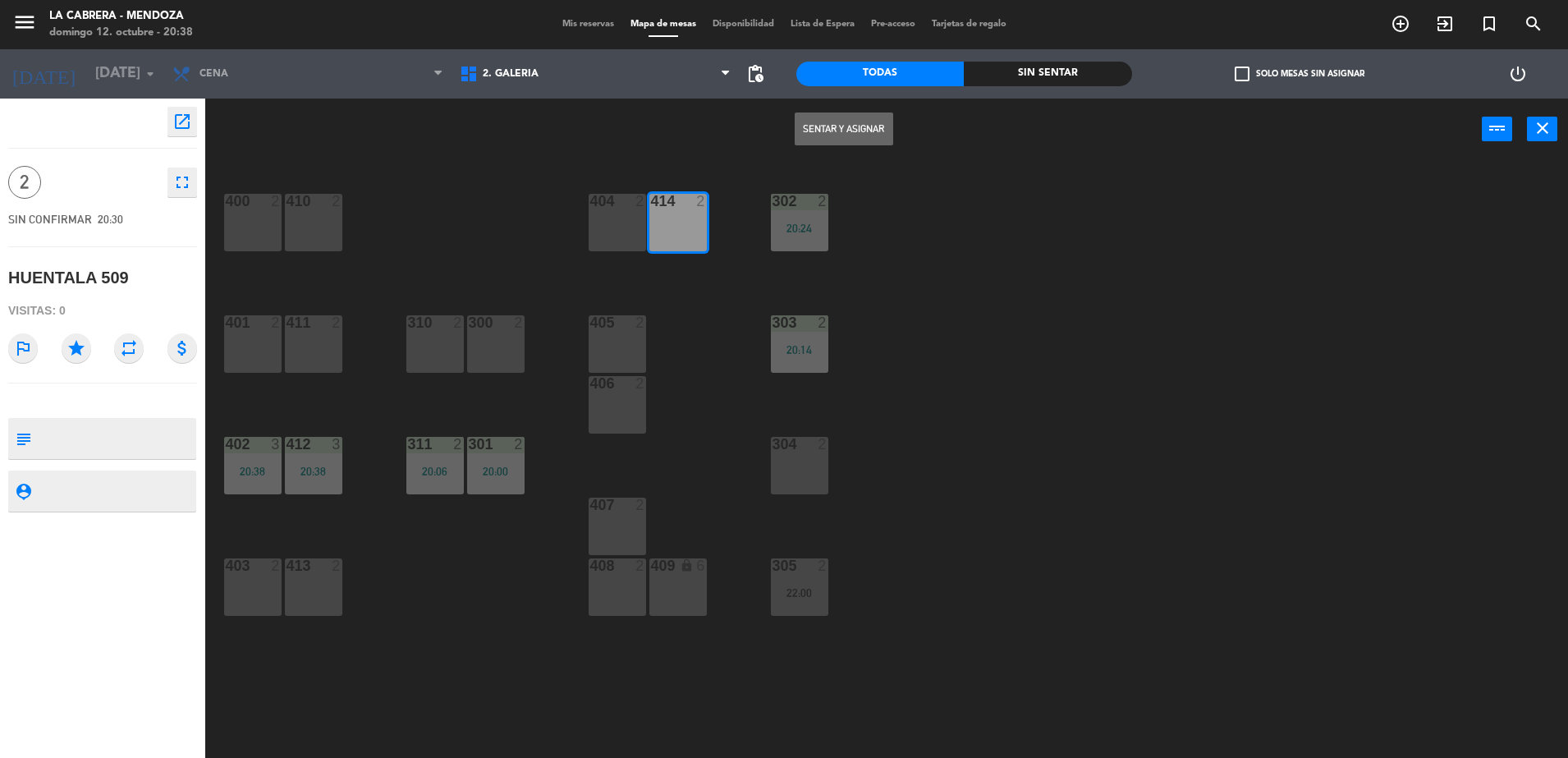
click at [853, 120] on button "Sentar y Asignar" at bounding box center [844, 128] width 99 height 33
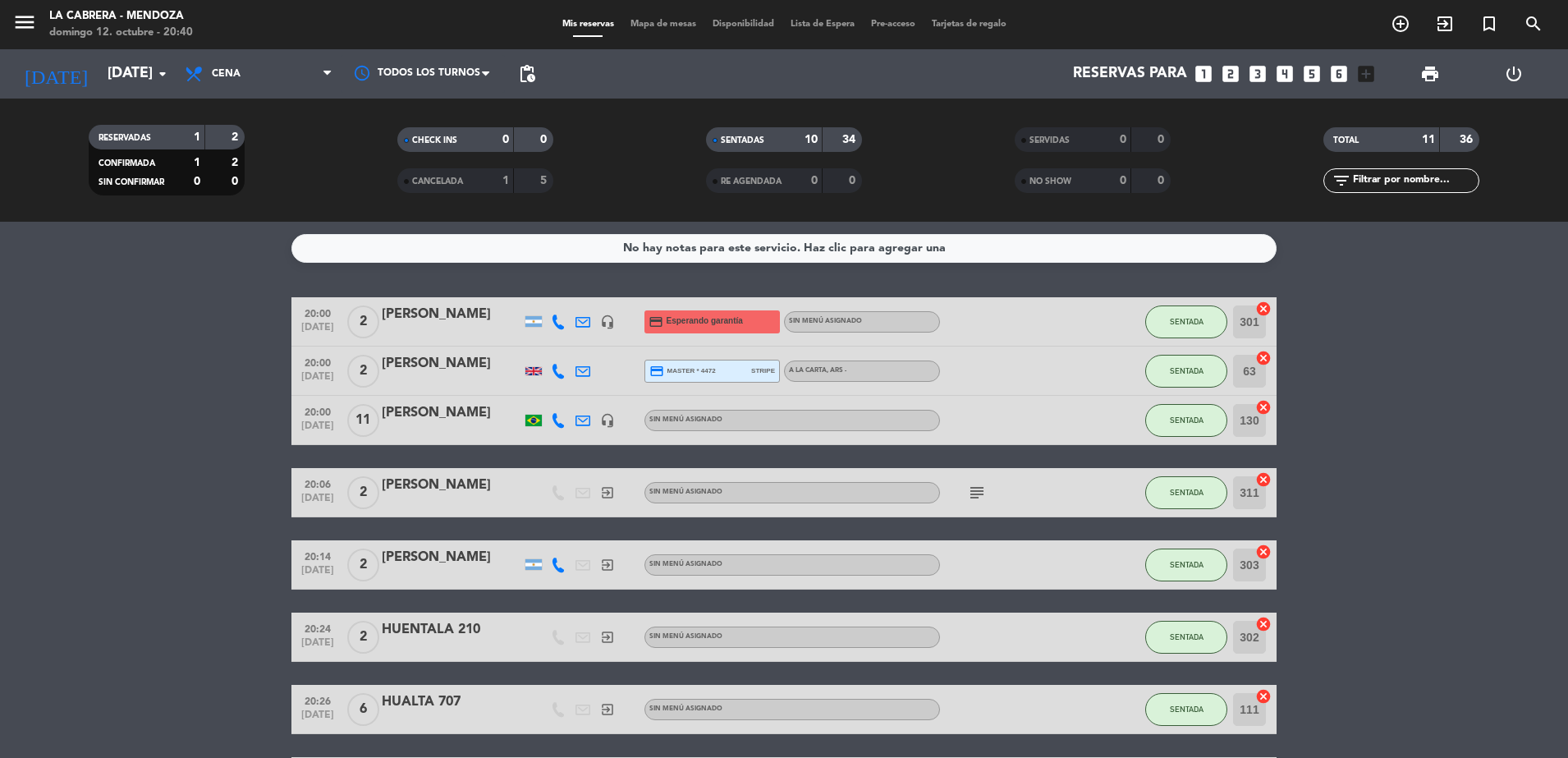
click at [551, 600] on div "20:00 [DATE] 2 [PERSON_NAME] headset_mic credit_card Esperando garantía Sin men…" at bounding box center [784, 648] width 985 height 703
click at [100, 86] on input "[DATE]" at bounding box center [194, 74] width 190 height 33
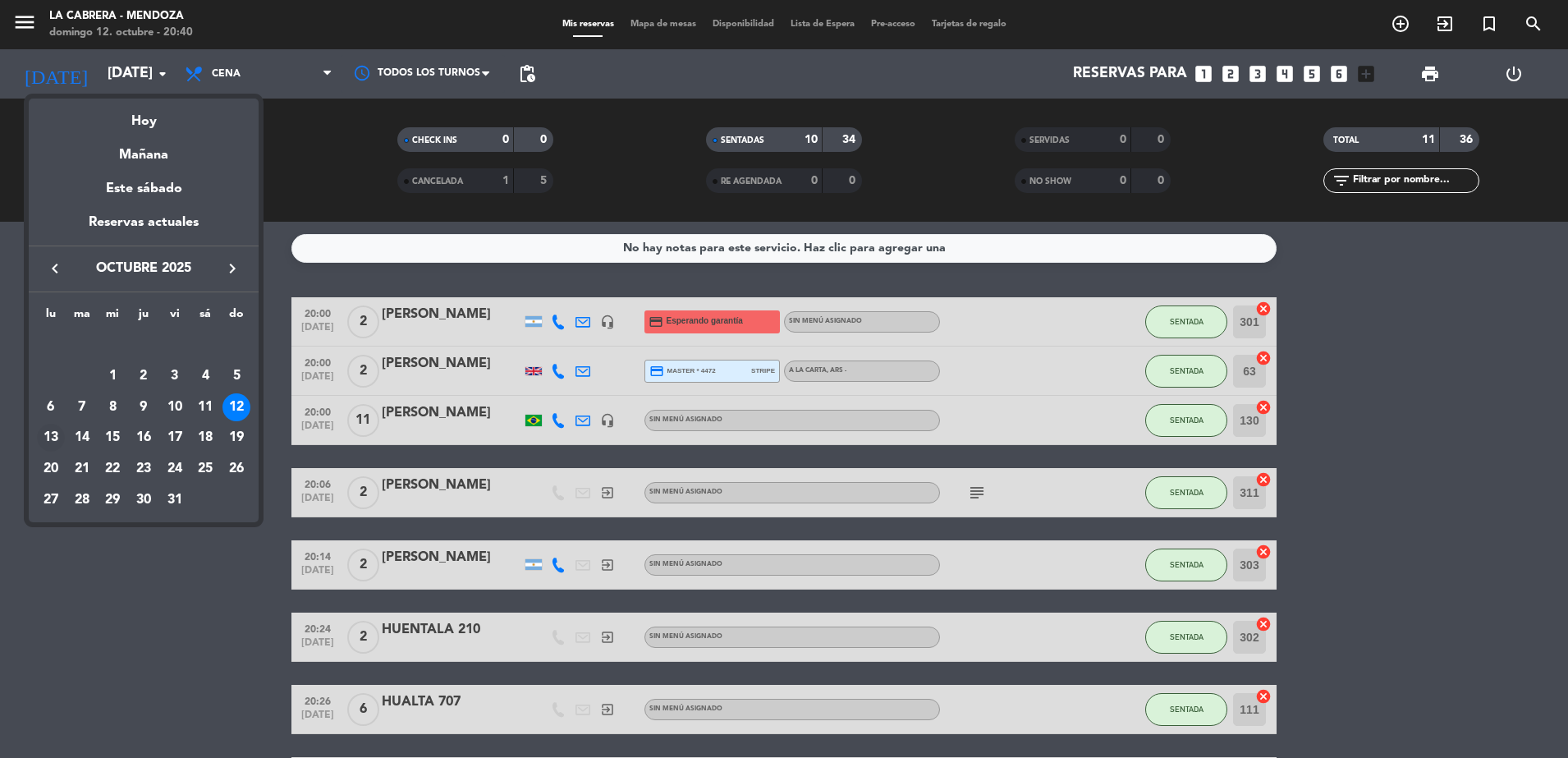
click at [51, 441] on div "13" at bounding box center [51, 437] width 28 height 28
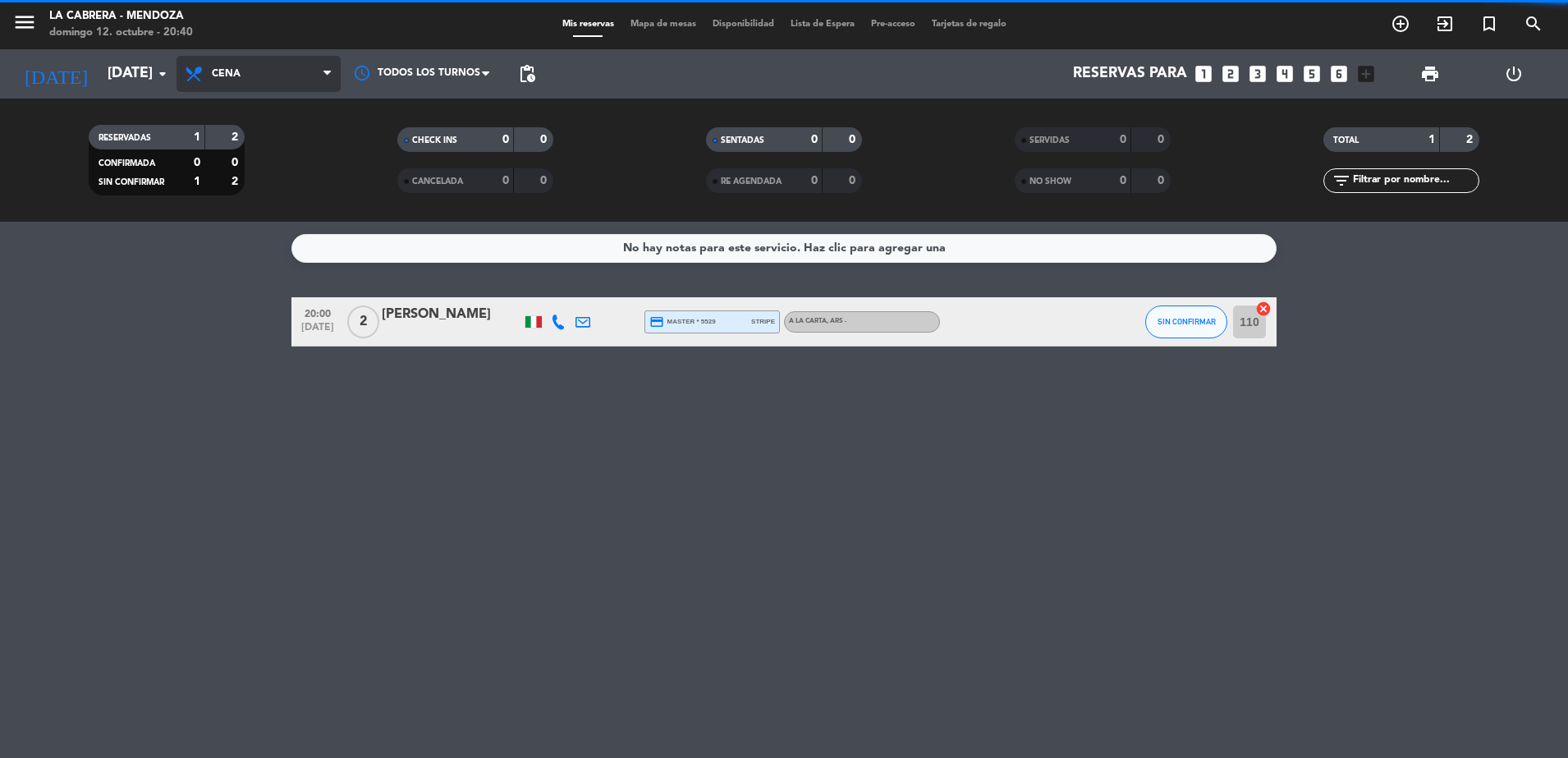
click at [308, 81] on span "Cena" at bounding box center [258, 74] width 164 height 36
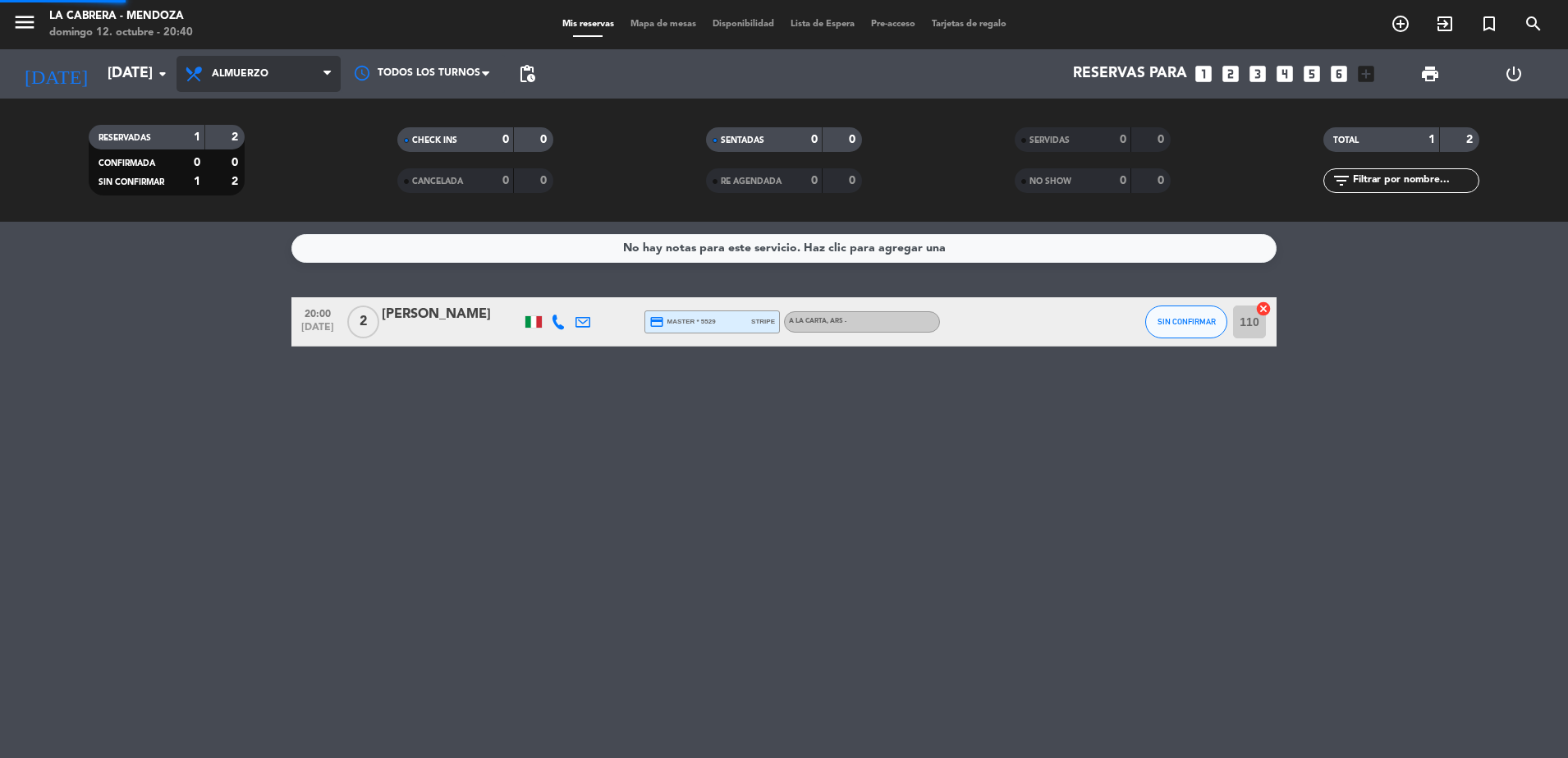
click at [301, 143] on div "menu LA CABRERA - [PERSON_NAME] 12. octubre - 20:40 Mis reservas Mapa de mesas …" at bounding box center [784, 111] width 1568 height 222
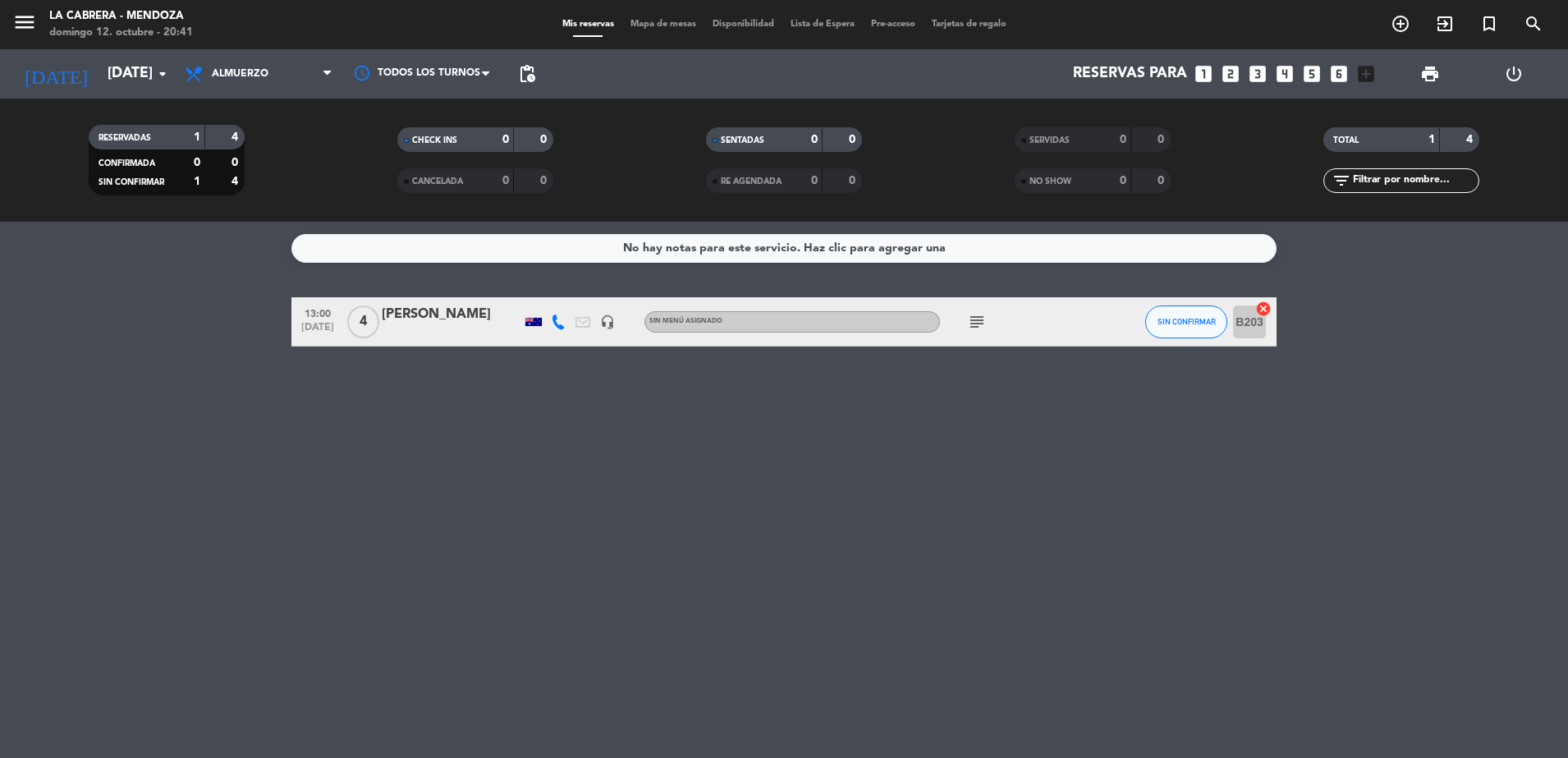
click at [577, 511] on div "No hay notas para este servicio. Haz clic para agregar una 13:00 [DATE] 4 [PERS…" at bounding box center [784, 490] width 1568 height 536
click at [1203, 317] on span "SIN CONFIRMAR" at bounding box center [1186, 321] width 59 height 9
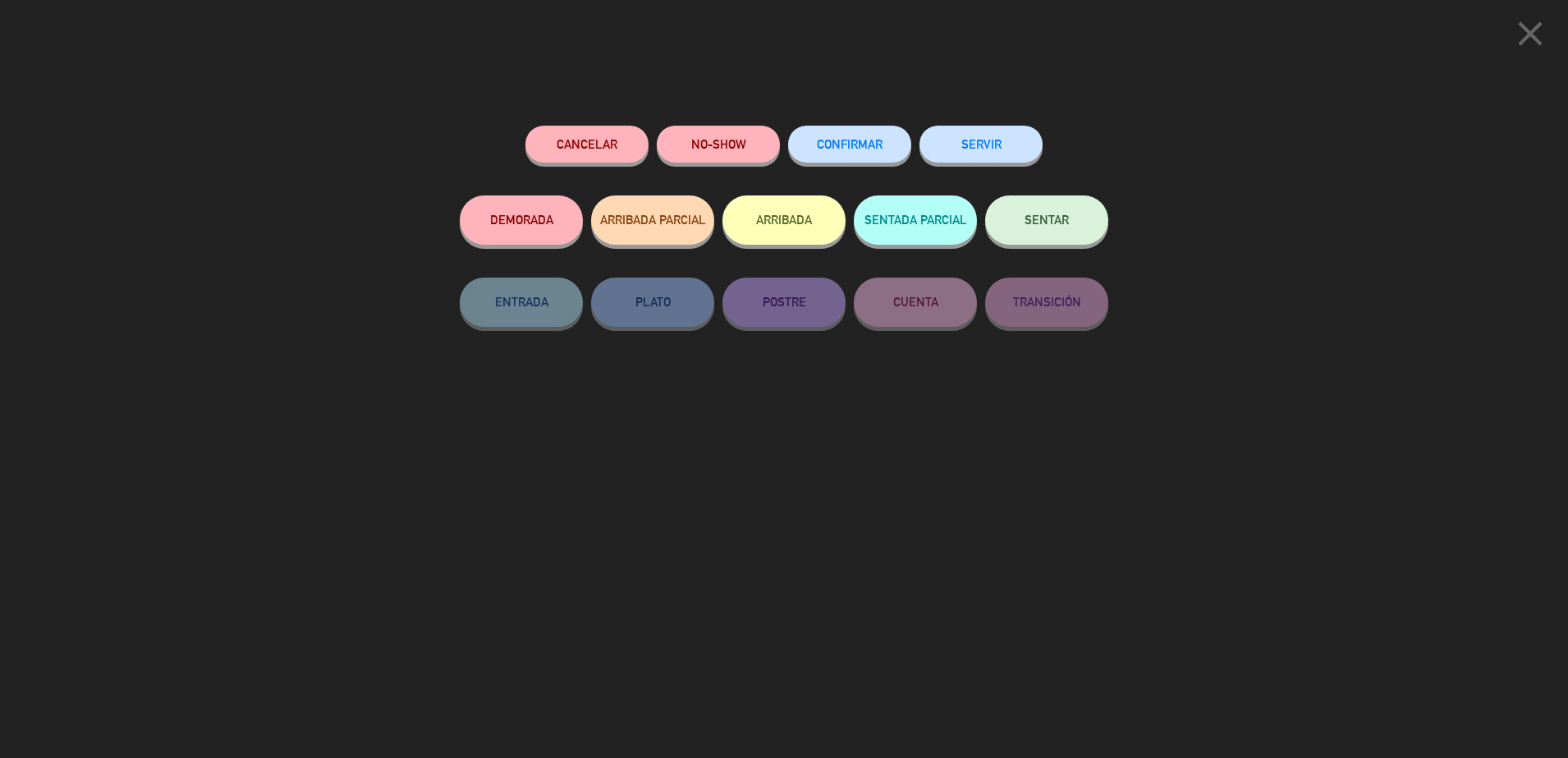
click at [861, 142] on span "CONFIRMAR" at bounding box center [850, 144] width 66 height 14
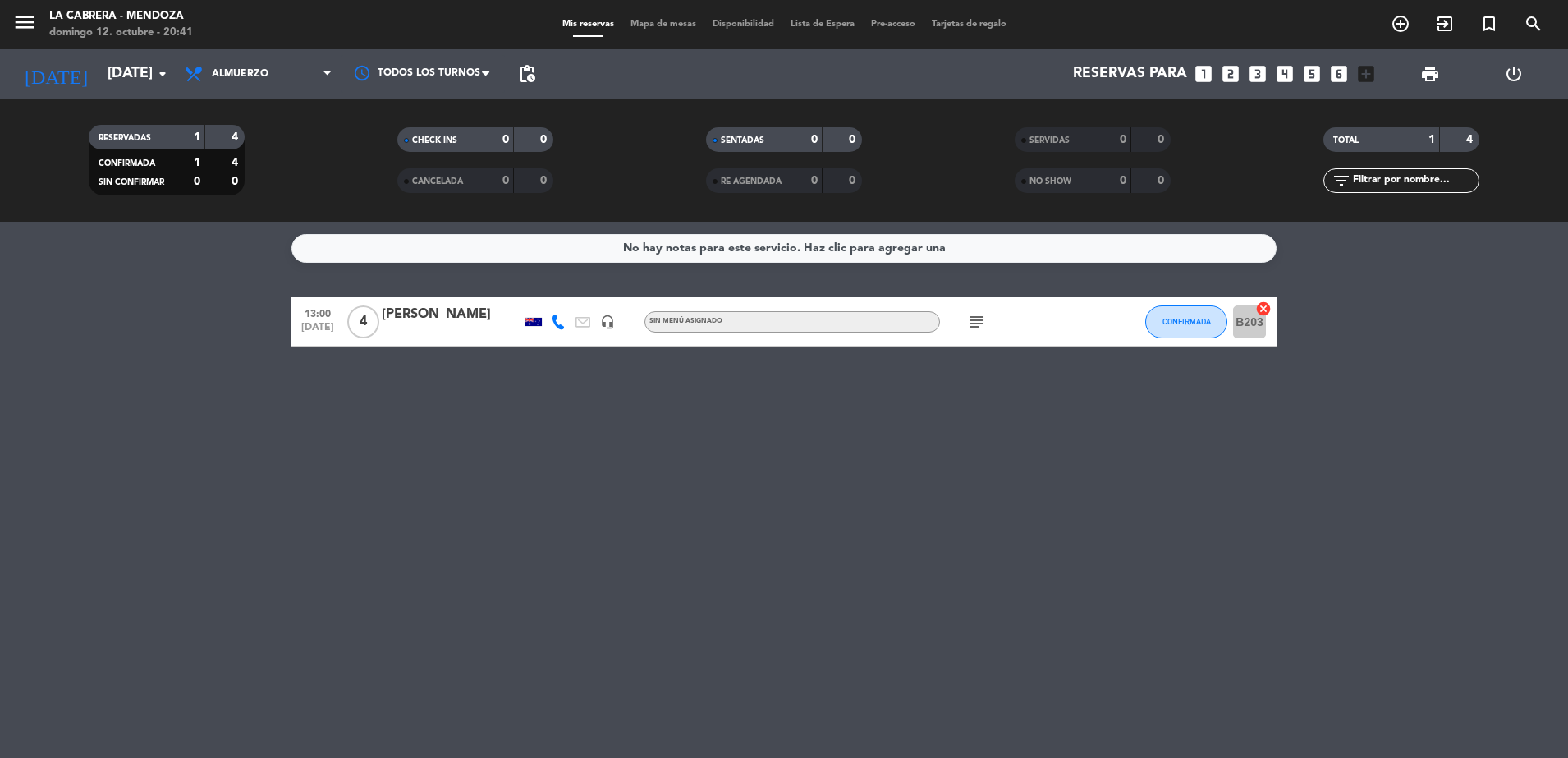
click at [558, 327] on icon at bounding box center [558, 322] width 15 height 15
click at [544, 291] on span "Copiar" at bounding box center [549, 294] width 35 height 17
click at [443, 411] on div "No hay notas para este servicio. Haz clic para agregar una 13:00 [DATE] 4 [PERS…" at bounding box center [784, 490] width 1568 height 536
click at [557, 315] on icon at bounding box center [558, 322] width 15 height 15
click at [546, 290] on span "Copiar" at bounding box center [549, 294] width 35 height 17
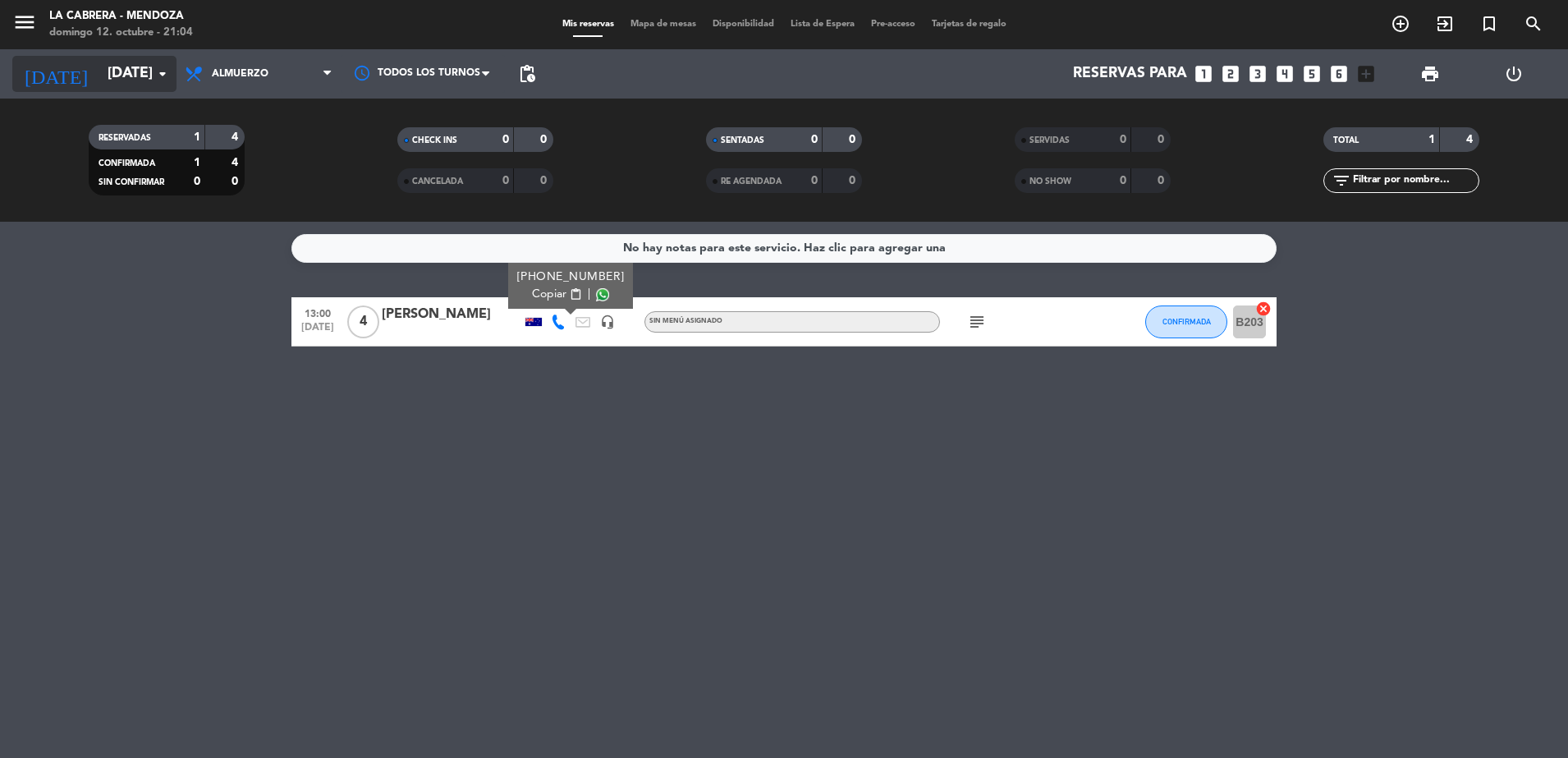
click at [137, 77] on input "[DATE]" at bounding box center [194, 74] width 190 height 33
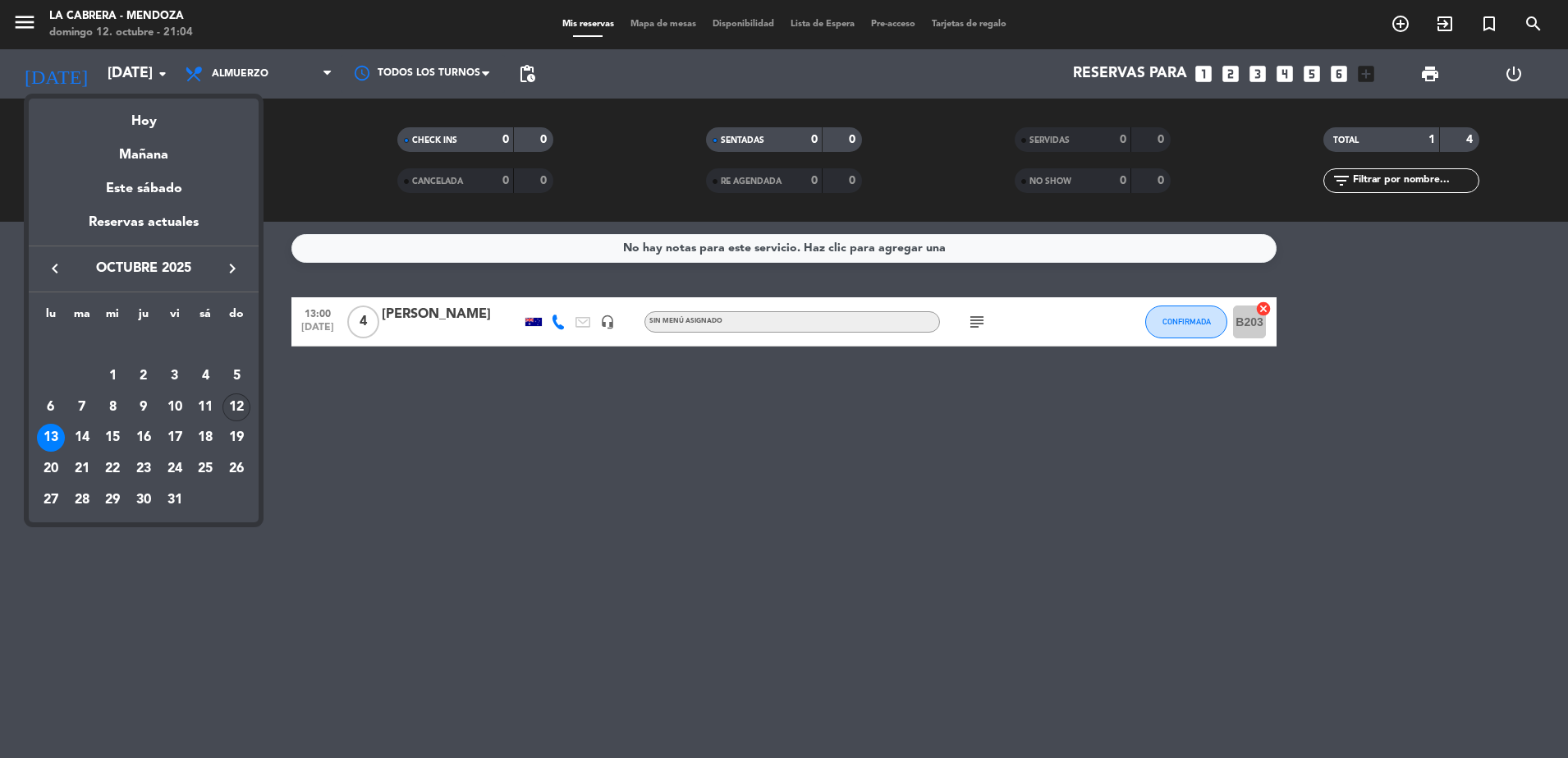
click at [228, 405] on div "12" at bounding box center [236, 407] width 28 height 28
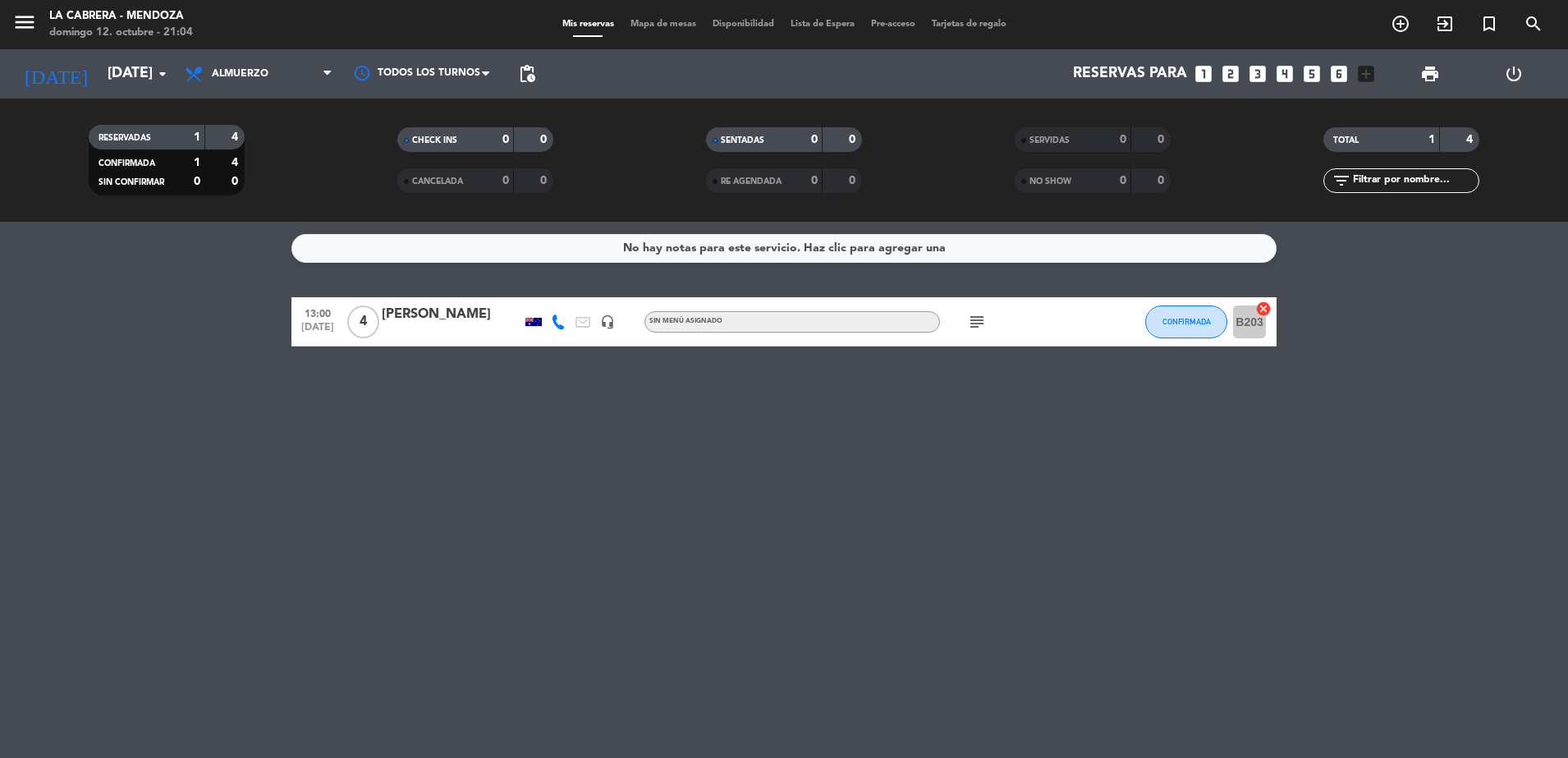
type input "[DATE]"
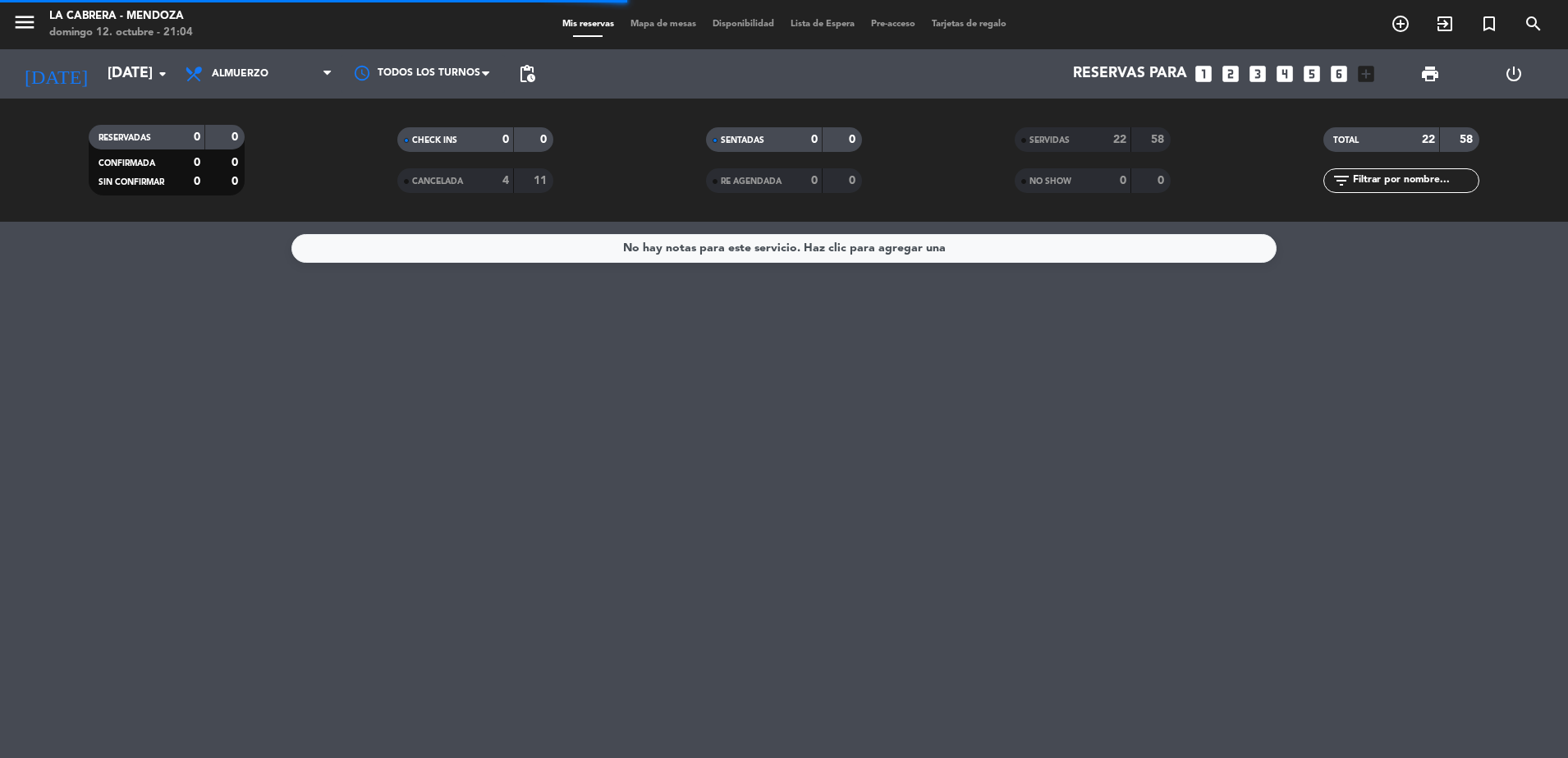
click at [269, 68] on span "Almuerzo" at bounding box center [258, 74] width 164 height 36
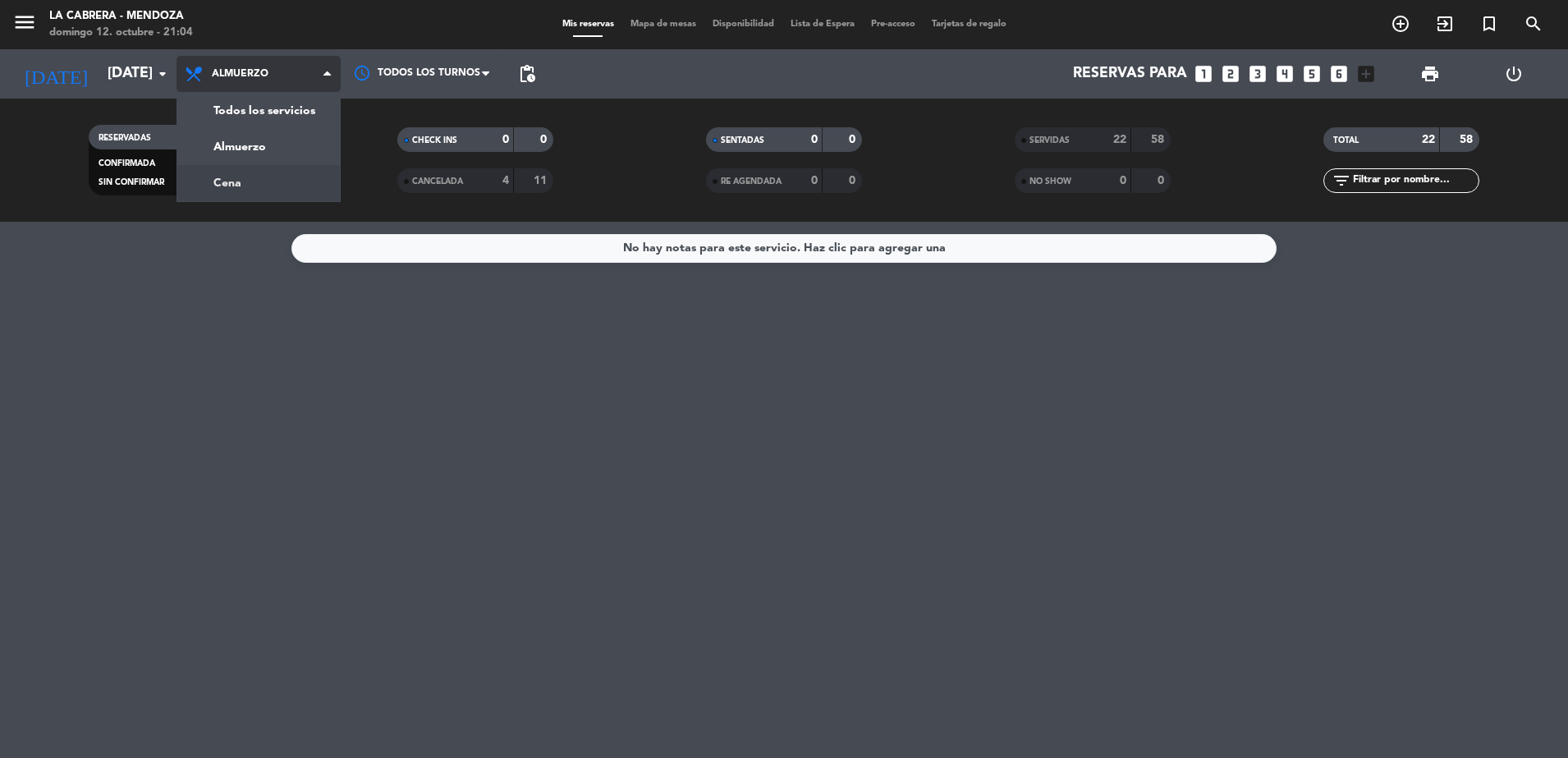
click at [278, 191] on div "menu LA CABRERA - [PERSON_NAME] 12. octubre - 21:04 Mis reservas Mapa de mesas …" at bounding box center [784, 111] width 1568 height 222
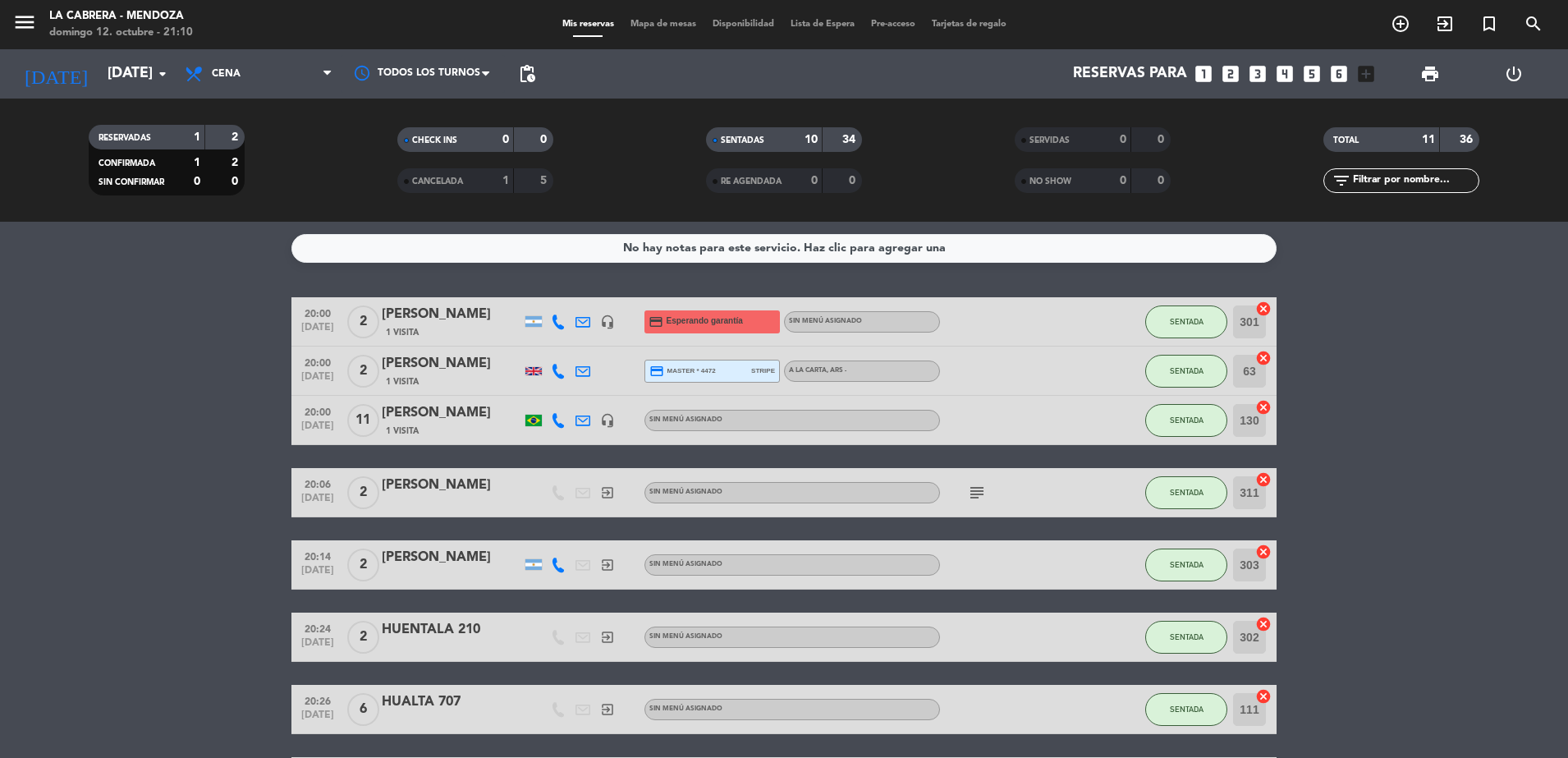
click at [1332, 72] on icon "looks_6" at bounding box center [1339, 73] width 21 height 21
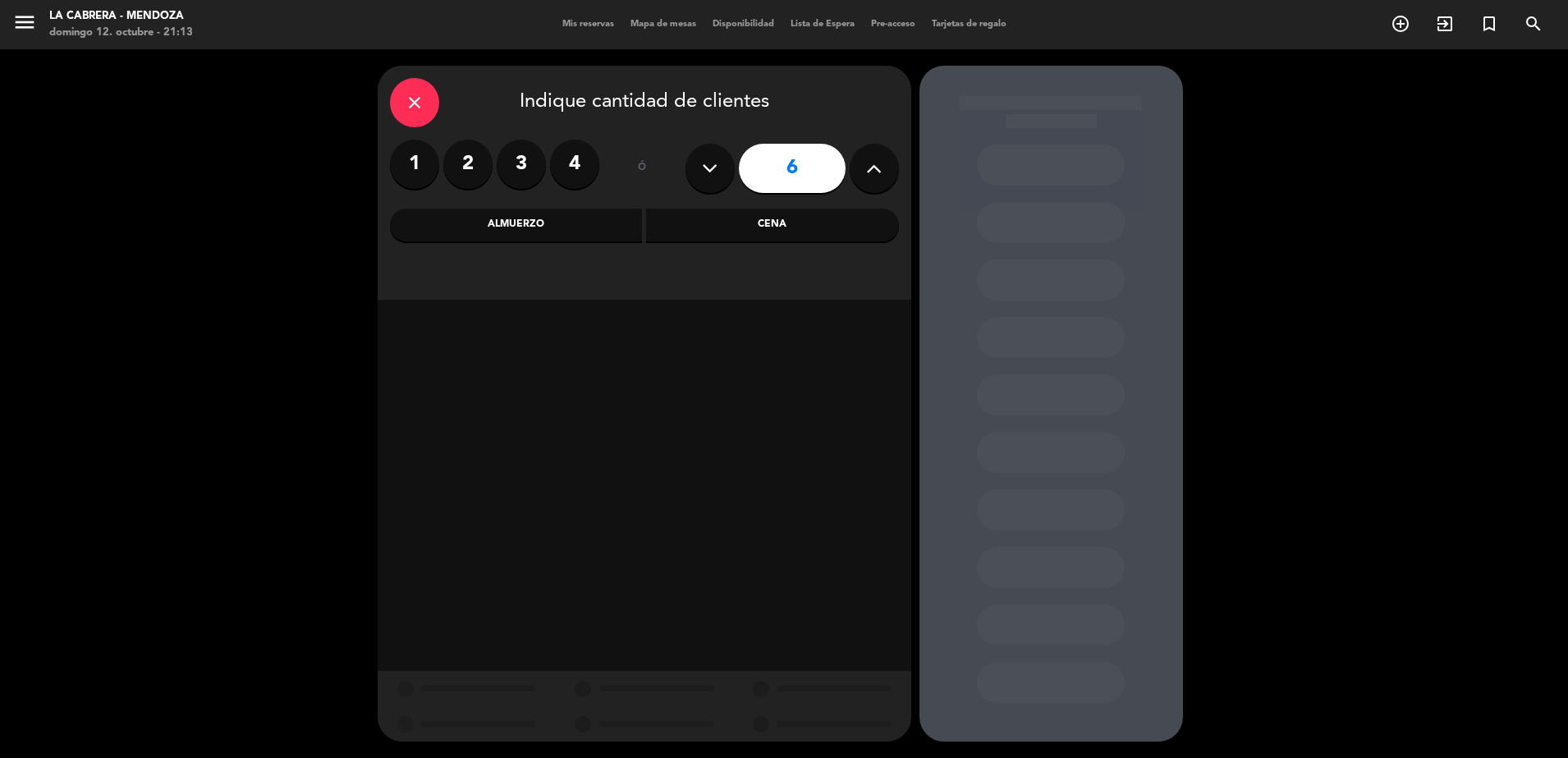
click at [403, 93] on div "close" at bounding box center [414, 102] width 49 height 49
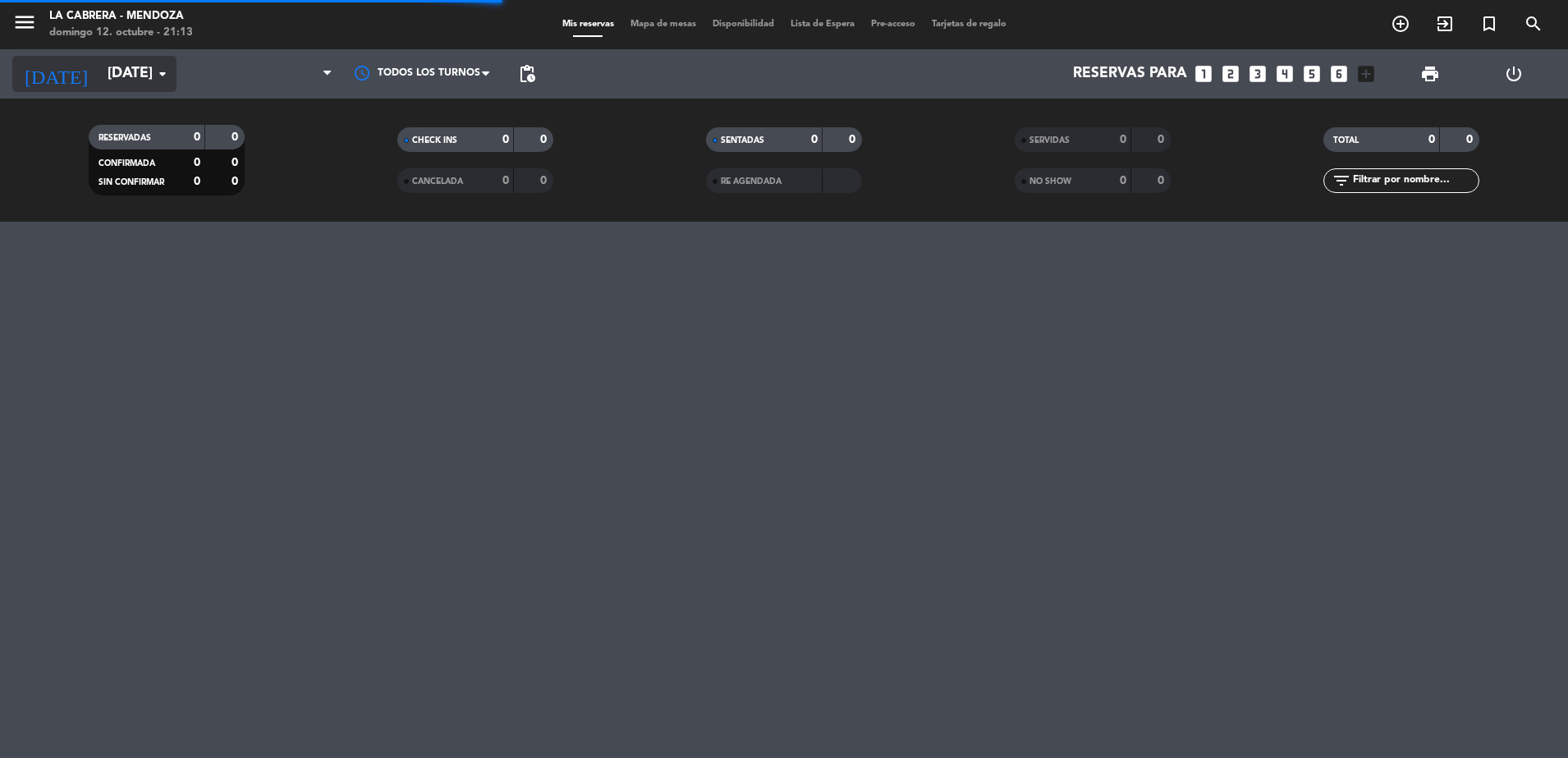
click at [120, 77] on input "[DATE]" at bounding box center [194, 74] width 190 height 33
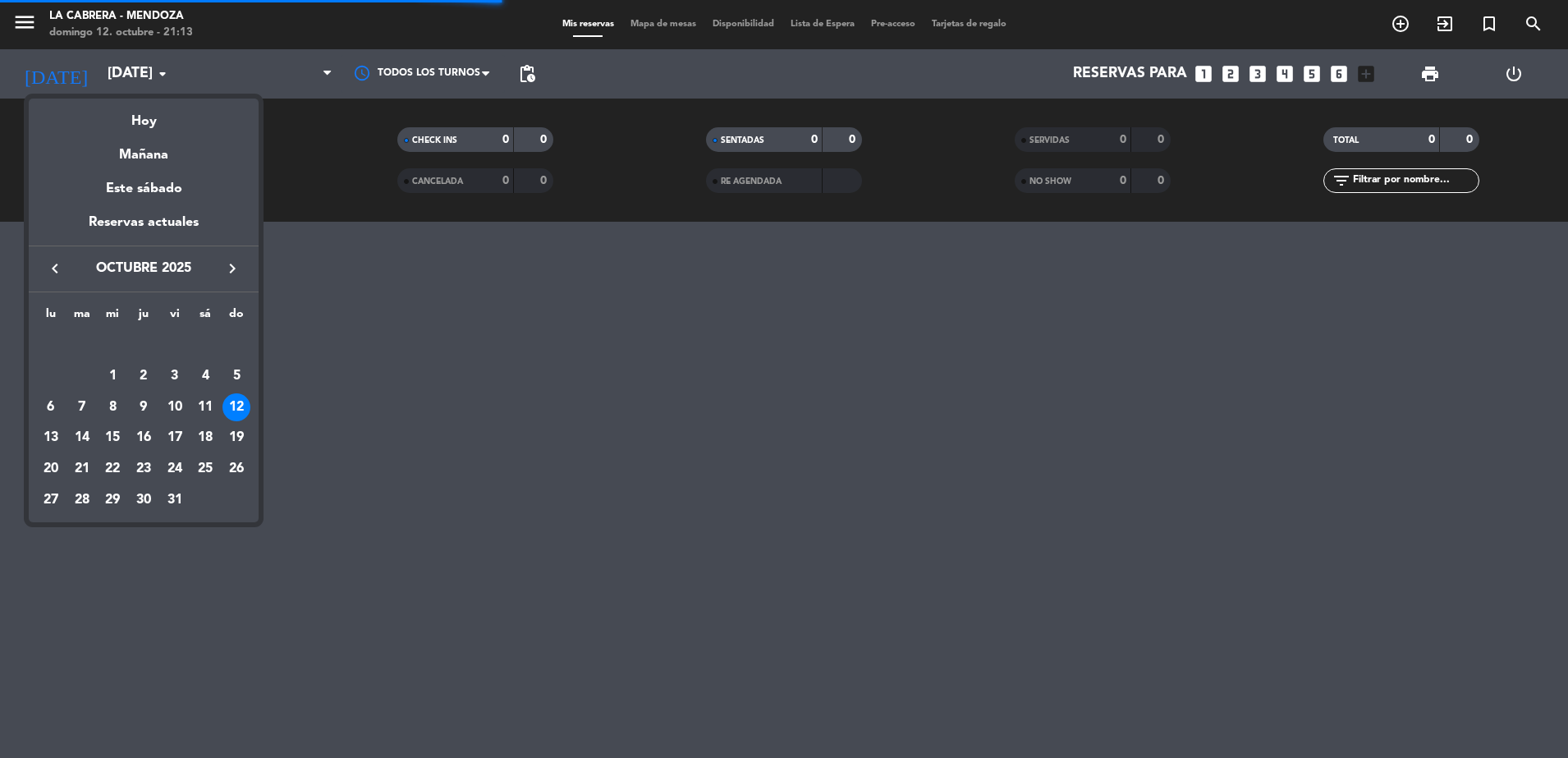
click at [125, 77] on div at bounding box center [784, 379] width 1568 height 758
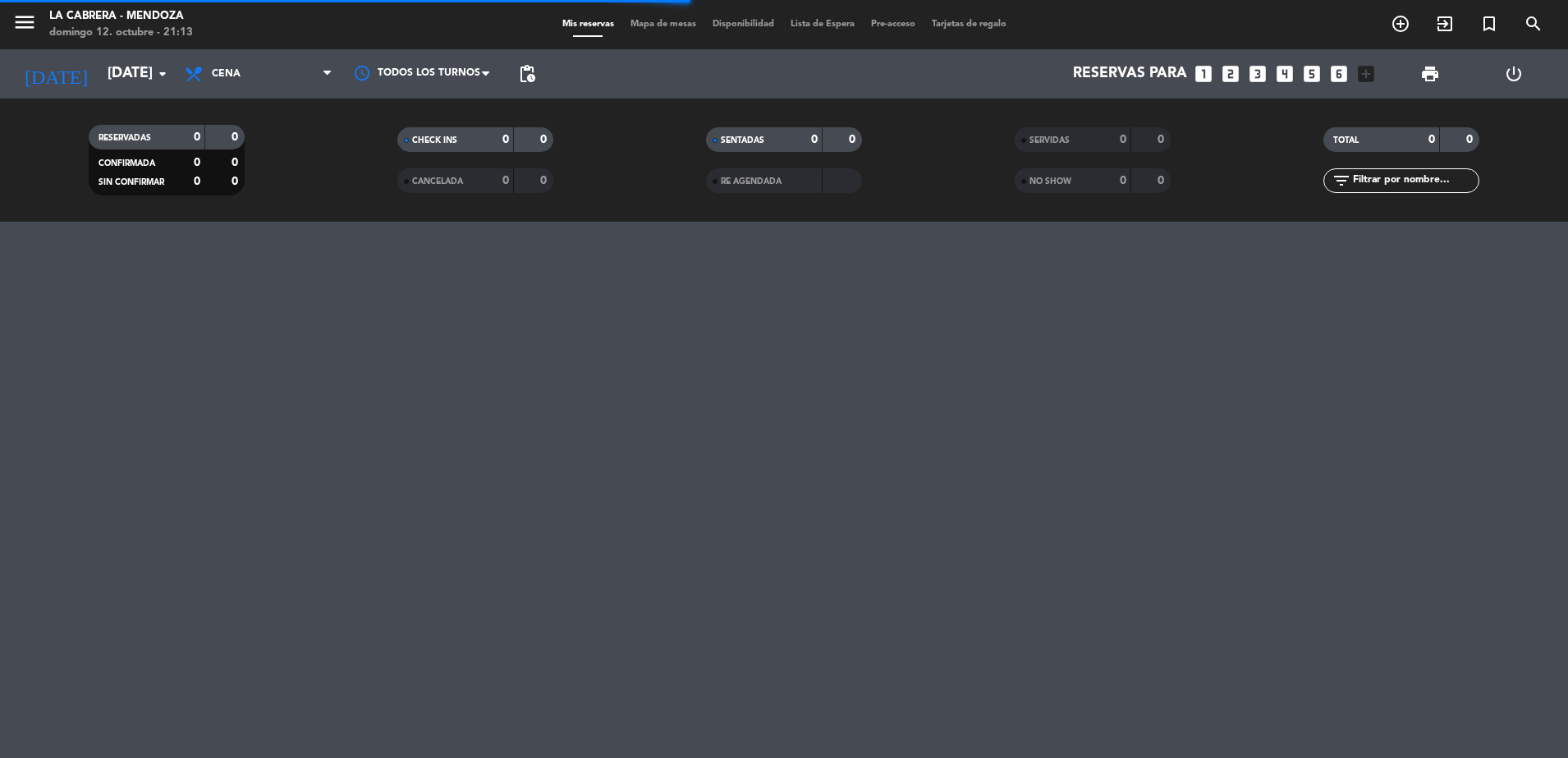
click at [128, 95] on div "[DATE] [DATE] arrow_drop_down" at bounding box center [94, 73] width 164 height 49
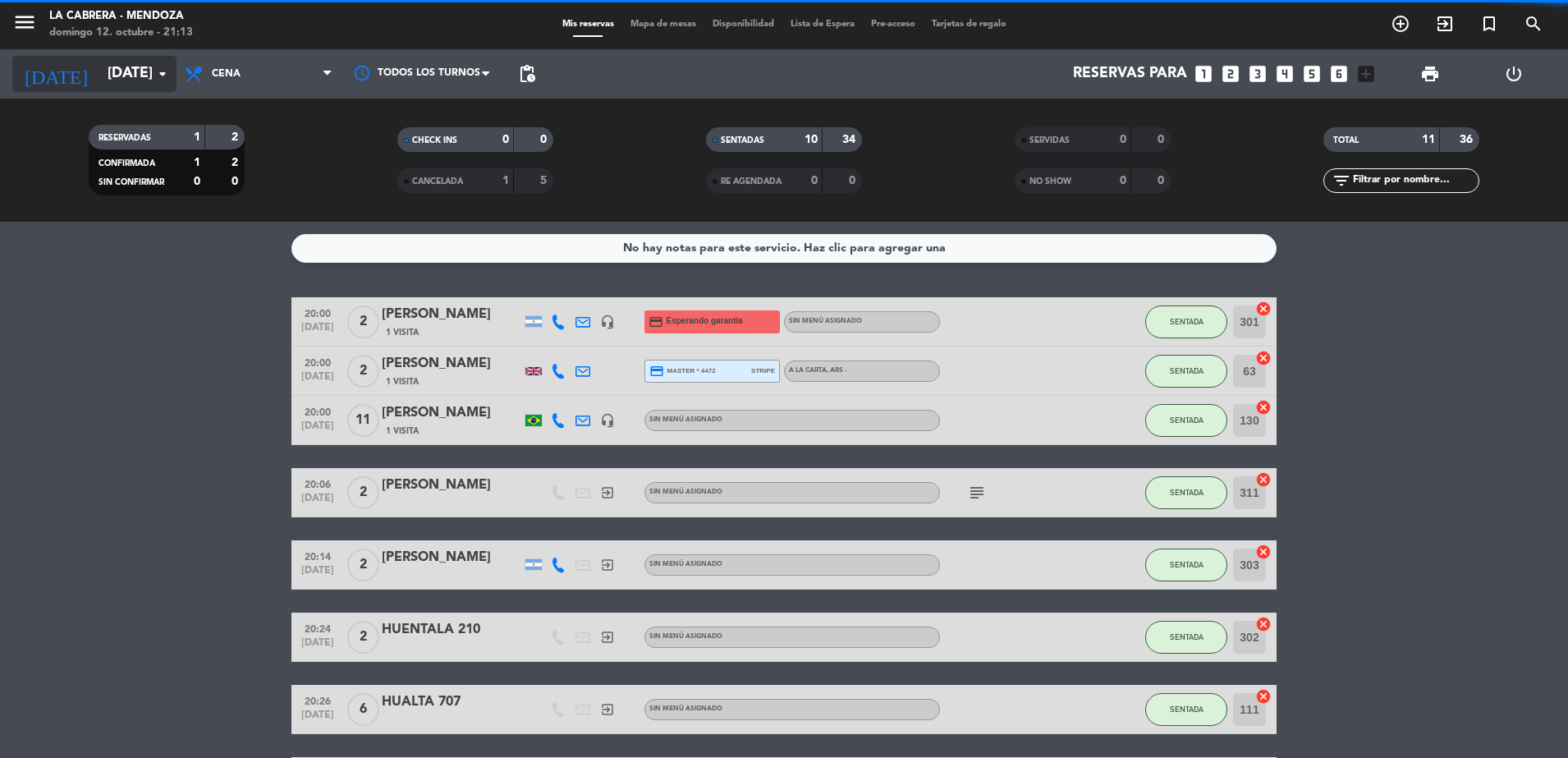
click at [137, 76] on input "[DATE]" at bounding box center [194, 74] width 190 height 33
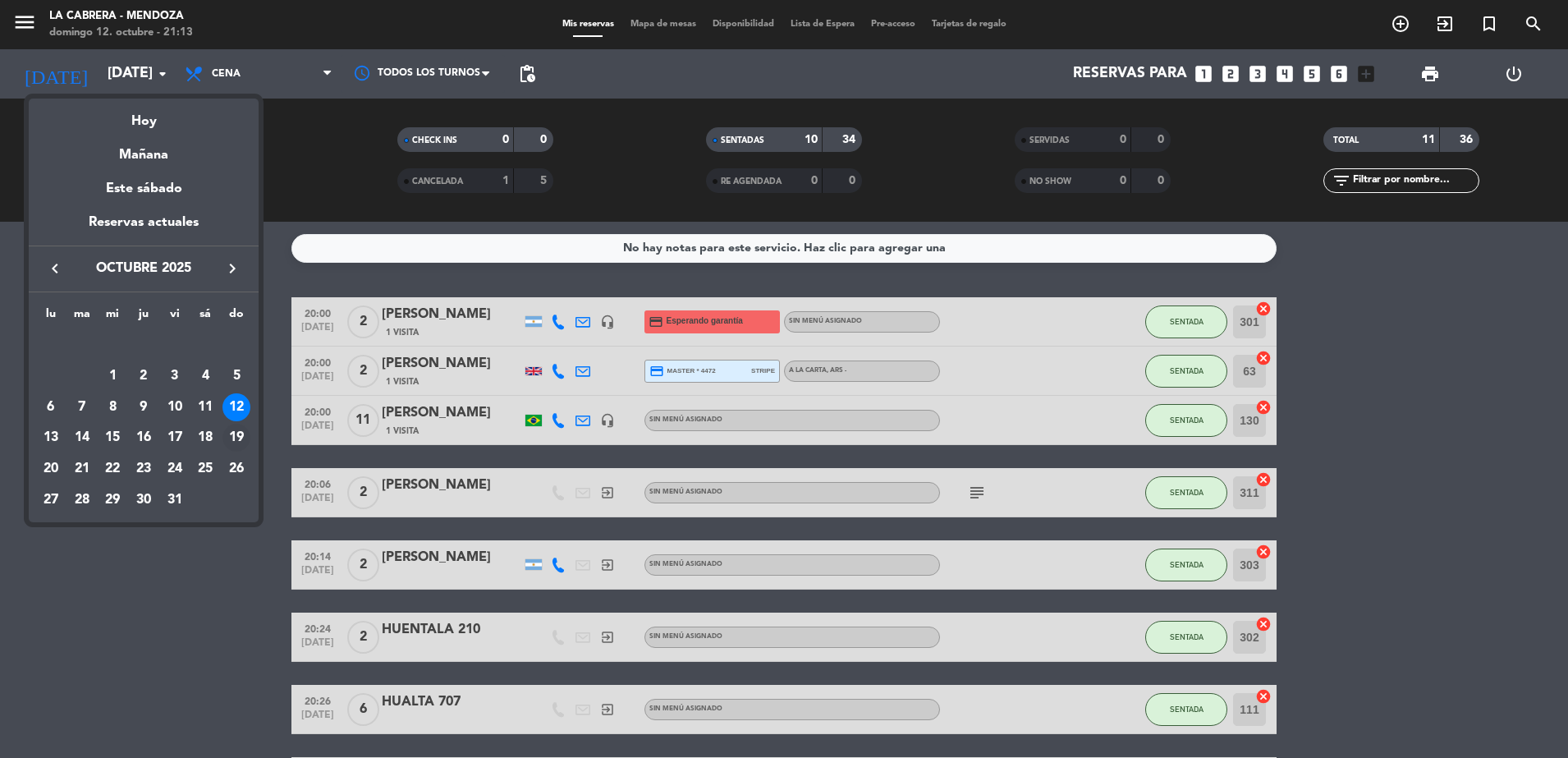
click at [232, 435] on div "19" at bounding box center [236, 437] width 28 height 28
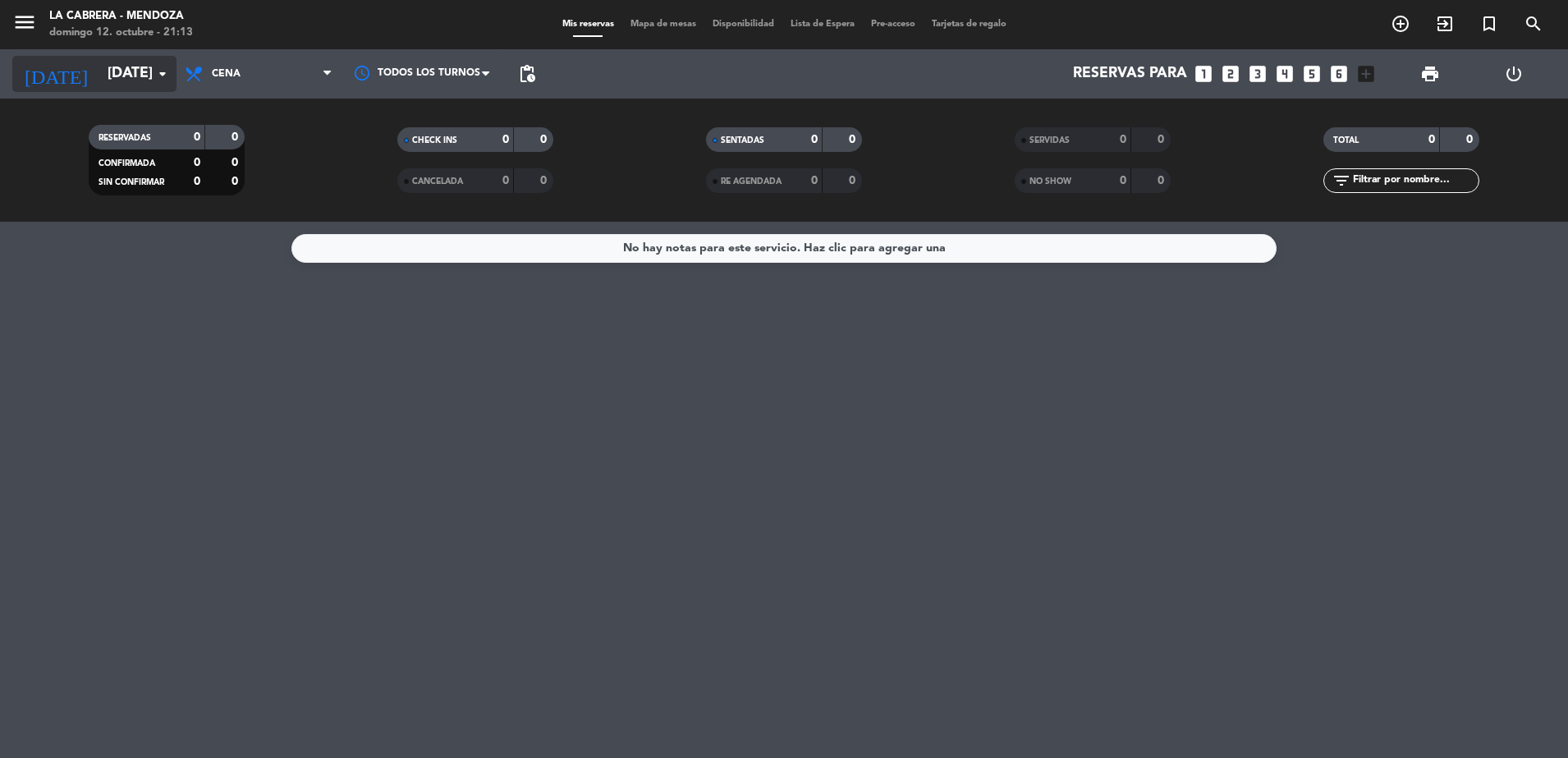
click at [123, 62] on input "[DATE]" at bounding box center [194, 74] width 190 height 33
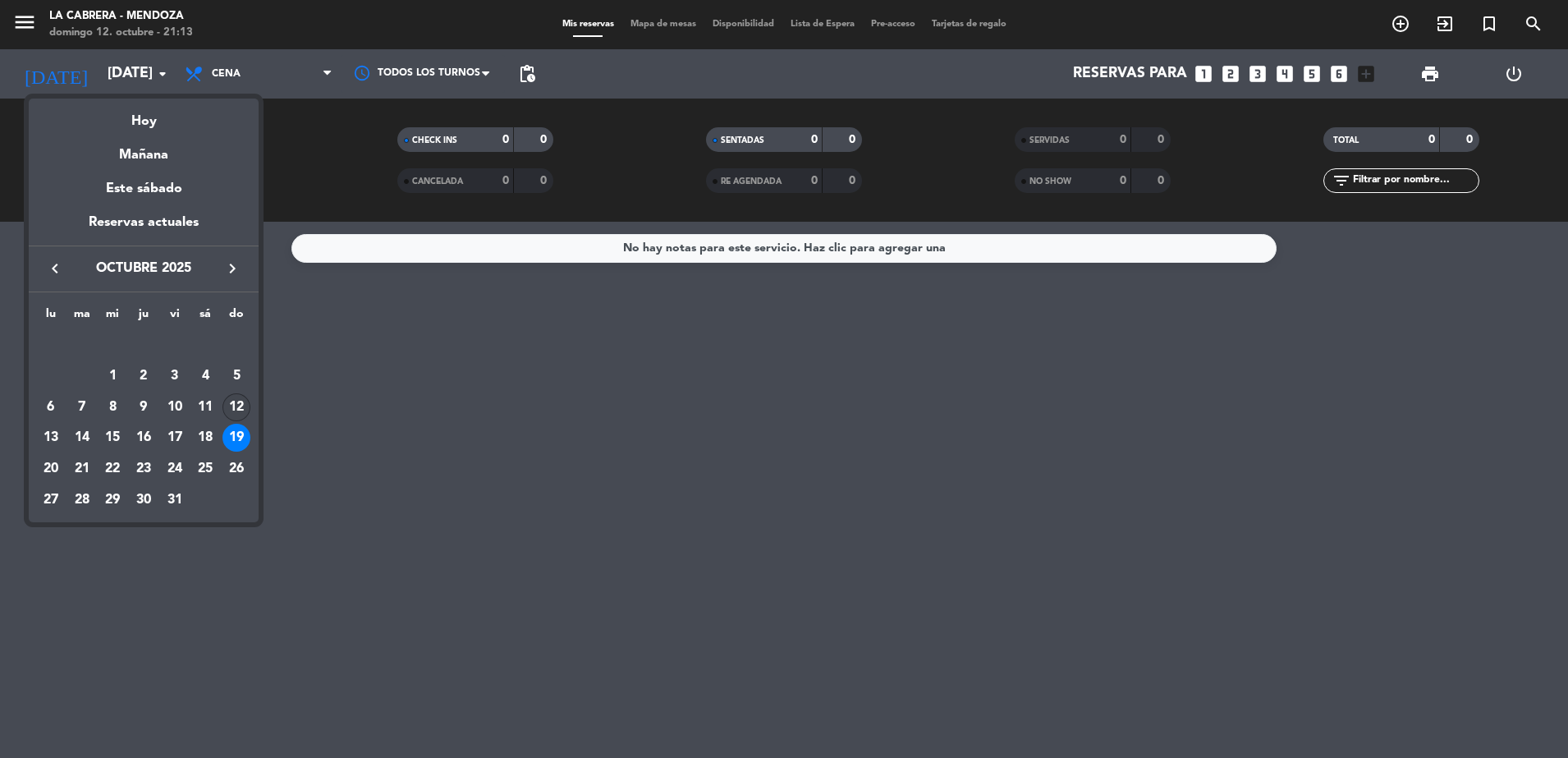
click at [237, 413] on div "12" at bounding box center [236, 407] width 28 height 28
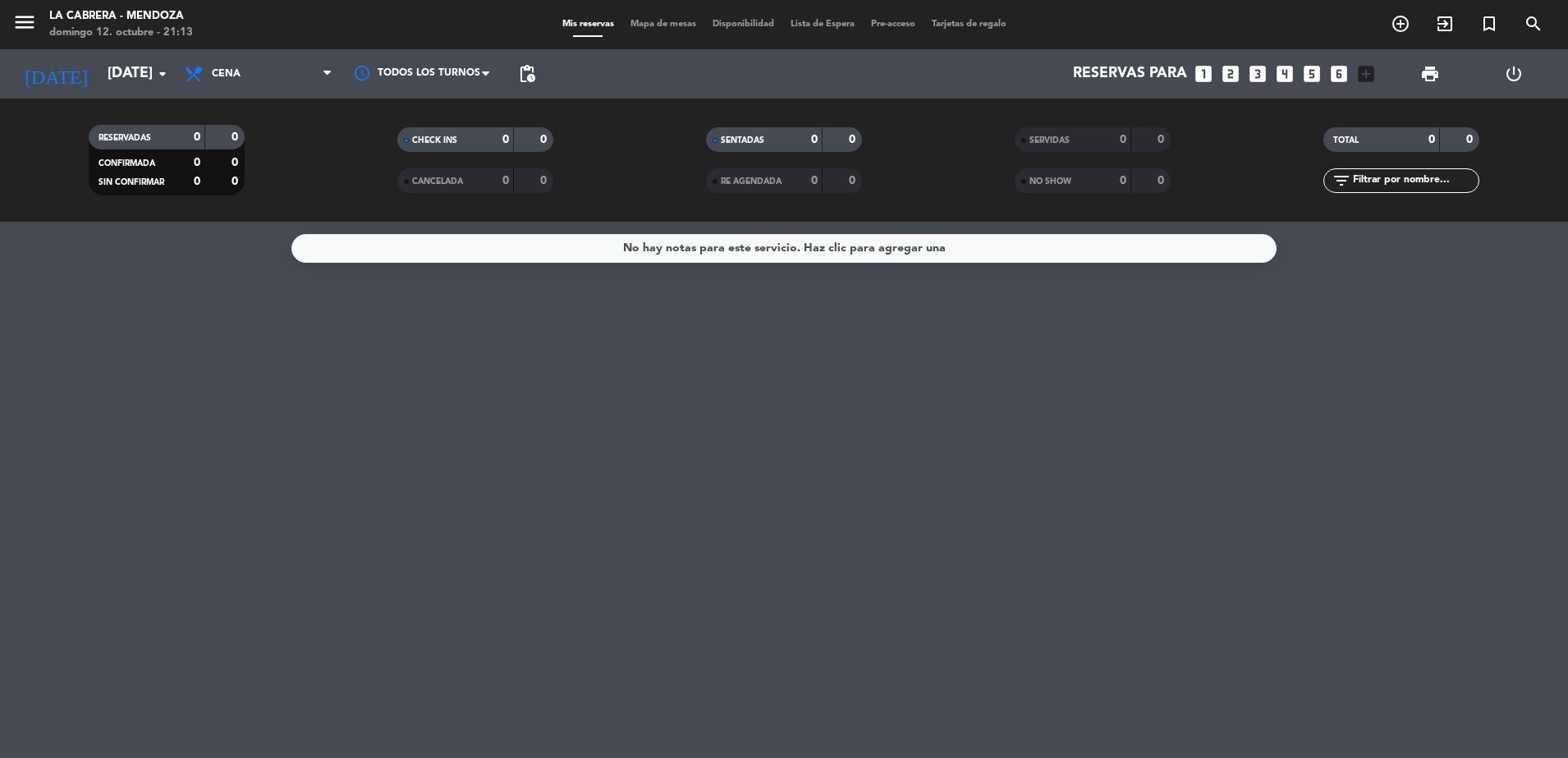
type input "[DATE]"
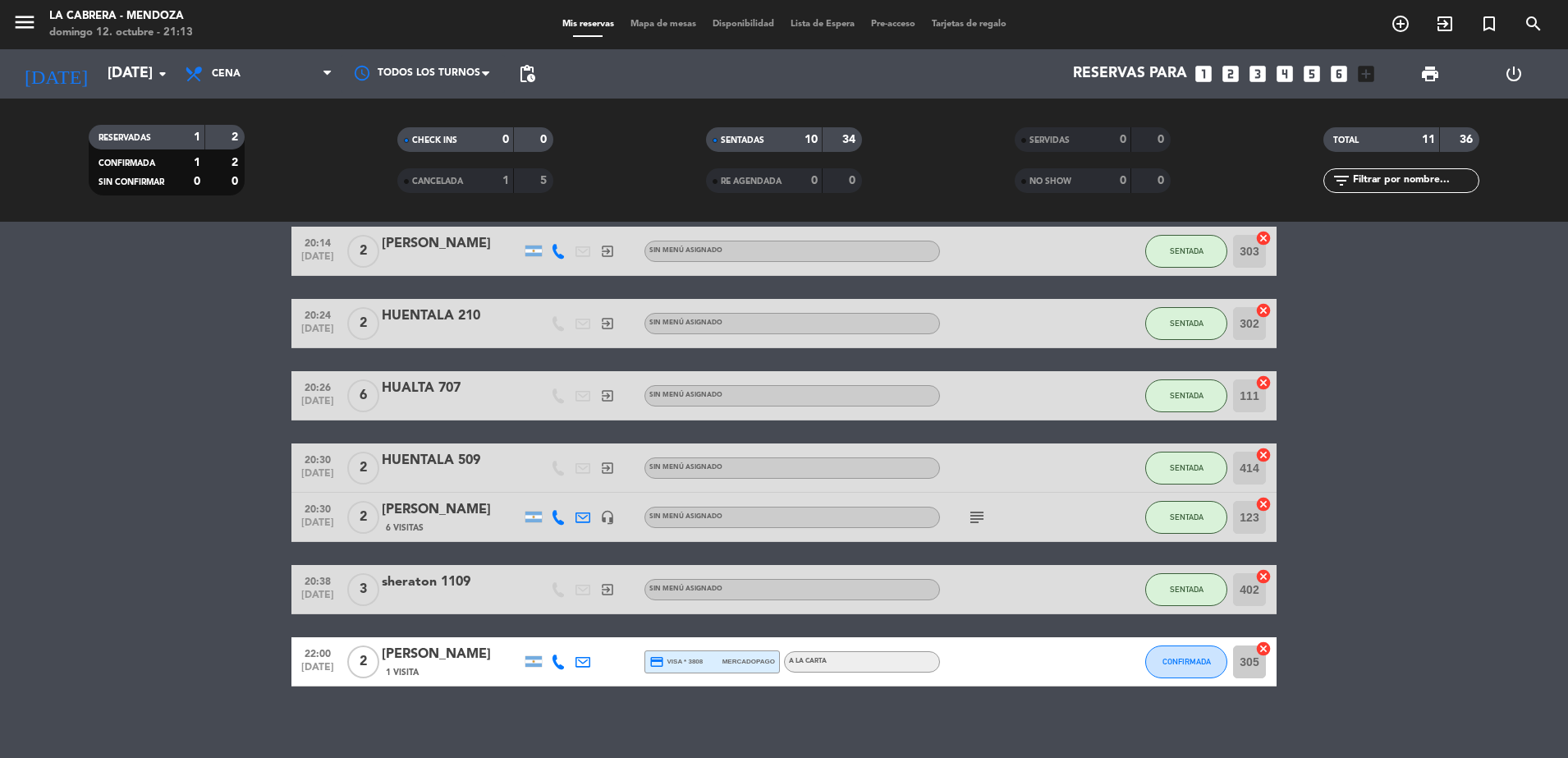
scroll to position [325, 0]
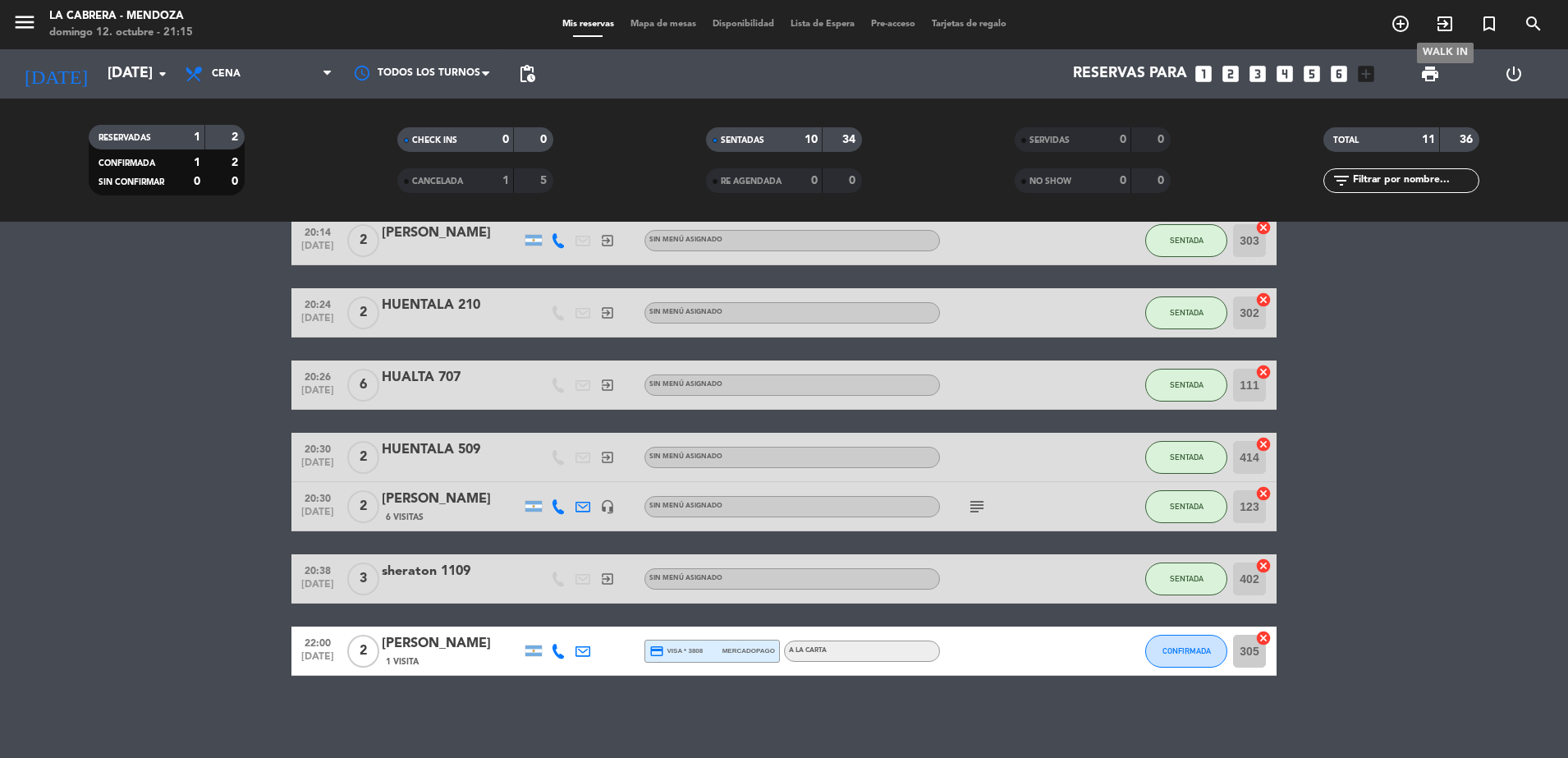
click at [1440, 16] on icon "exit_to_app" at bounding box center [1445, 24] width 20 height 20
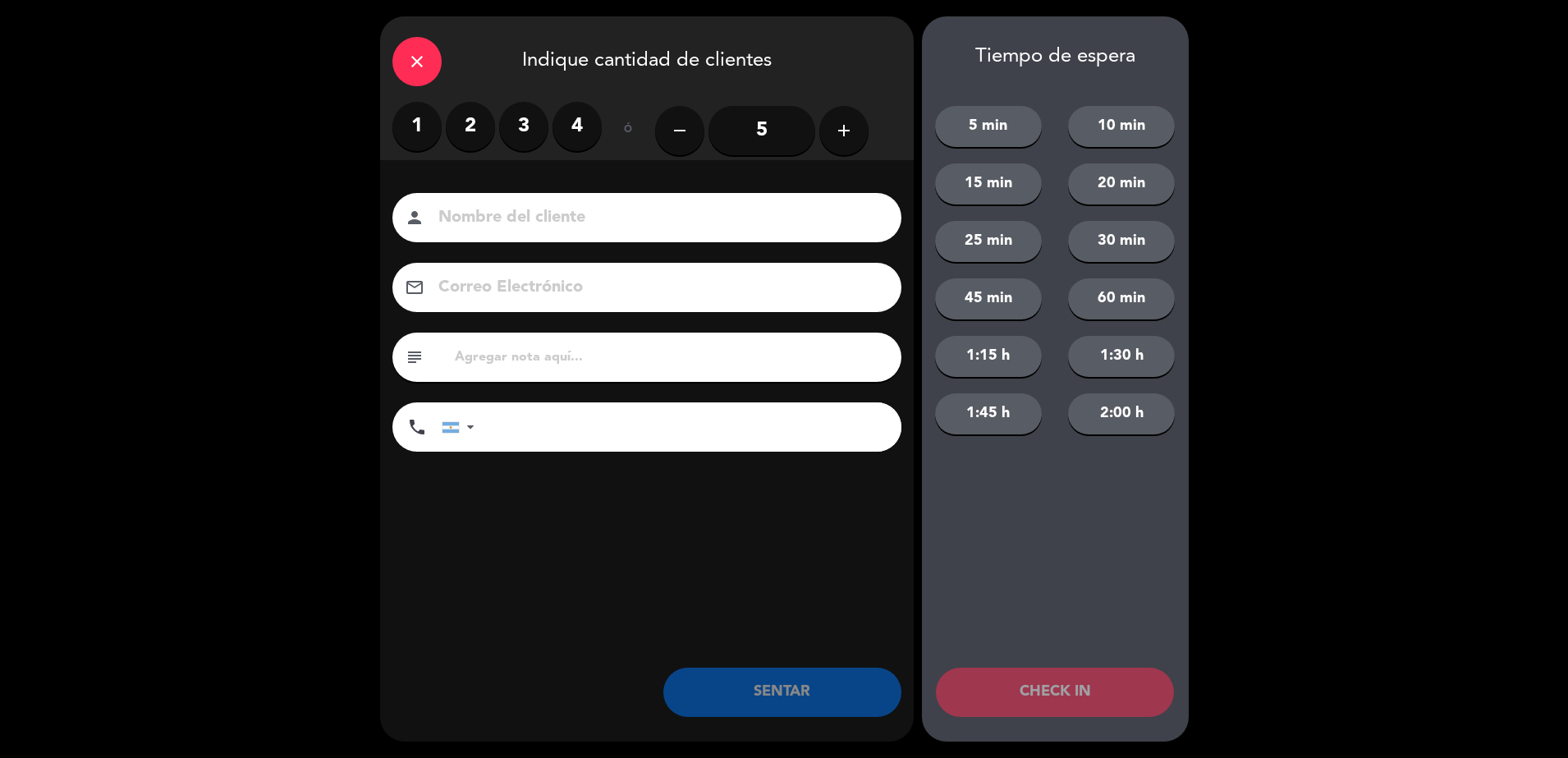
click at [483, 128] on label "2" at bounding box center [470, 126] width 49 height 49
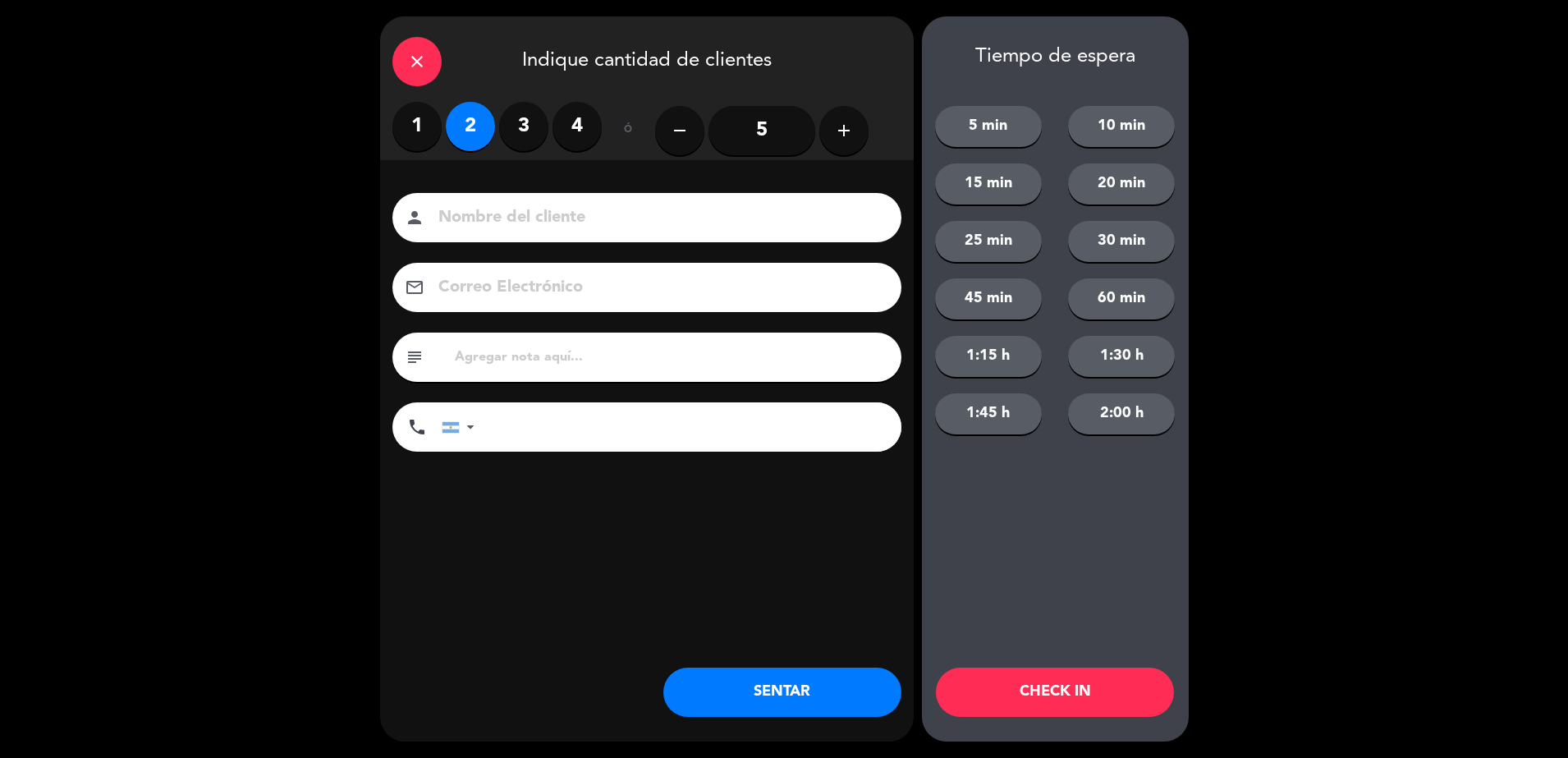
click at [492, 225] on input at bounding box center [657, 217] width 443 height 29
type input "1213 sheraton"
click at [511, 551] on div "close Indique cantidad de clientes 1 2 3 4 ó remove 5 add Nombre del cliente pe…" at bounding box center [648, 379] width 534 height 725
click at [782, 688] on button "SENTAR" at bounding box center [782, 691] width 238 height 49
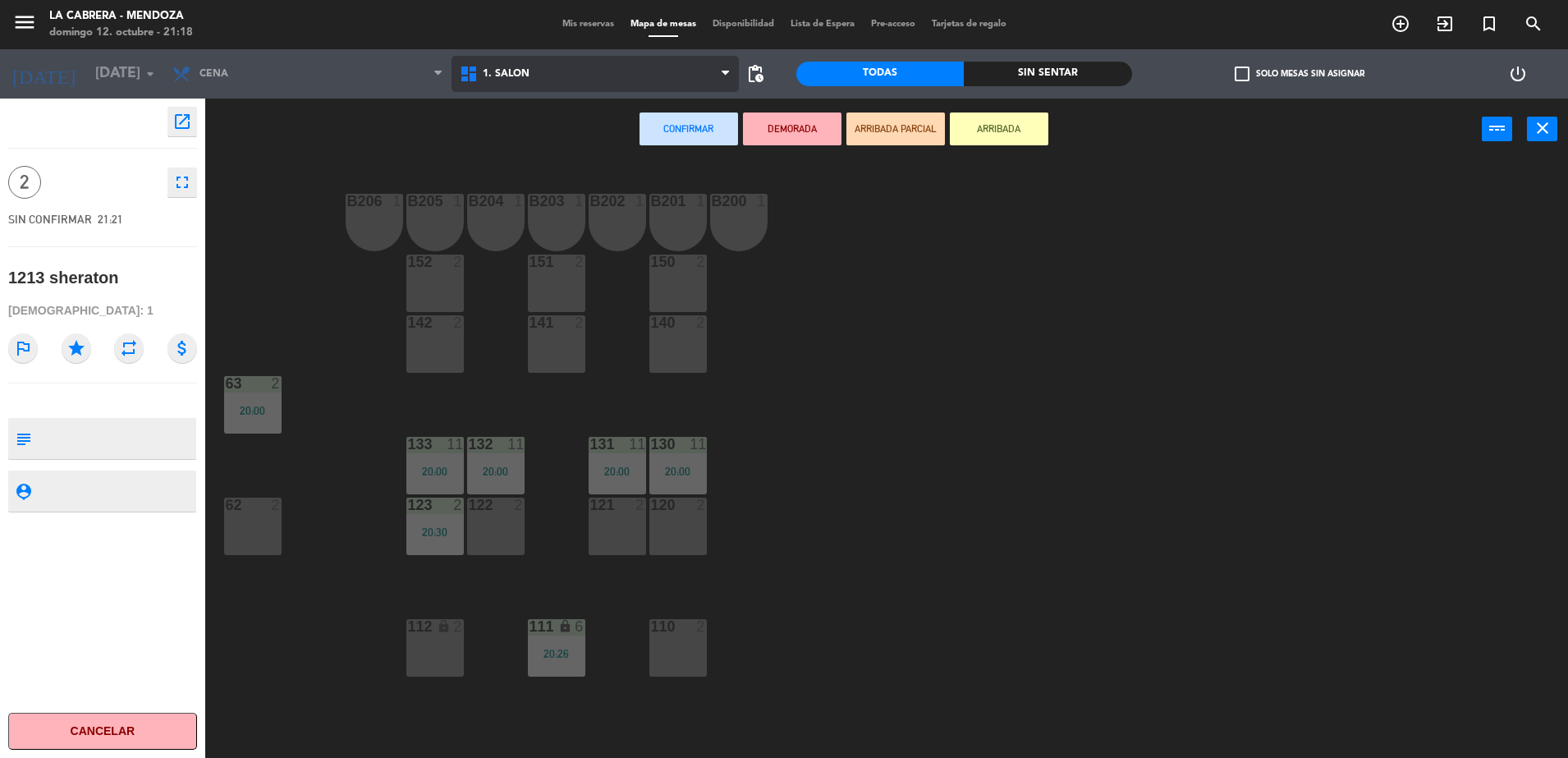
click at [568, 78] on span "1. SALON" at bounding box center [595, 74] width 287 height 36
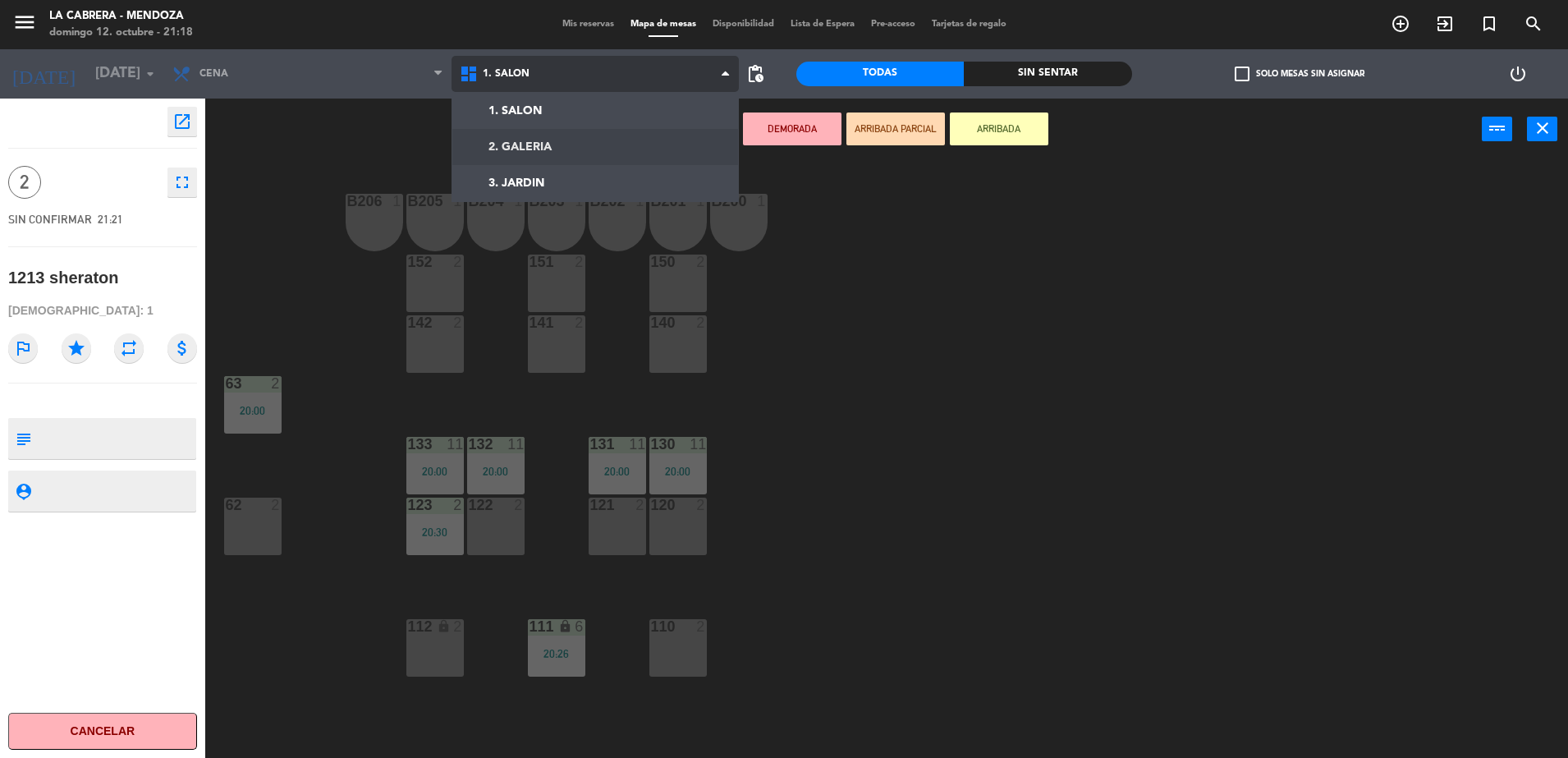
click at [568, 143] on ng-component "menu LA CABRERA - [PERSON_NAME] 12. octubre - 21:18 Mis reservas Mapa de mesas …" at bounding box center [784, 380] width 1568 height 762
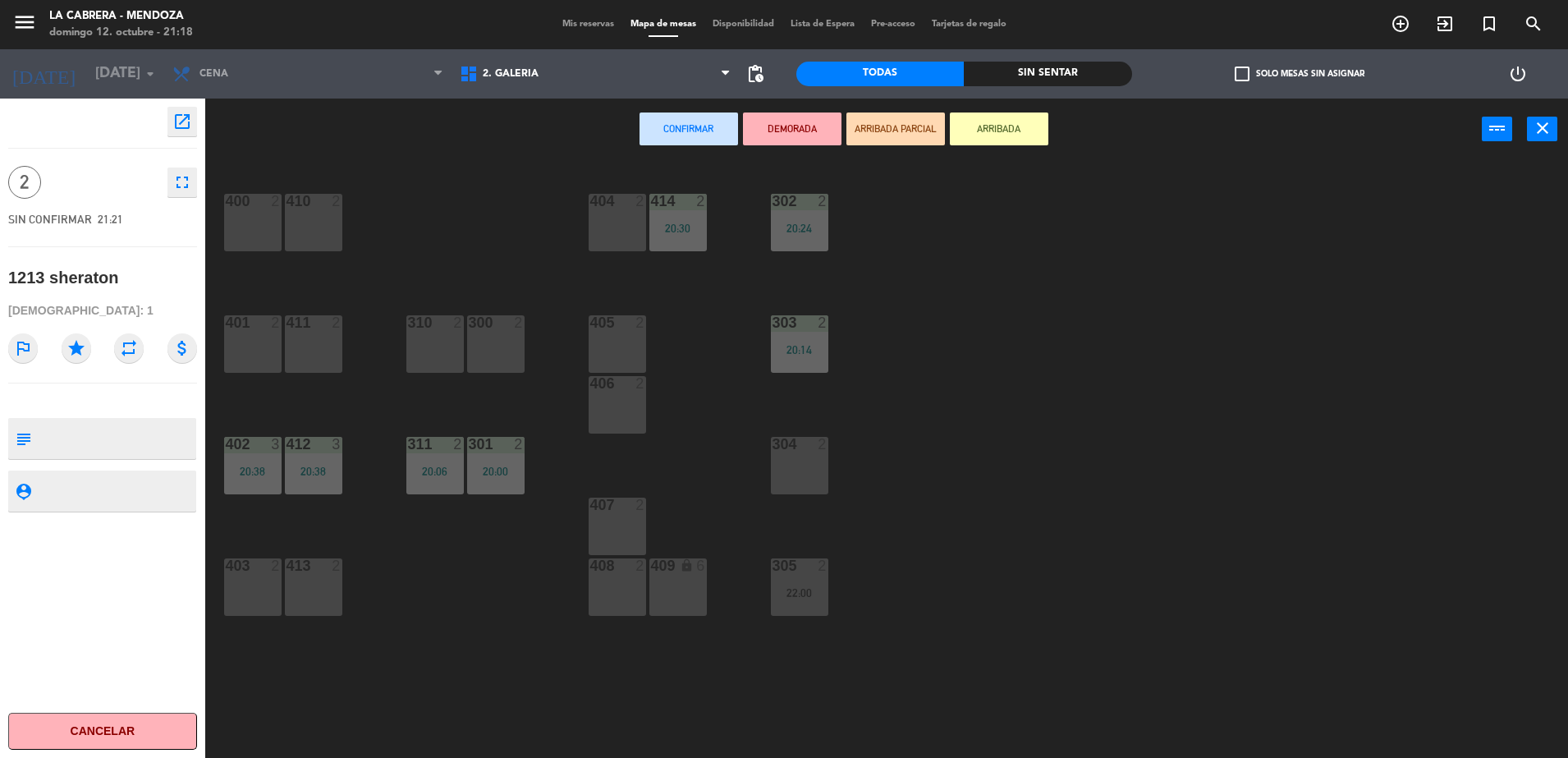
click at [794, 467] on div "304 2" at bounding box center [800, 465] width 58 height 58
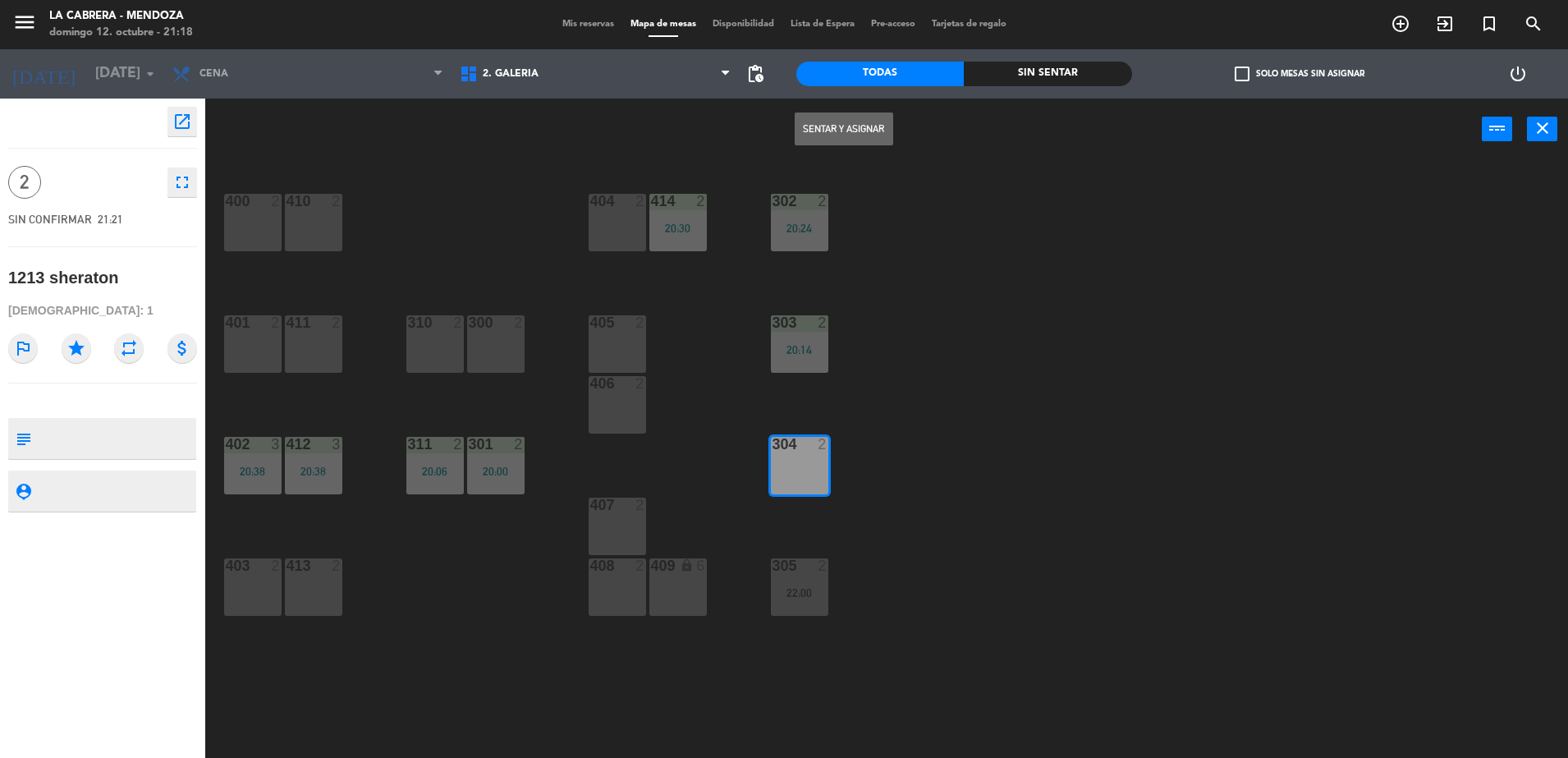
click at [811, 126] on button "Sentar y Asignar" at bounding box center [844, 128] width 99 height 33
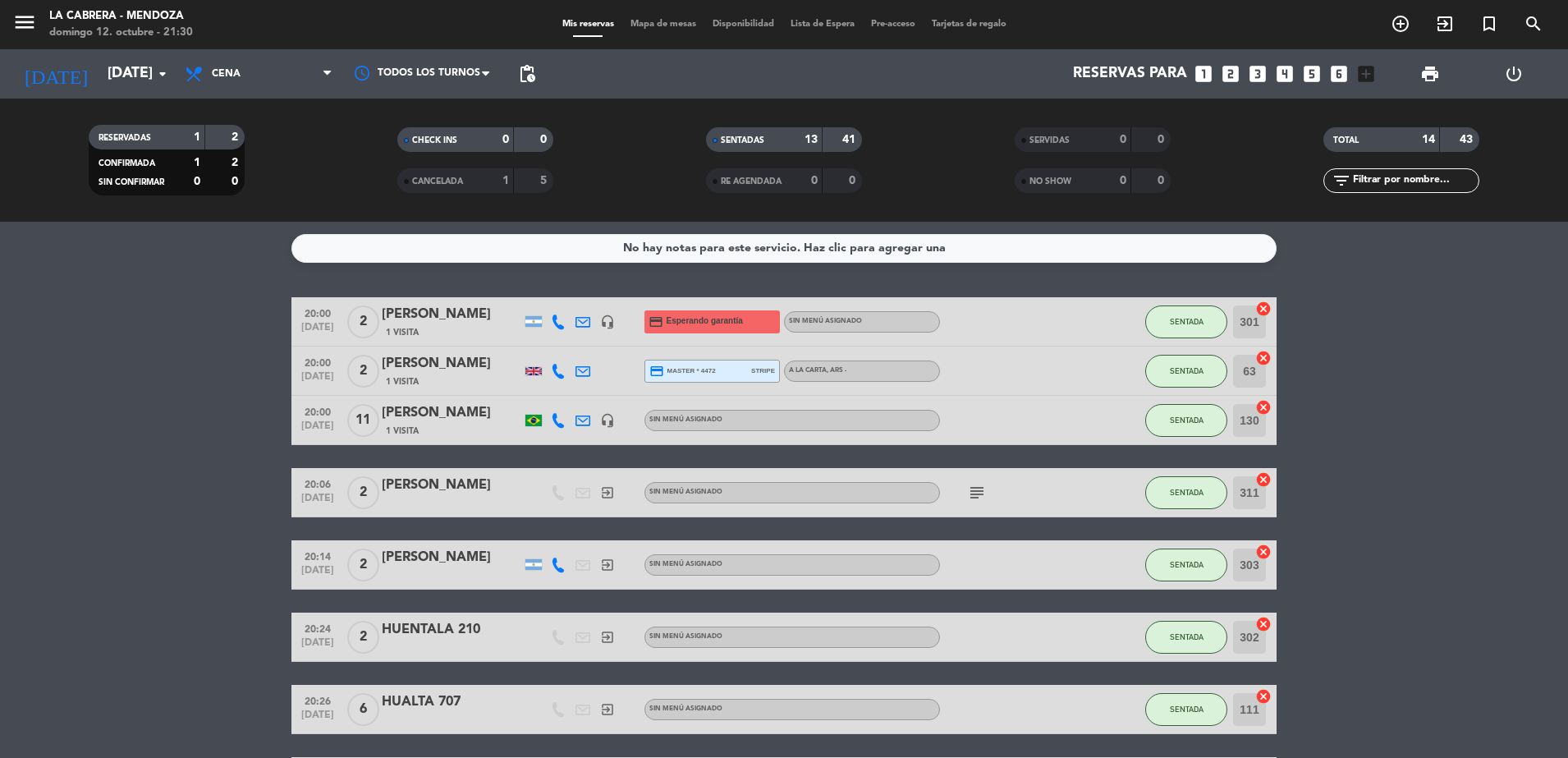
click at [662, 26] on span "Mapa de mesas" at bounding box center [663, 24] width 82 height 9
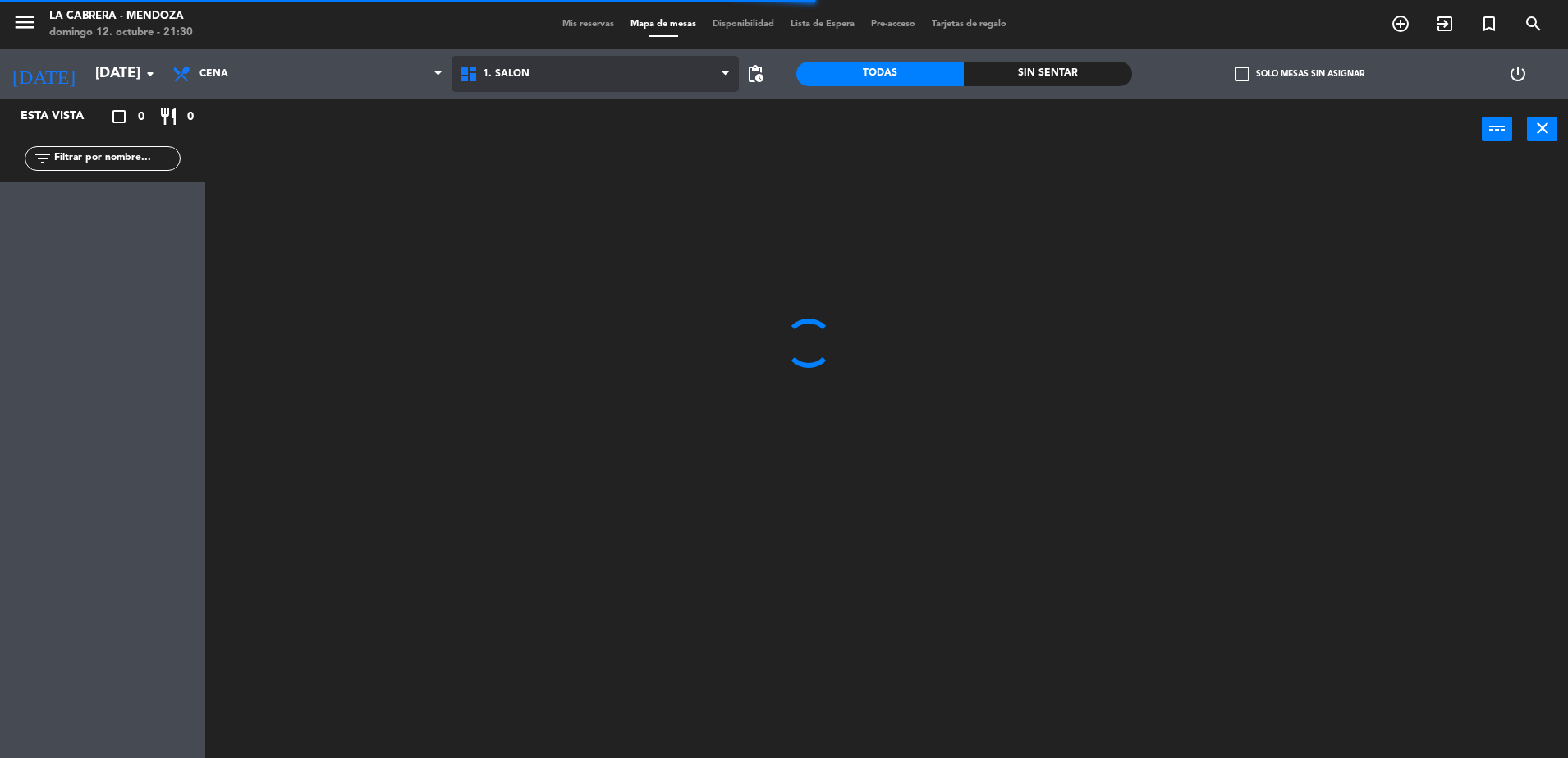
click at [587, 79] on span "1. SALON" at bounding box center [595, 74] width 287 height 36
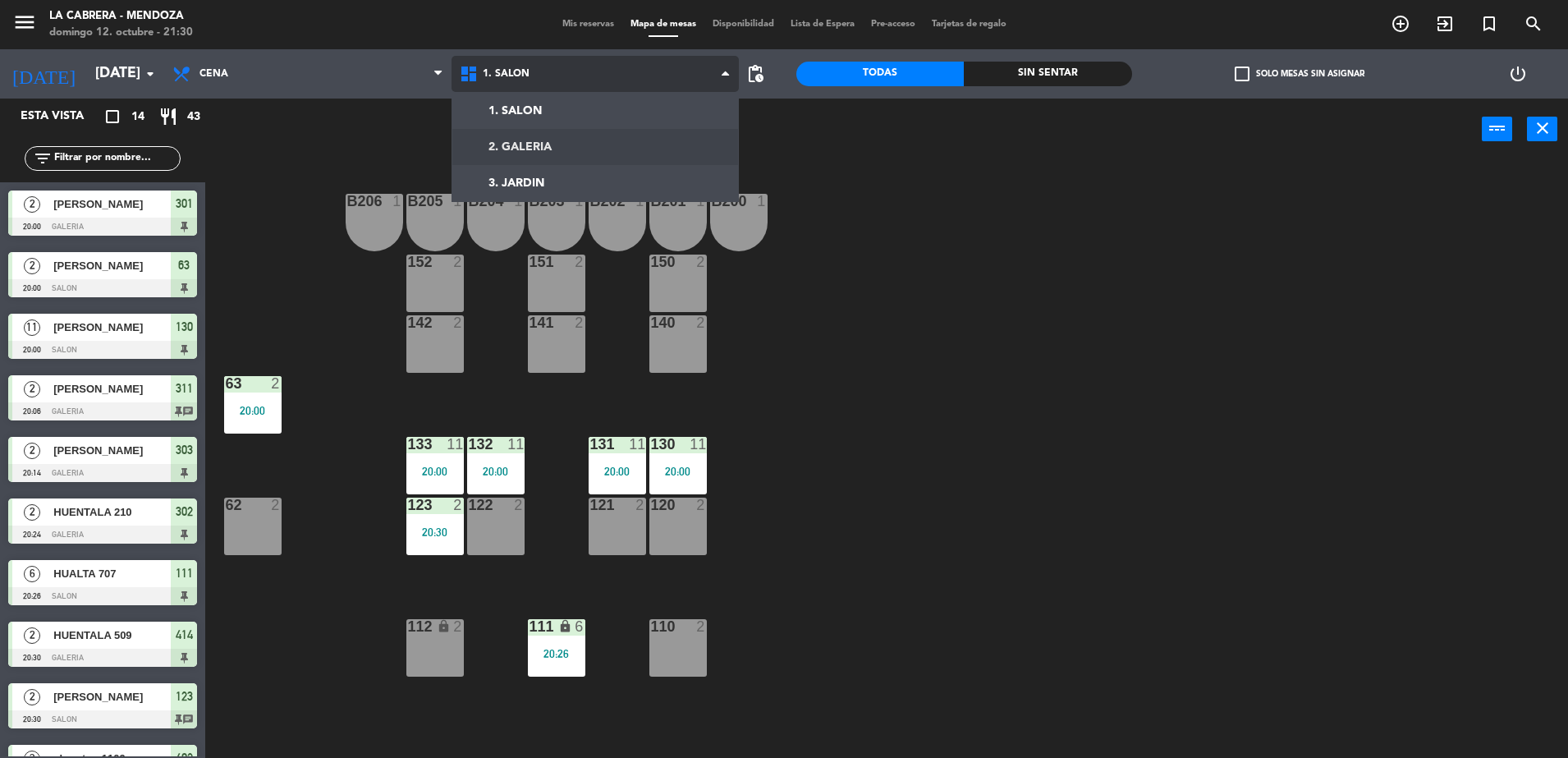
click at [544, 130] on ng-component "menu LA CABRERA - [PERSON_NAME] 12. octubre - 21:30 Mis reservas Mapa de mesas …" at bounding box center [784, 380] width 1568 height 762
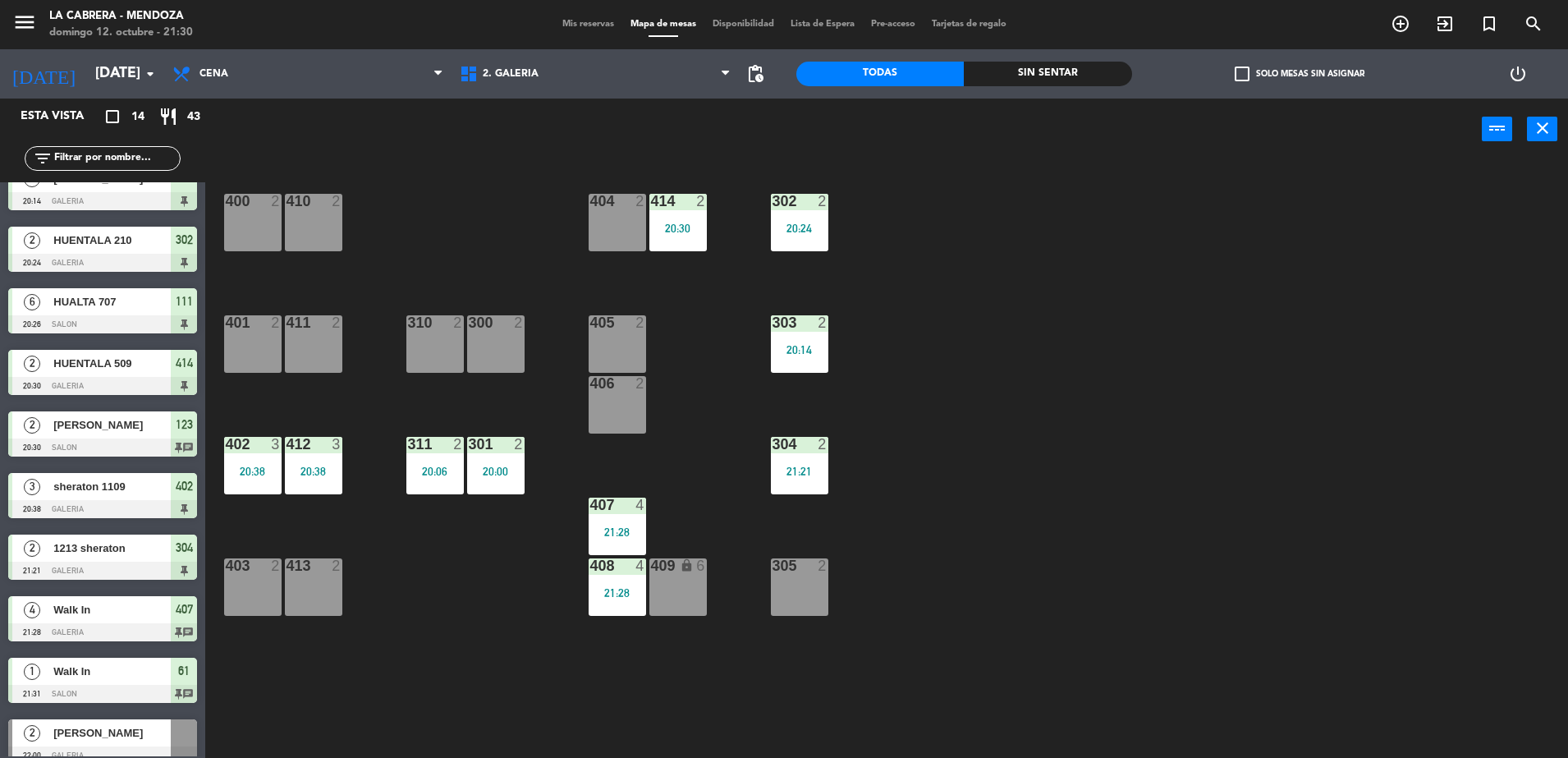
scroll to position [288, 0]
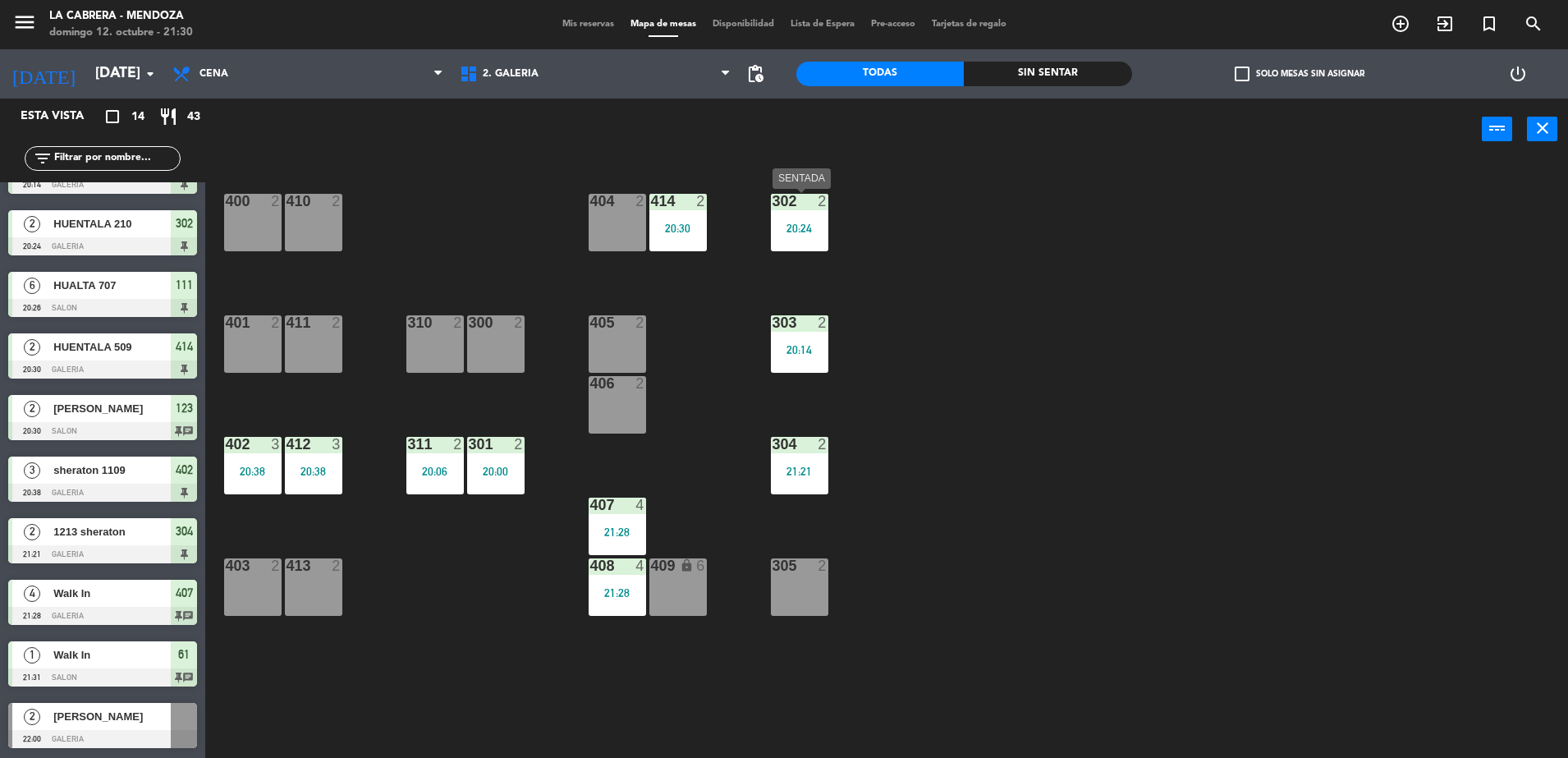
click at [815, 235] on div "302 2 20:24" at bounding box center [800, 223] width 58 height 58
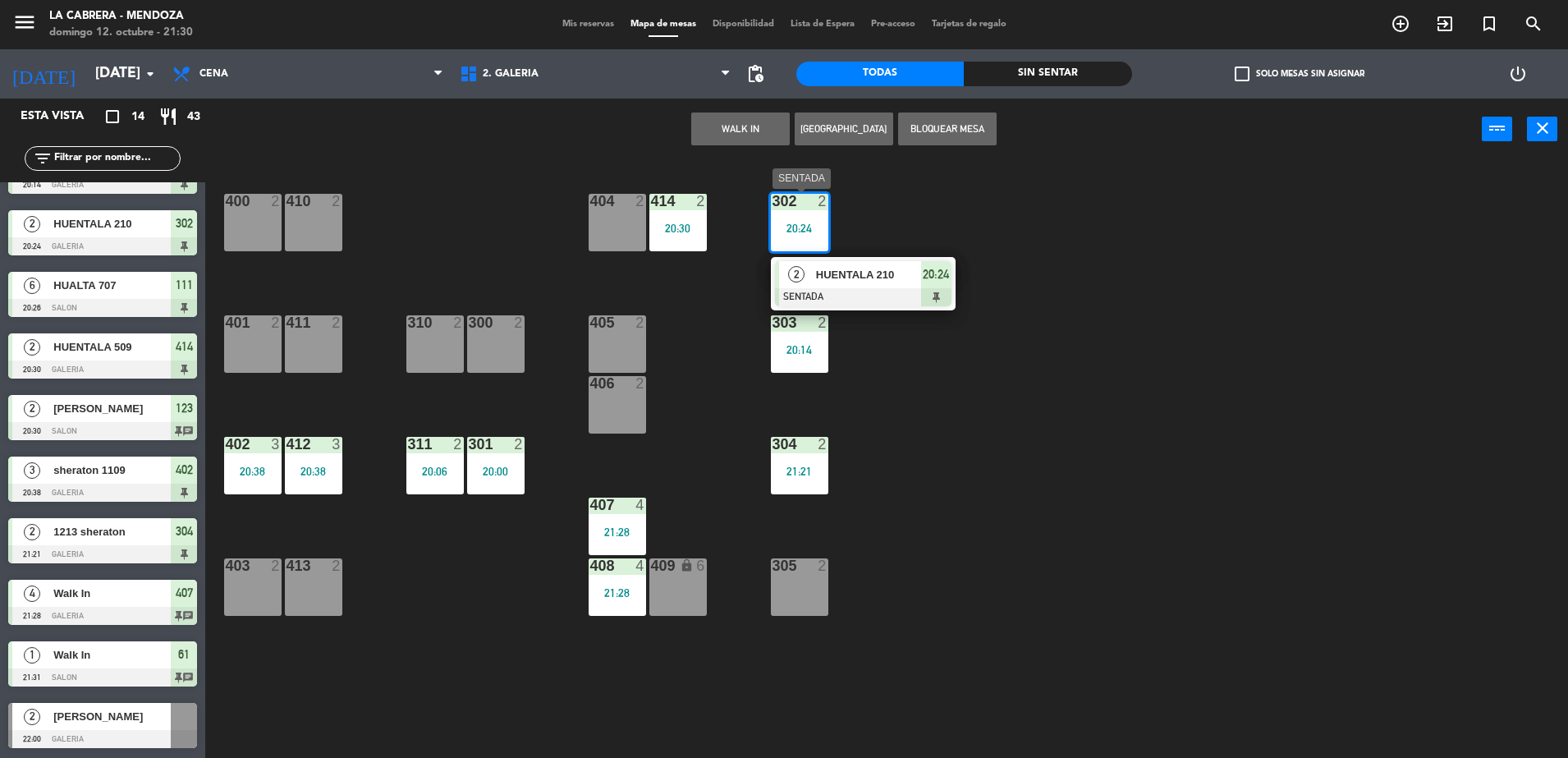
click at [934, 275] on span "20:24" at bounding box center [935, 274] width 26 height 20
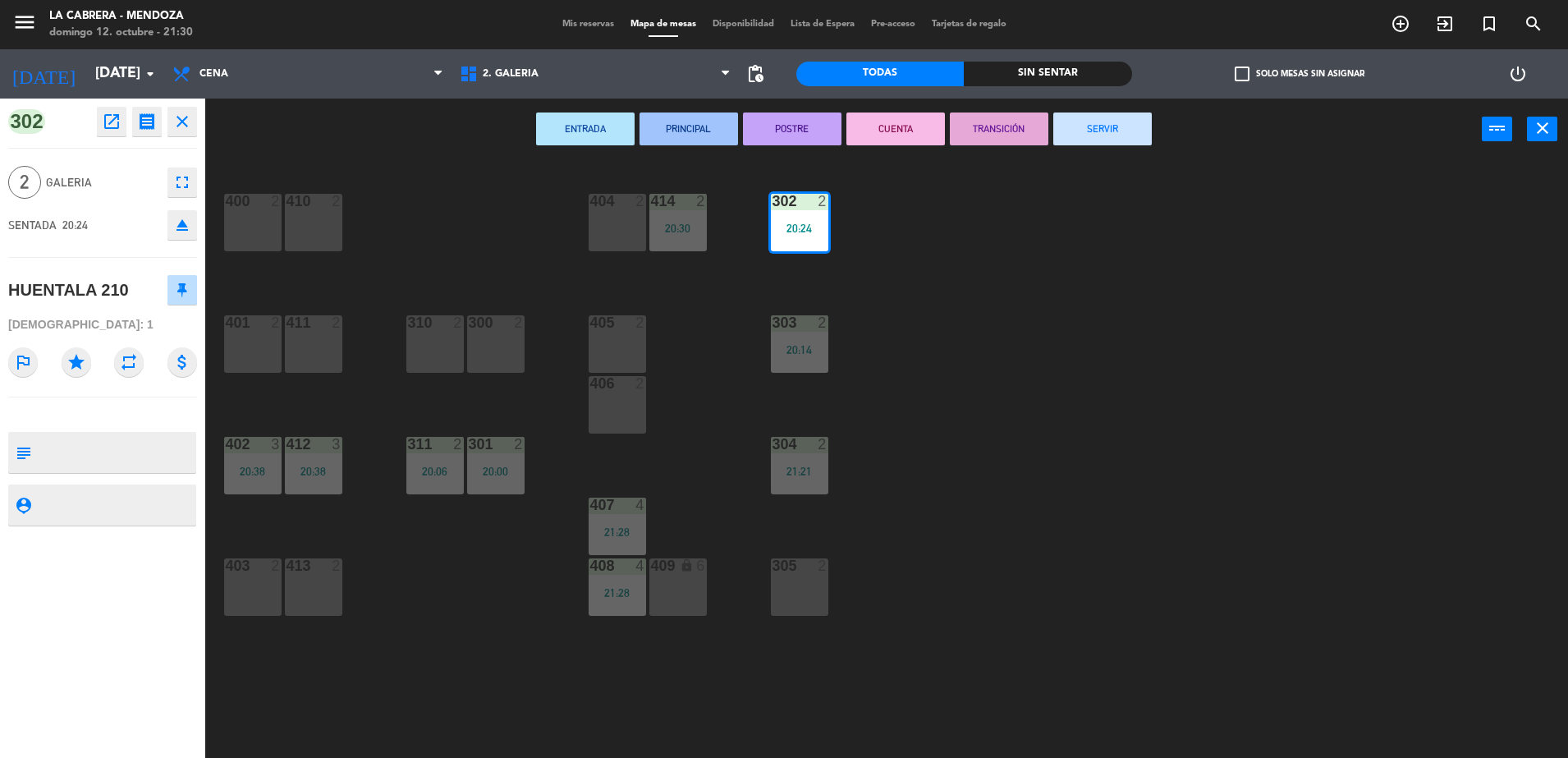
click at [1082, 127] on button "SERVIR" at bounding box center [1102, 128] width 99 height 33
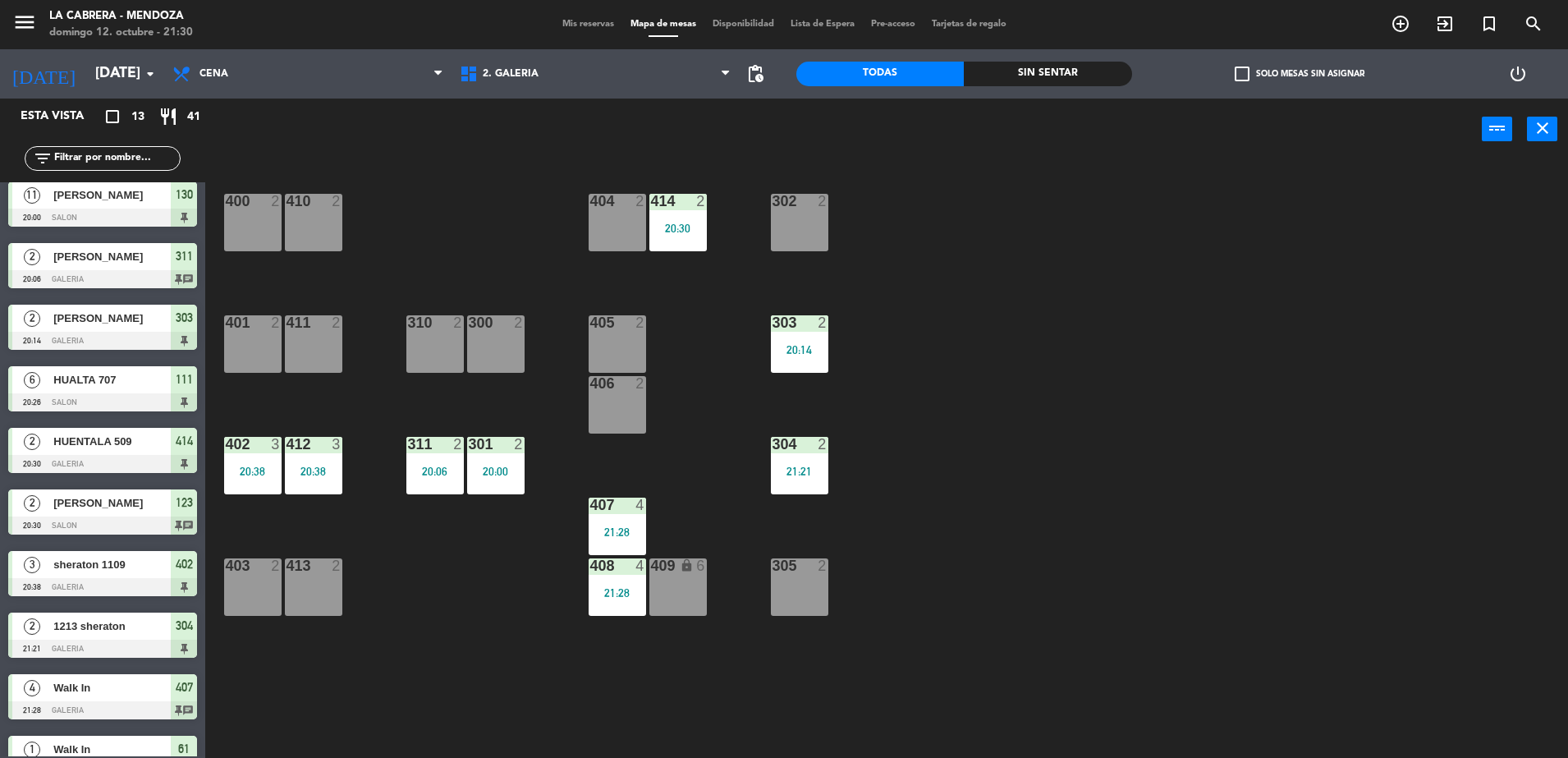
scroll to position [226, 0]
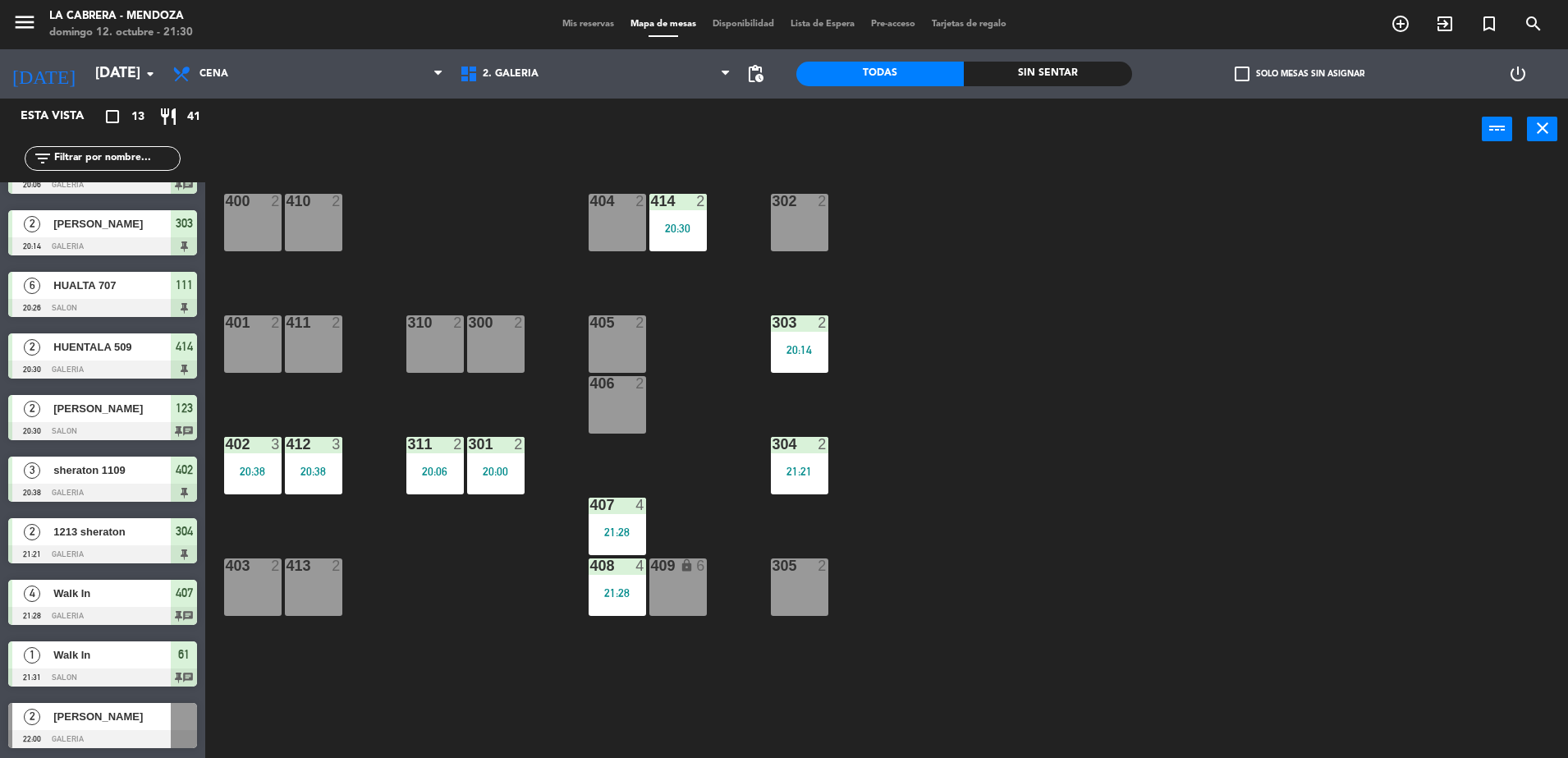
click at [151, 716] on span "[PERSON_NAME]" at bounding box center [113, 715] width 118 height 17
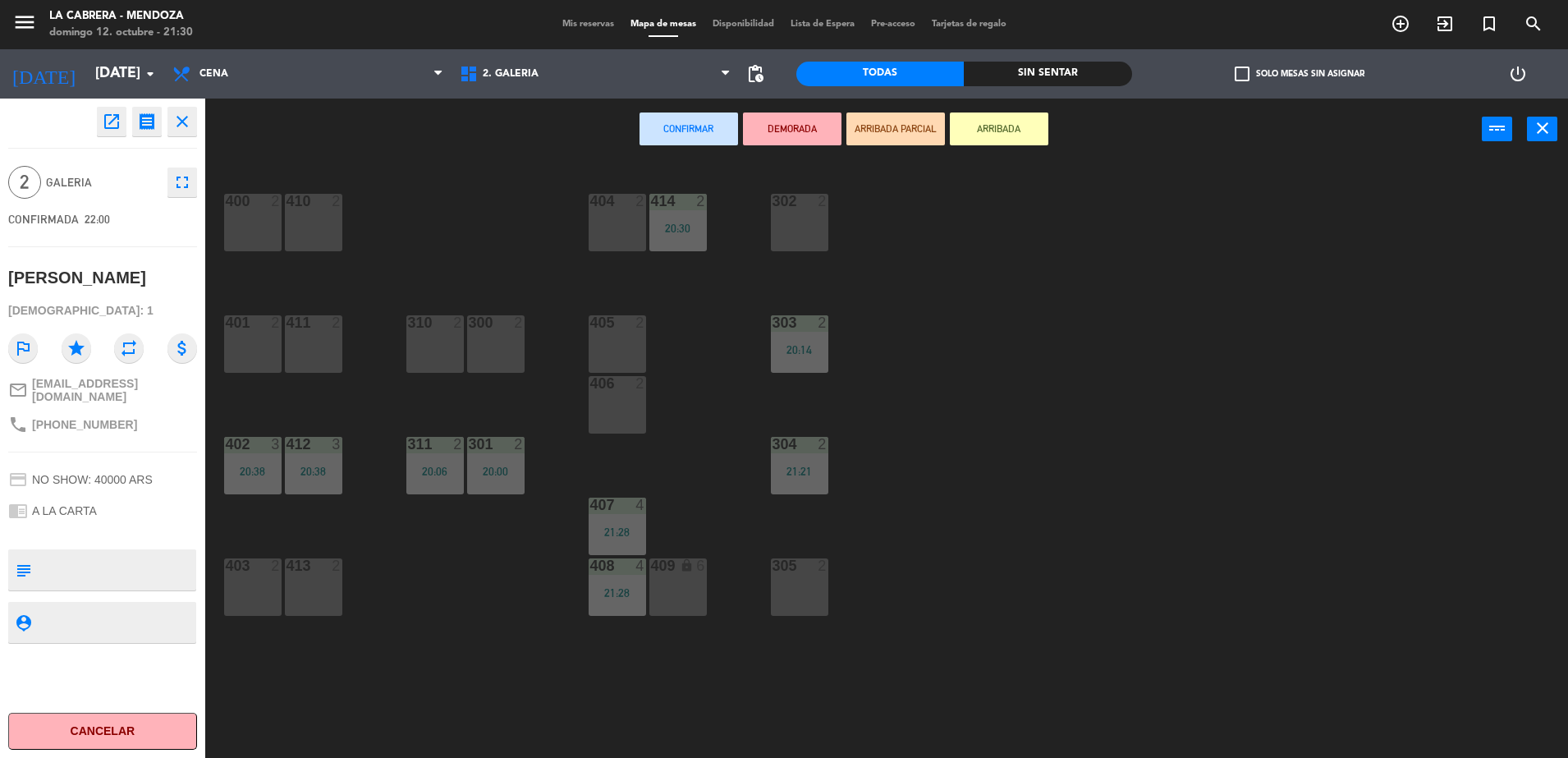
click at [814, 226] on div "302 2" at bounding box center [800, 223] width 58 height 58
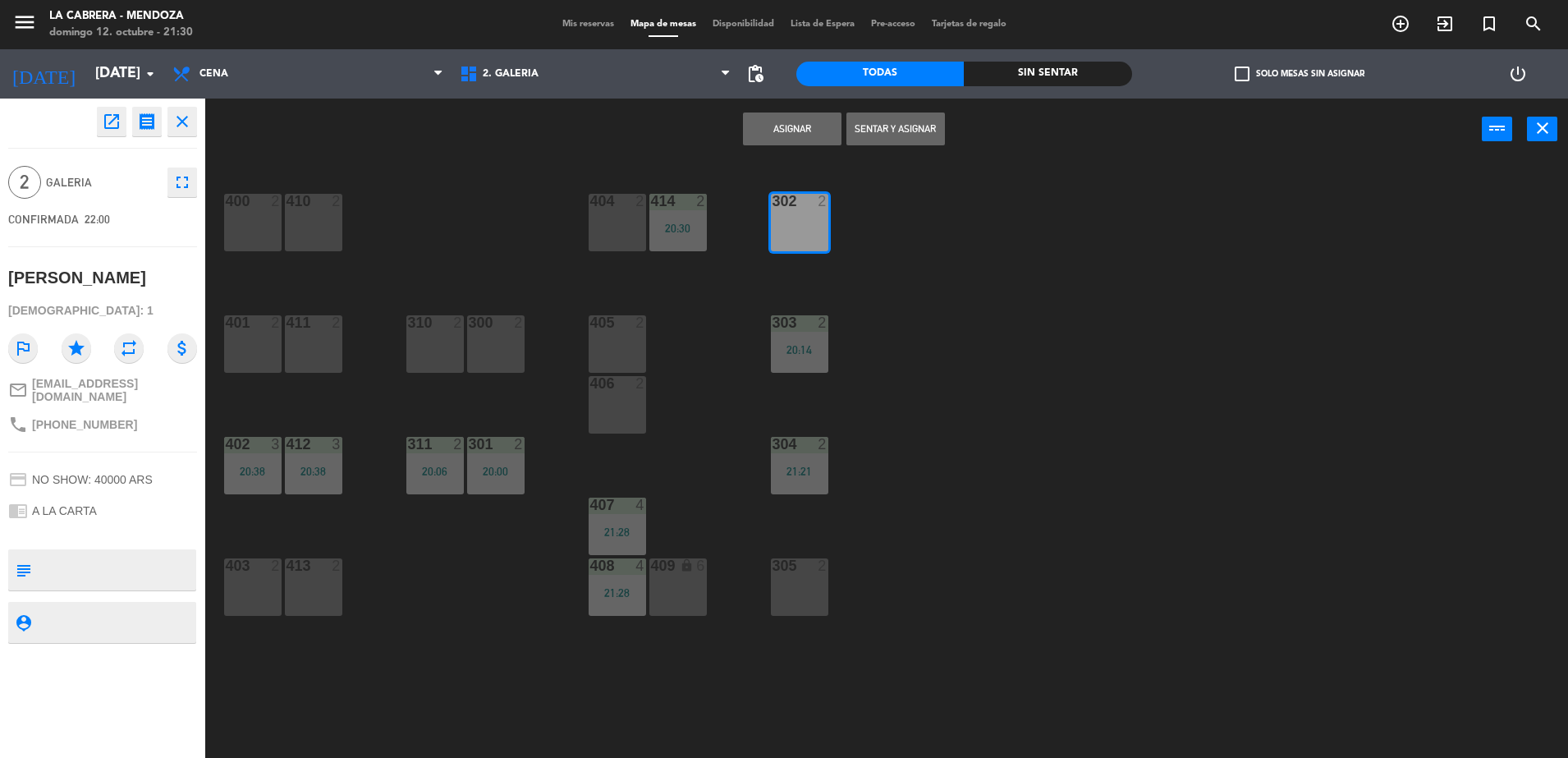
click at [892, 126] on button "Sentar y Asignar" at bounding box center [896, 128] width 99 height 33
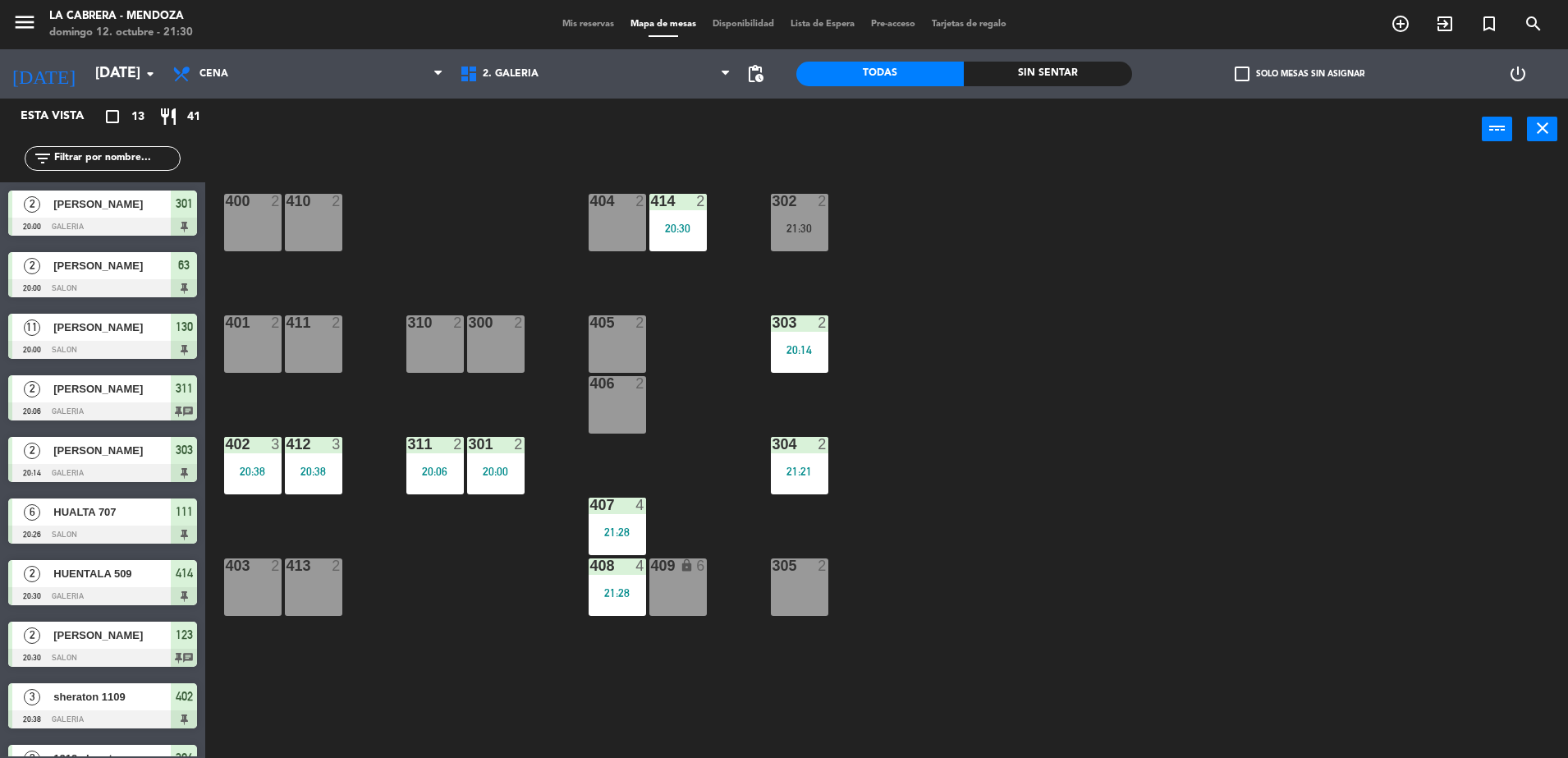
scroll to position [226, 0]
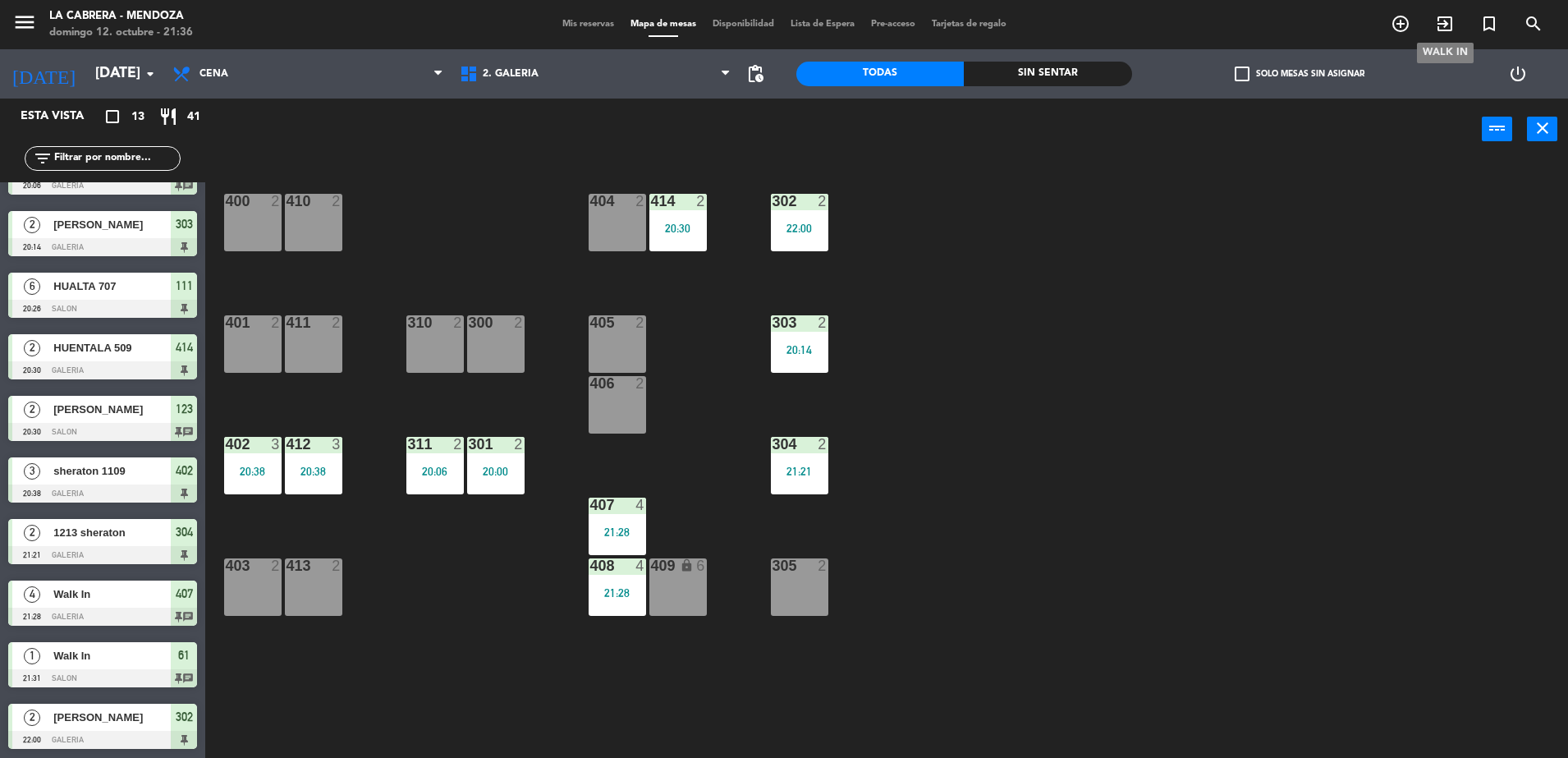
click at [1441, 23] on icon "exit_to_app" at bounding box center [1445, 24] width 20 height 20
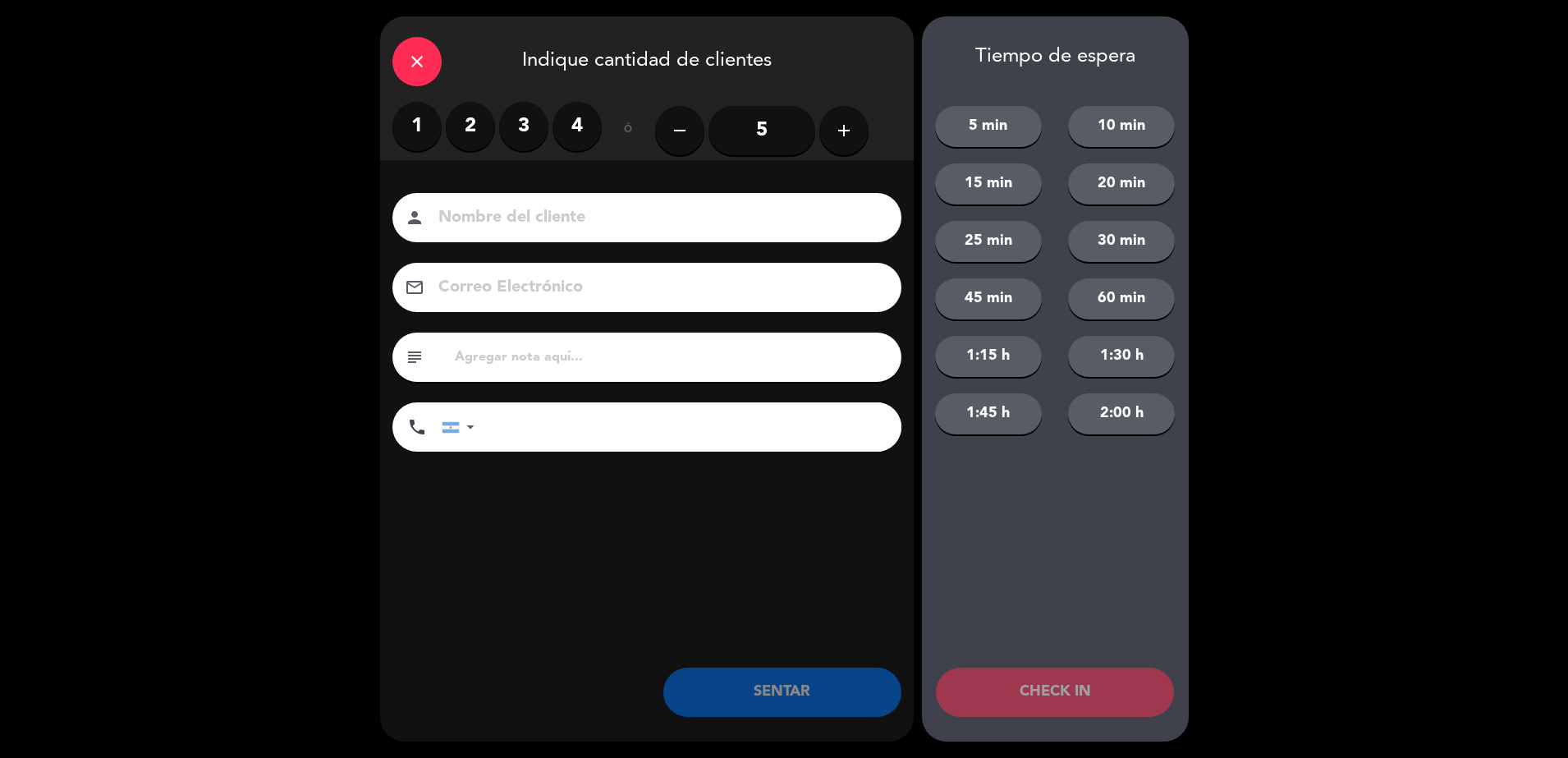
click at [412, 122] on label "1" at bounding box center [416, 126] width 49 height 49
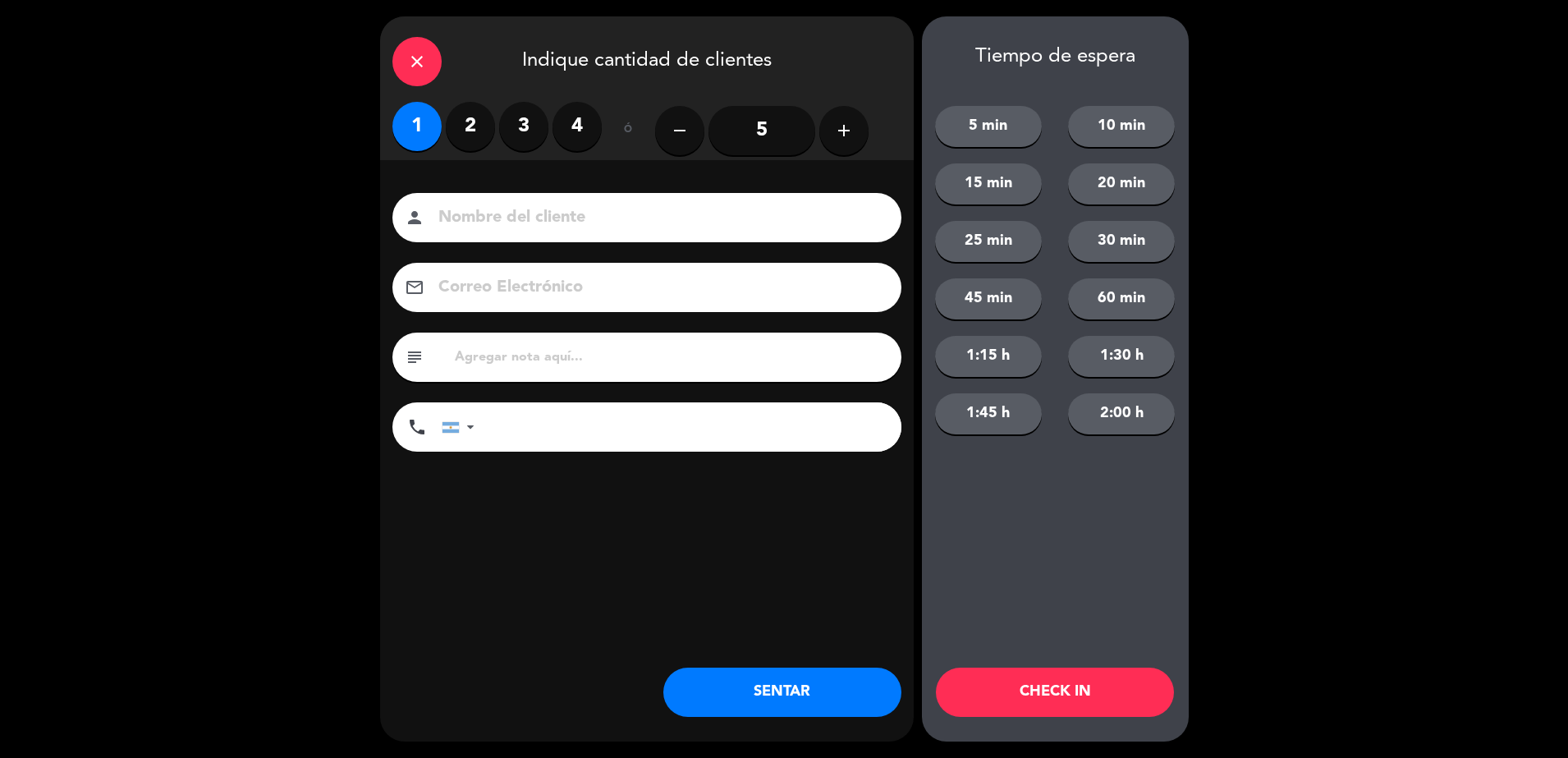
click at [603, 203] on input at bounding box center [657, 217] width 443 height 29
type input "[PERSON_NAME]"
click at [540, 359] on input "text" at bounding box center [671, 357] width 436 height 23
click at [605, 451] on div "phone [GEOGRAPHIC_DATA] +1 [GEOGRAPHIC_DATA] +44 [GEOGRAPHIC_DATA] ([GEOGRAPHIC…" at bounding box center [647, 429] width 509 height 54
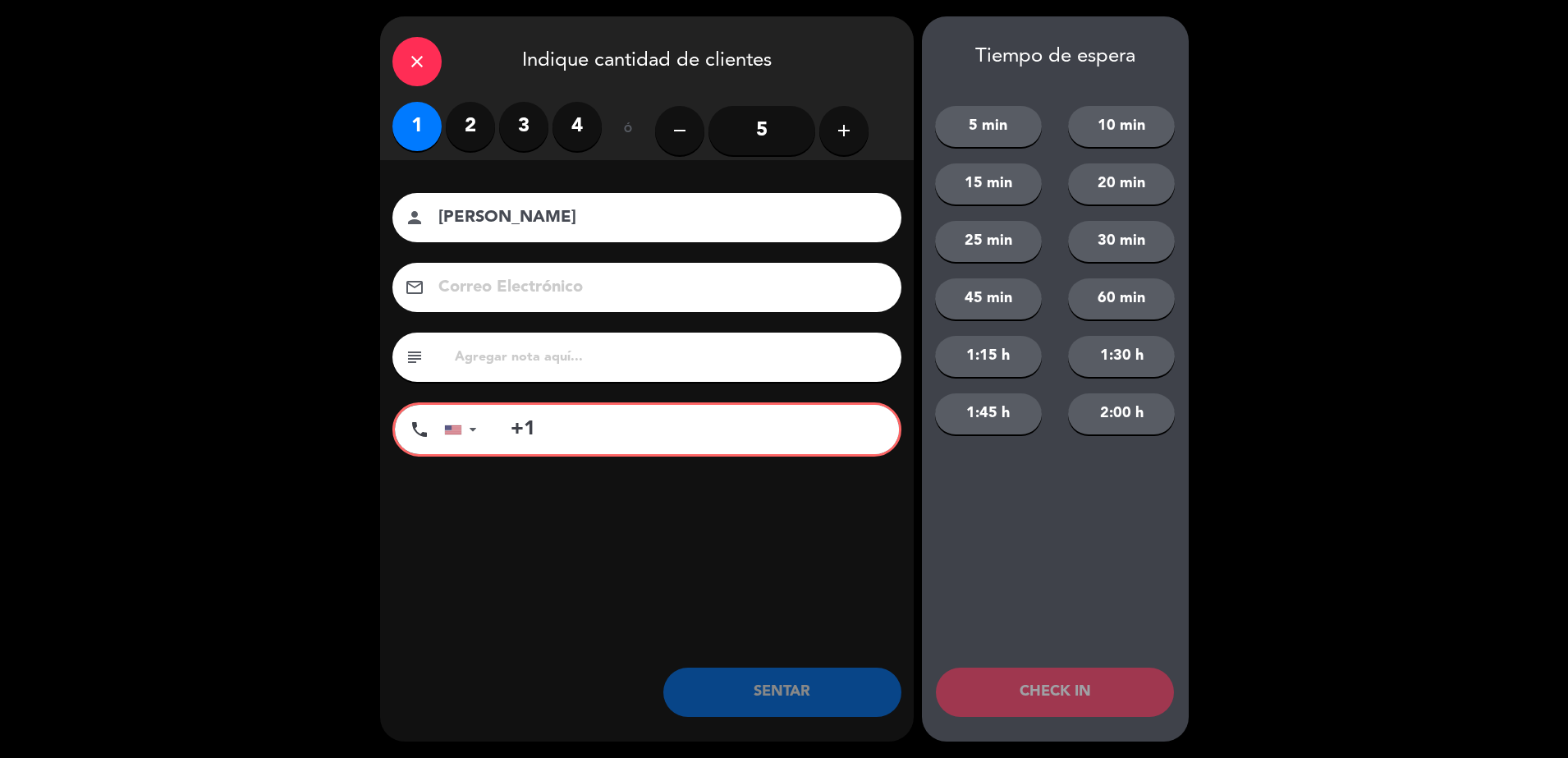
type input "+"
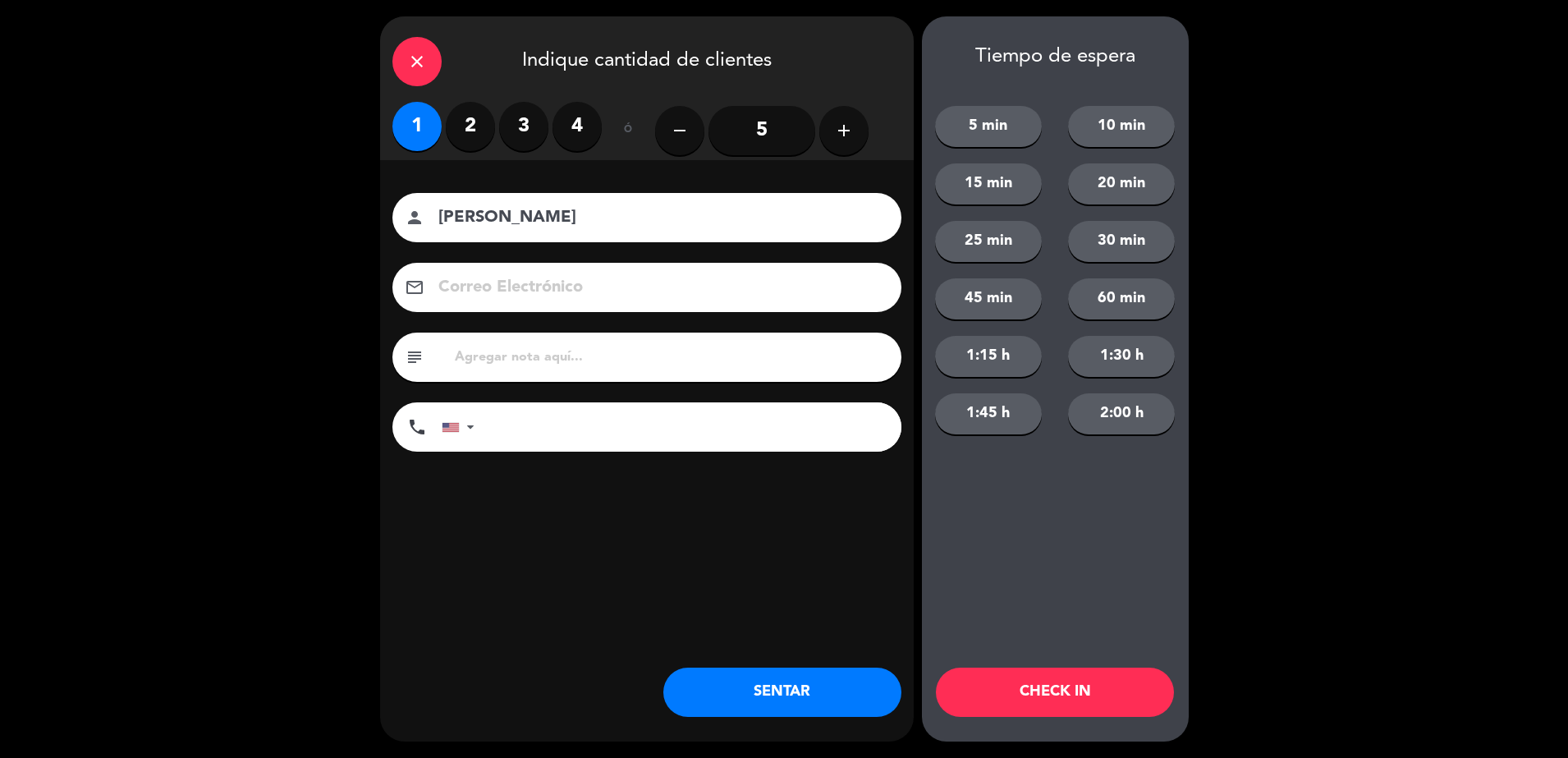
click at [466, 418] on div at bounding box center [461, 427] width 38 height 48
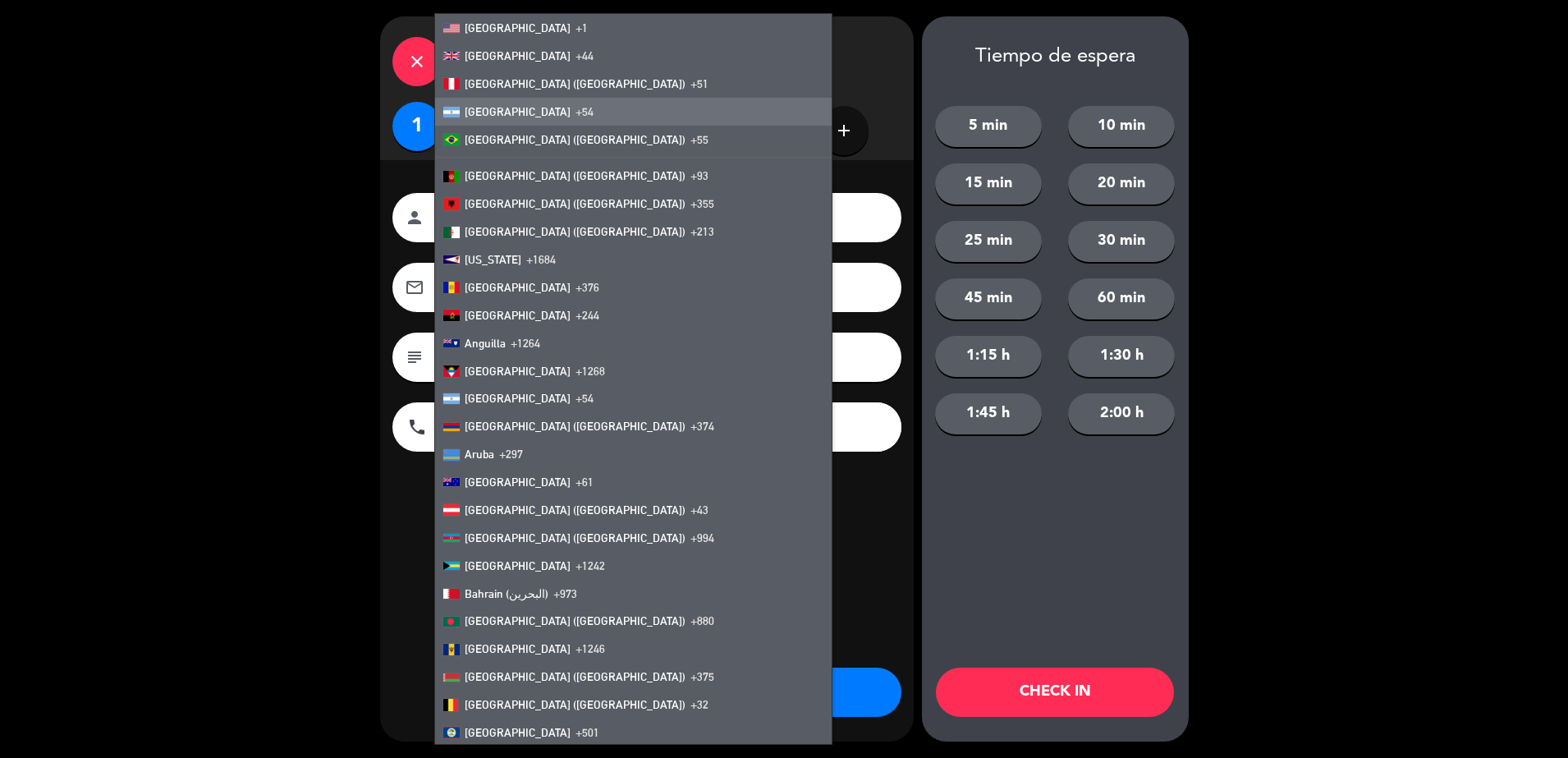
click at [554, 107] on li "[GEOGRAPHIC_DATA] +54" at bounding box center [634, 112] width 396 height 28
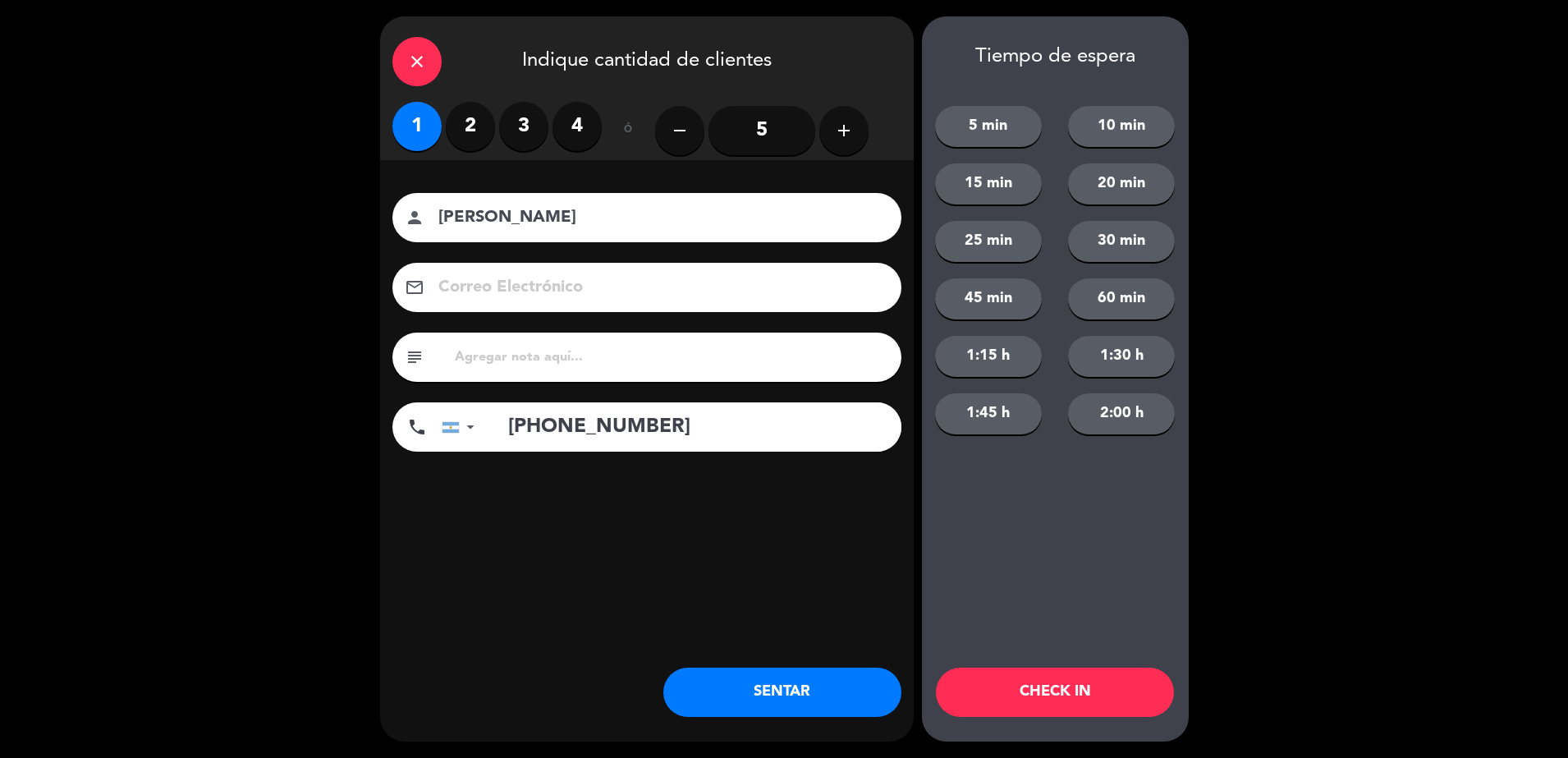
type input "[PHONE_NUMBER]"
click at [779, 680] on button "SENTAR" at bounding box center [782, 691] width 238 height 49
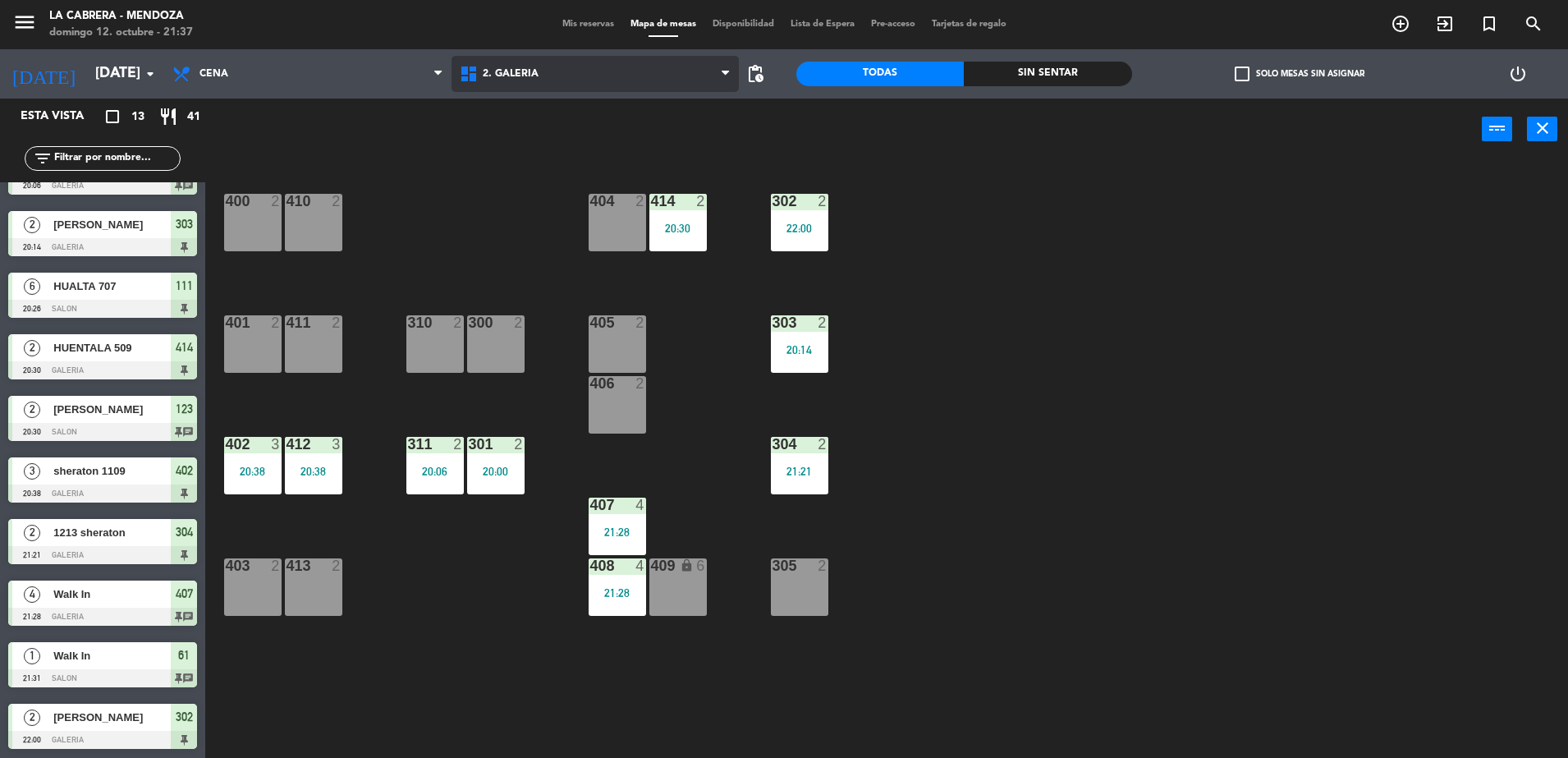
click at [455, 62] on span "2. GALERIA" at bounding box center [595, 74] width 287 height 36
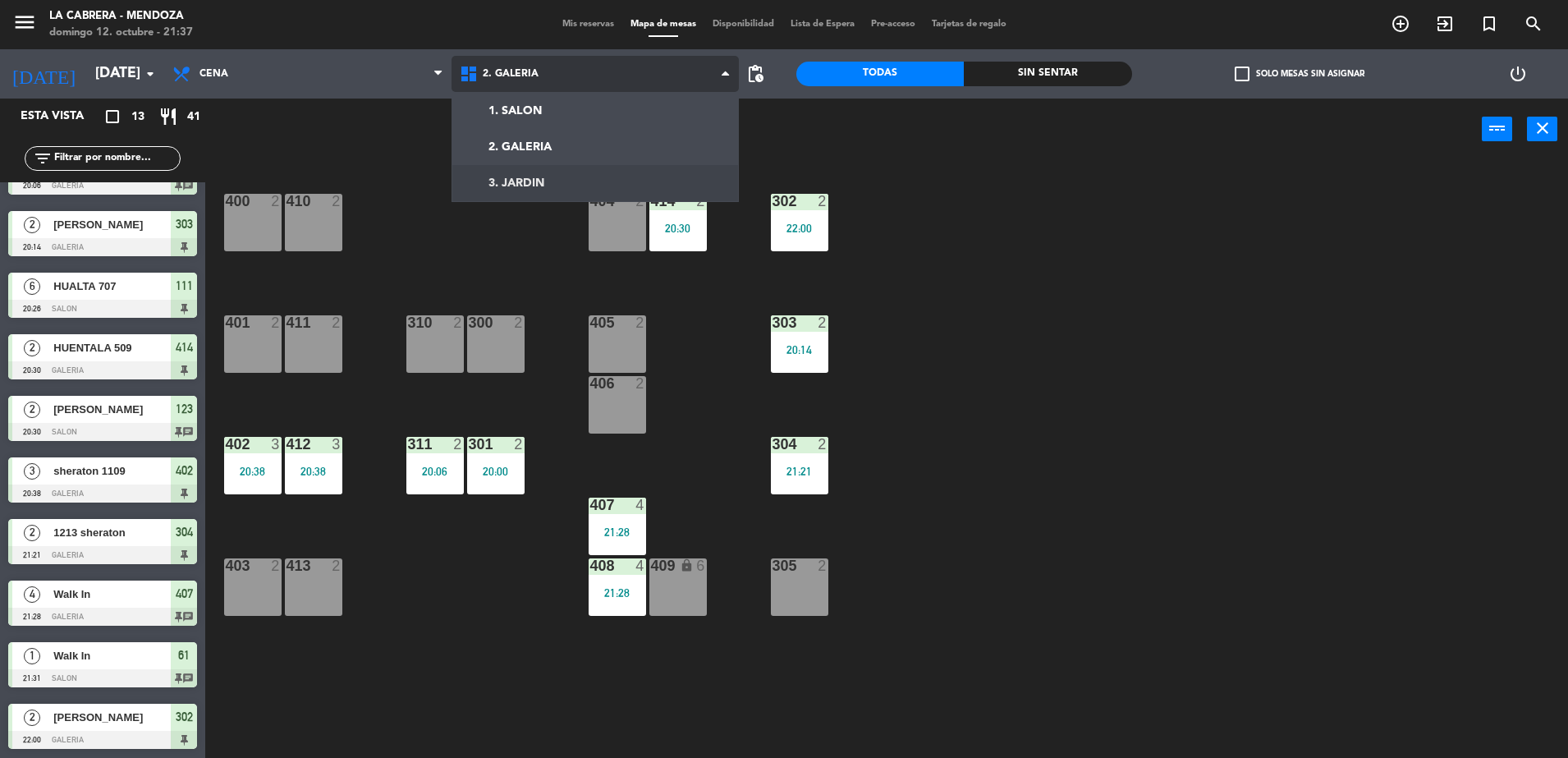
click at [549, 184] on ng-component "menu LA CABRERA - [PERSON_NAME] 12. octubre - 21:37 Mis reservas Mapa de mesas …" at bounding box center [784, 380] width 1568 height 762
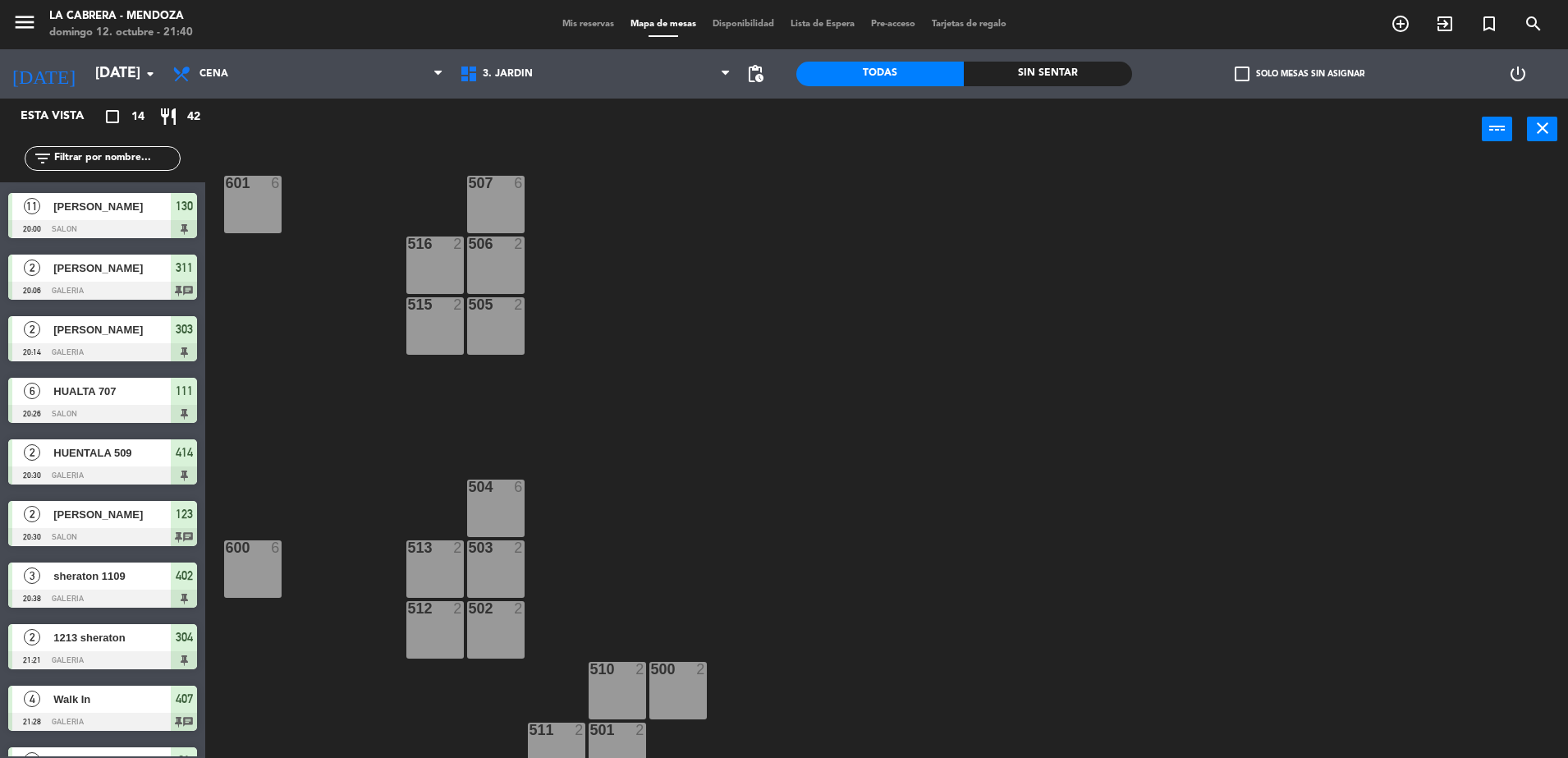
scroll to position [36, 0]
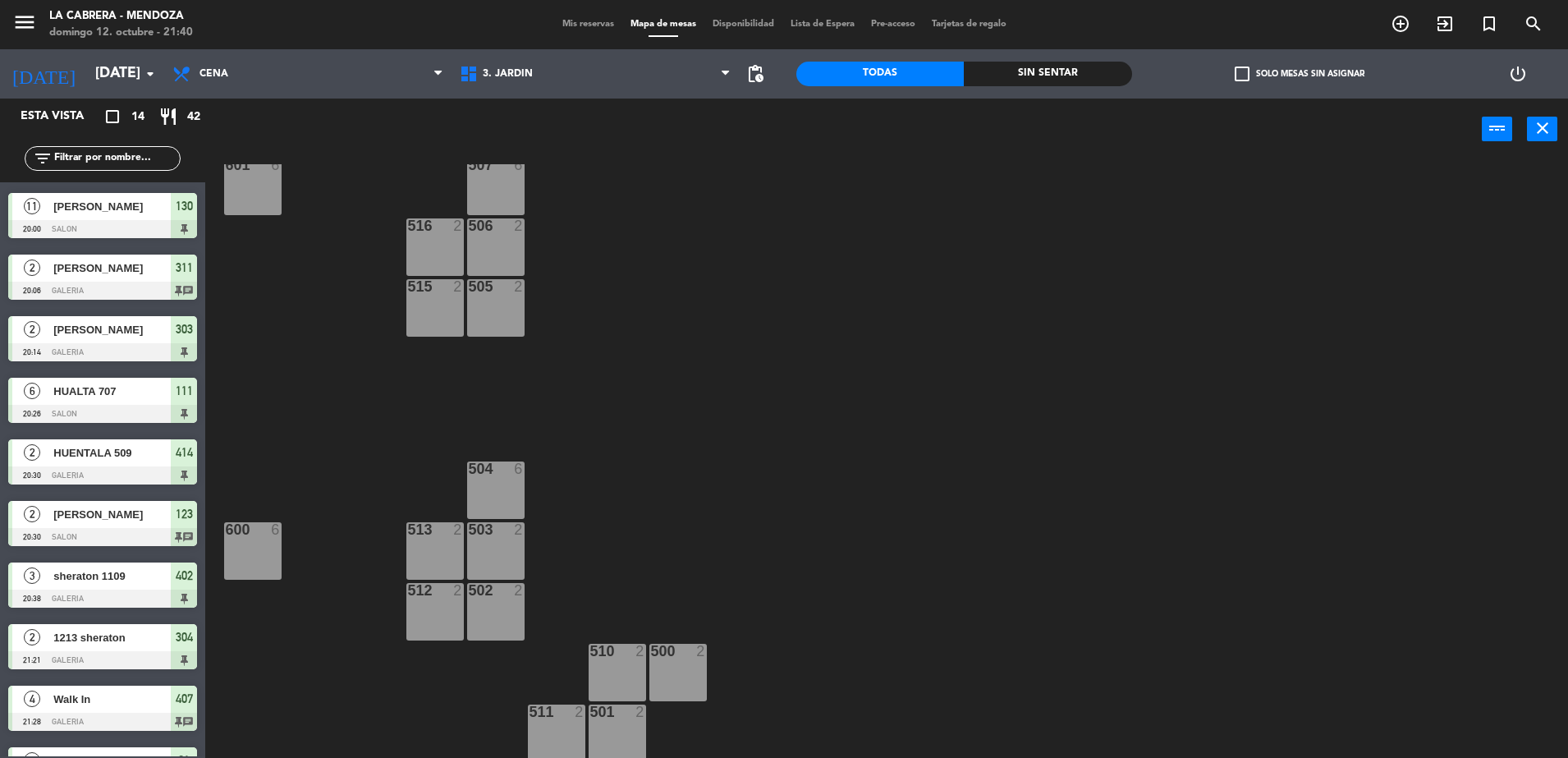
click at [259, 549] on div "600 6" at bounding box center [253, 551] width 58 height 58
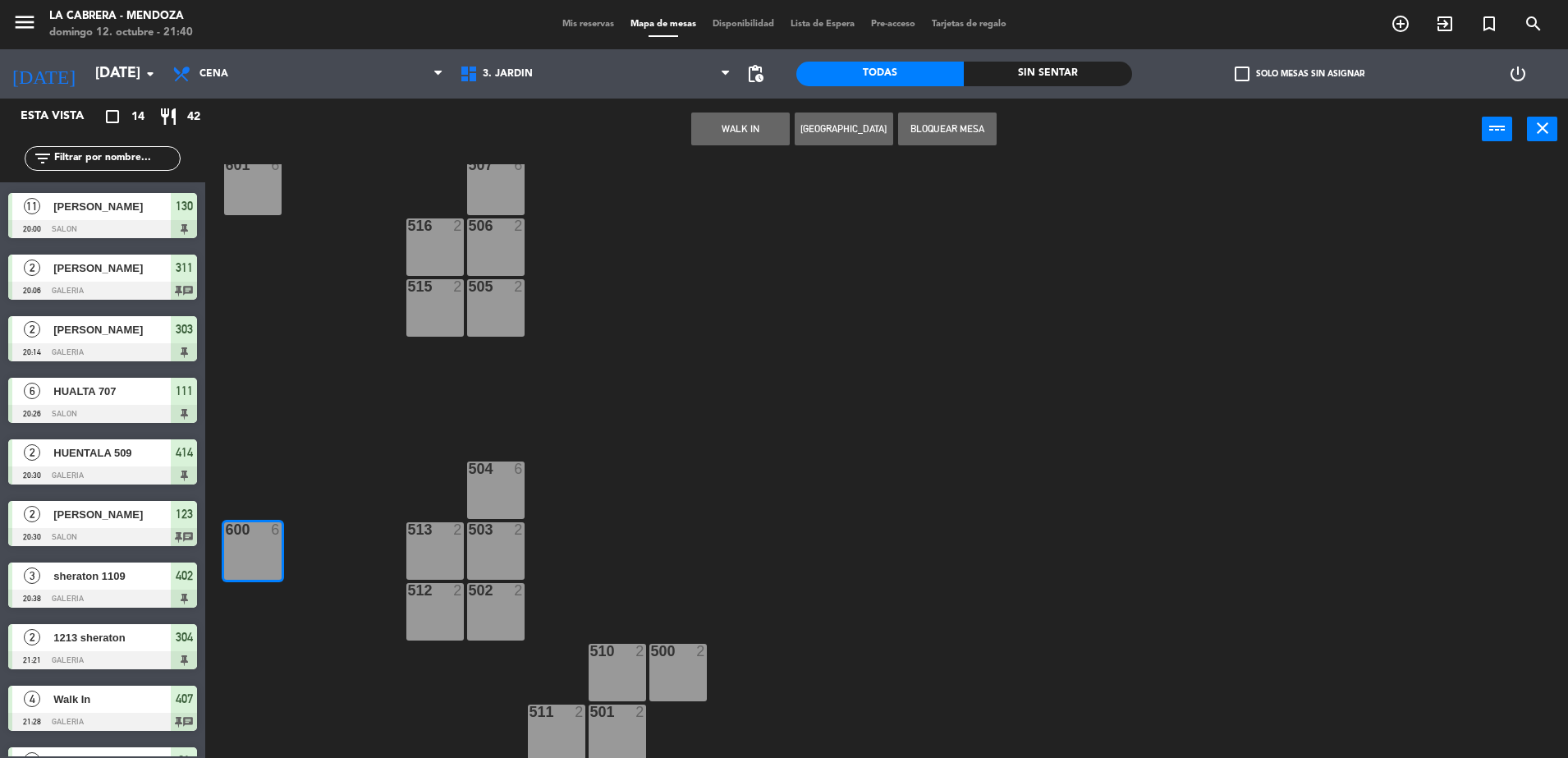
click at [751, 127] on button "WALK IN" at bounding box center [740, 128] width 99 height 33
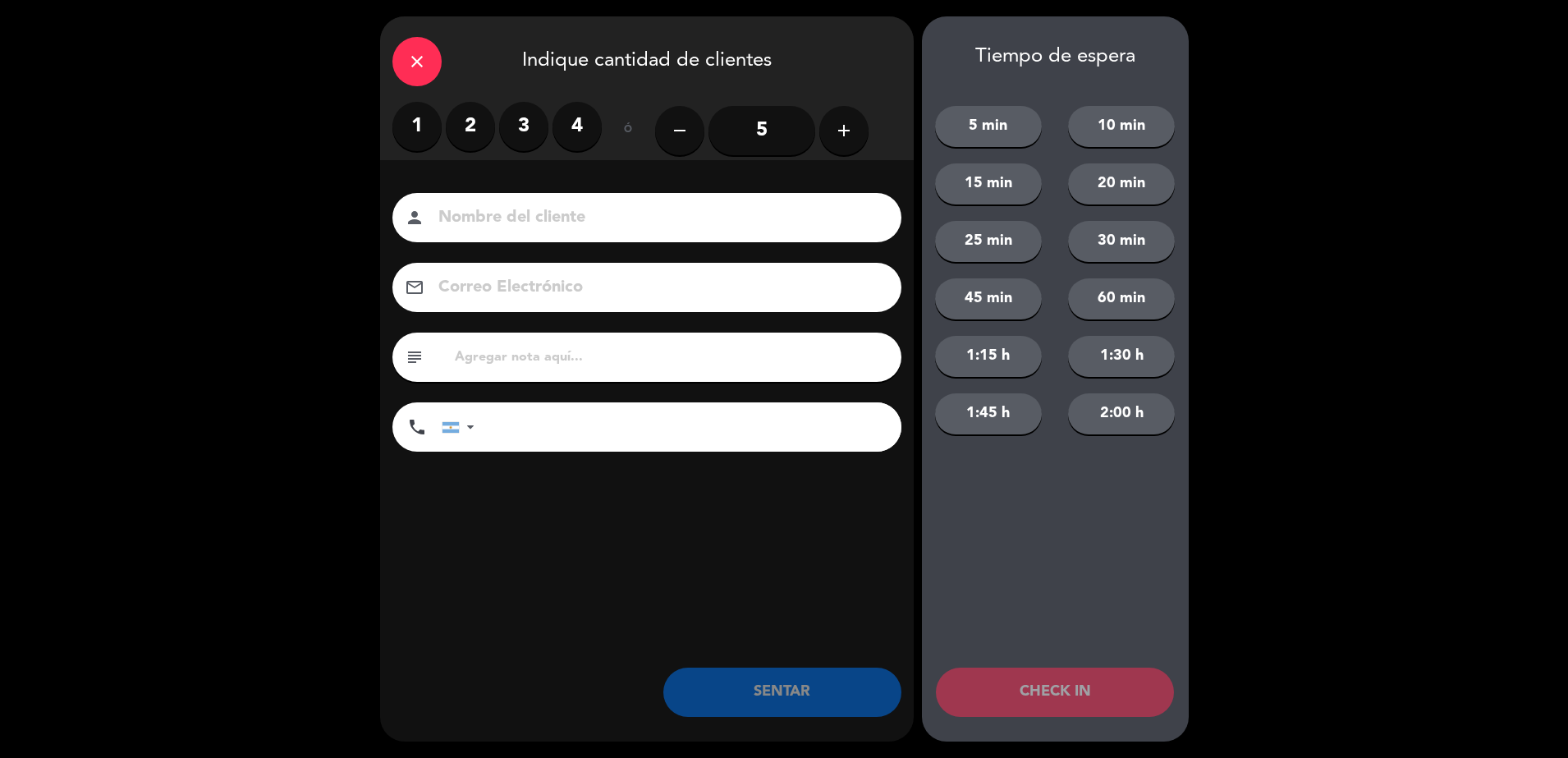
click at [408, 52] on icon "close" at bounding box center [417, 62] width 20 height 20
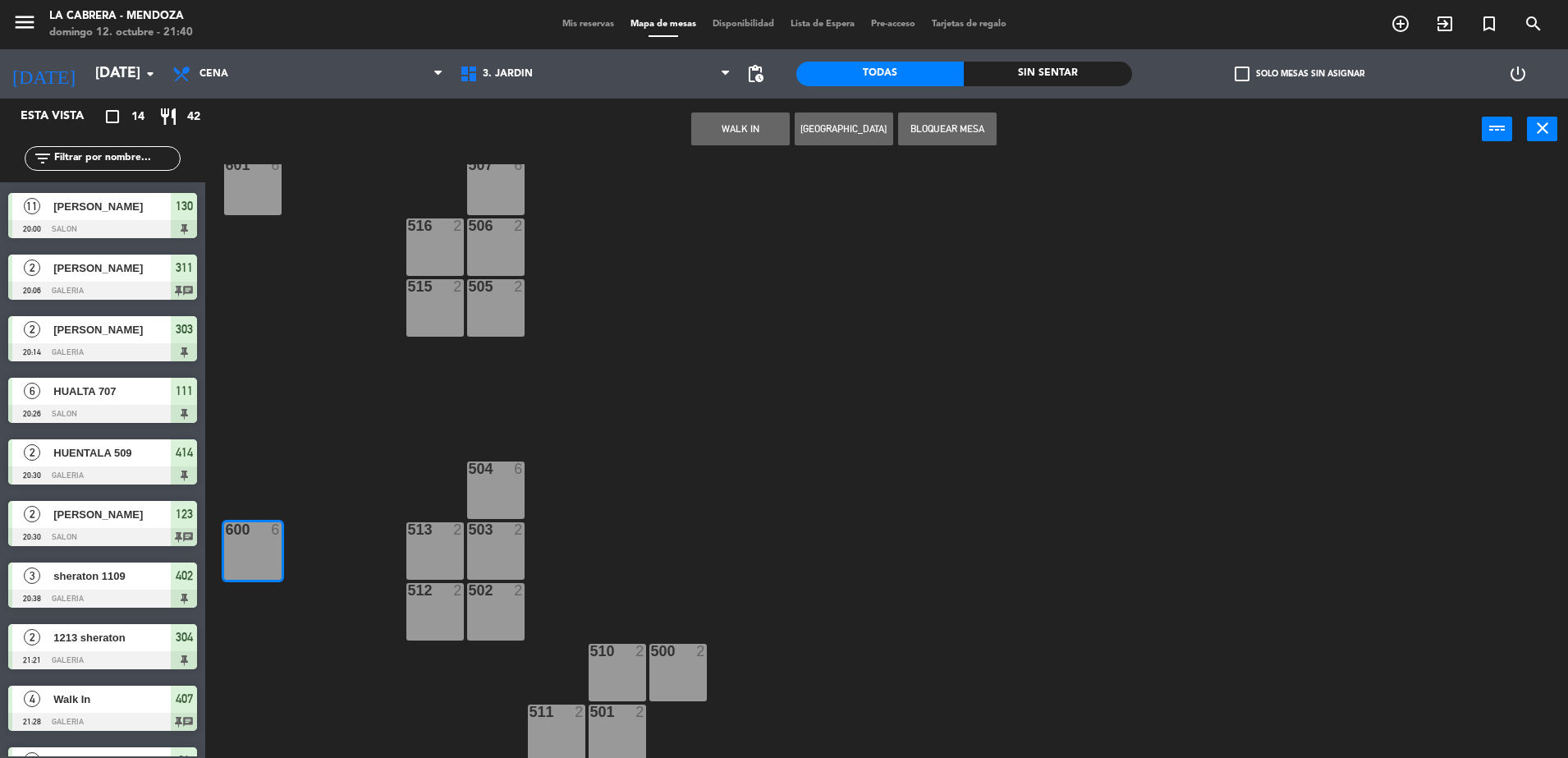
click at [238, 549] on div "600 6" at bounding box center [253, 551] width 58 height 58
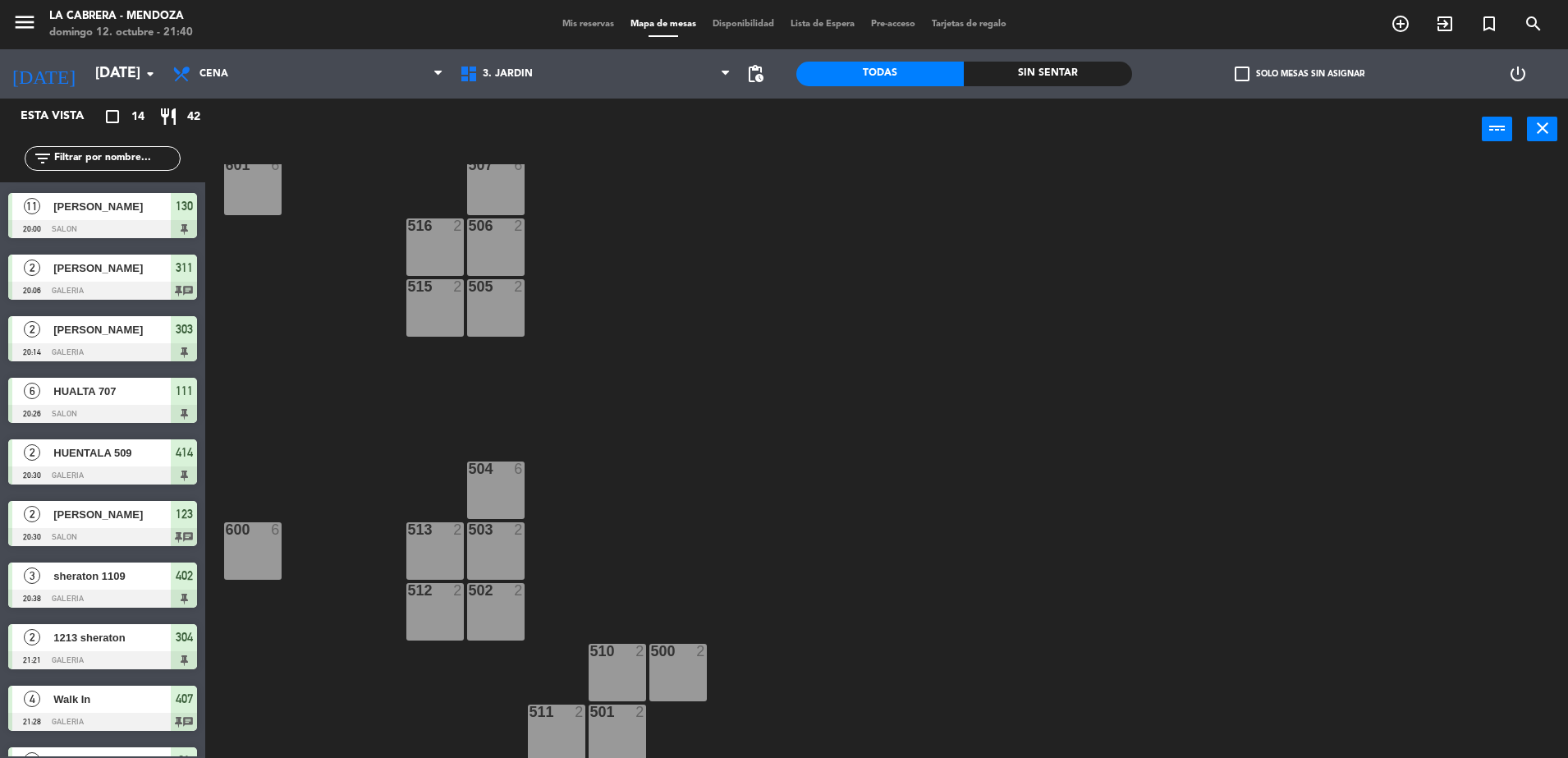
click at [238, 549] on div "600 6" at bounding box center [253, 551] width 58 height 58
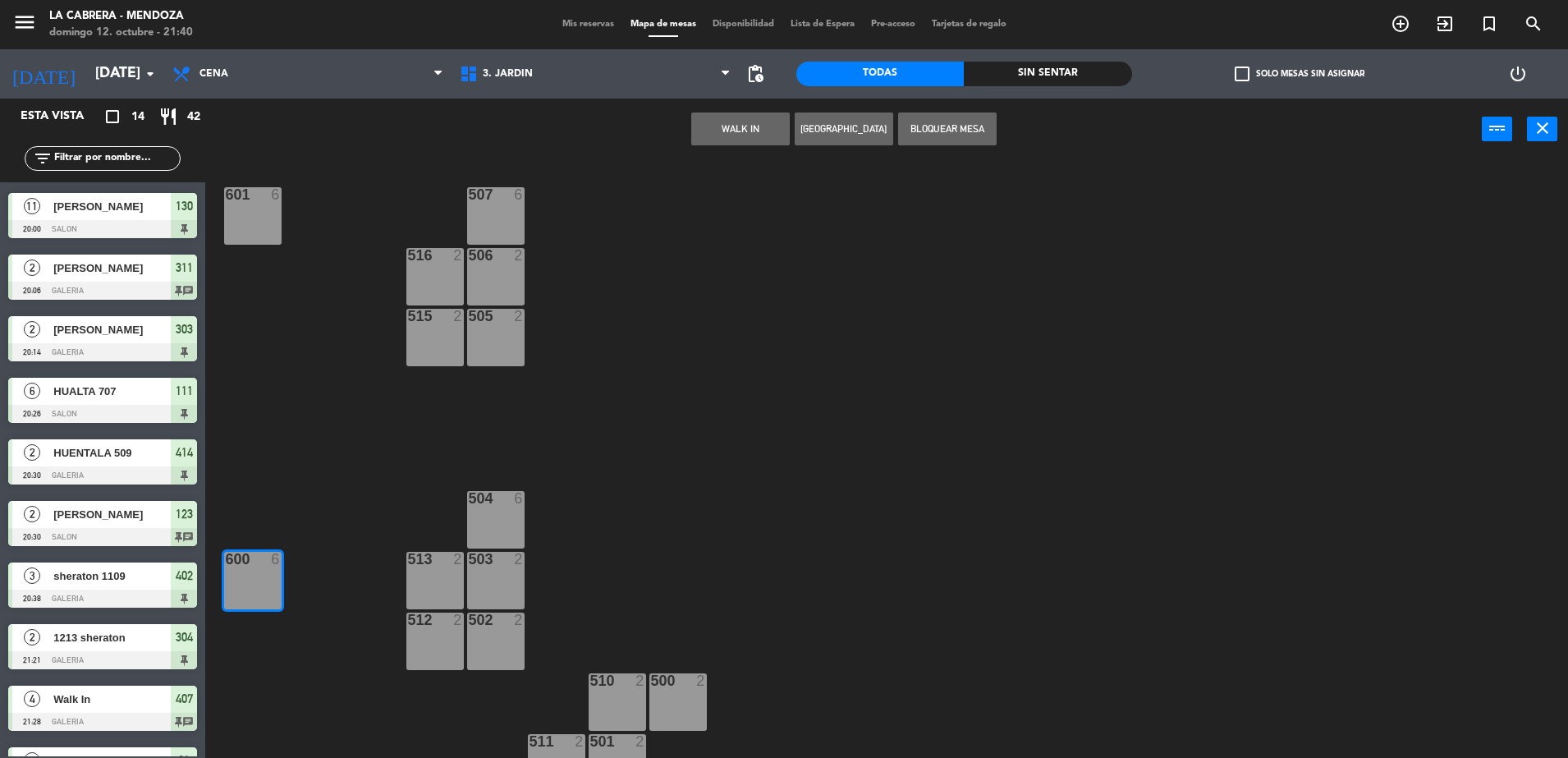
scroll to position [0, 0]
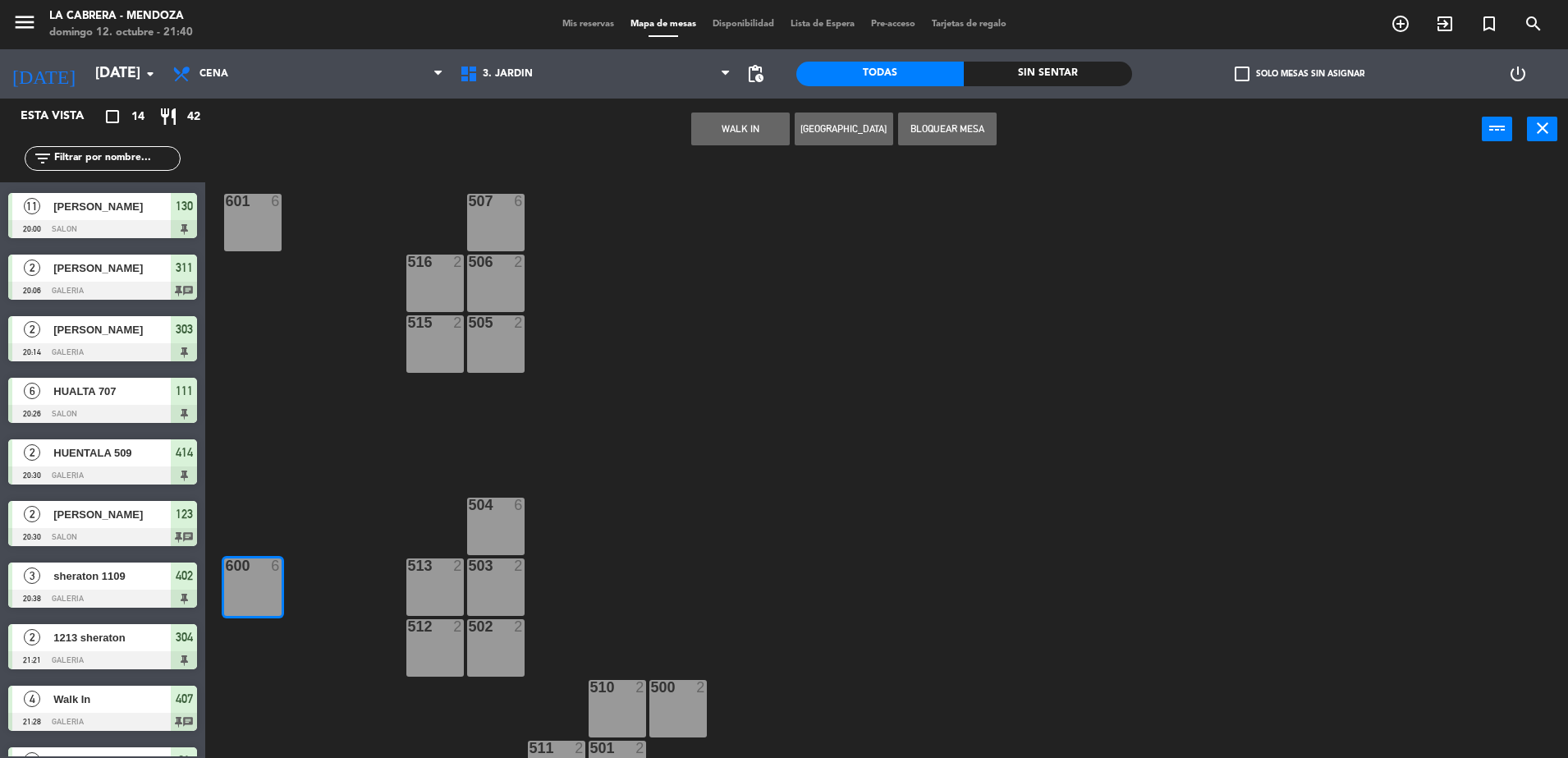
click at [559, 27] on span "Mis reservas" at bounding box center [588, 24] width 68 height 9
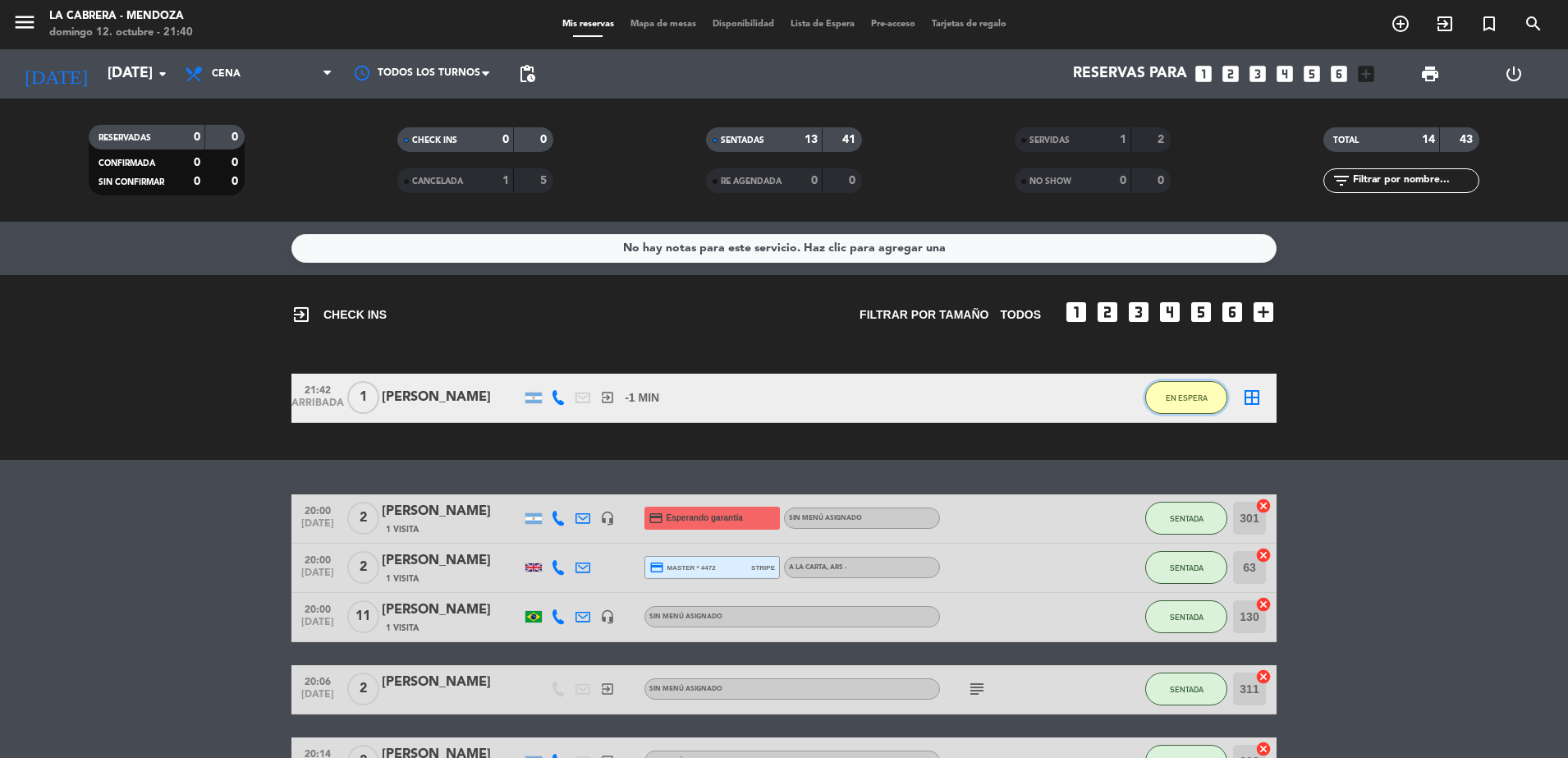
click at [1196, 398] on span "EN ESPERA" at bounding box center [1186, 397] width 42 height 9
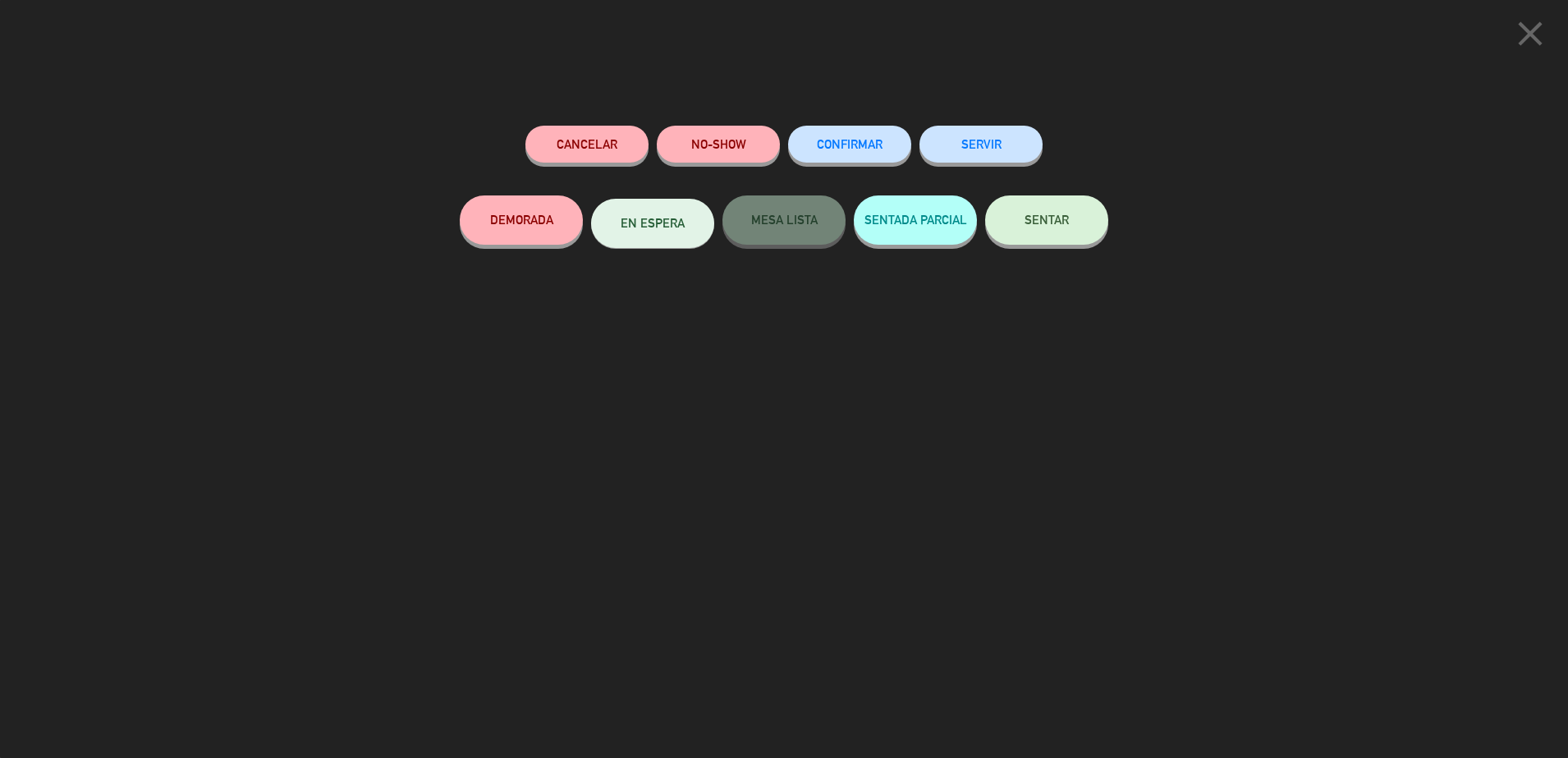
click at [1026, 229] on button "SENTAR" at bounding box center [1047, 219] width 124 height 49
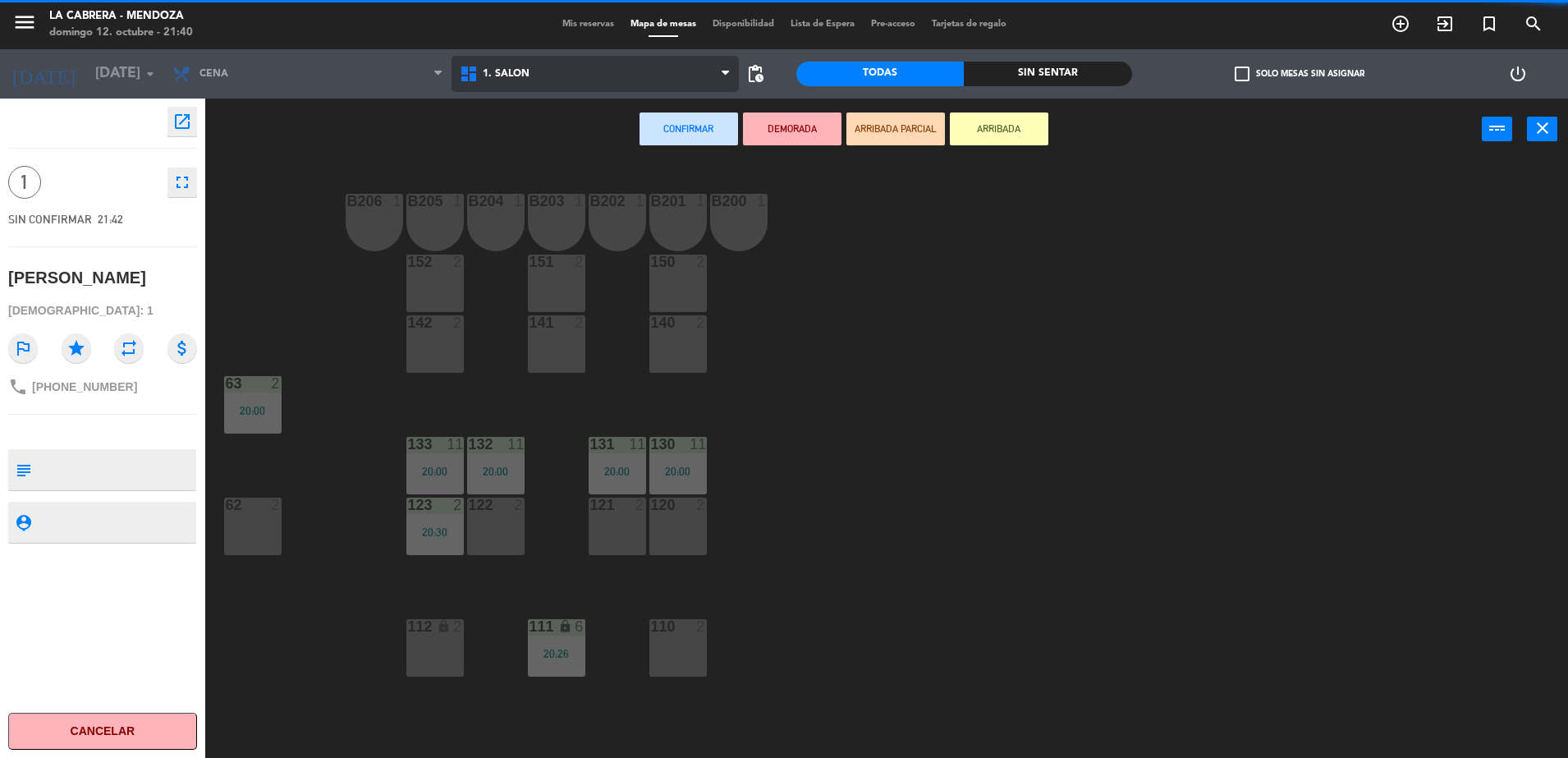
click at [517, 64] on span "1. SALON" at bounding box center [595, 74] width 287 height 36
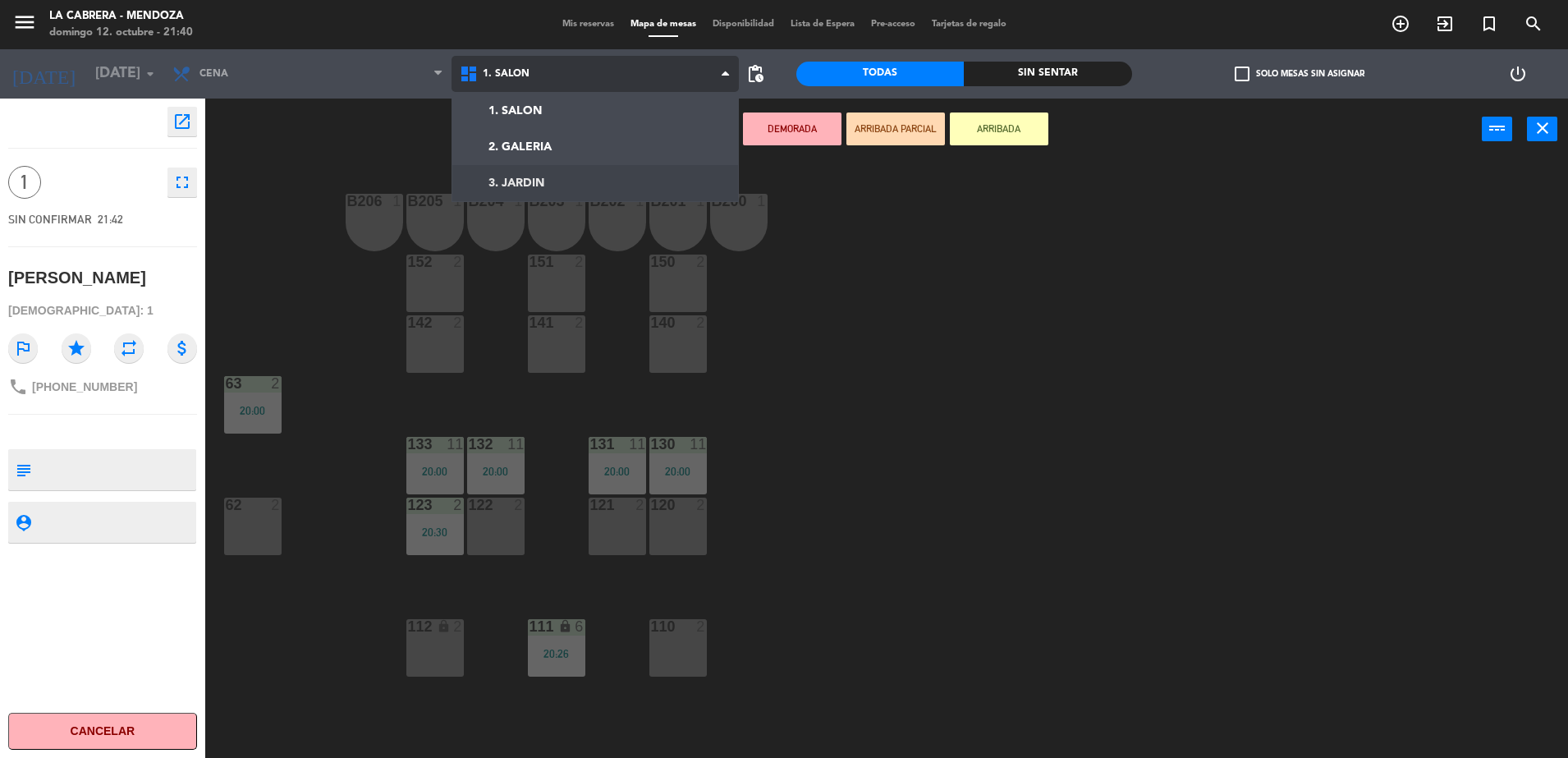
click at [558, 177] on ng-component "menu LA CABRERA - [PERSON_NAME] 12. octubre - 21:40 Mis reservas Mapa de mesas …" at bounding box center [784, 380] width 1568 height 762
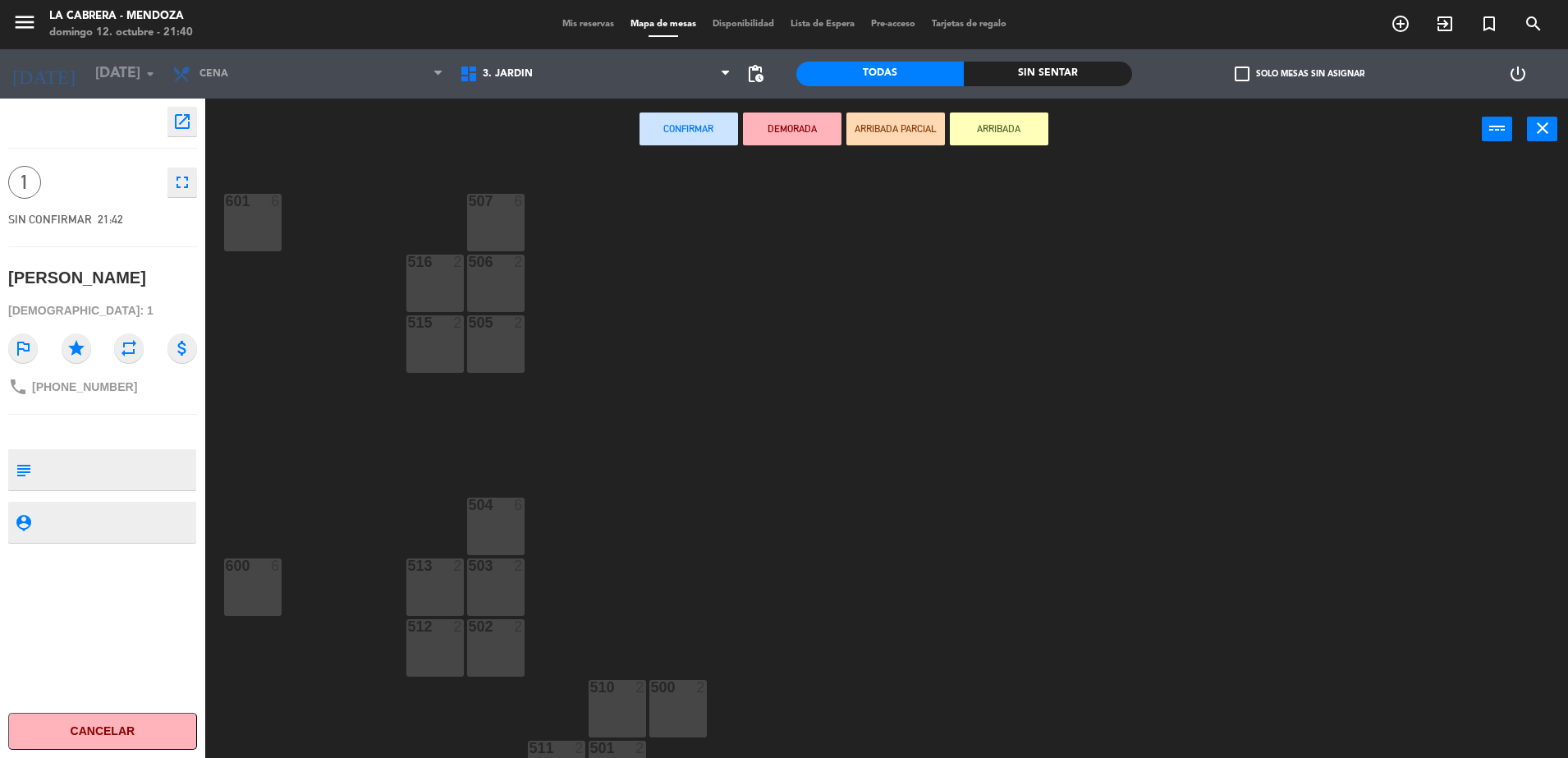
click at [249, 581] on div "600 6" at bounding box center [253, 587] width 58 height 58
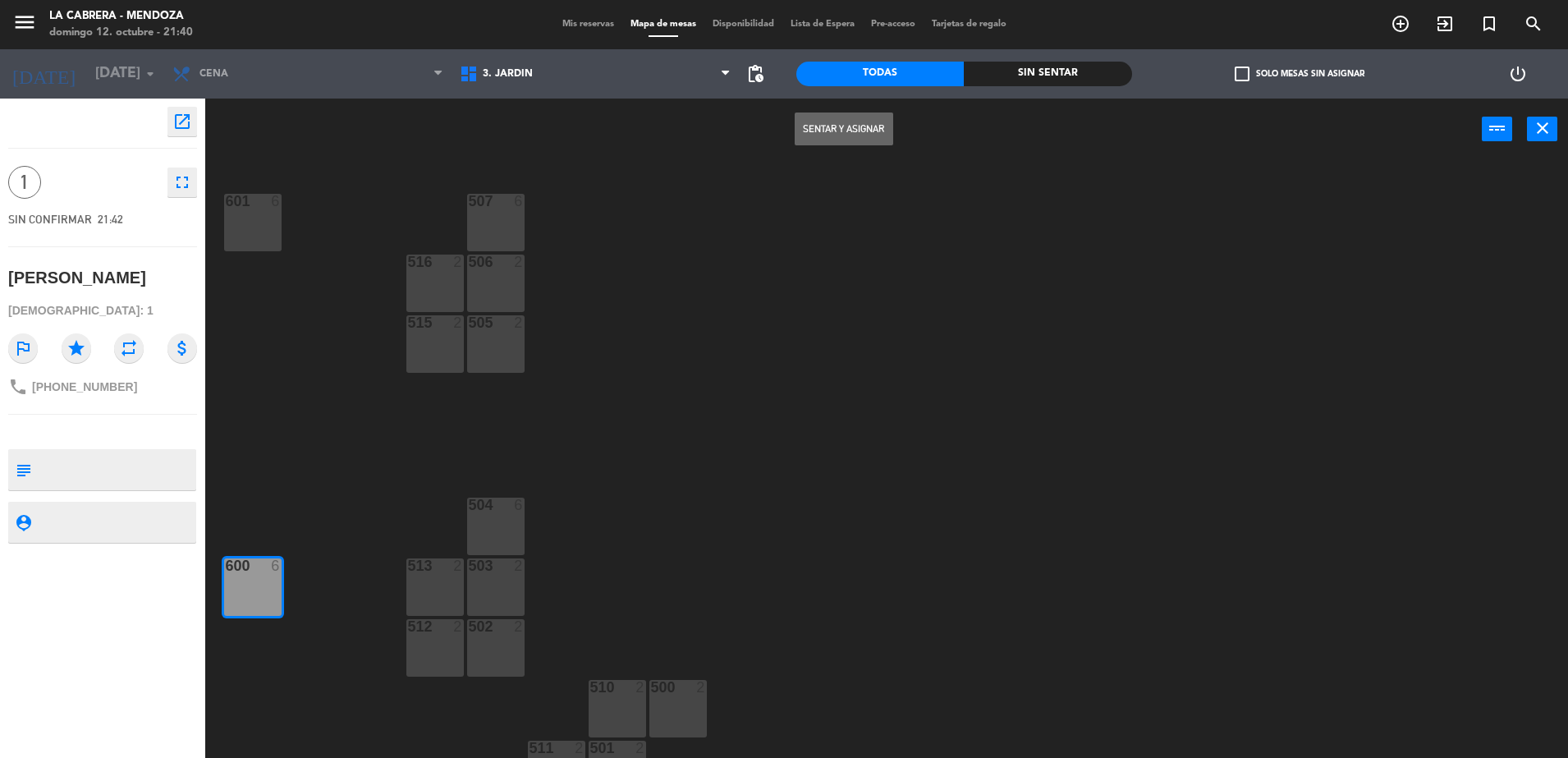
click at [852, 128] on button "Sentar y Asignar" at bounding box center [844, 128] width 99 height 33
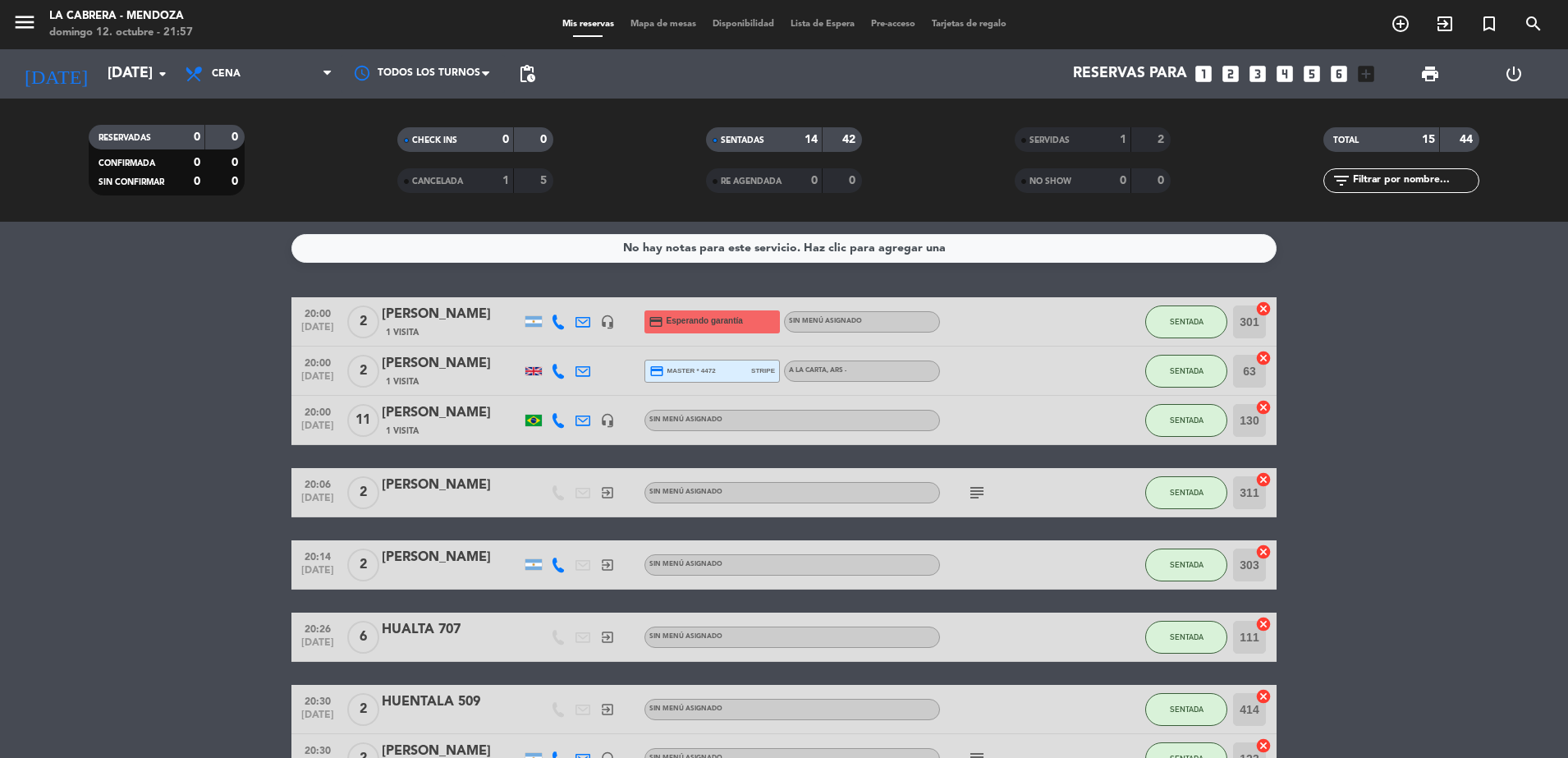
click at [1288, 343] on bookings-row "20:00 [DATE] 2 [PERSON_NAME] 1 Visita headset_mic credit_card Esperando garantí…" at bounding box center [784, 756] width 1568 height 919
click at [1445, 18] on icon "exit_to_app" at bounding box center [1445, 24] width 20 height 20
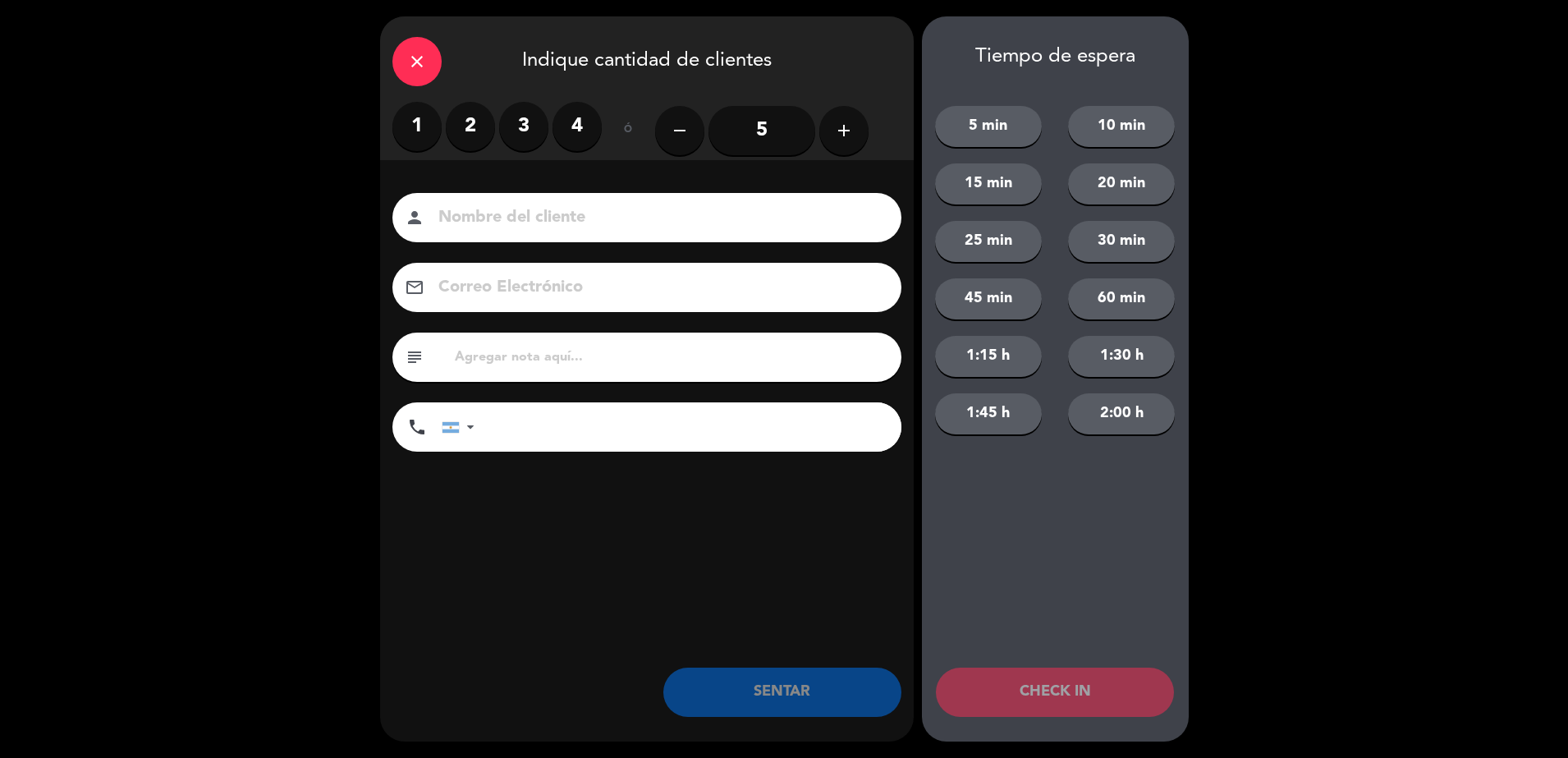
click at [460, 132] on label "2" at bounding box center [470, 126] width 49 height 49
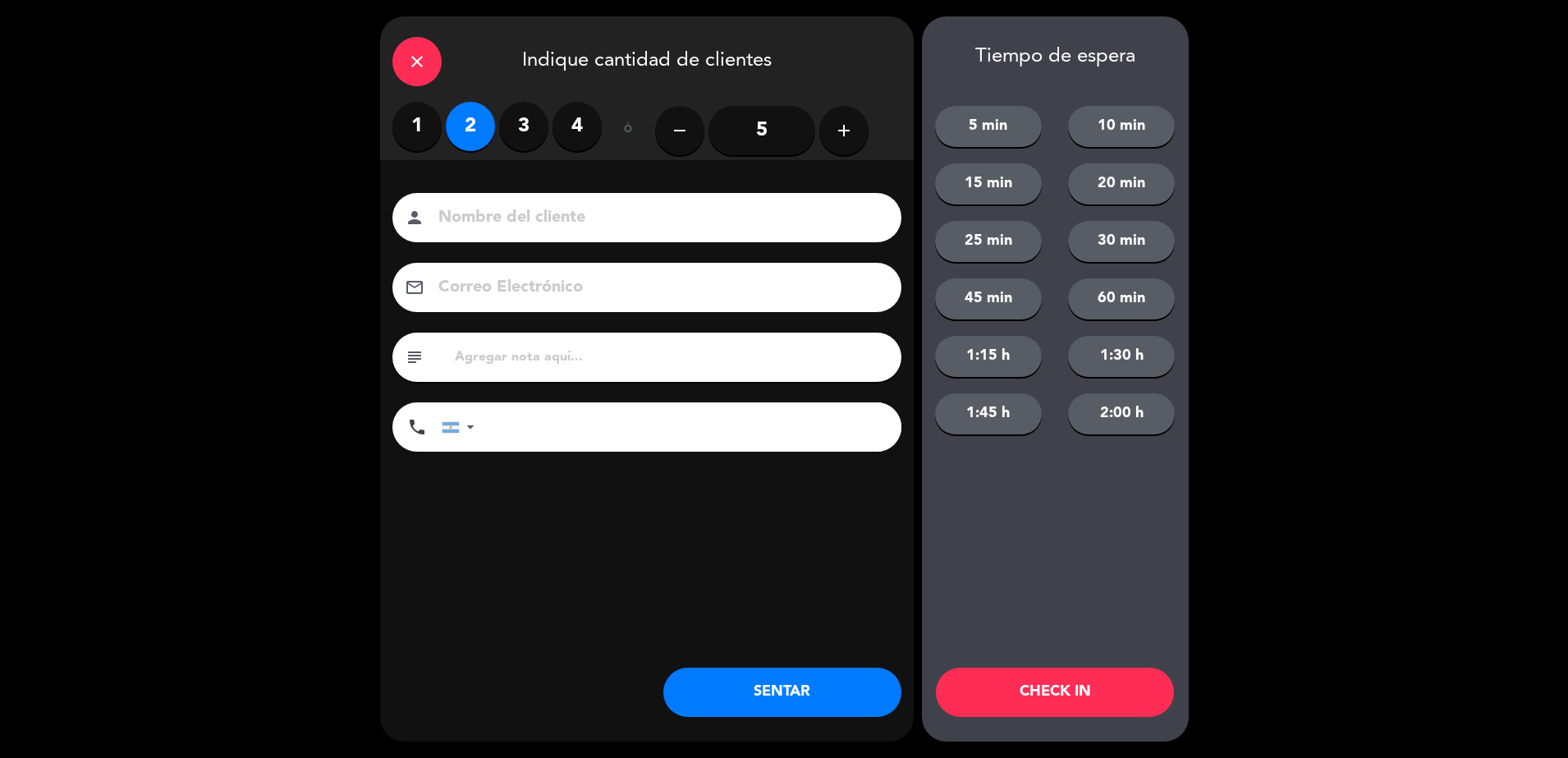
click at [500, 215] on input at bounding box center [657, 217] width 443 height 29
type input "sheraton 710"
click at [773, 695] on button "SENTAR" at bounding box center [782, 691] width 238 height 49
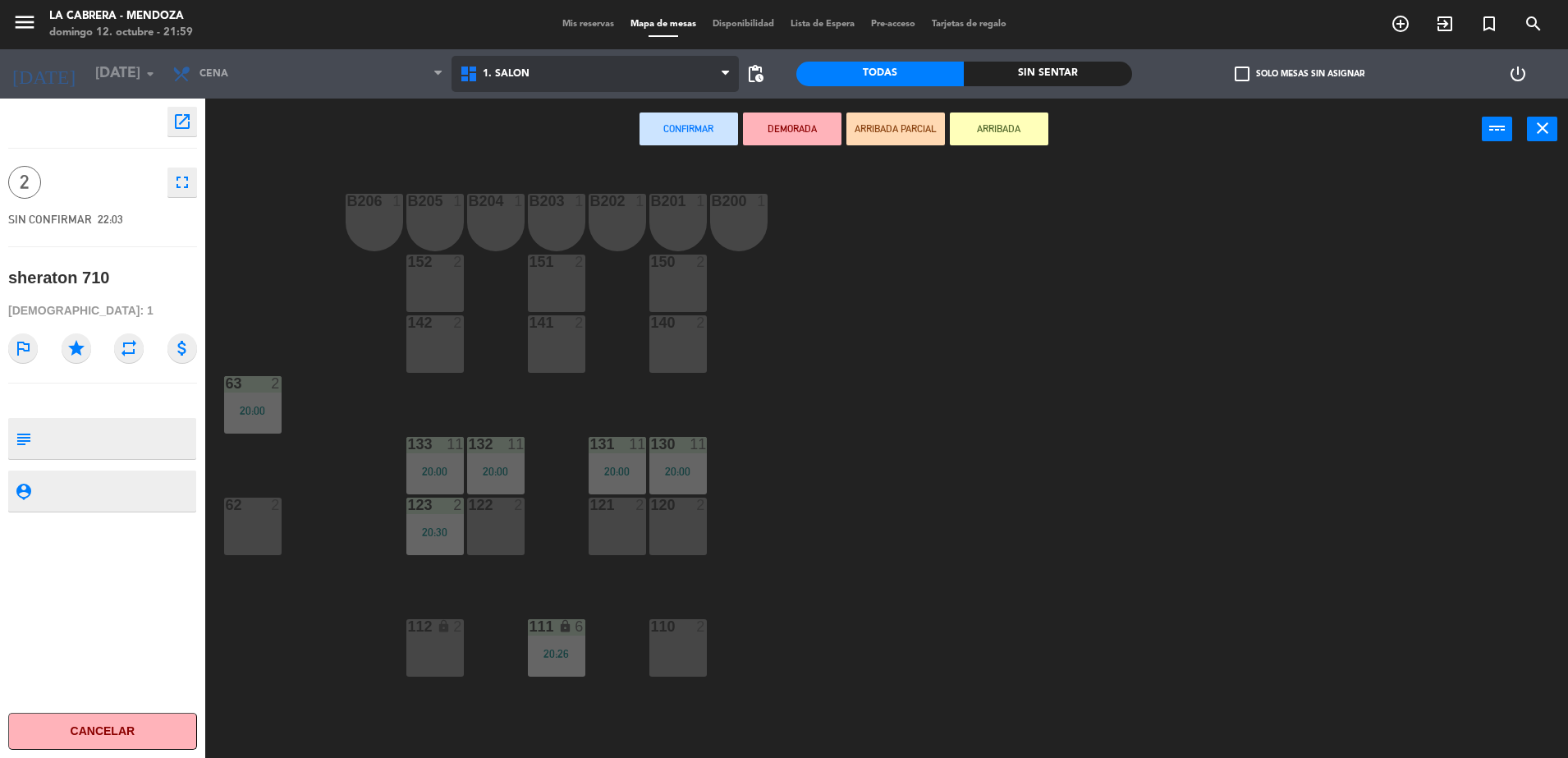
click at [557, 89] on span "1. SALON" at bounding box center [595, 74] width 287 height 36
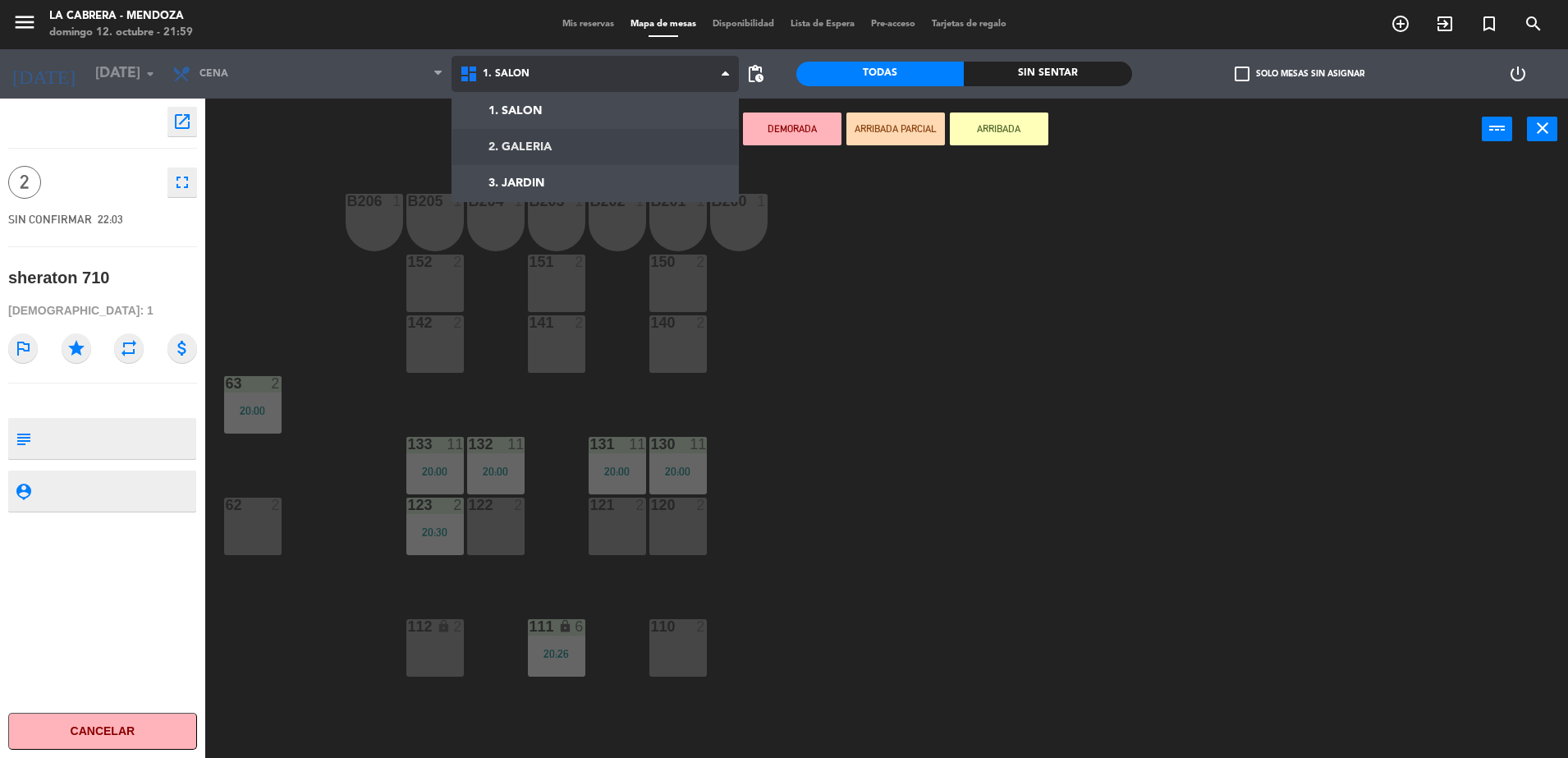
click at [583, 152] on ng-component "menu LA CABRERA - [PERSON_NAME] 12. octubre - 21:59 Mis reservas Mapa de mesas …" at bounding box center [784, 380] width 1568 height 762
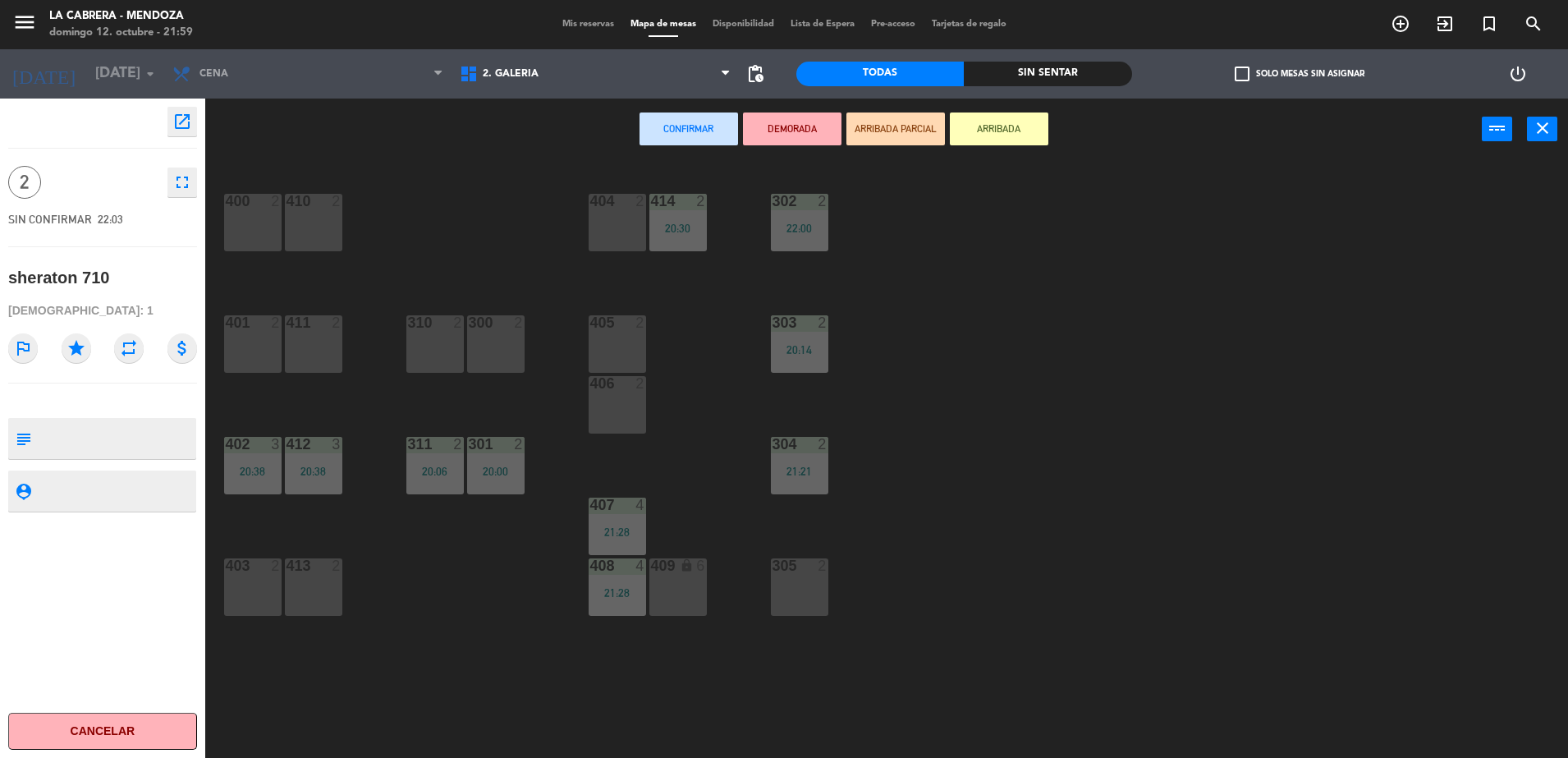
click at [253, 348] on div "401 2" at bounding box center [253, 344] width 58 height 58
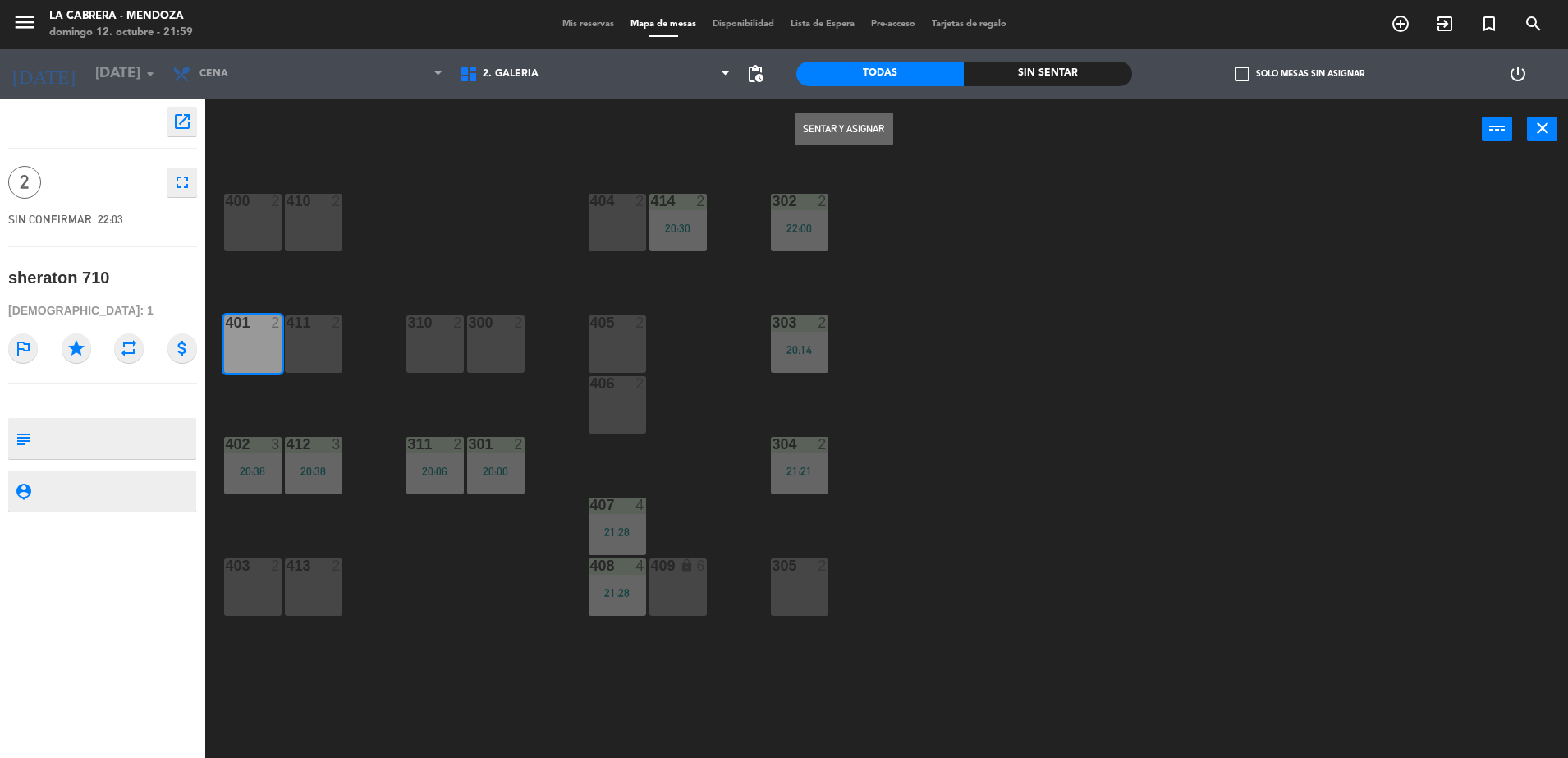
click at [844, 128] on button "Sentar y Asignar" at bounding box center [844, 128] width 99 height 33
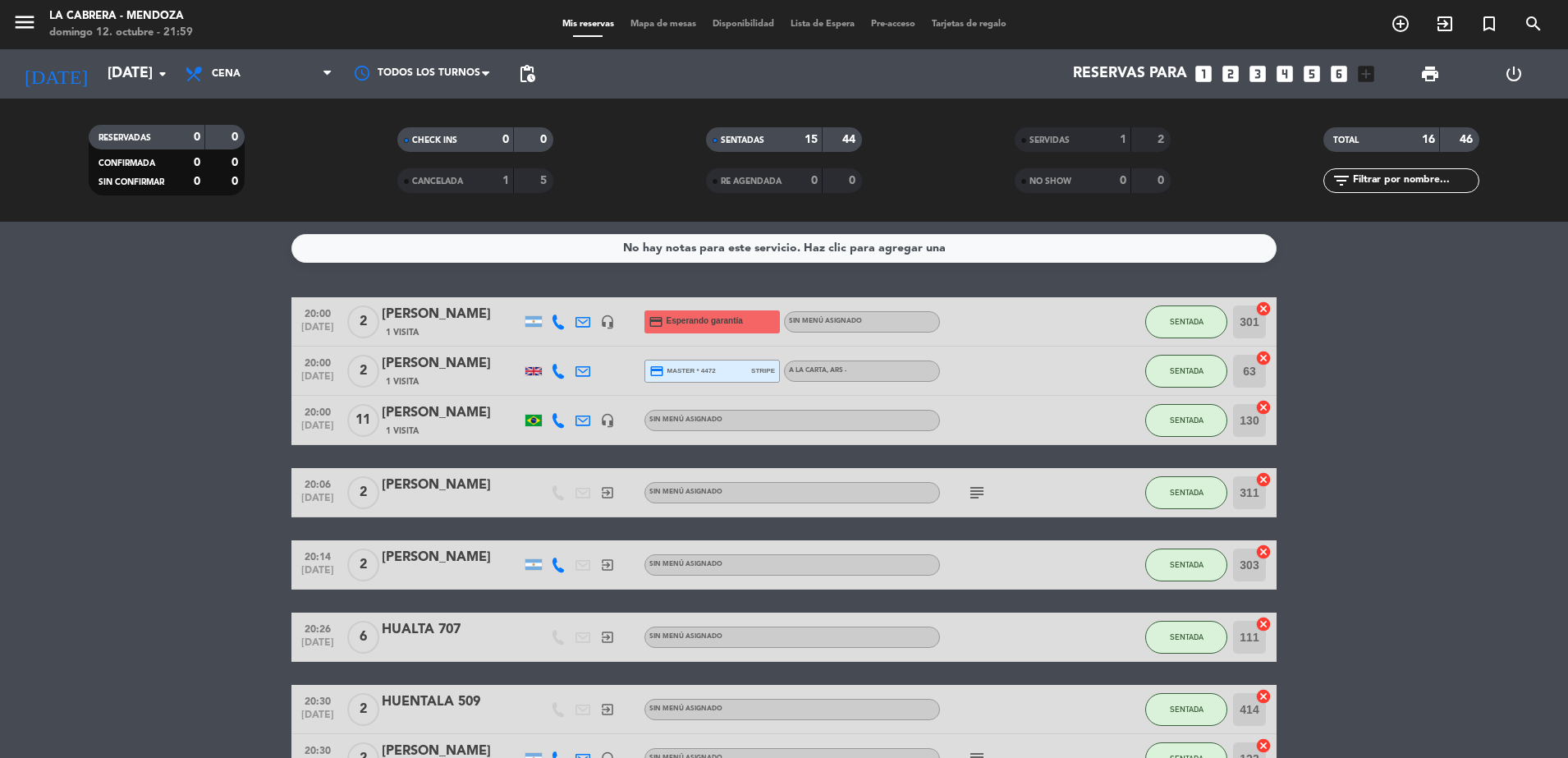
drag, startPoint x: 0, startPoint y: 170, endPoint x: -4, endPoint y: 635, distance: 465.0
drag, startPoint x: 0, startPoint y: 627, endPoint x: 129, endPoint y: 684, distance: 141.0
